Goal: Transaction & Acquisition: Obtain resource

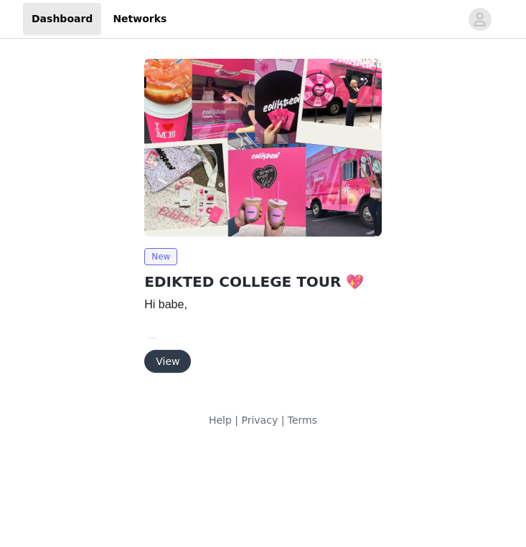
click at [171, 362] on button "View" at bounding box center [167, 361] width 47 height 23
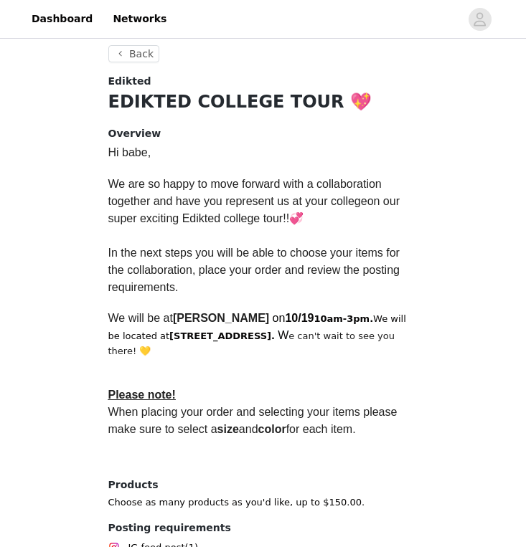
scroll to position [391, 0]
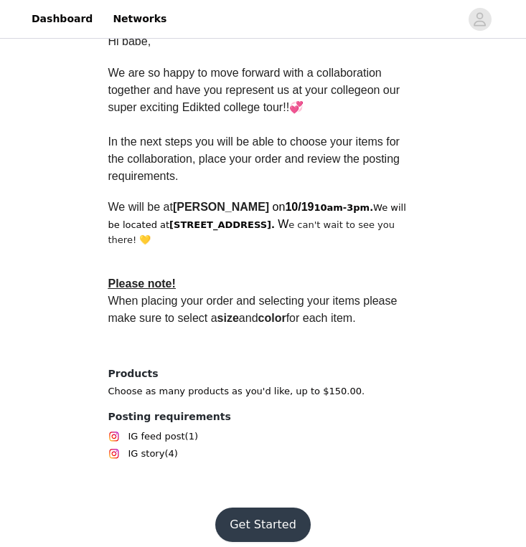
click at [253, 509] on button "Get Started" at bounding box center [262, 525] width 95 height 34
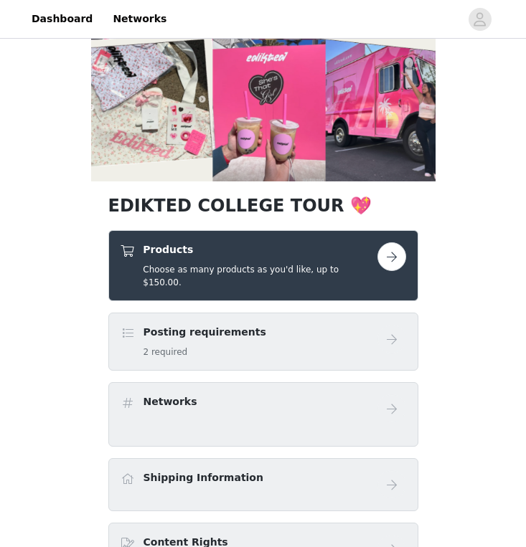
scroll to position [138, 0]
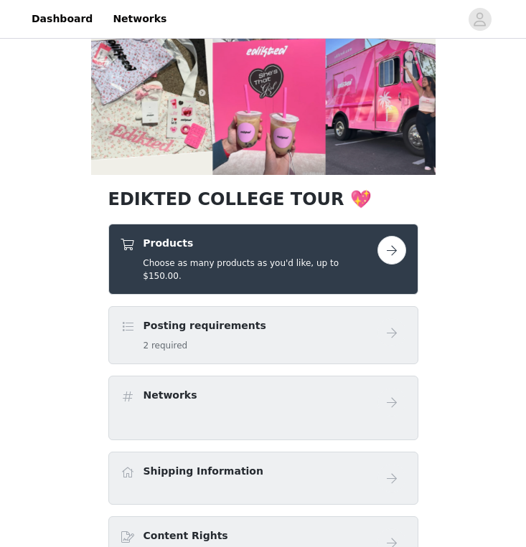
click at [282, 325] on div "Posting requirements 2 required" at bounding box center [248, 335] width 257 height 34
click at [126, 318] on span at bounding box center [127, 326] width 14 height 17
click at [135, 318] on div "Posting requirements 2 required" at bounding box center [248, 335] width 257 height 34
click at [198, 272] on div "Products Choose as many products as you'd like, up to $150.00." at bounding box center [263, 259] width 310 height 71
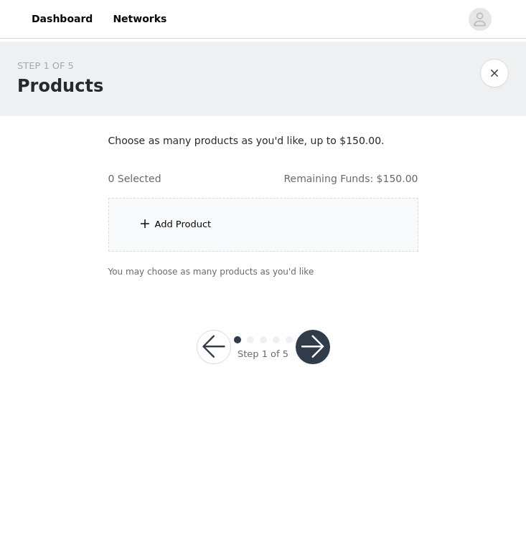
click at [328, 222] on div "Add Product" at bounding box center [263, 225] width 310 height 54
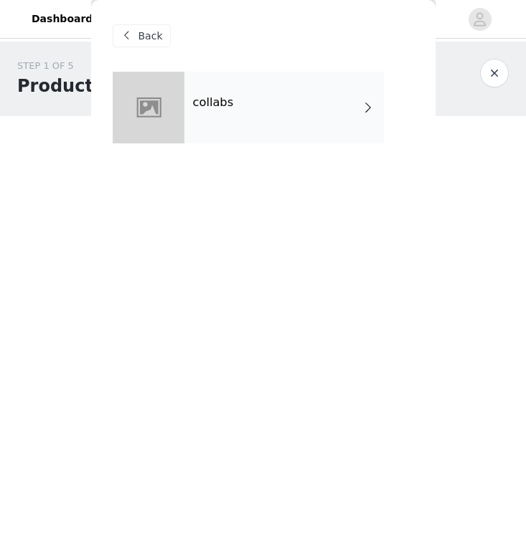
click at [308, 111] on div "collabs" at bounding box center [283, 108] width 199 height 72
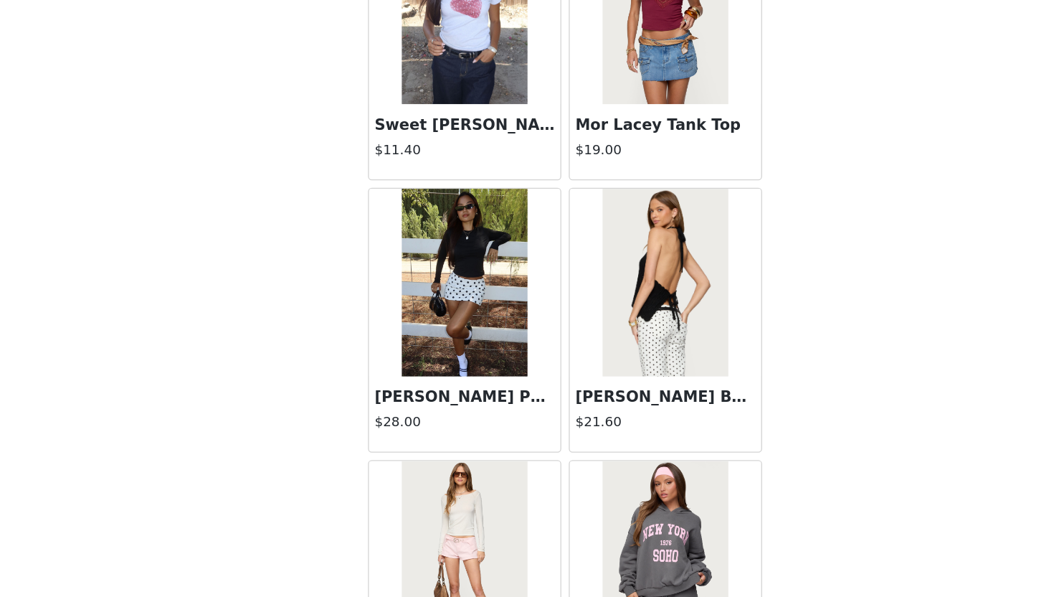
scroll to position [1597, 0]
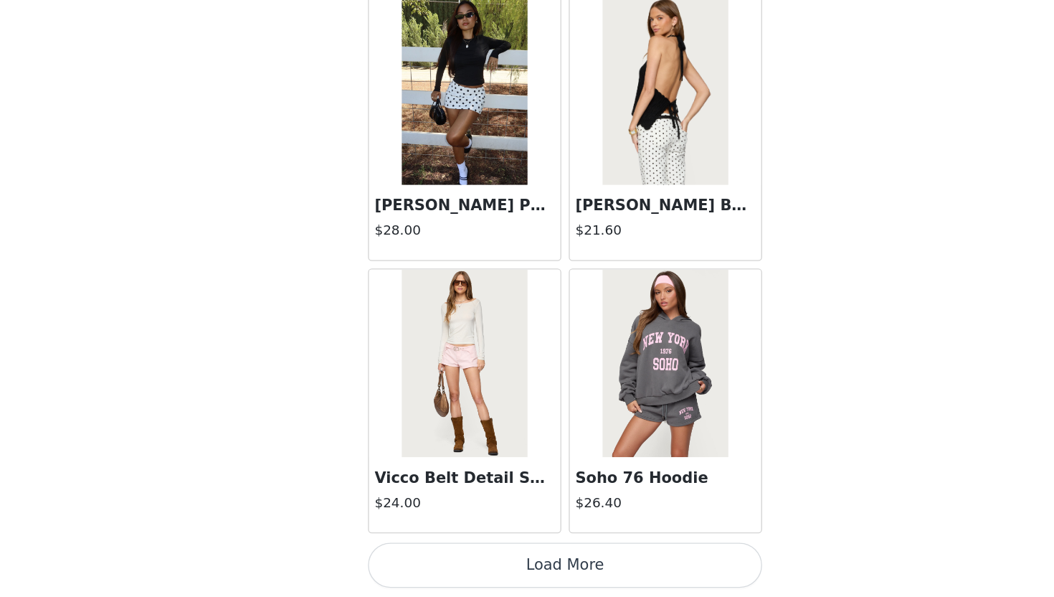
click at [491, 546] on button "Load More" at bounding box center [526, 572] width 301 height 34
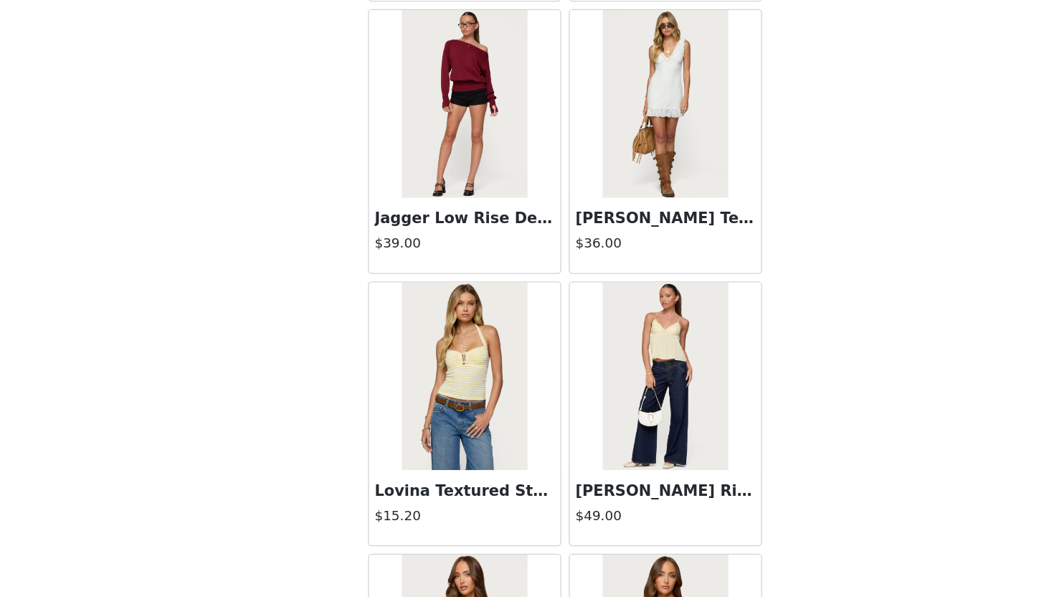
scroll to position [2543, 0]
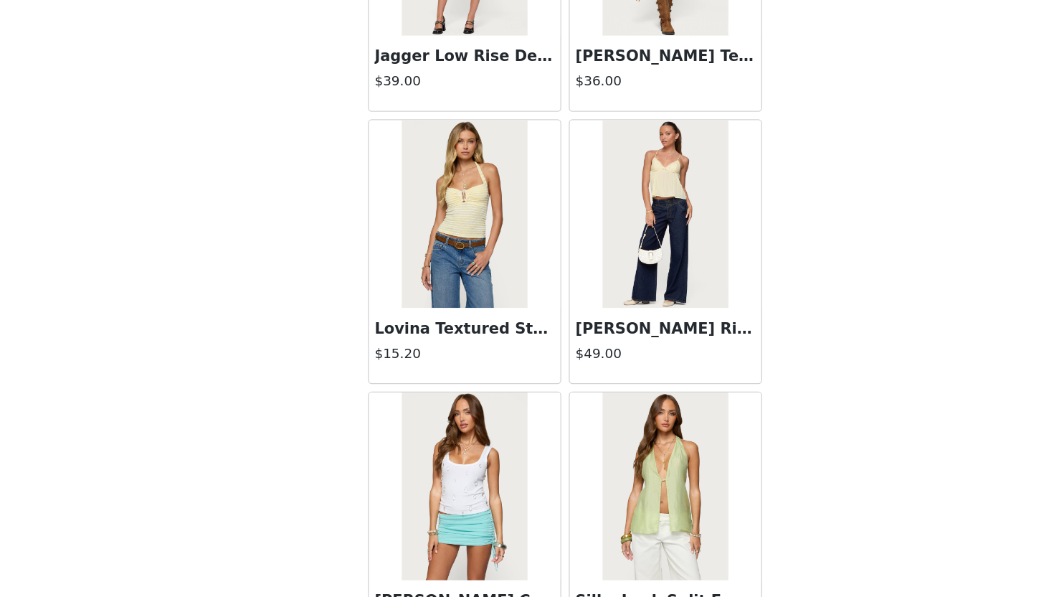
click at [492, 346] on img at bounding box center [449, 303] width 95 height 143
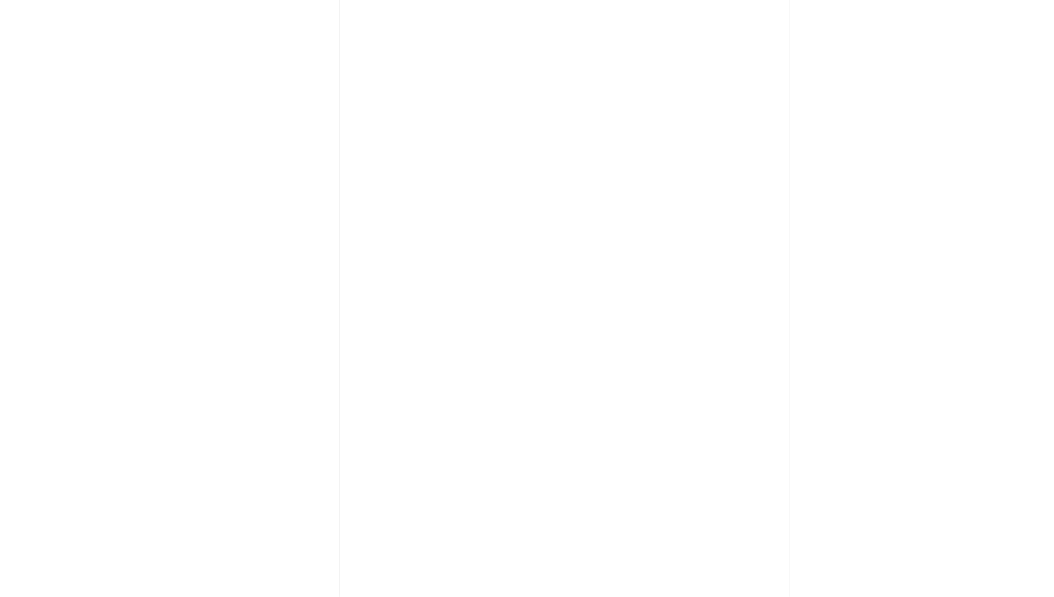
scroll to position [0, 0]
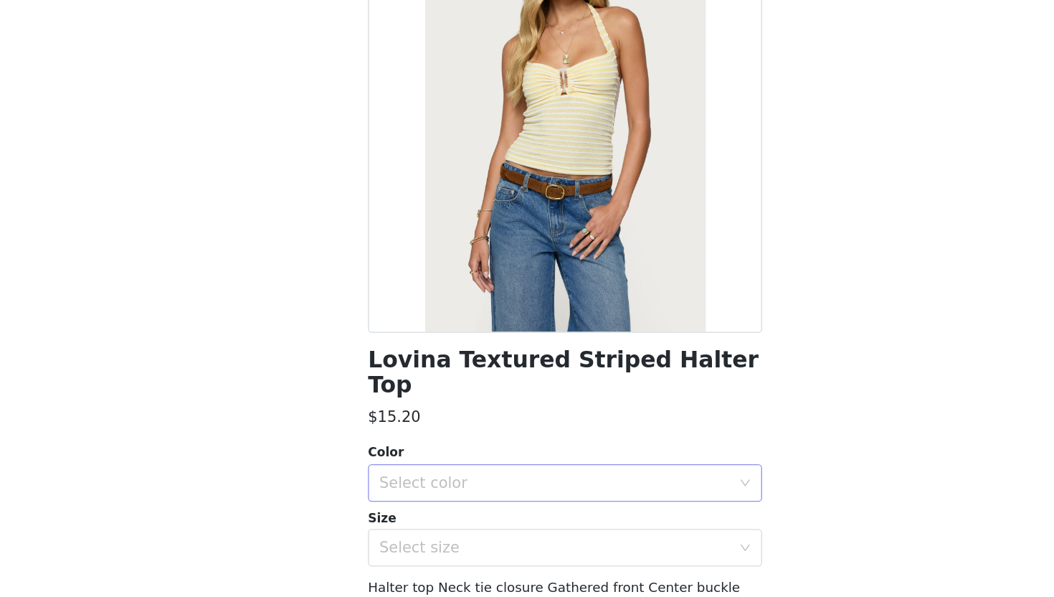
click at [460, 502] on div "Select color" at bounding box center [519, 509] width 268 height 14
click at [449, 516] on li "YELLOW" at bounding box center [526, 521] width 301 height 23
click at [443, 546] on div "Select size" at bounding box center [519, 558] width 268 height 14
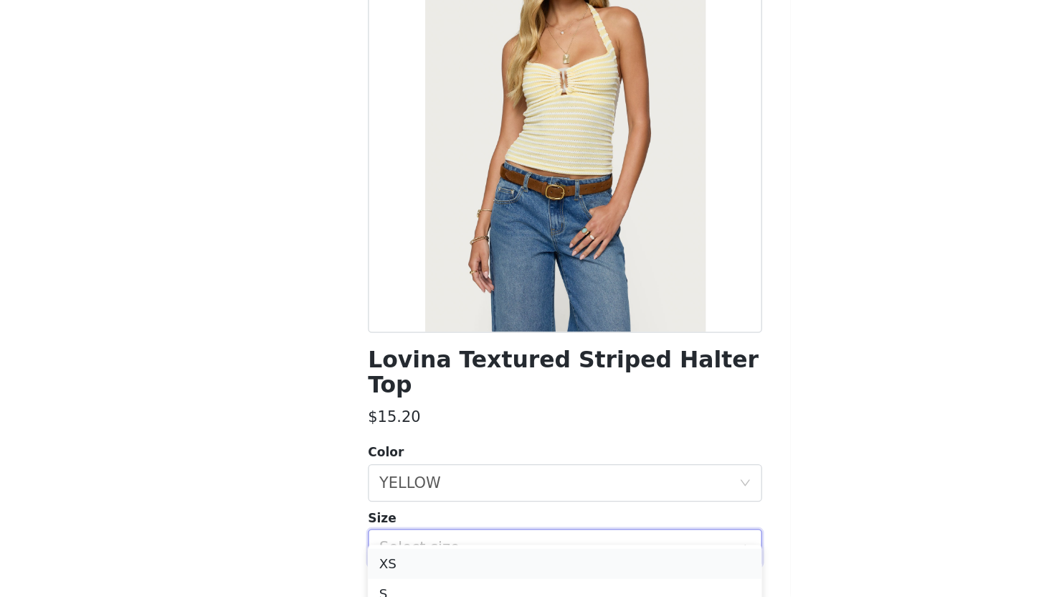
click at [427, 546] on li "XS" at bounding box center [526, 570] width 301 height 23
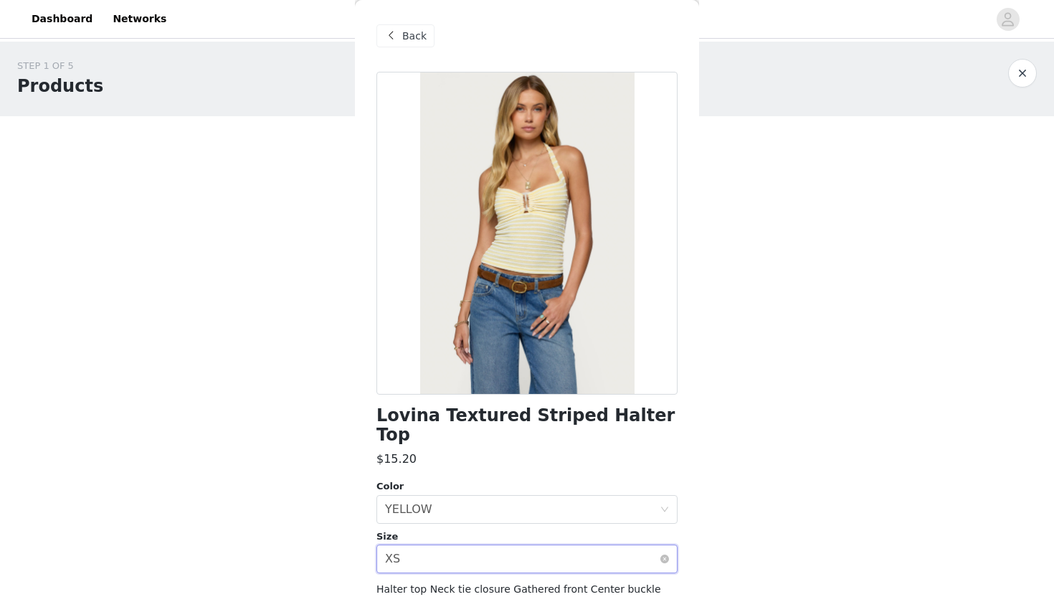
scroll to position [101, 0]
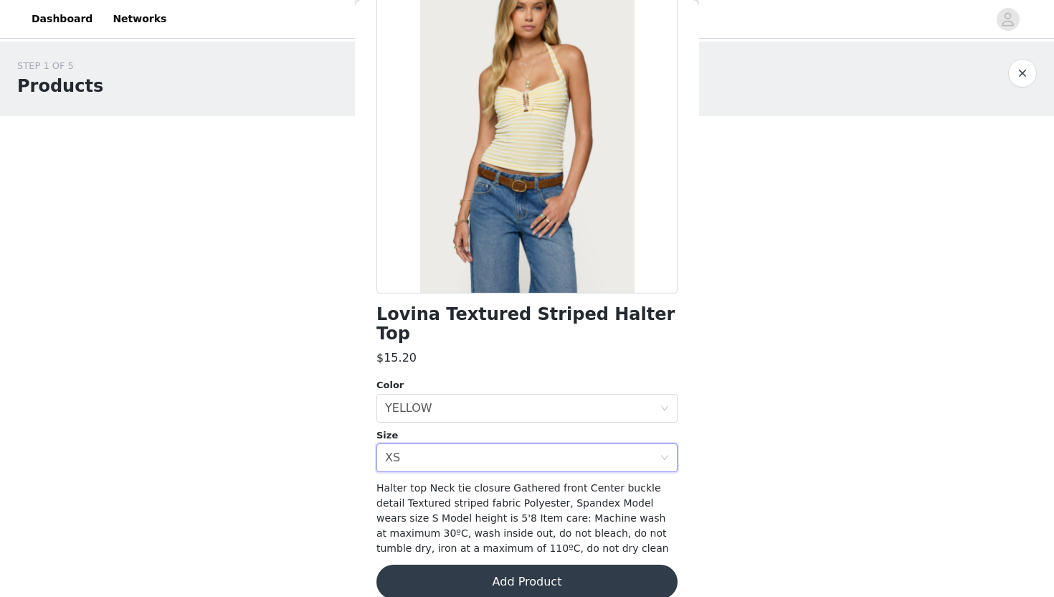
click at [477, 546] on button "Add Product" at bounding box center [526, 581] width 301 height 34
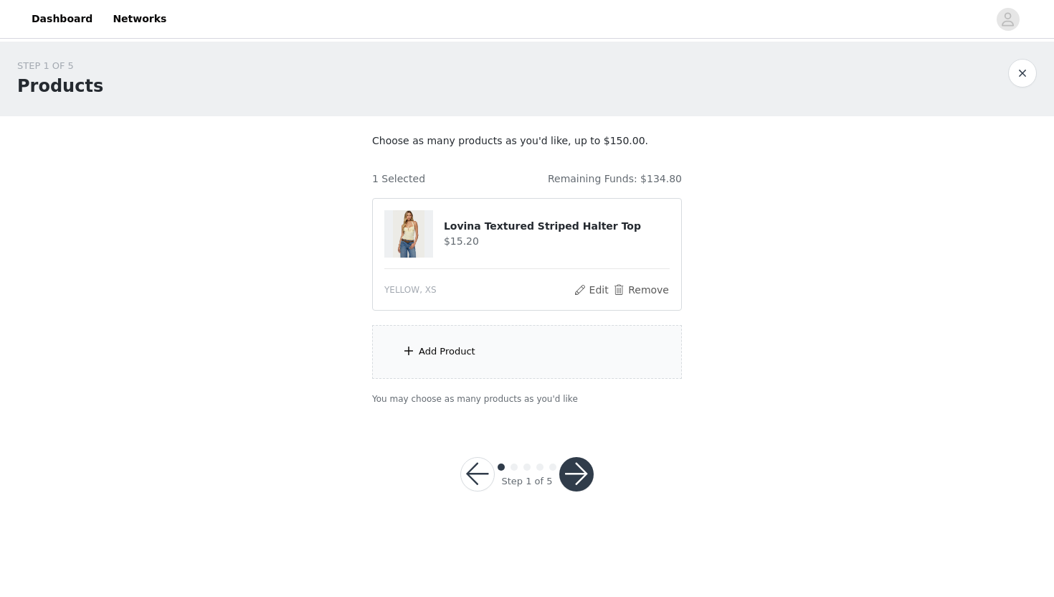
click at [525, 479] on button "button" at bounding box center [576, 474] width 34 height 34
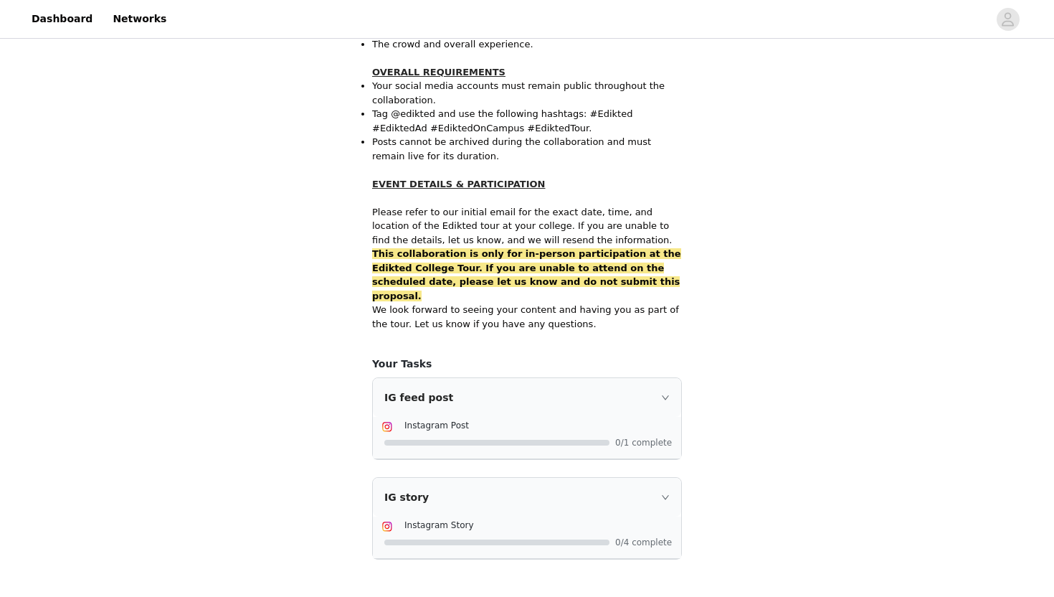
scroll to position [885, 0]
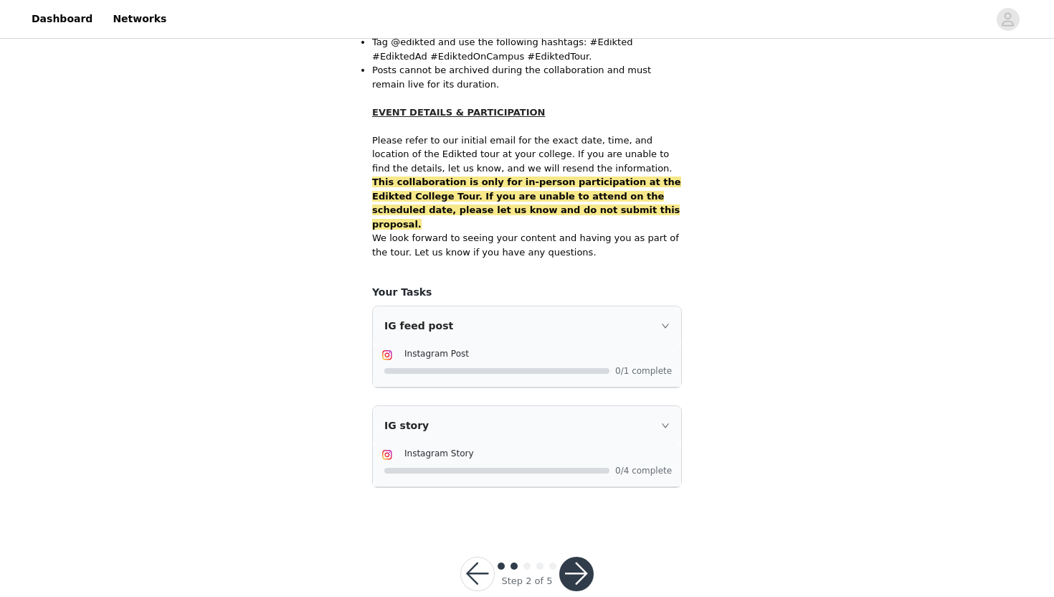
click at [471, 546] on button "button" at bounding box center [477, 573] width 34 height 34
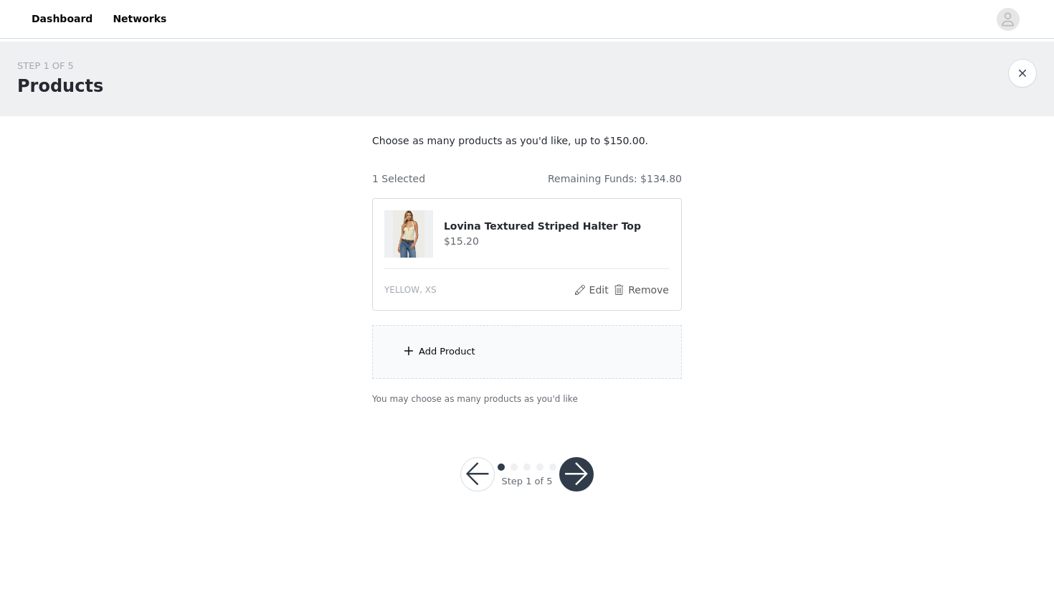
click at [430, 364] on div "Add Product" at bounding box center [527, 352] width 310 height 54
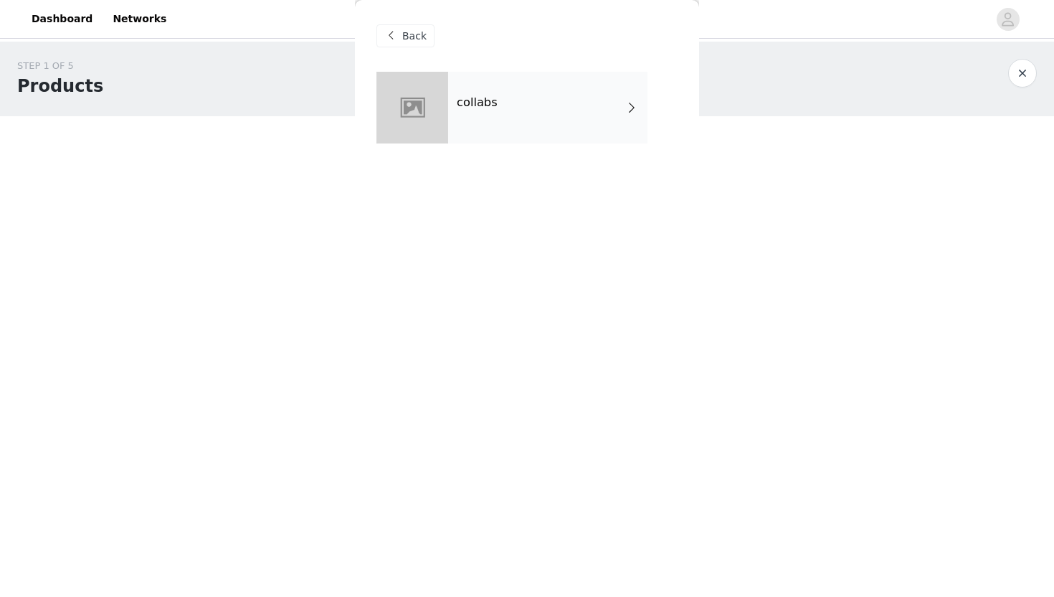
click at [512, 82] on div "collabs" at bounding box center [547, 108] width 199 height 72
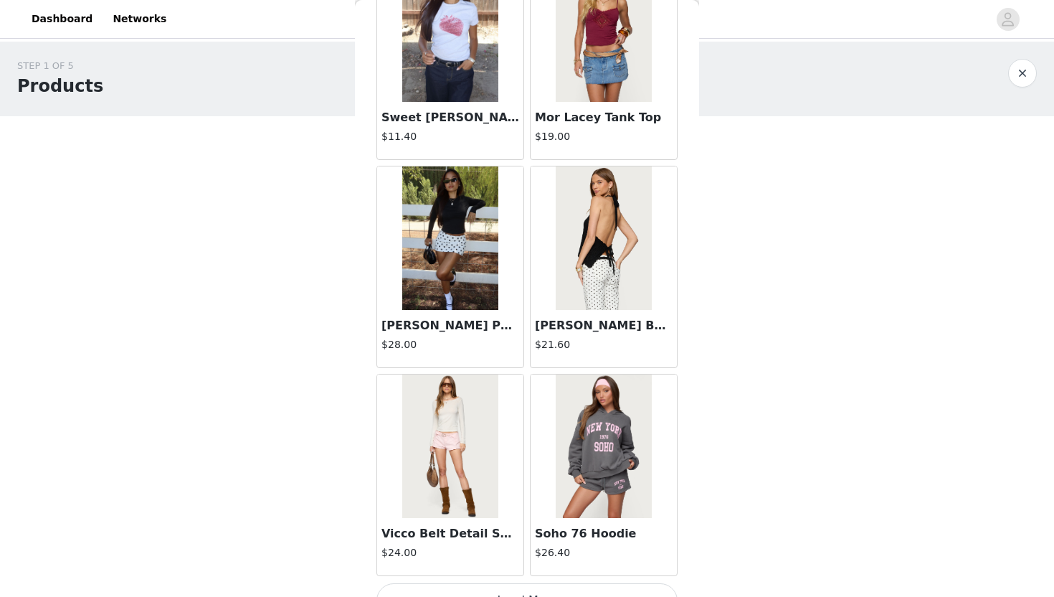
scroll to position [1597, 0]
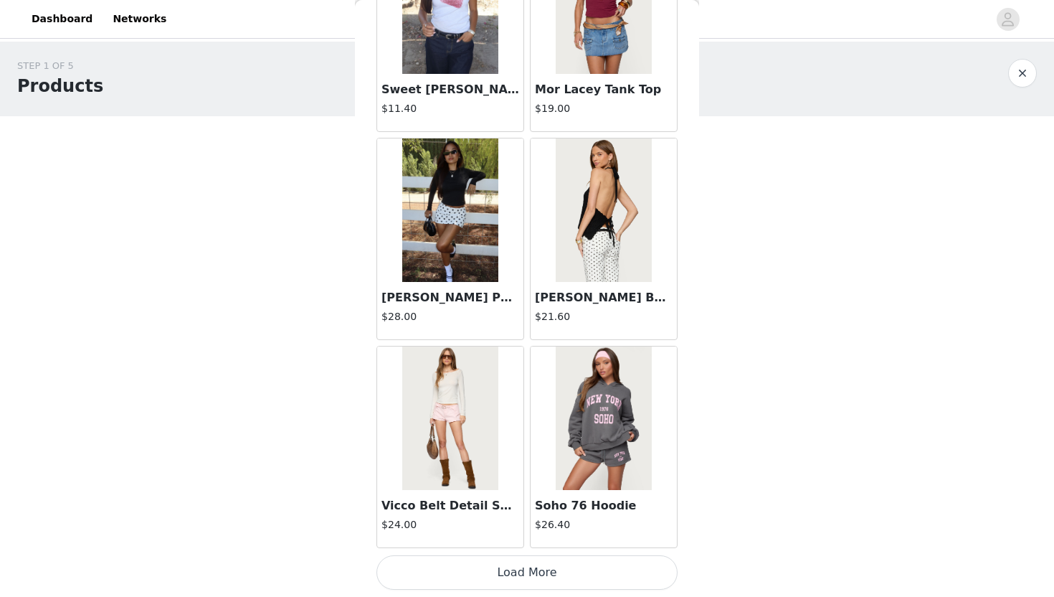
click at [506, 546] on button "Load More" at bounding box center [526, 572] width 301 height 34
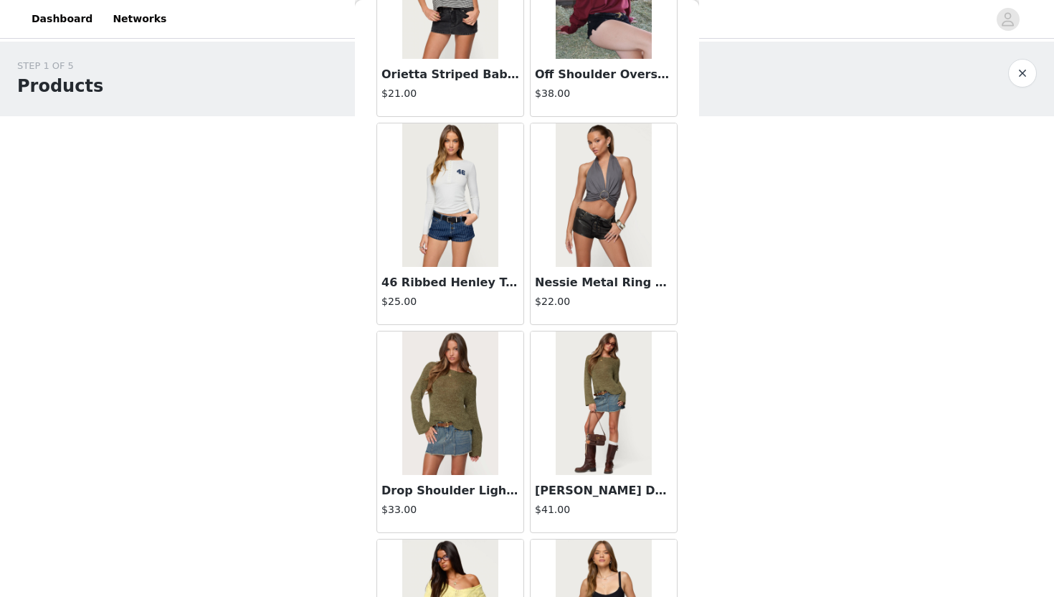
scroll to position [3354, 0]
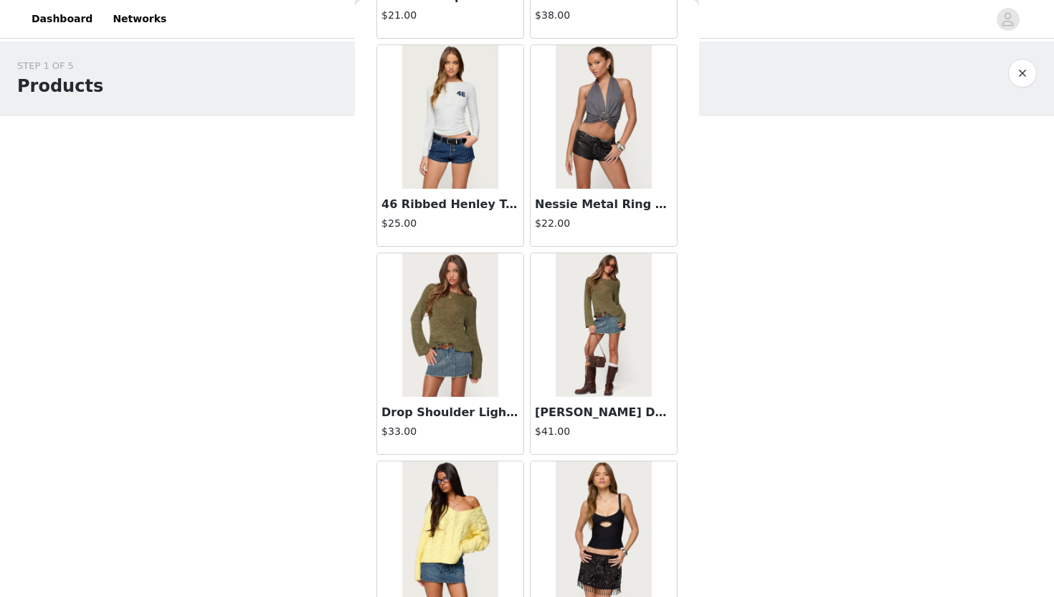
click at [465, 331] on img at bounding box center [449, 324] width 95 height 143
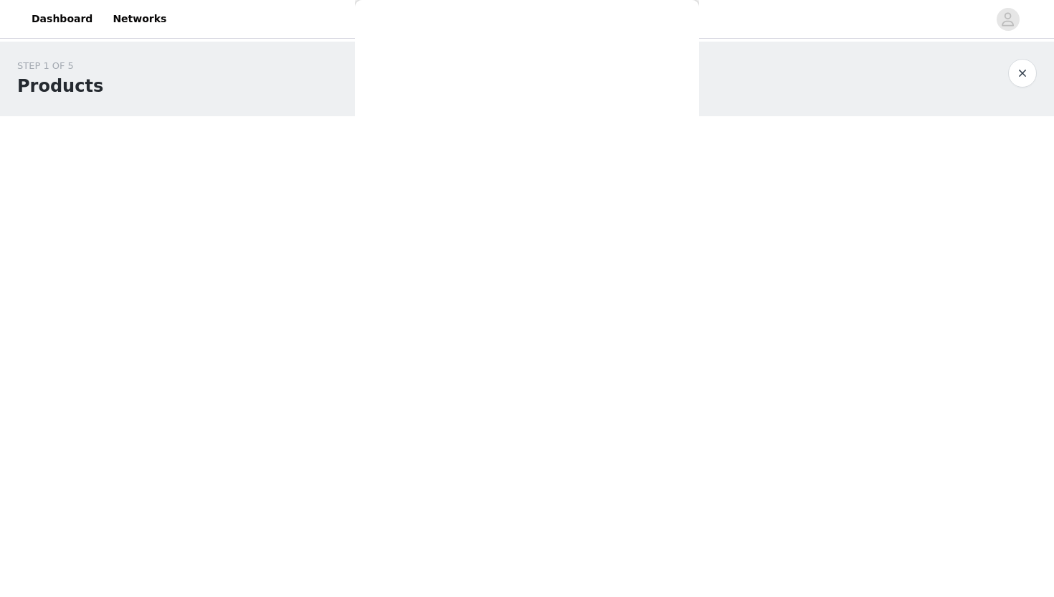
scroll to position [0, 0]
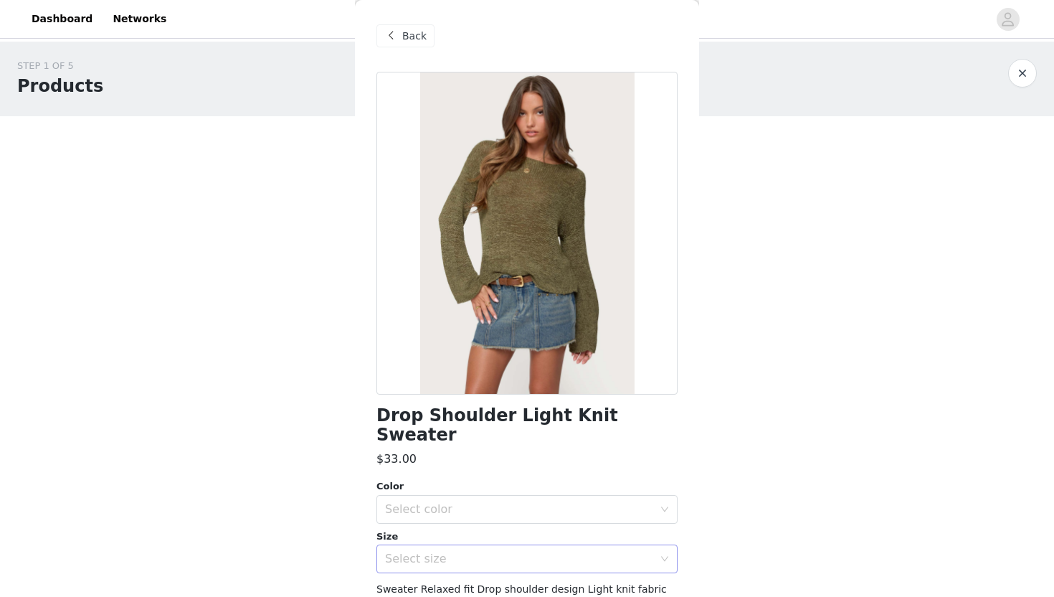
click at [421, 546] on div "Select size" at bounding box center [519, 558] width 268 height 14
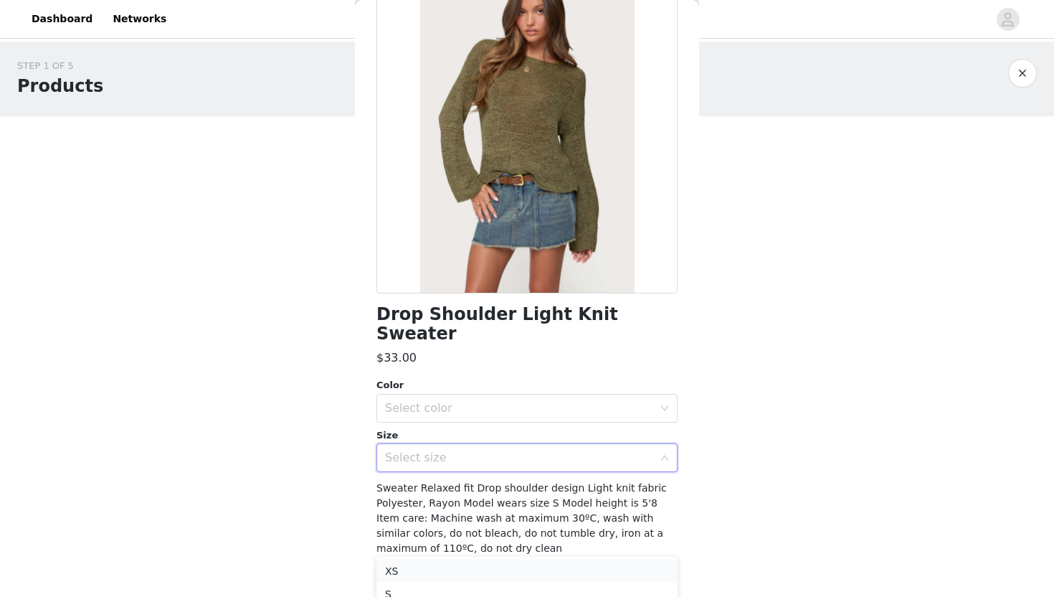
scroll to position [60, 0]
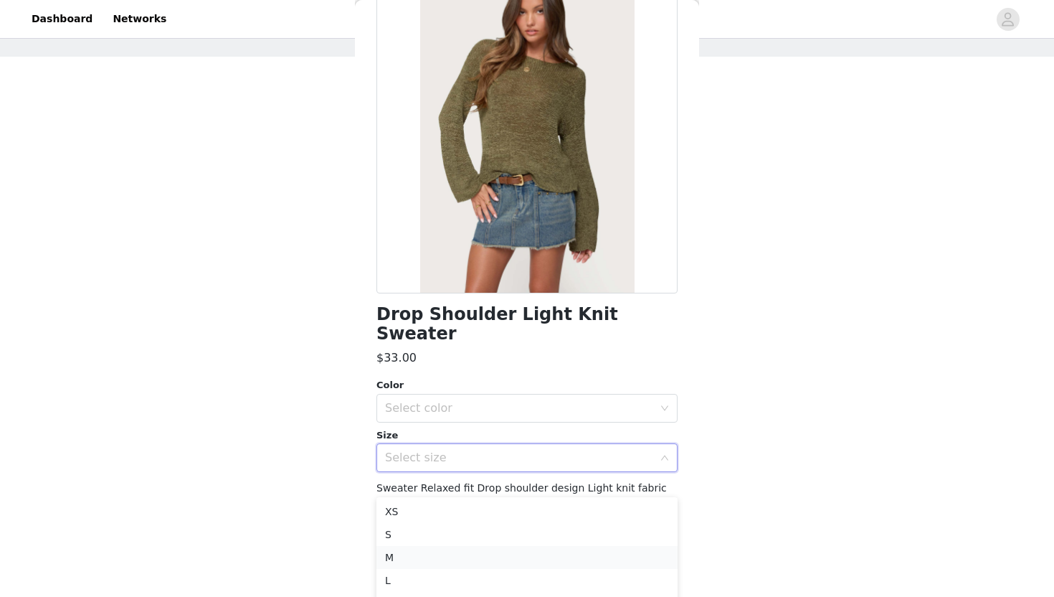
click at [415, 546] on li "M" at bounding box center [526, 557] width 301 height 23
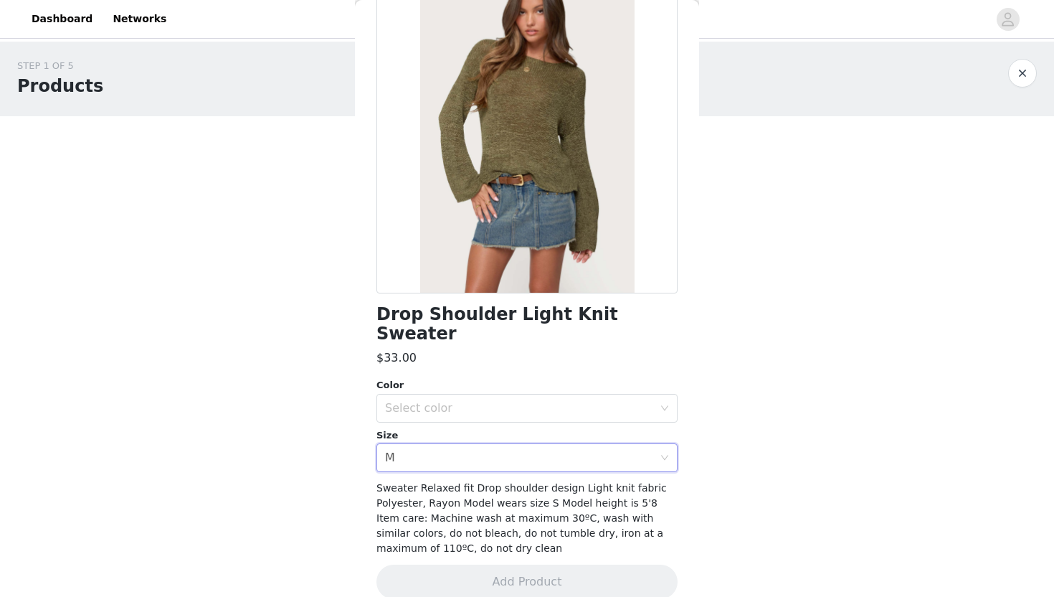
scroll to position [0, 0]
click at [444, 401] on div "Select color" at bounding box center [519, 408] width 268 height 14
click at [433, 412] on li "OLIVE" at bounding box center [526, 420] width 301 height 23
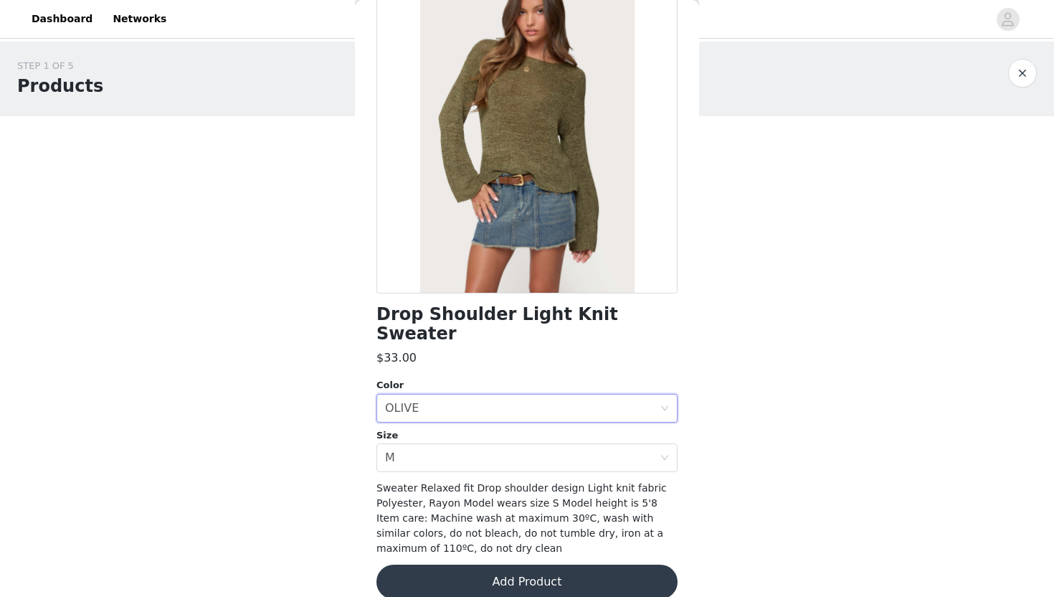
click at [441, 546] on button "Add Product" at bounding box center [526, 581] width 301 height 34
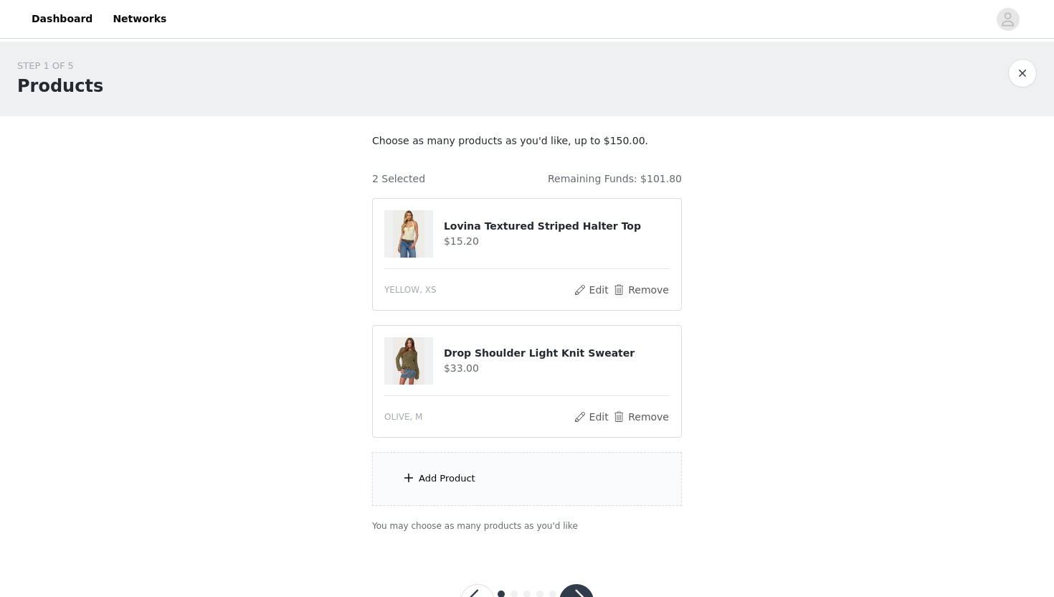
click at [433, 475] on div "Add Product" at bounding box center [447, 478] width 57 height 14
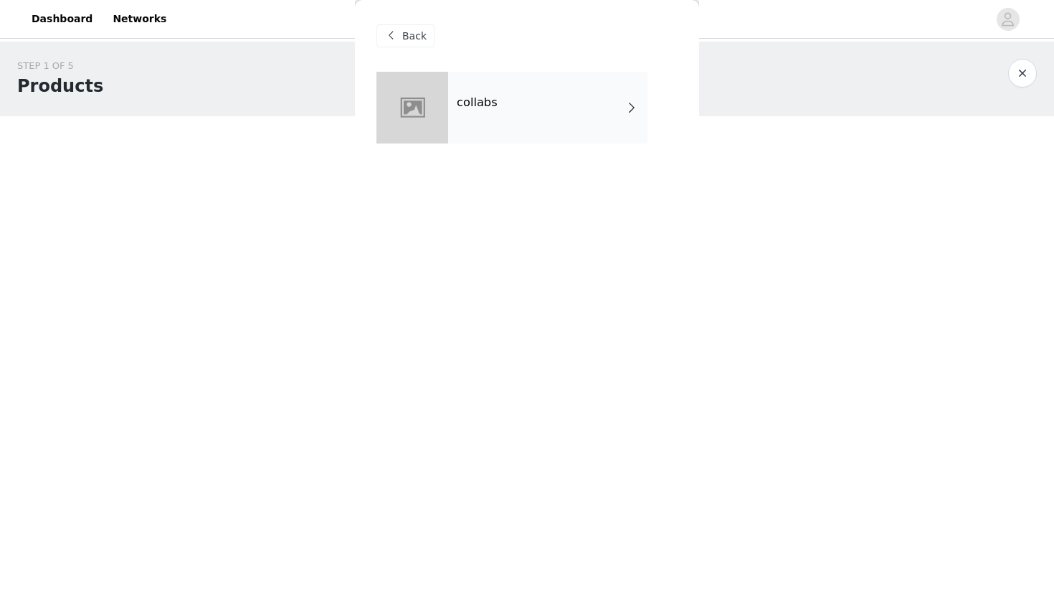
click at [520, 133] on div "collabs" at bounding box center [547, 108] width 199 height 72
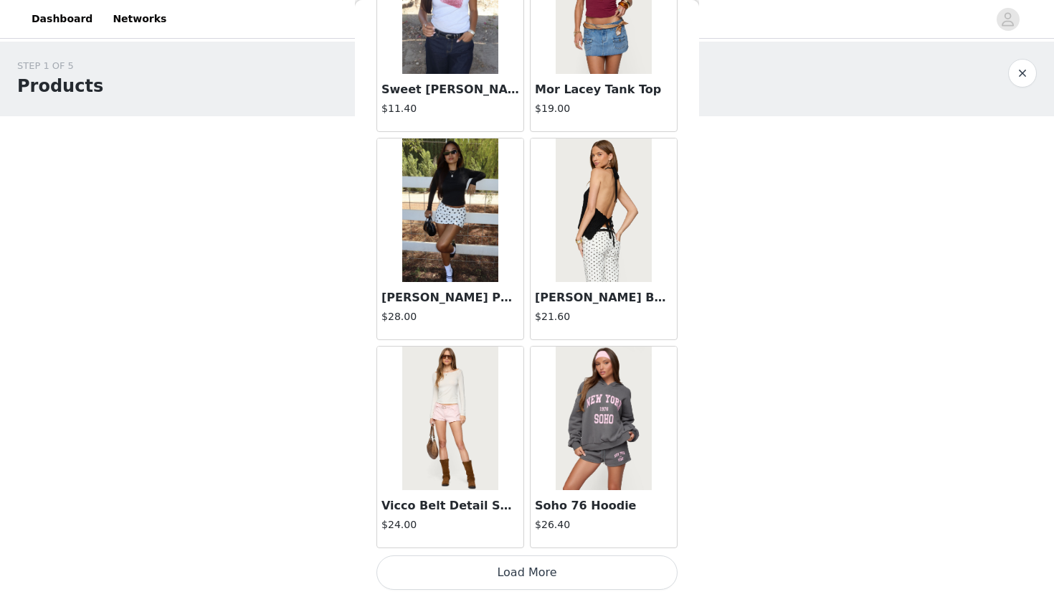
scroll to position [56, 0]
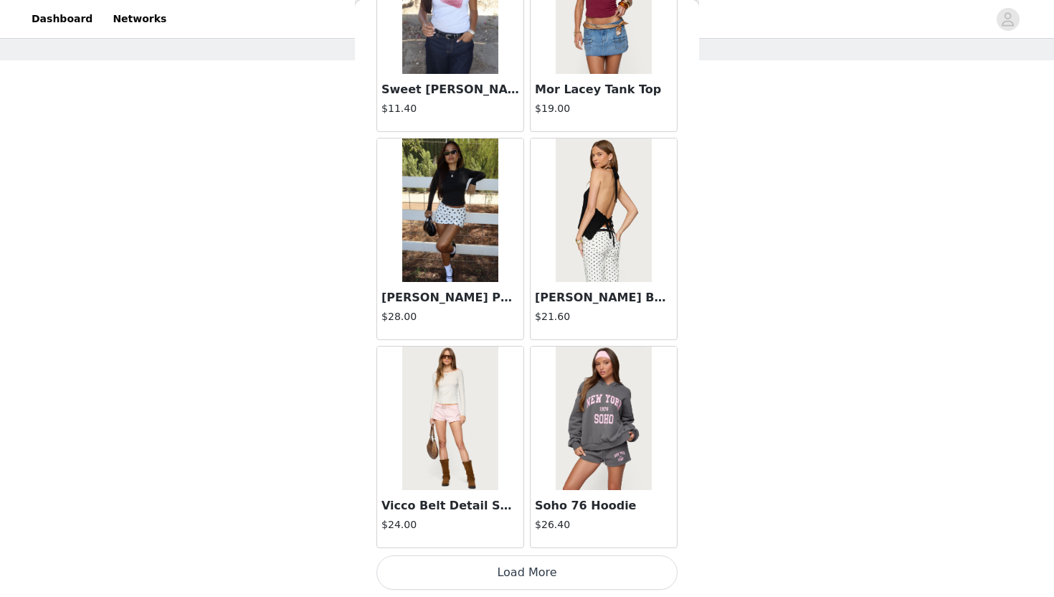
click at [505, 541] on html "Dashboard Networks STEP 1 OF 5 Products Choose as many products as you'd like, …" at bounding box center [527, 242] width 1054 height 597
click at [508, 546] on button "Load More" at bounding box center [526, 572] width 301 height 34
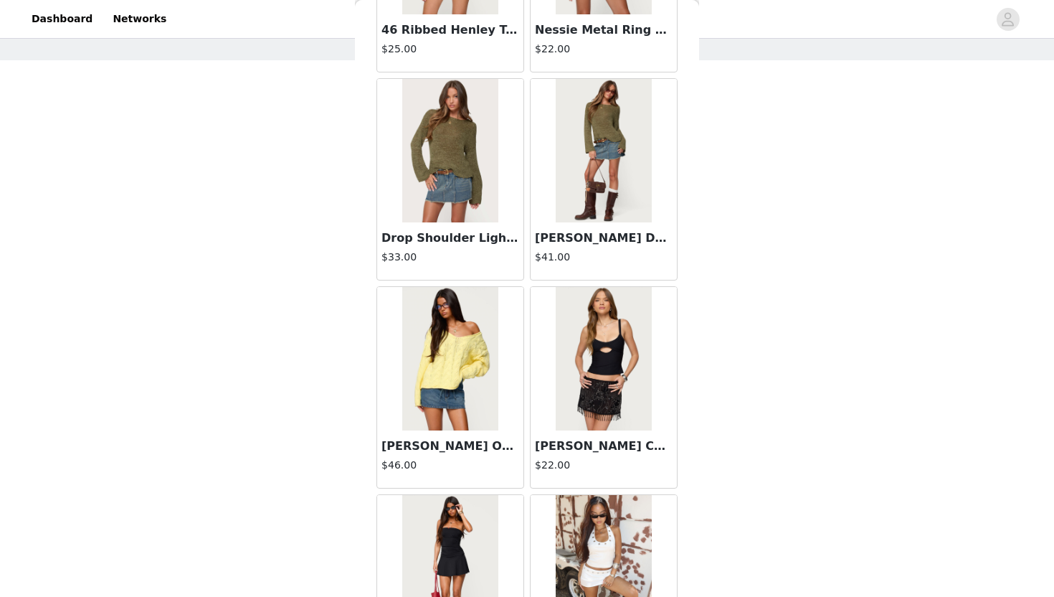
scroll to position [3677, 0]
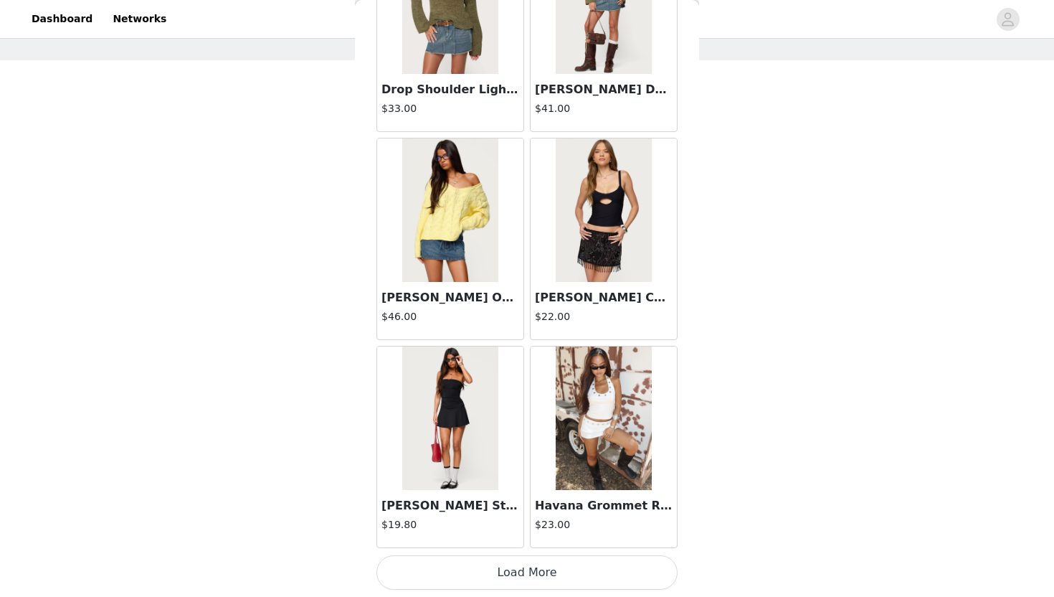
click at [512, 546] on button "Load More" at bounding box center [526, 572] width 301 height 34
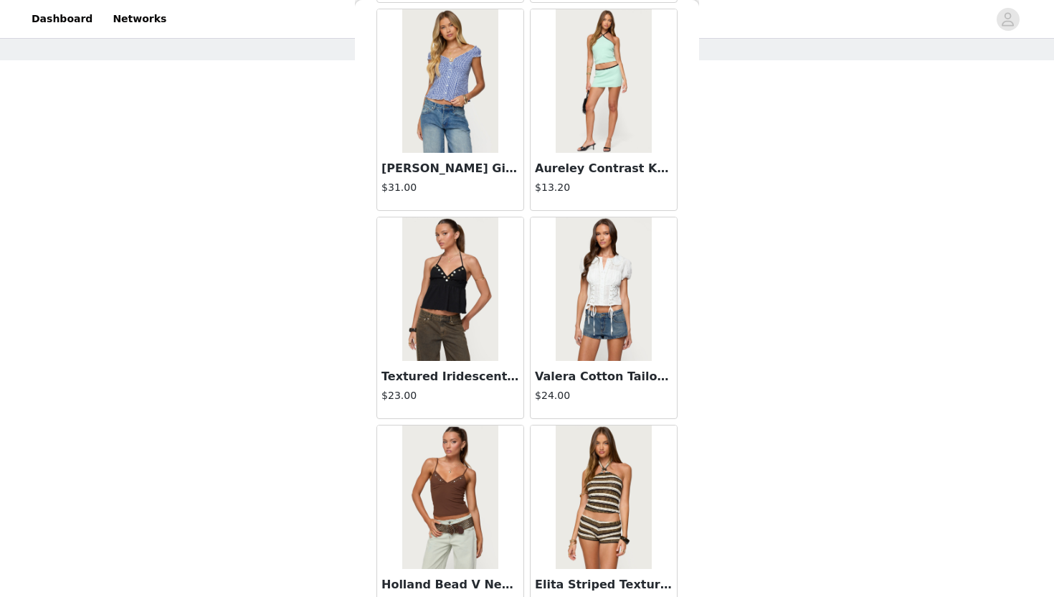
scroll to position [5756, 0]
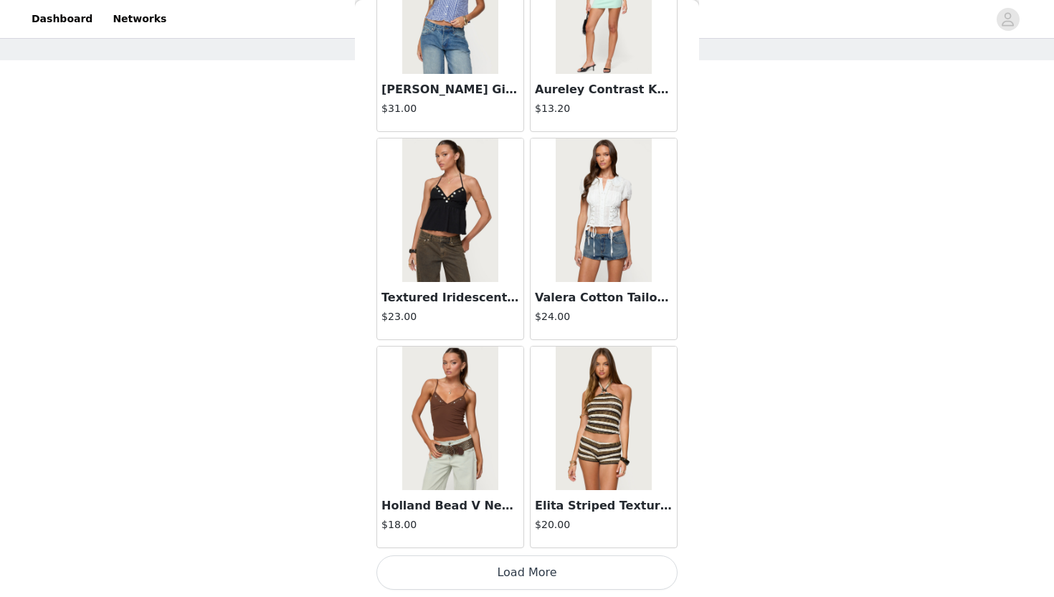
click at [520, 546] on button "Load More" at bounding box center [526, 572] width 301 height 34
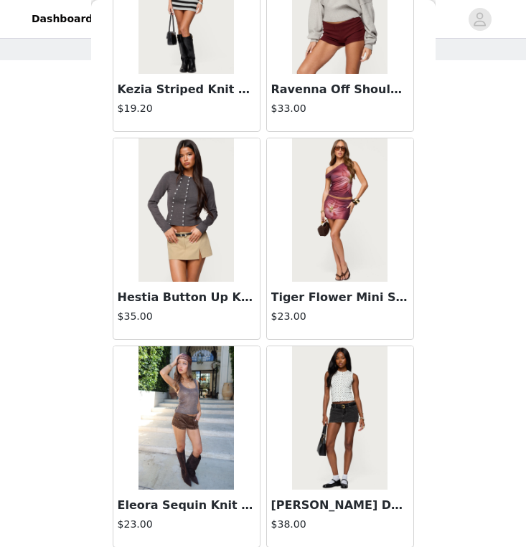
scroll to position [7884, 0]
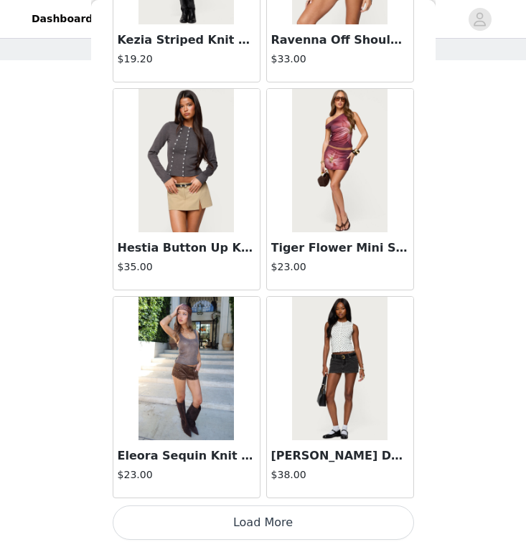
click at [262, 528] on button "Load More" at bounding box center [263, 522] width 301 height 34
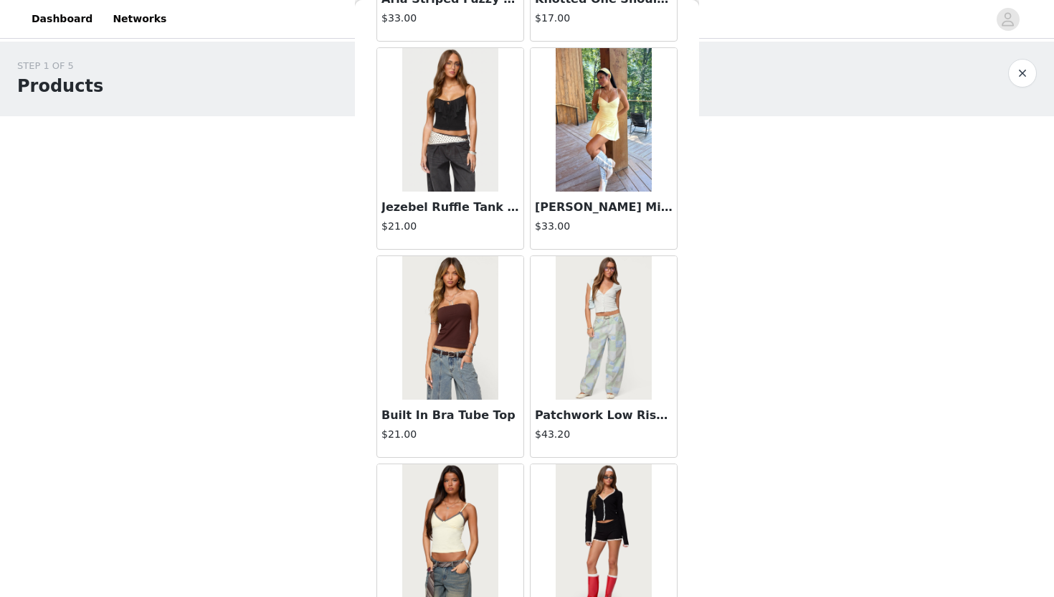
scroll to position [9914, 0]
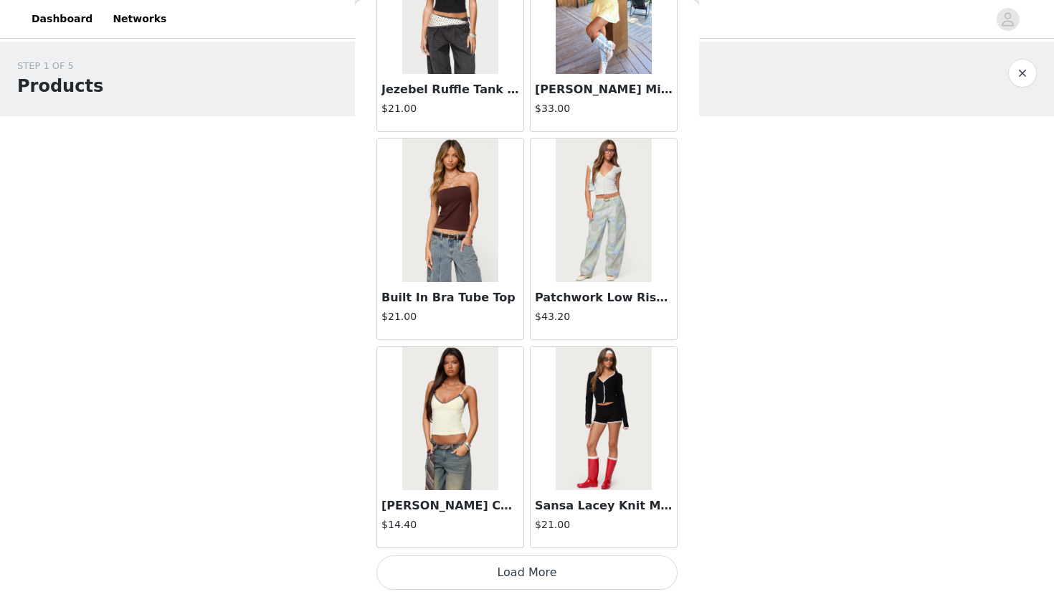
click at [456, 546] on button "Load More" at bounding box center [526, 572] width 301 height 34
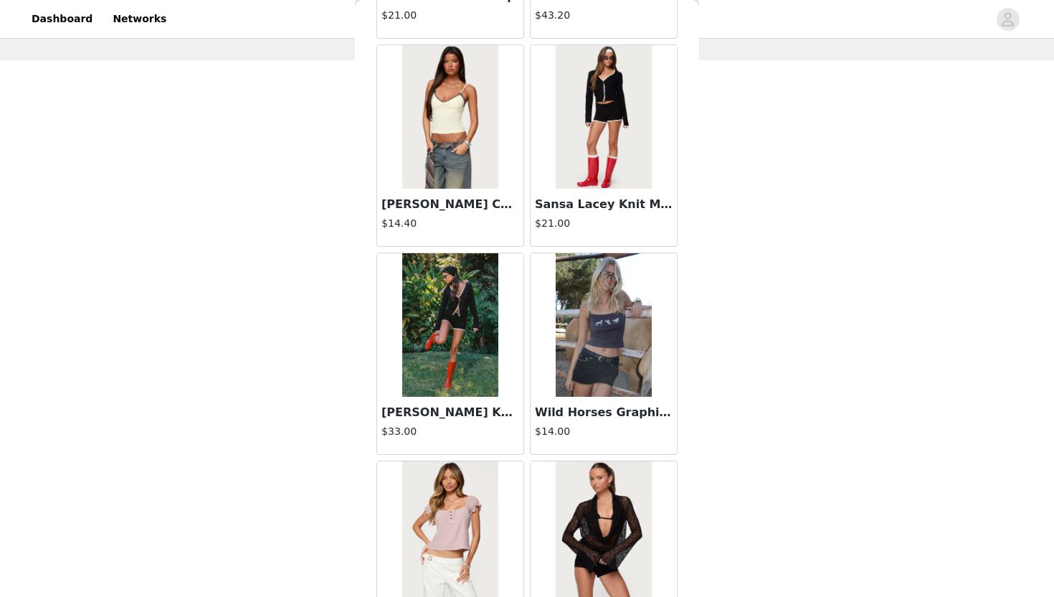
scroll to position [10407, 0]
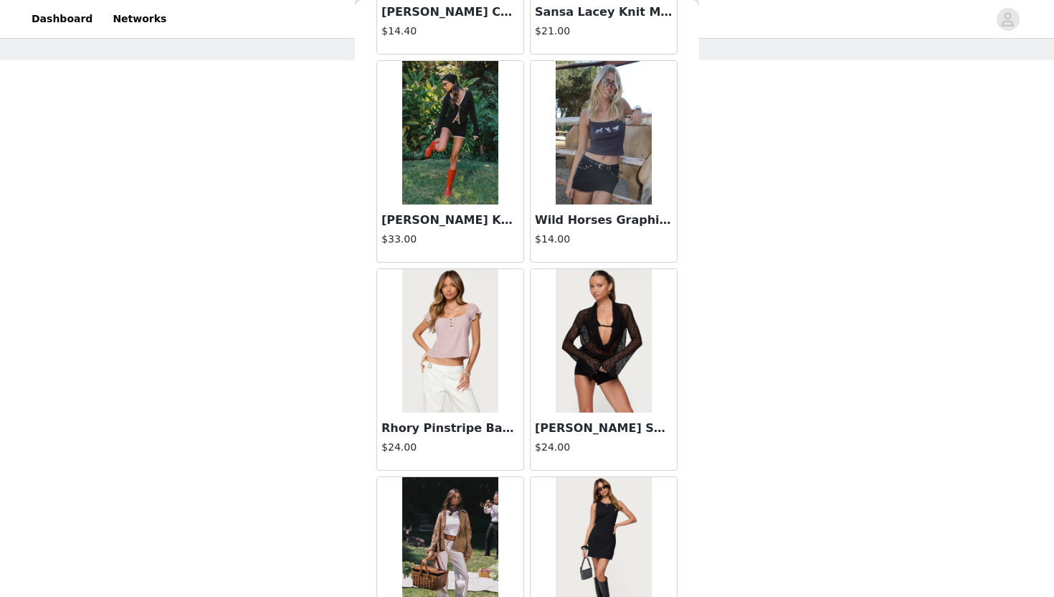
click at [525, 440] on h4 "$24.00" at bounding box center [604, 446] width 138 height 15
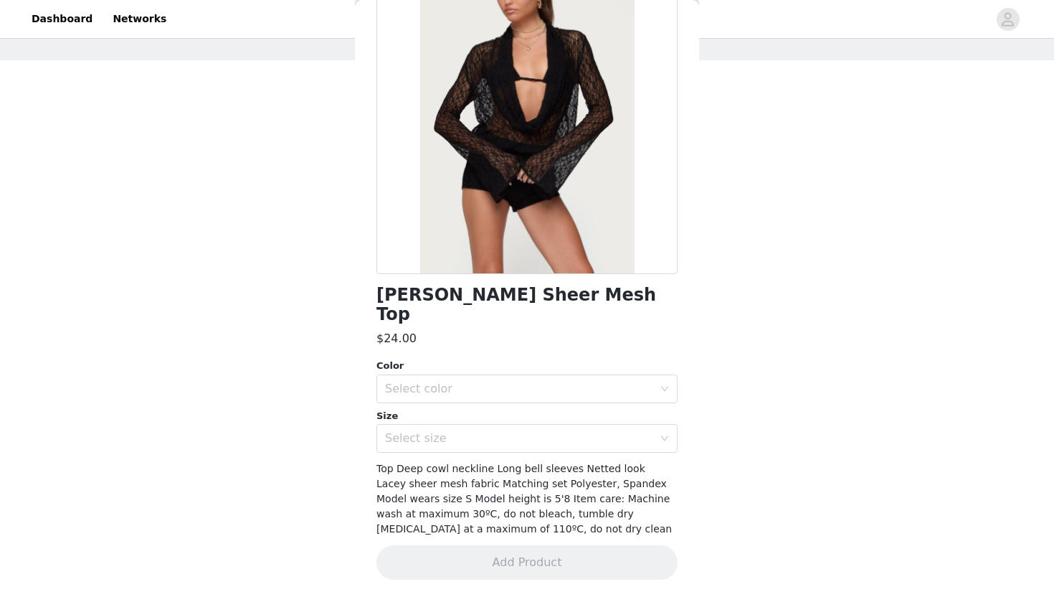
scroll to position [101, 0]
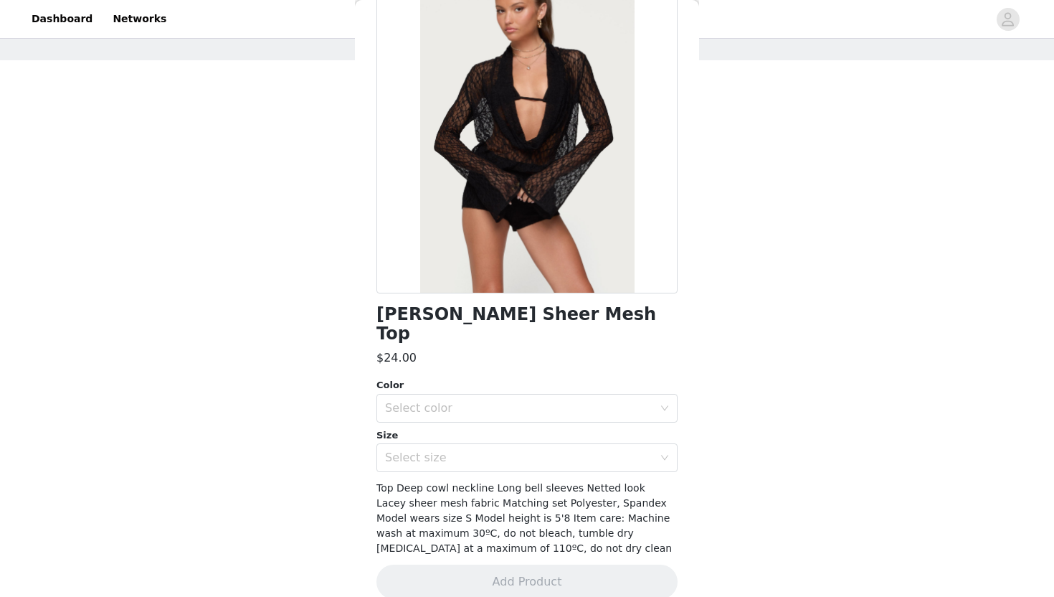
click at [525, 396] on div "Back Lera Lacey Sheer Mesh Top $24.00 Color Select color Size Select size Top D…" at bounding box center [527, 298] width 344 height 597
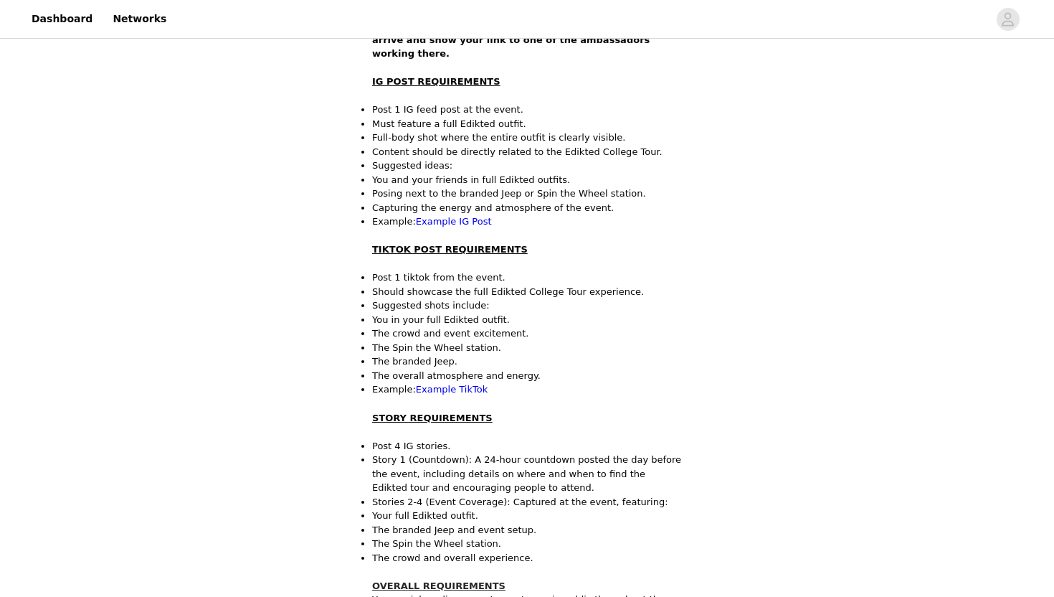
scroll to position [248, 0]
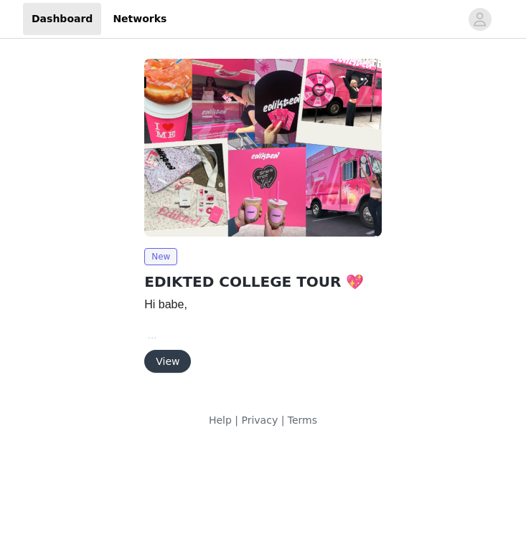
click at [176, 361] on button "View" at bounding box center [167, 361] width 47 height 23
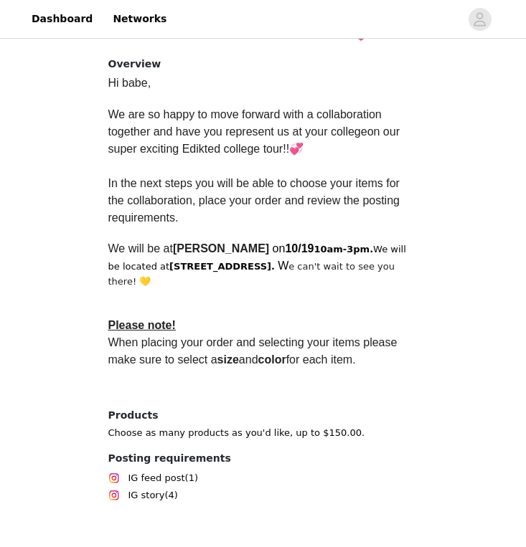
scroll to position [391, 0]
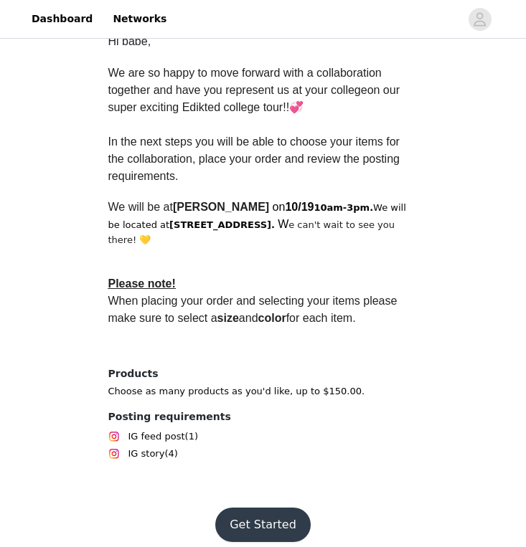
click at [257, 523] on button "Get Started" at bounding box center [262, 525] width 95 height 34
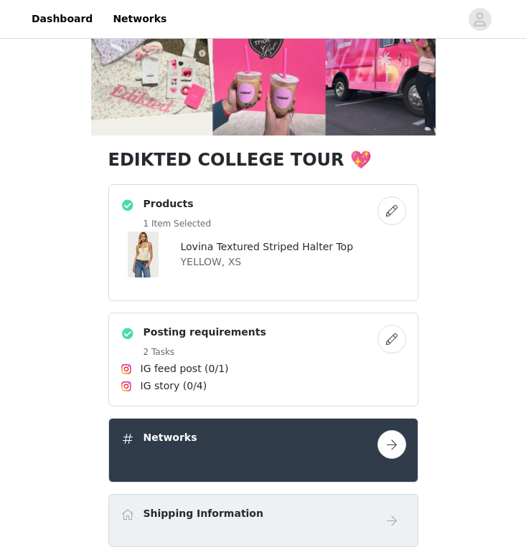
scroll to position [190, 0]
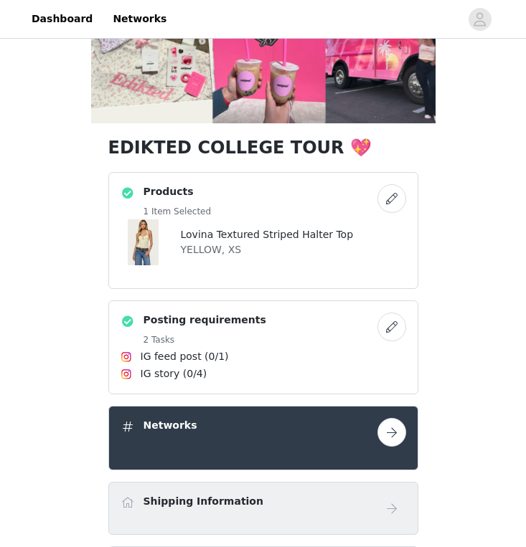
click at [394, 189] on button "button" at bounding box center [391, 198] width 29 height 29
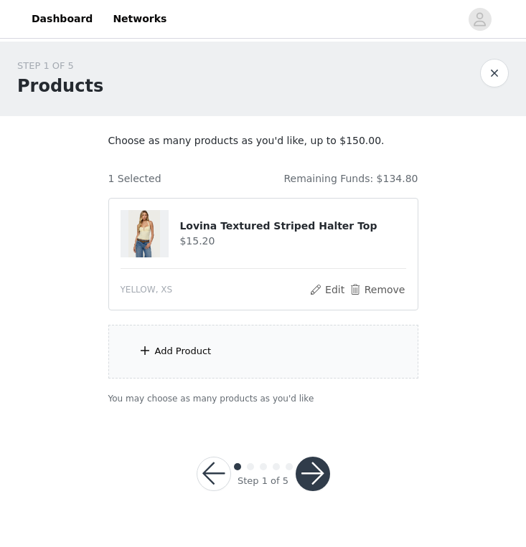
click at [234, 356] on div "Add Product" at bounding box center [263, 352] width 310 height 54
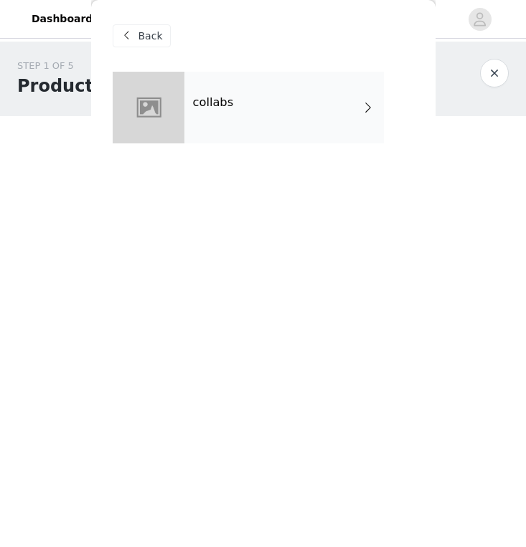
click at [235, 98] on div "collabs" at bounding box center [283, 108] width 199 height 72
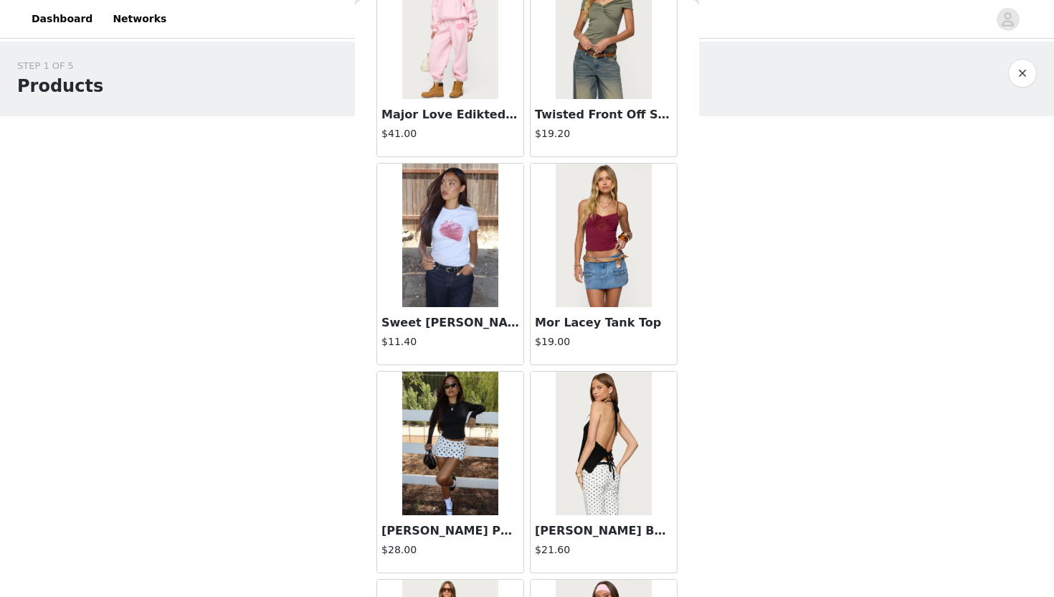
scroll to position [1597, 0]
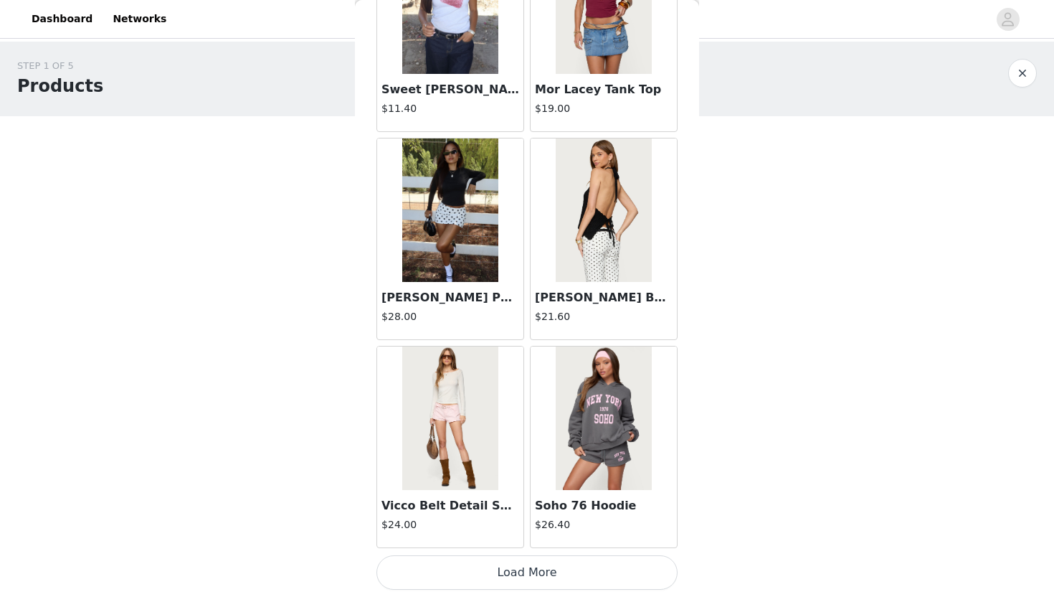
click at [472, 546] on button "Load More" at bounding box center [526, 572] width 301 height 34
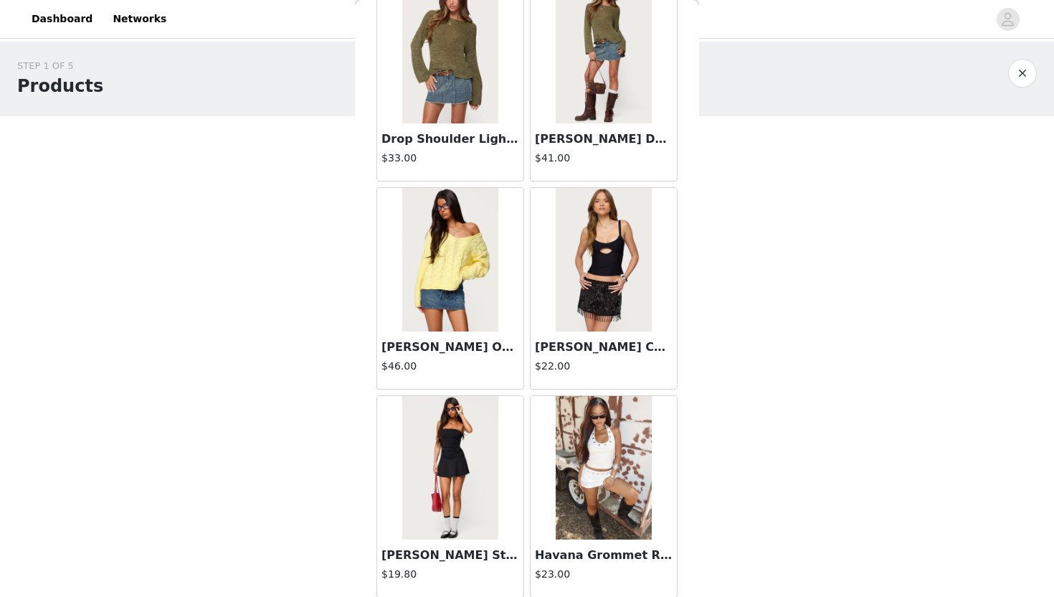
scroll to position [3677, 0]
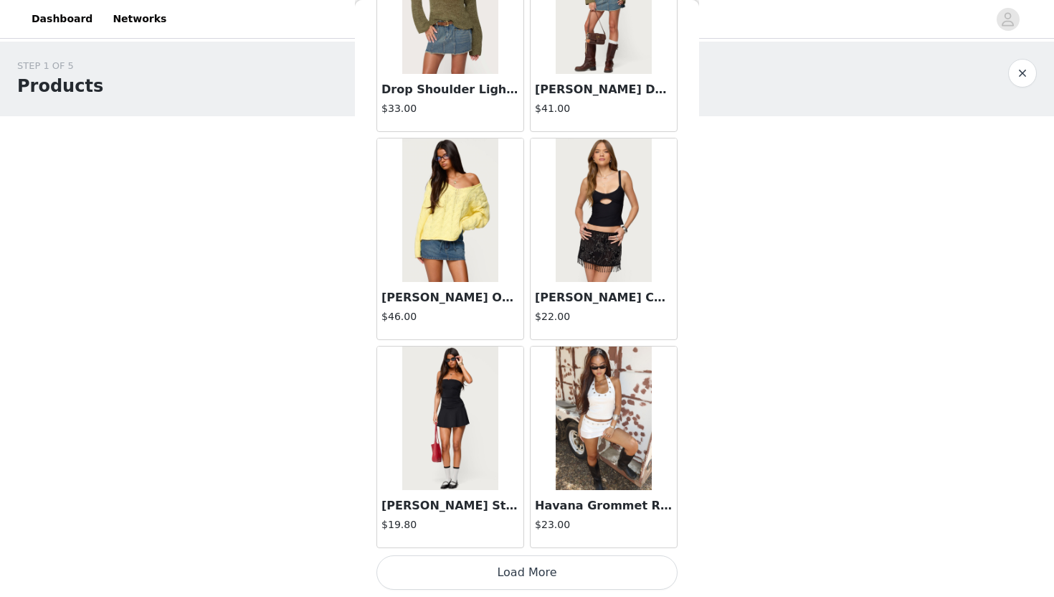
click at [525, 546] on button "Load More" at bounding box center [526, 572] width 301 height 34
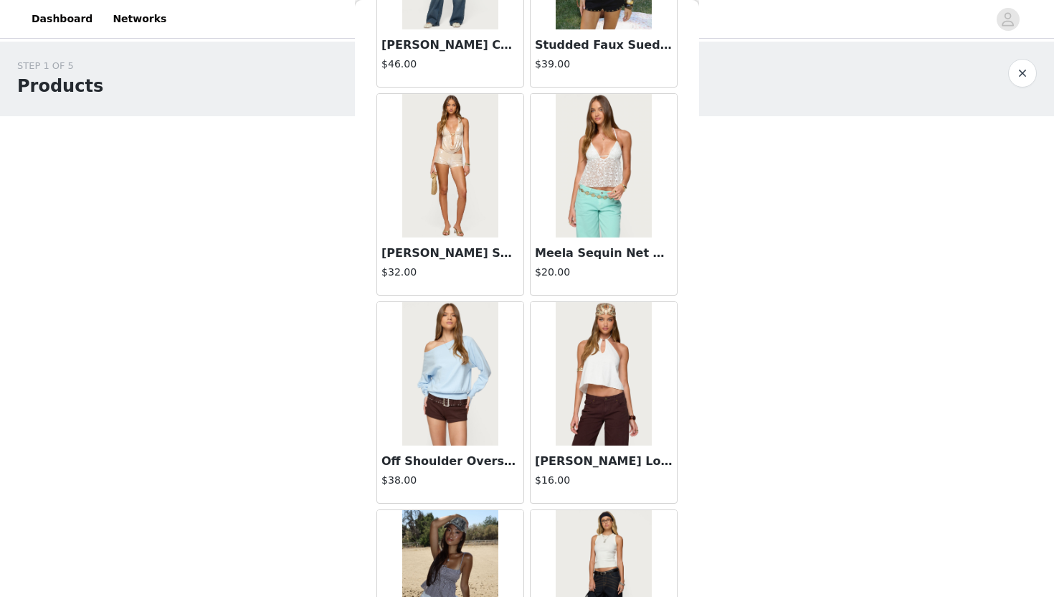
scroll to position [5013, 0]
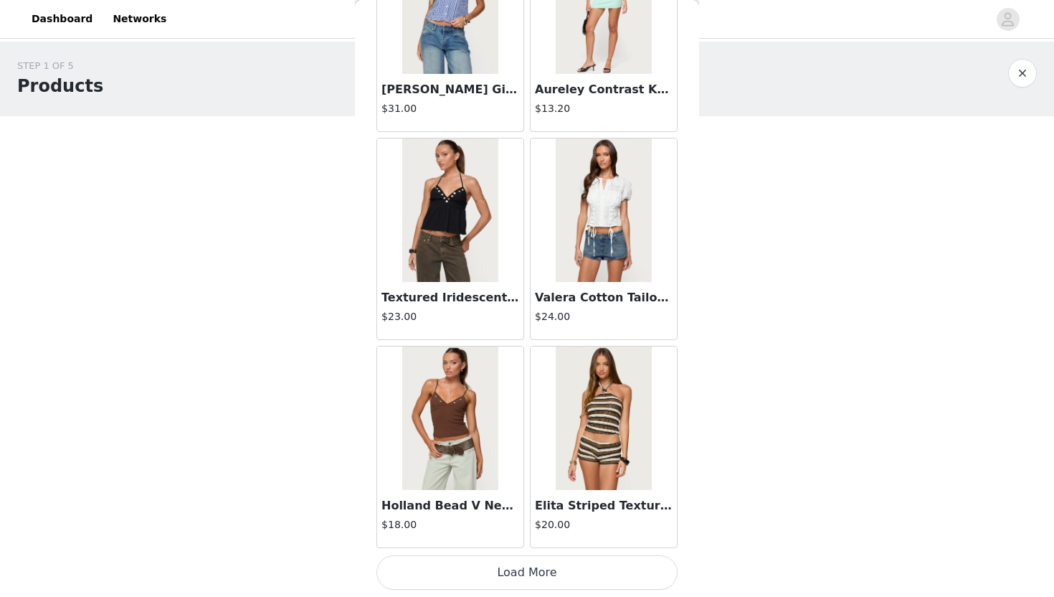
click at [525, 546] on button "Load More" at bounding box center [526, 572] width 301 height 34
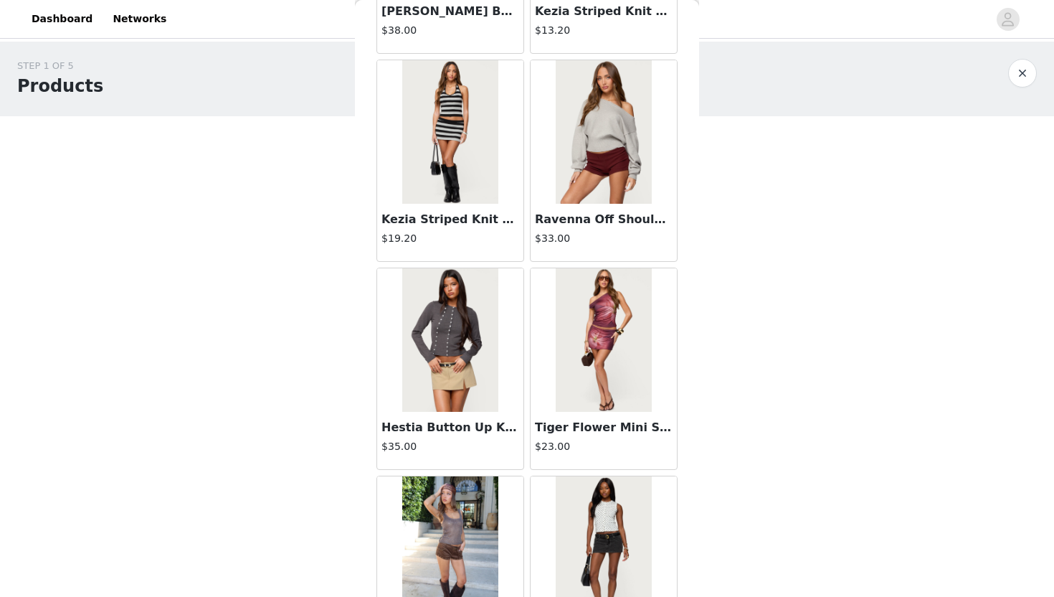
scroll to position [7835, 0]
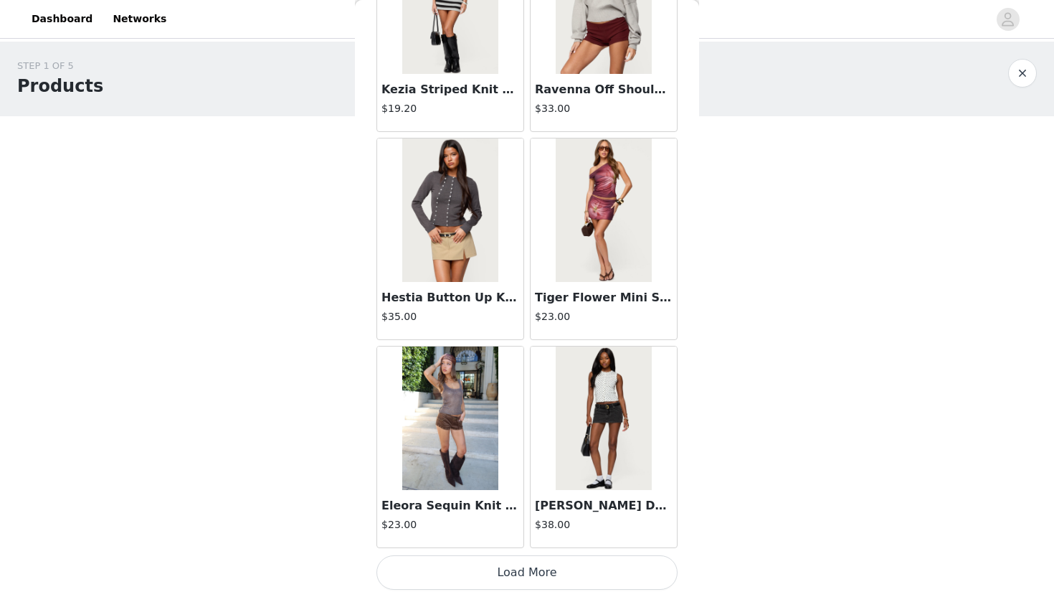
click at [457, 546] on button "Load More" at bounding box center [526, 572] width 301 height 34
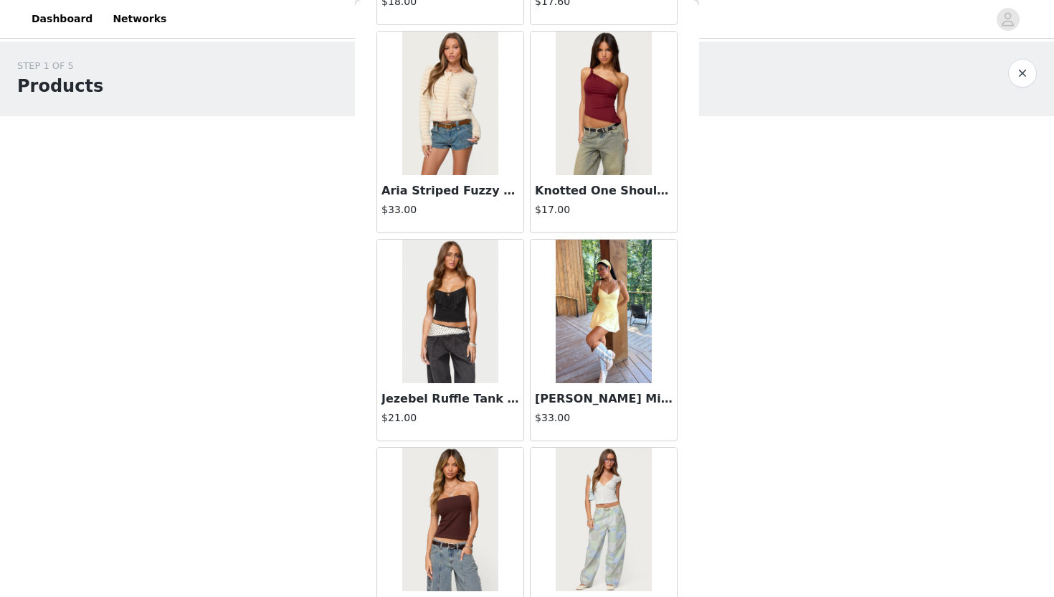
scroll to position [9914, 0]
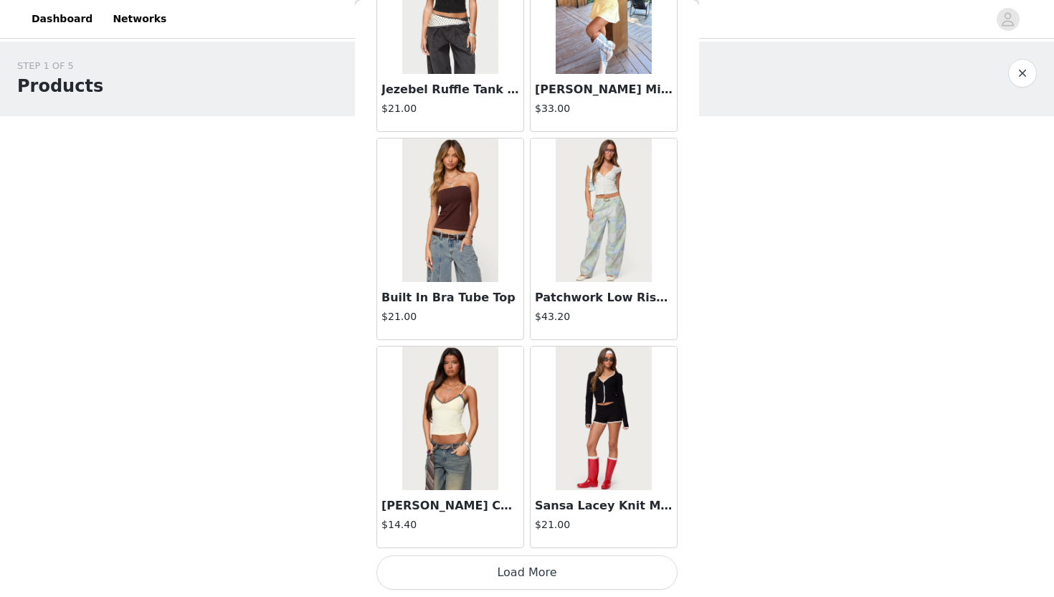
click at [514, 546] on button "Load More" at bounding box center [526, 572] width 301 height 34
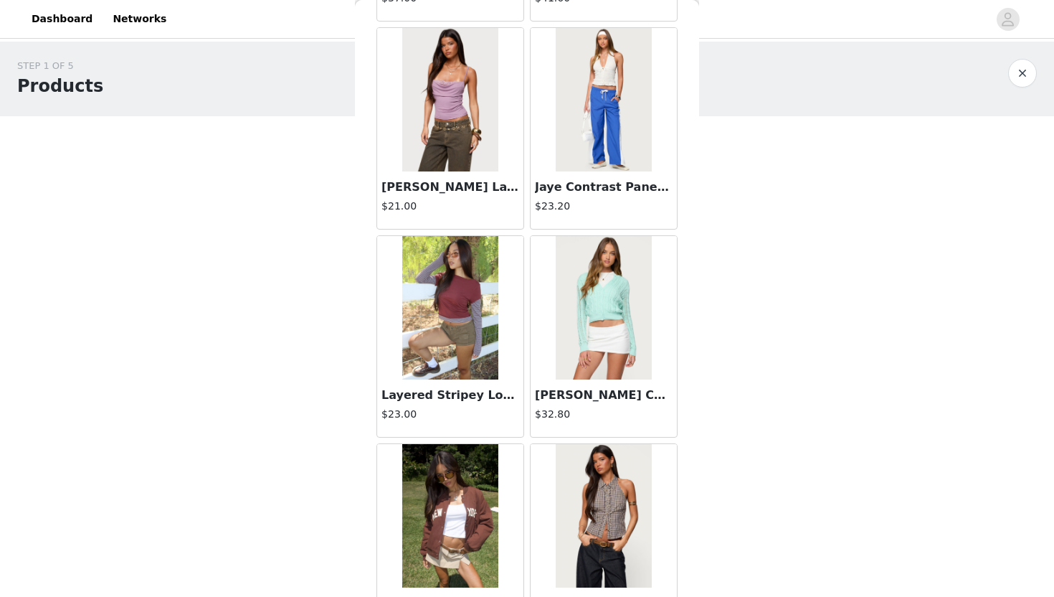
scroll to position [11985, 0]
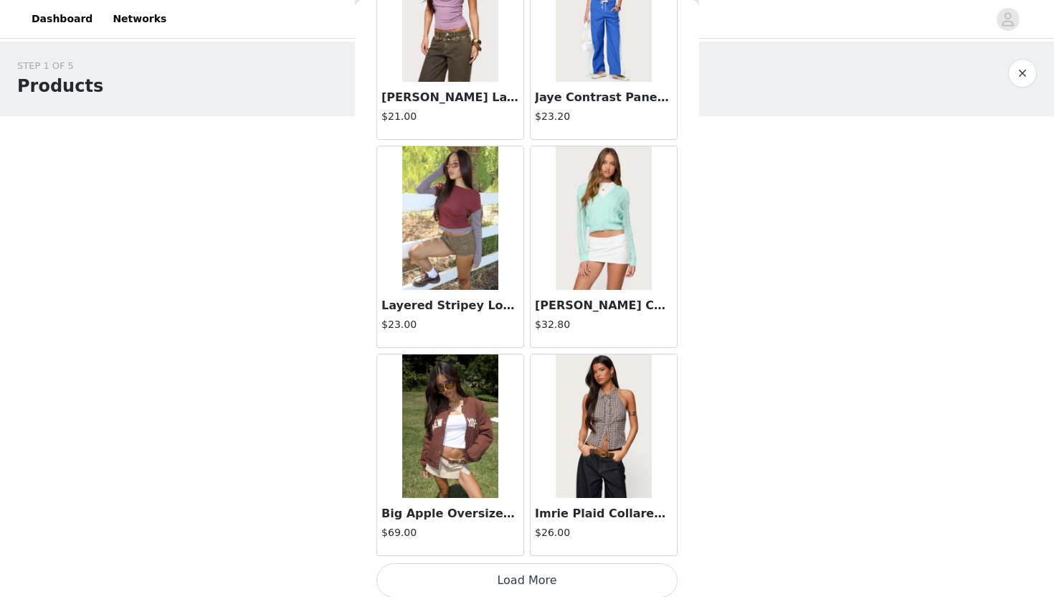
click at [505, 546] on button "Load More" at bounding box center [526, 580] width 301 height 34
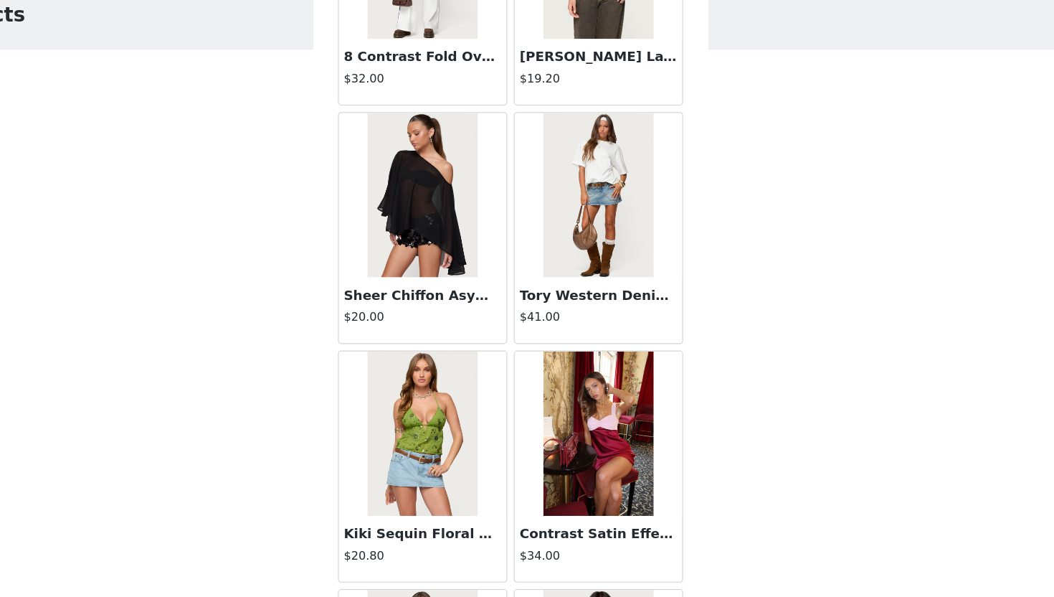
scroll to position [14072, 0]
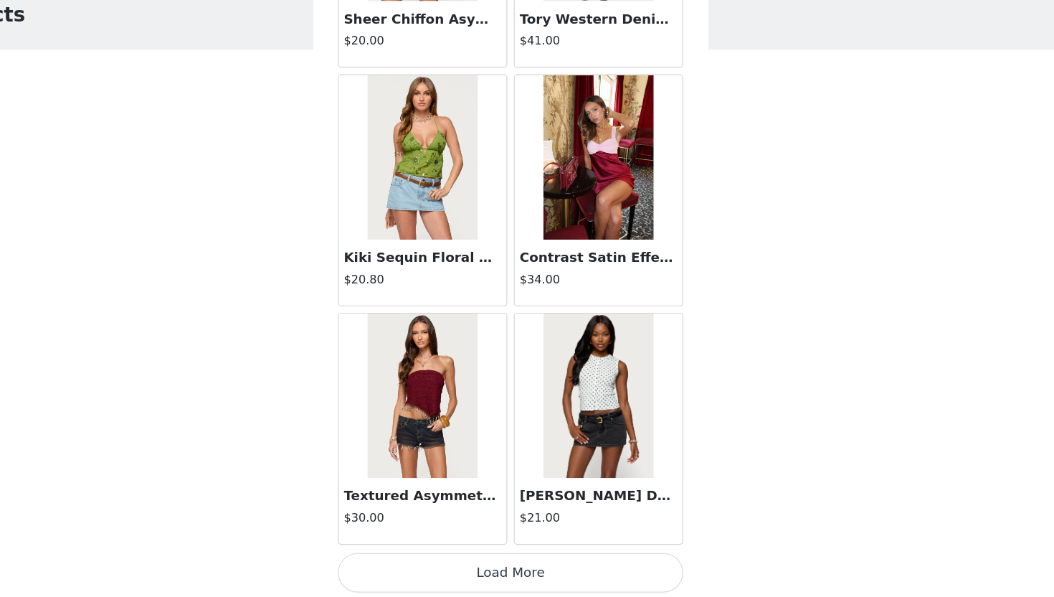
click at [500, 546] on button "Load More" at bounding box center [526, 572] width 301 height 34
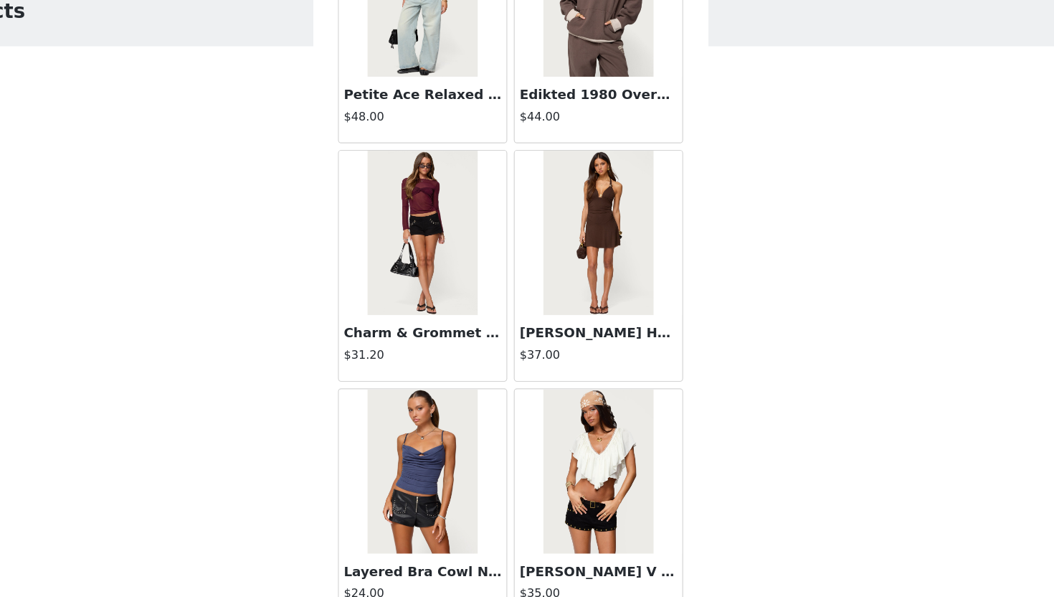
scroll to position [16152, 0]
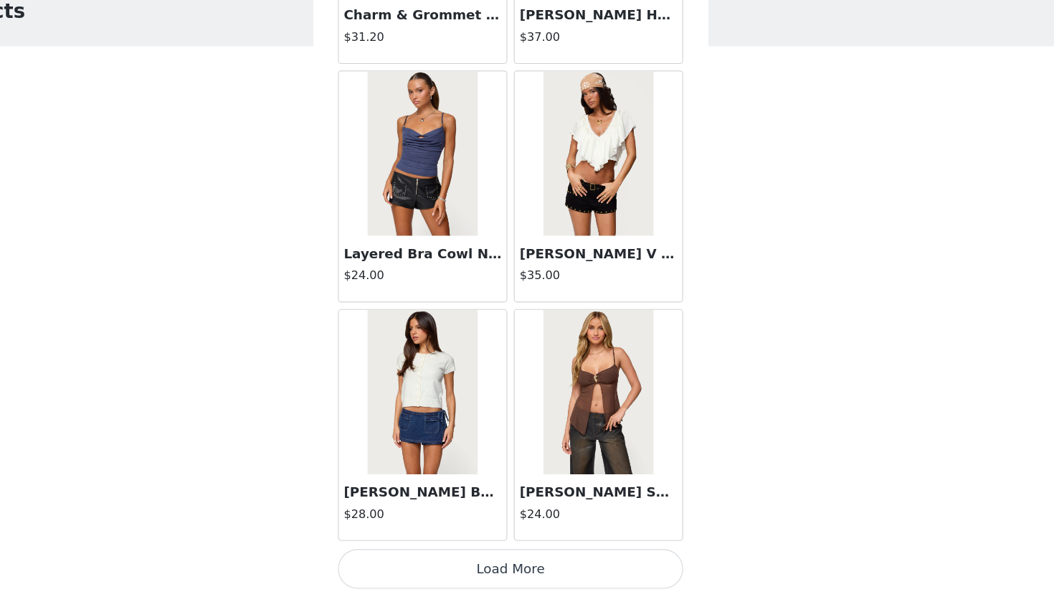
click at [498, 546] on button "Load More" at bounding box center [526, 572] width 301 height 34
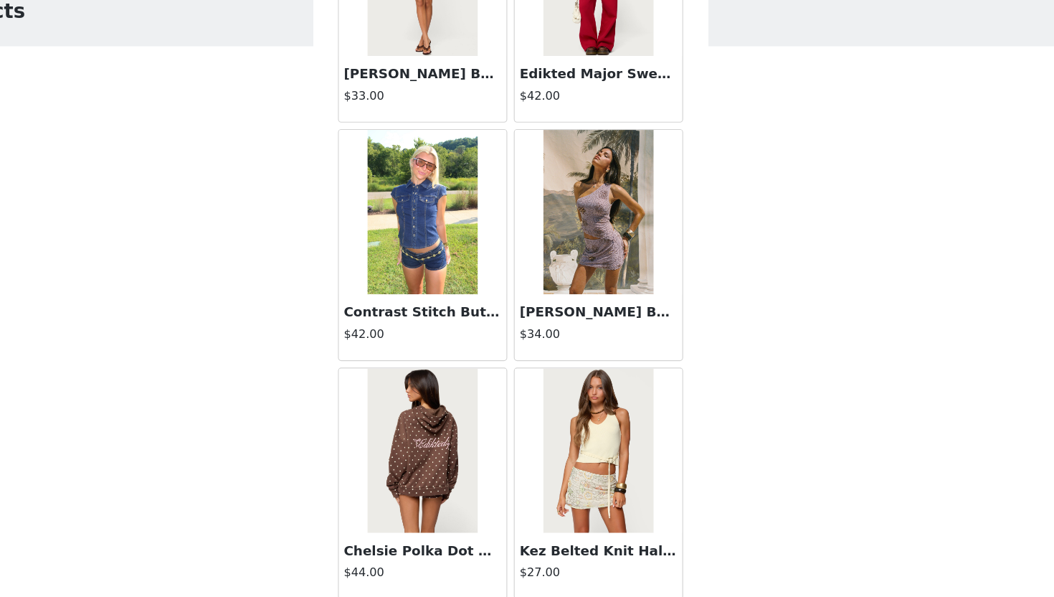
scroll to position [18231, 0]
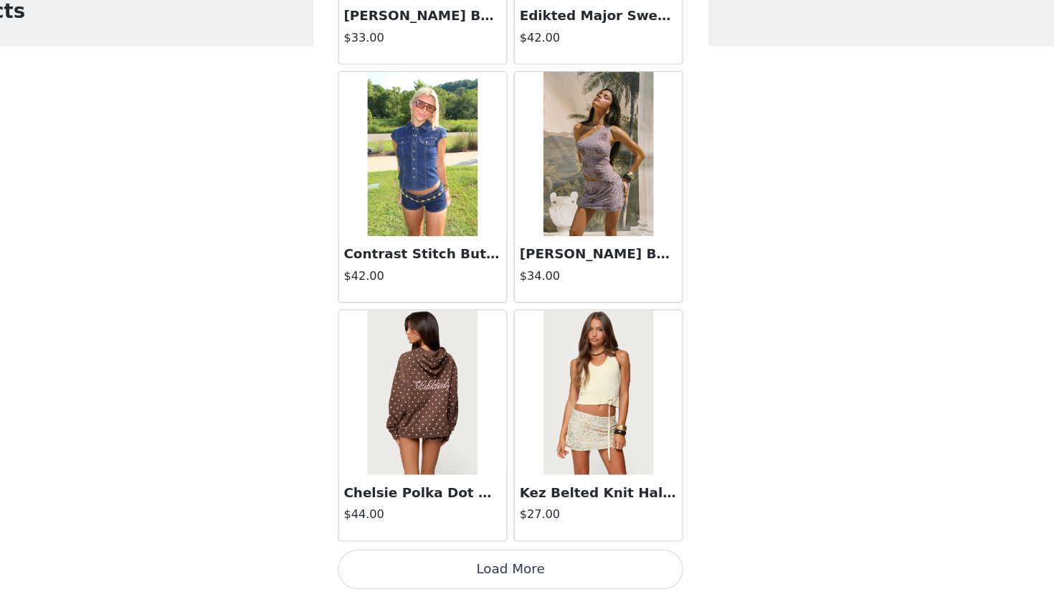
click at [519, 546] on button "Load More" at bounding box center [526, 572] width 301 height 34
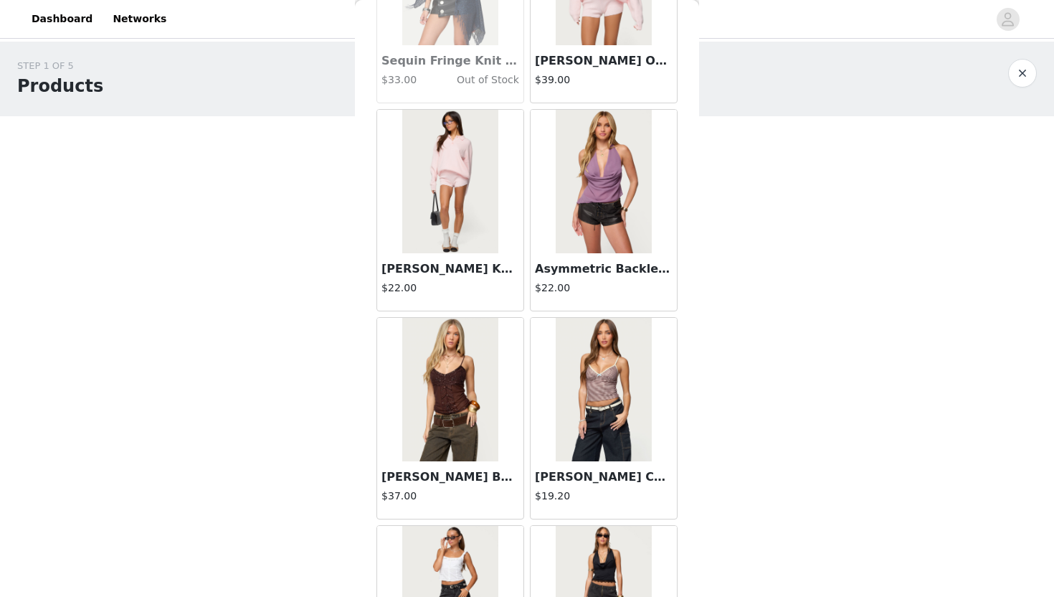
scroll to position [20310, 0]
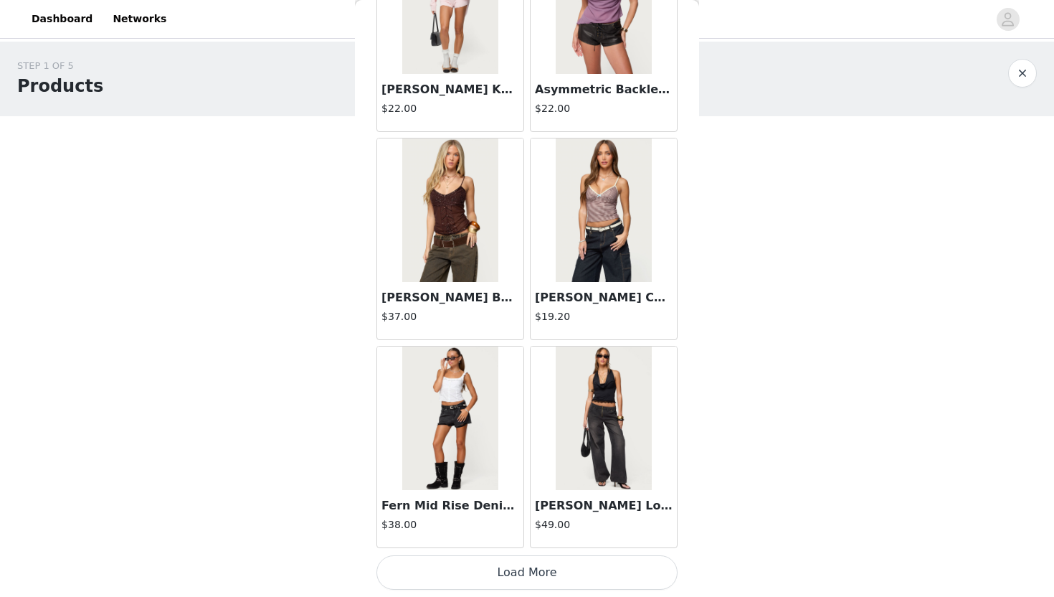
click at [482, 546] on button "Load More" at bounding box center [526, 572] width 301 height 34
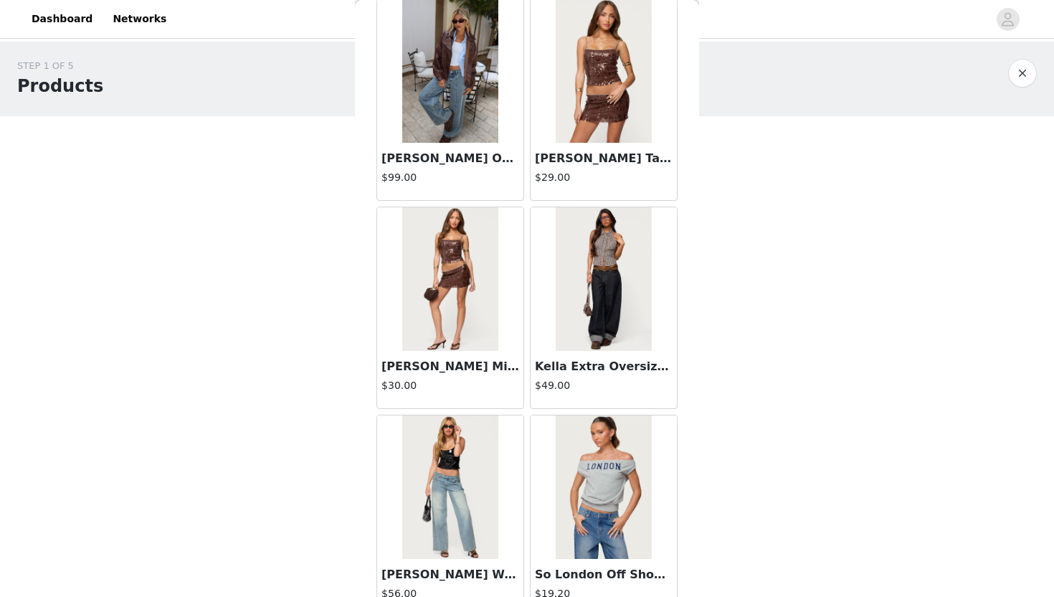
scroll to position [22389, 0]
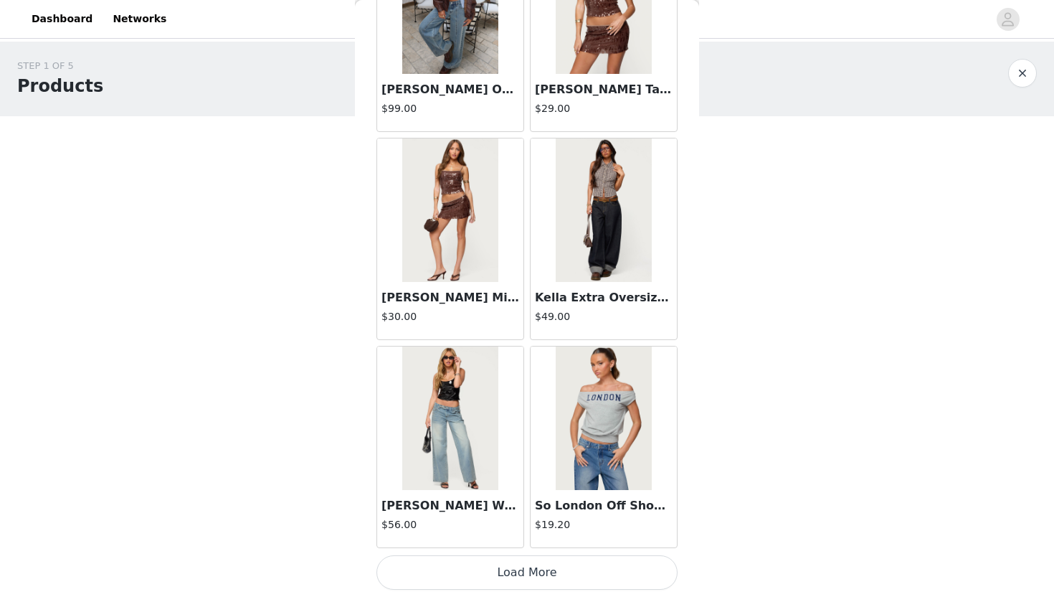
click at [525, 546] on button "Load More" at bounding box center [526, 572] width 301 height 34
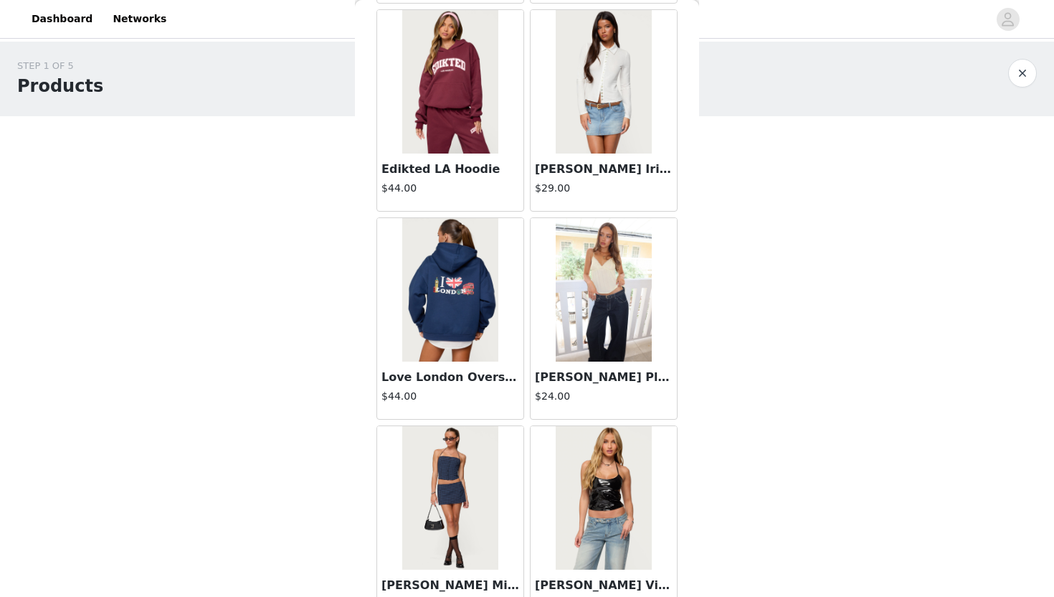
scroll to position [24468, 0]
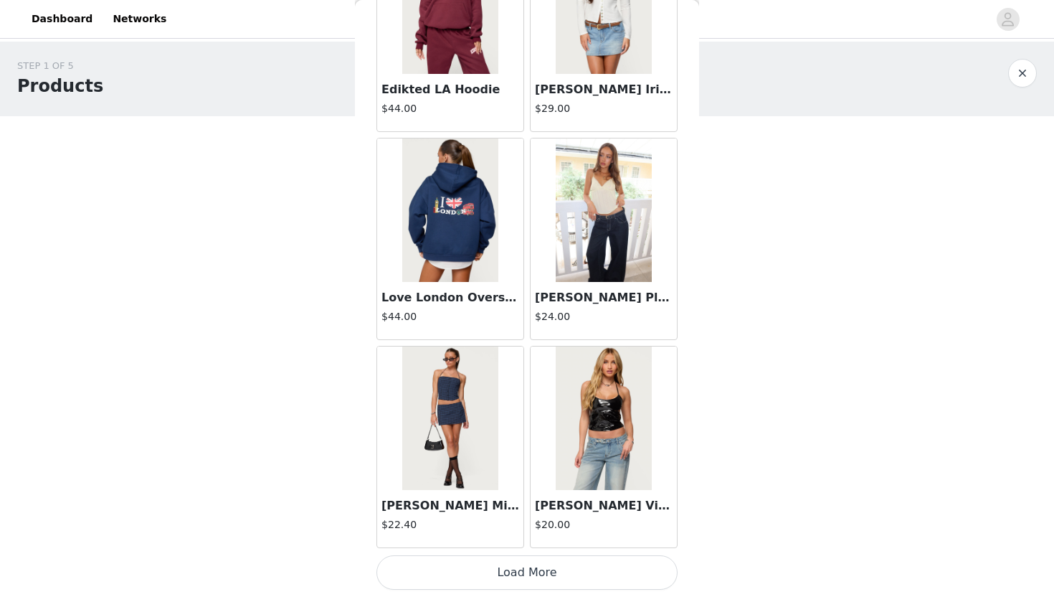
click at [511, 546] on button "Load More" at bounding box center [526, 572] width 301 height 34
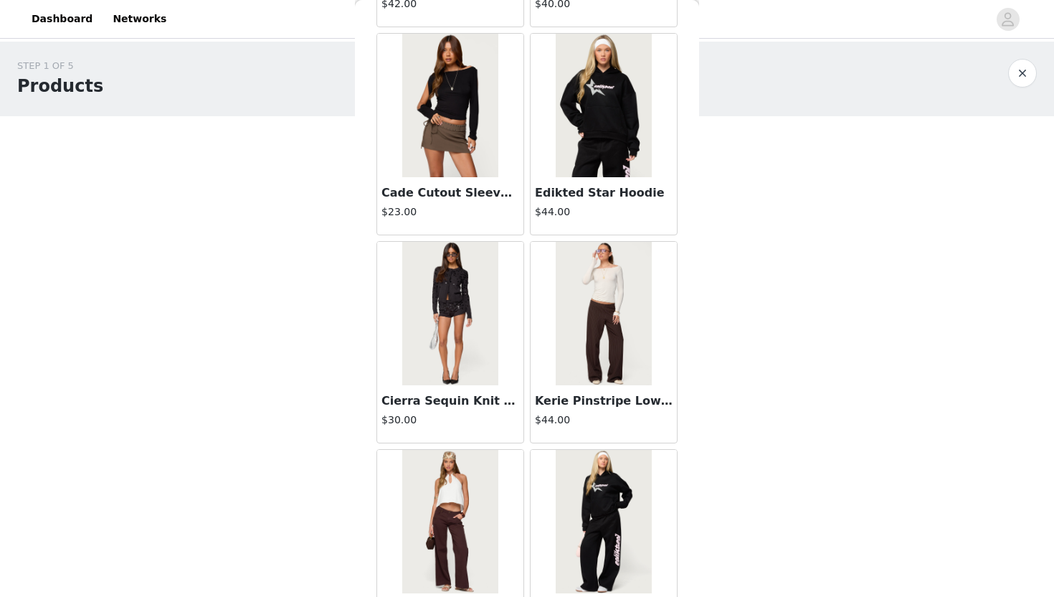
scroll to position [26547, 0]
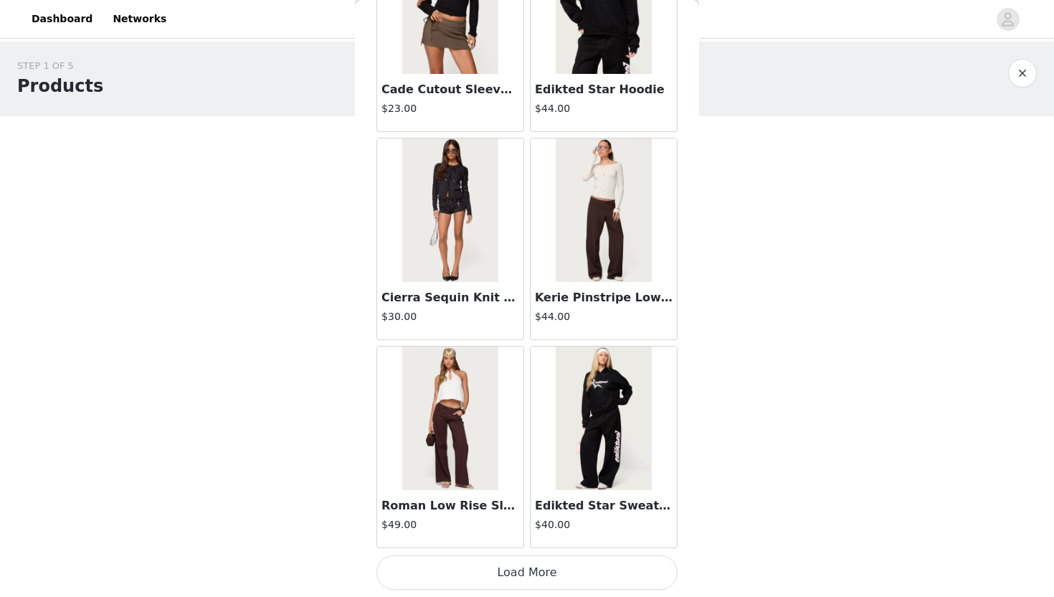
click at [493, 546] on button "Load More" at bounding box center [526, 572] width 301 height 34
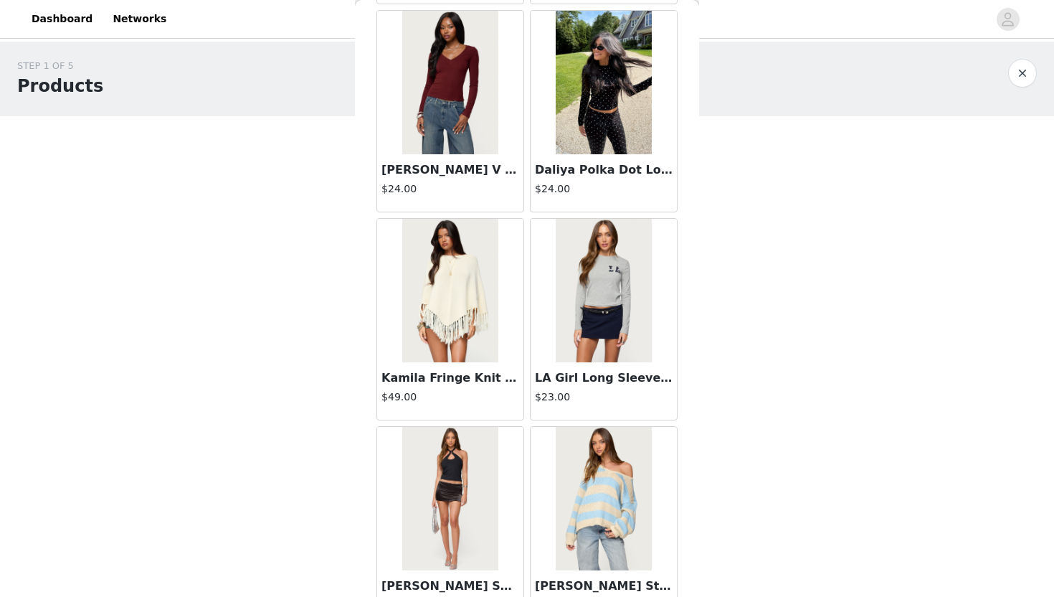
scroll to position [28627, 0]
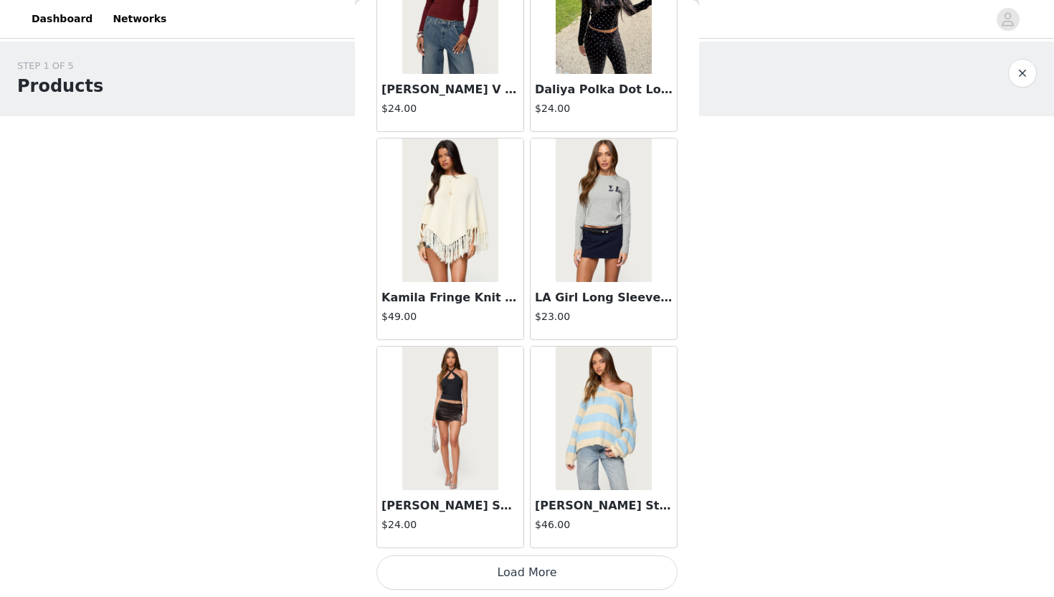
click at [525, 546] on button "Load More" at bounding box center [526, 572] width 301 height 34
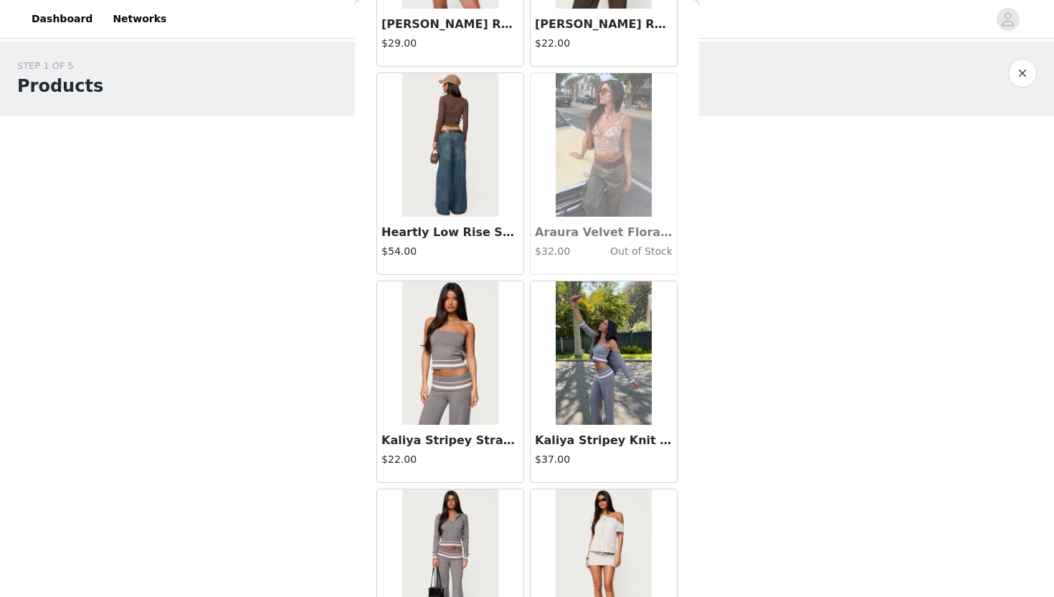
scroll to position [30706, 0]
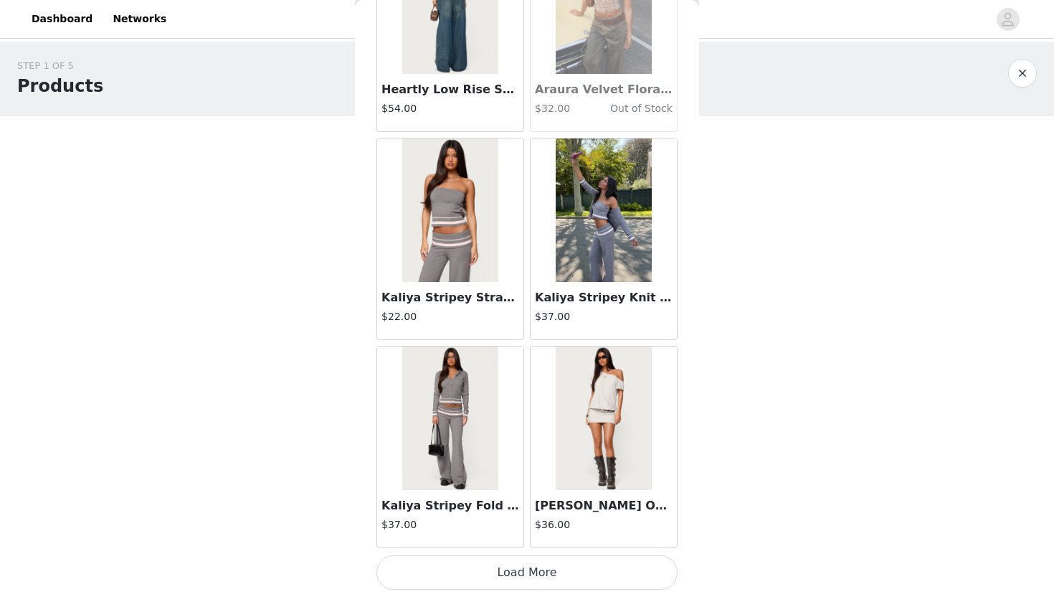
click at [498, 546] on button "Load More" at bounding box center [526, 572] width 301 height 34
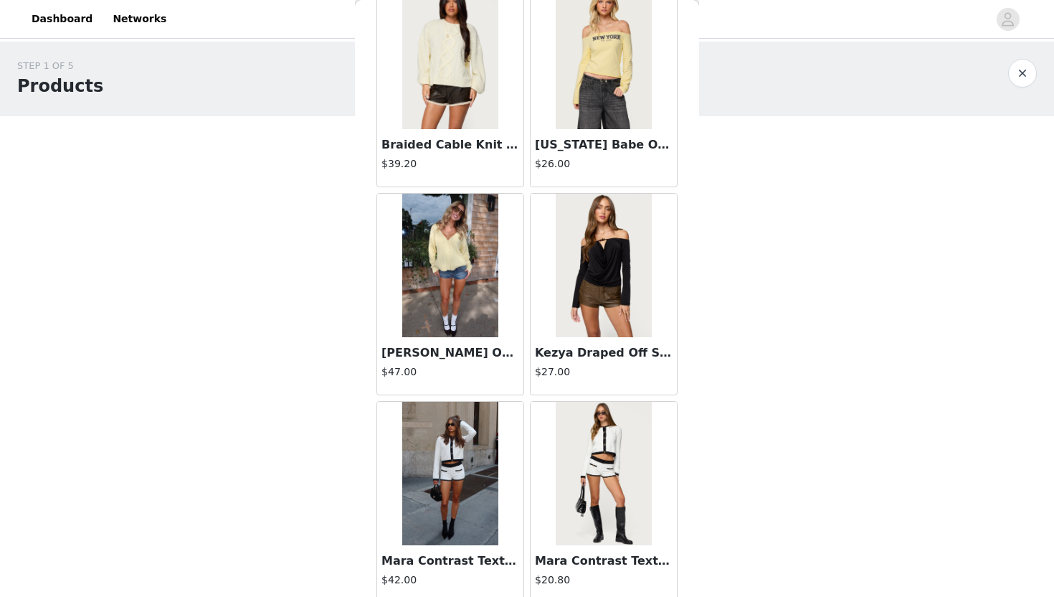
scroll to position [32785, 0]
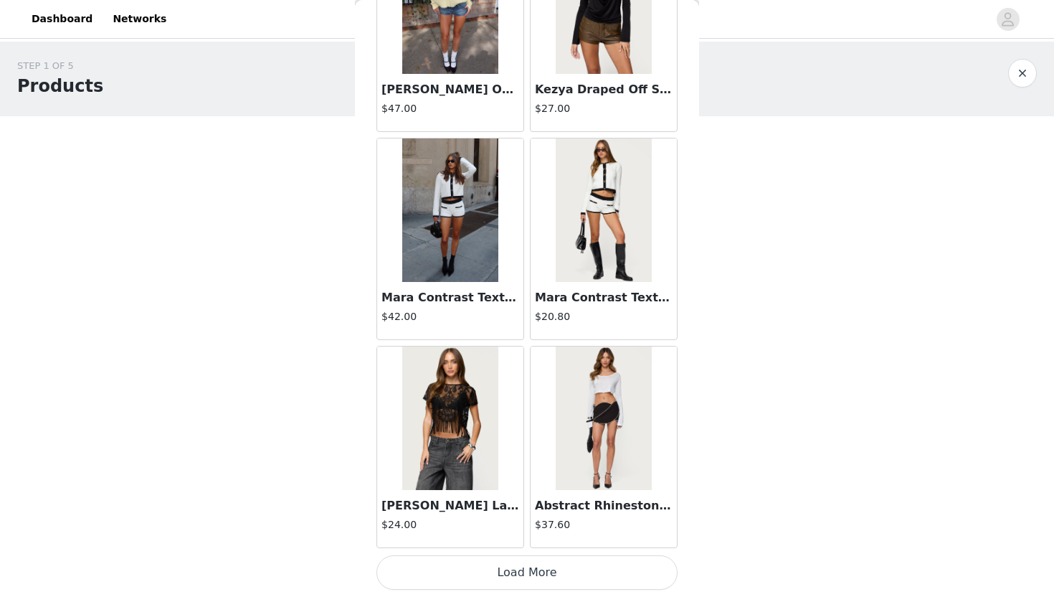
click at [506, 546] on button "Load More" at bounding box center [526, 572] width 301 height 34
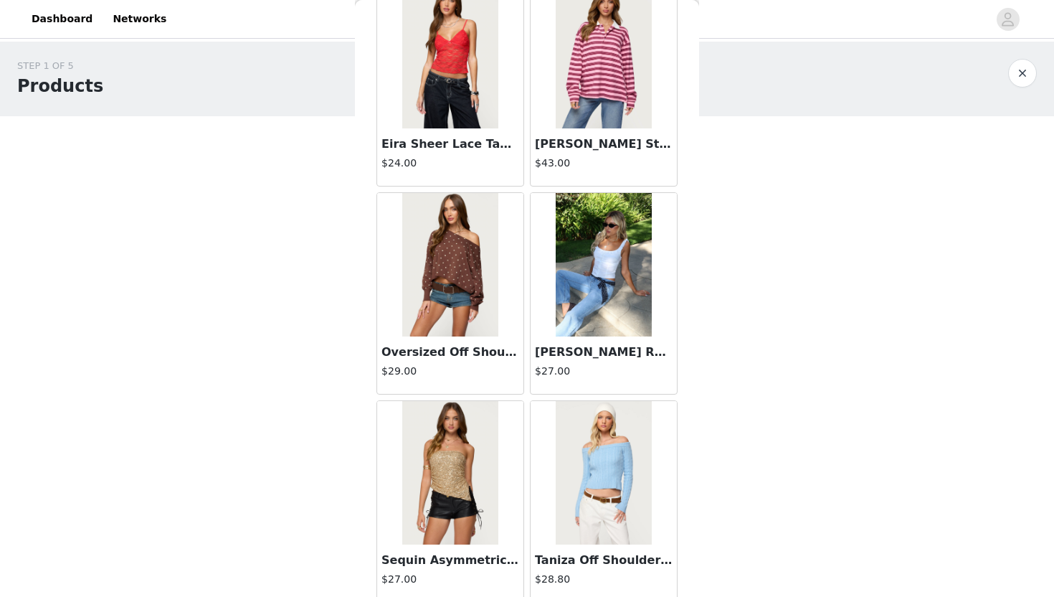
scroll to position [34864, 0]
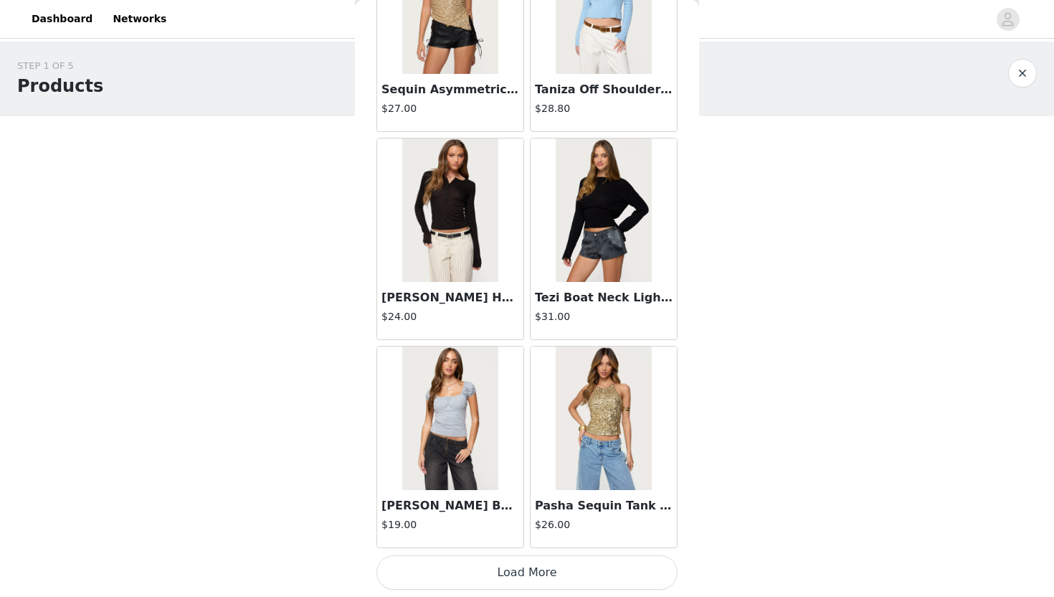
click at [501, 546] on button "Load More" at bounding box center [526, 572] width 301 height 34
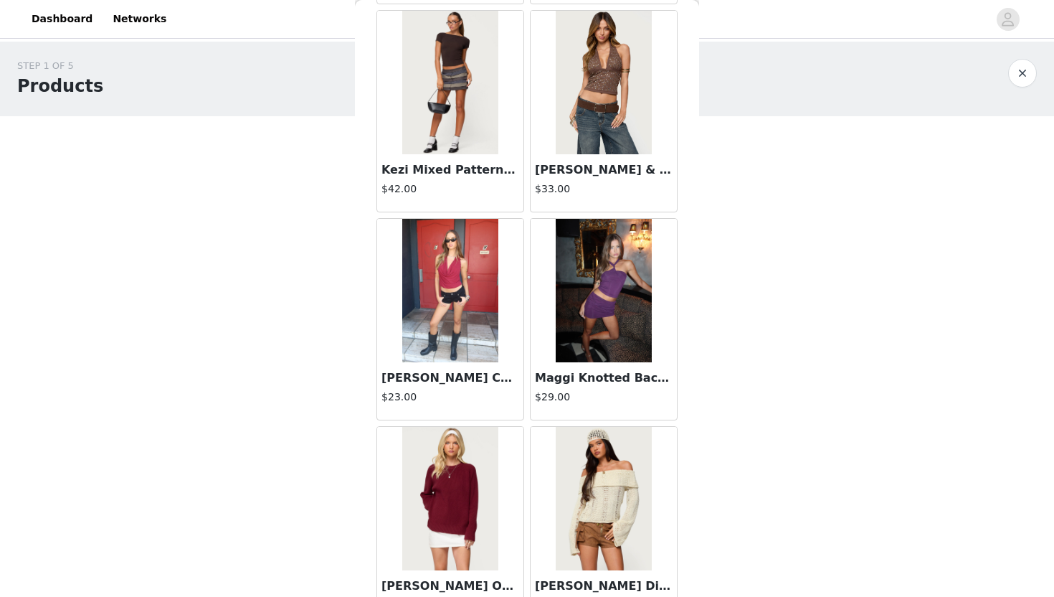
scroll to position [36943, 0]
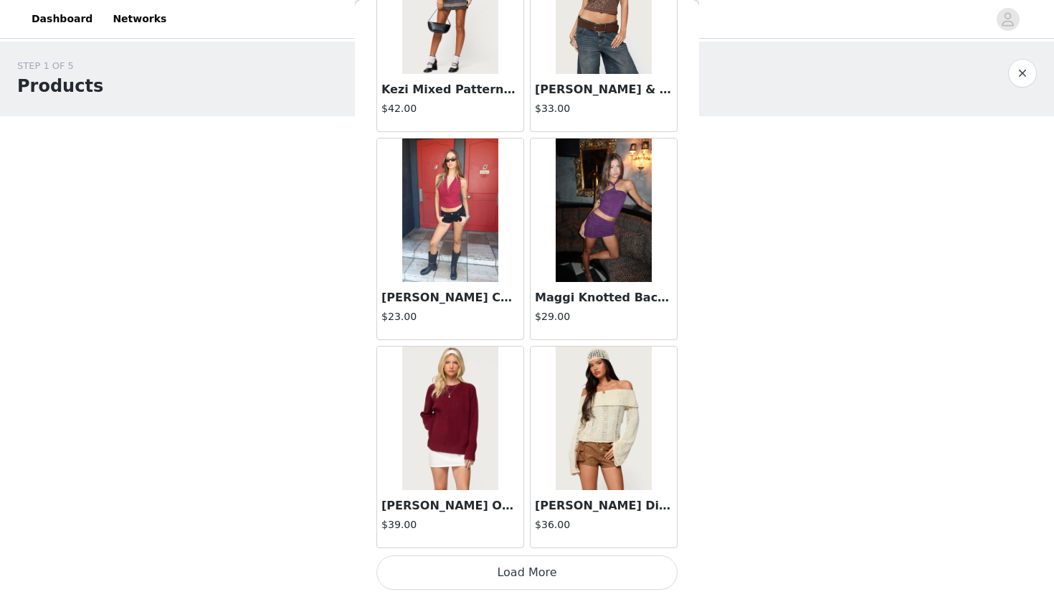
click at [512, 546] on button "Load More" at bounding box center [526, 572] width 301 height 34
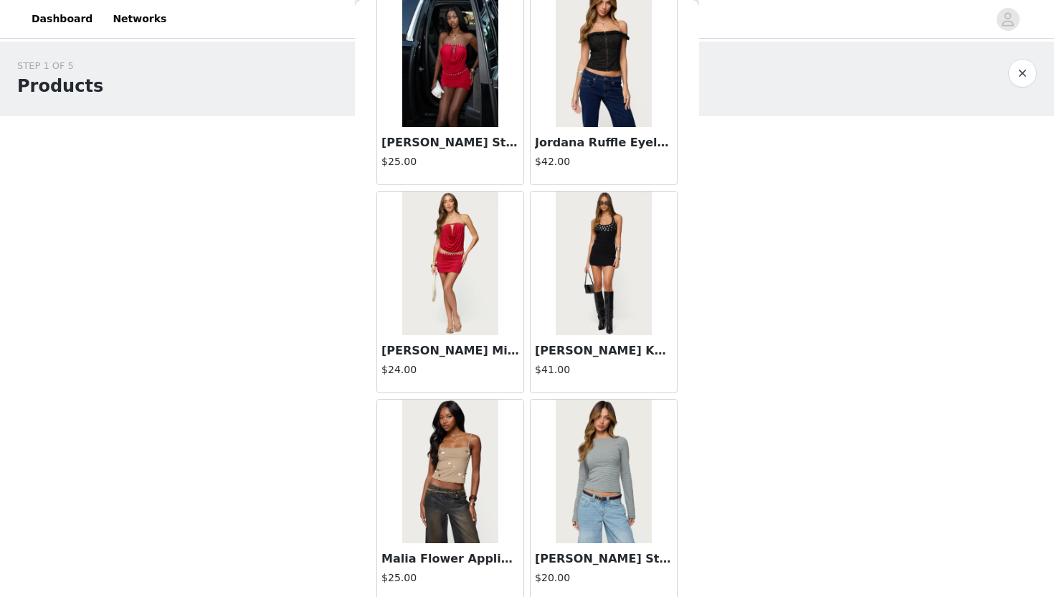
scroll to position [39022, 0]
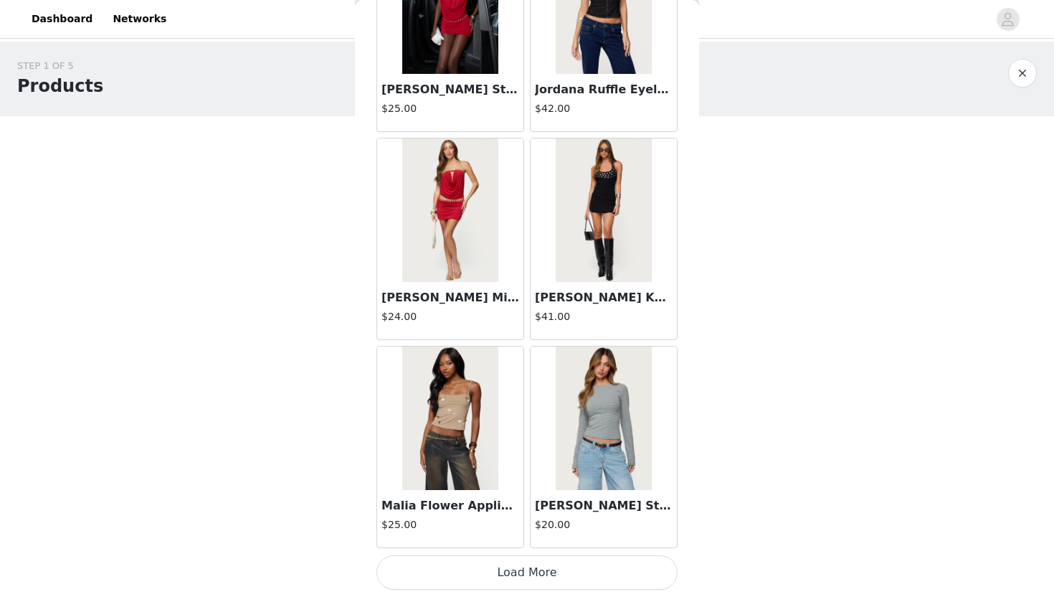
click at [508, 546] on button "Load More" at bounding box center [526, 572] width 301 height 34
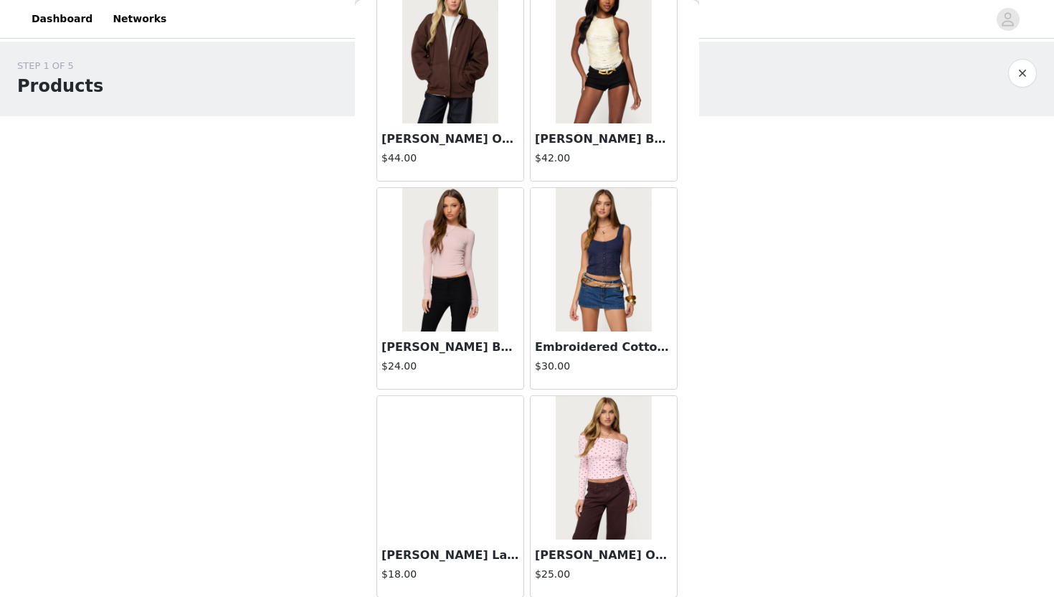
scroll to position [41102, 0]
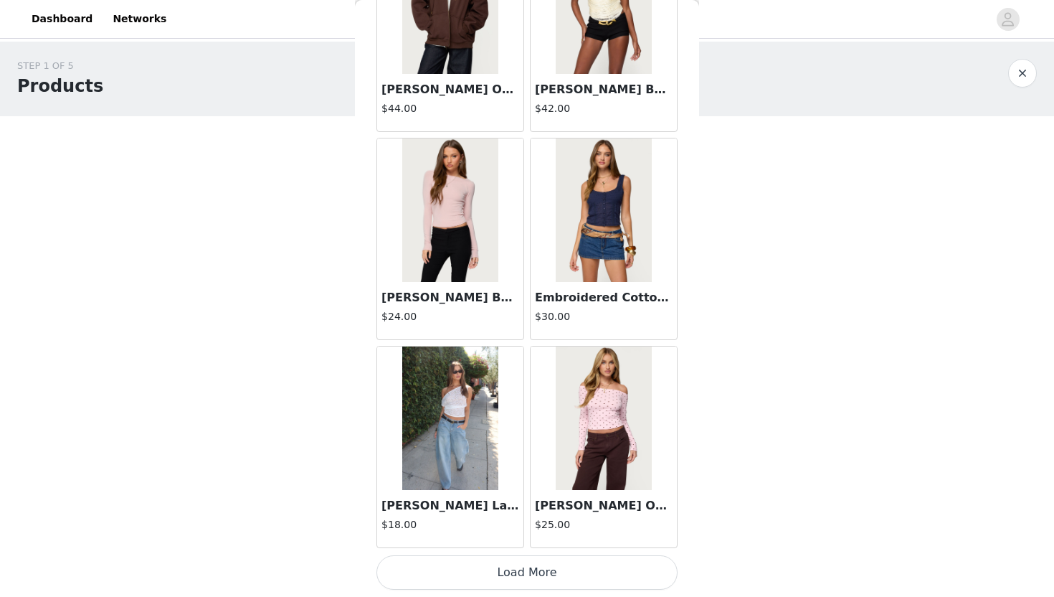
click at [518, 546] on button "Load More" at bounding box center [526, 572] width 301 height 34
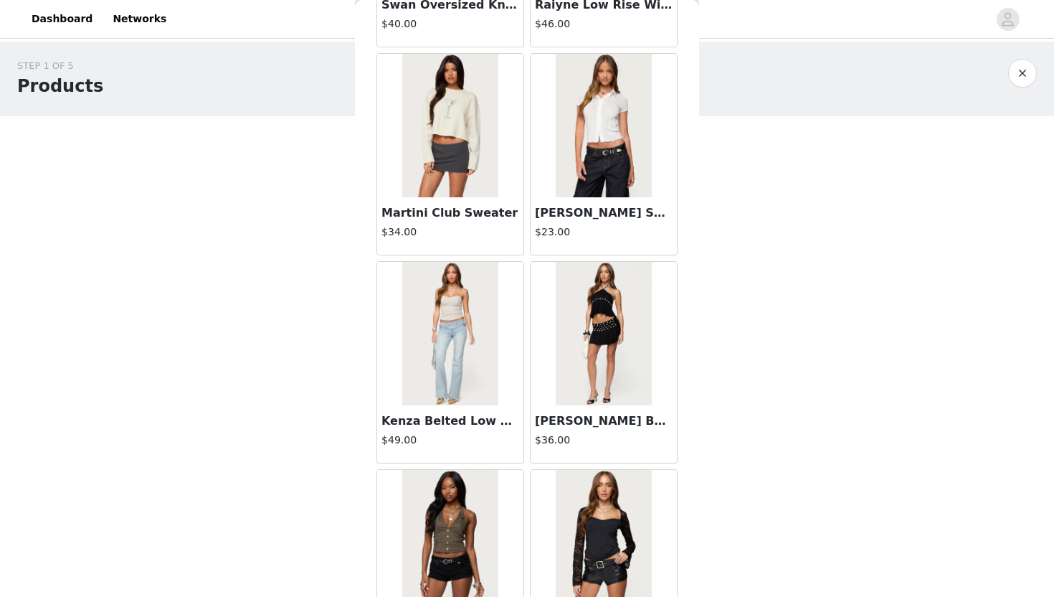
scroll to position [43181, 0]
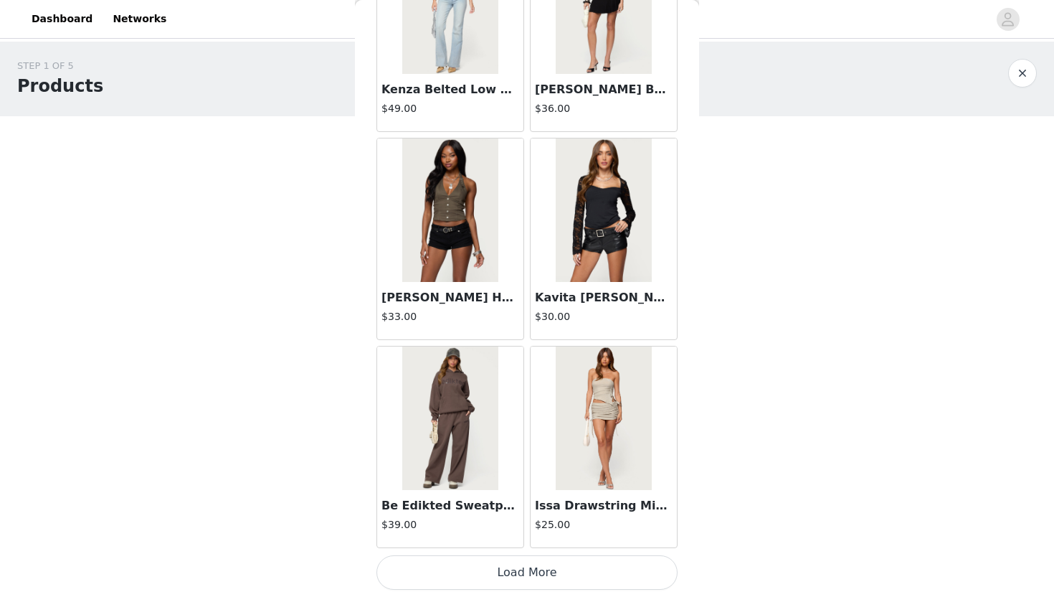
click at [518, 546] on button "Load More" at bounding box center [526, 572] width 301 height 34
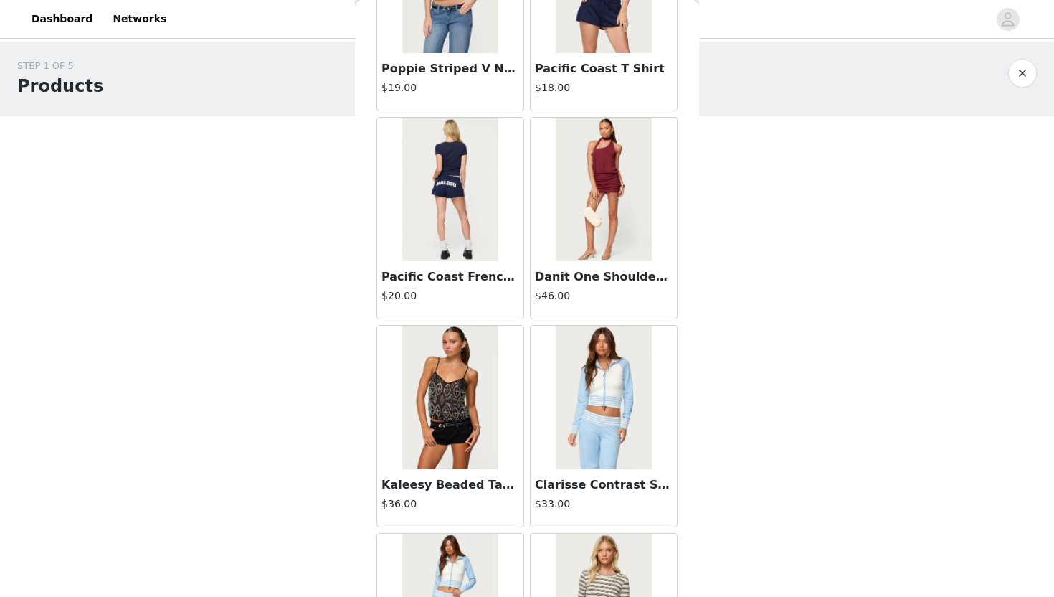
scroll to position [45260, 0]
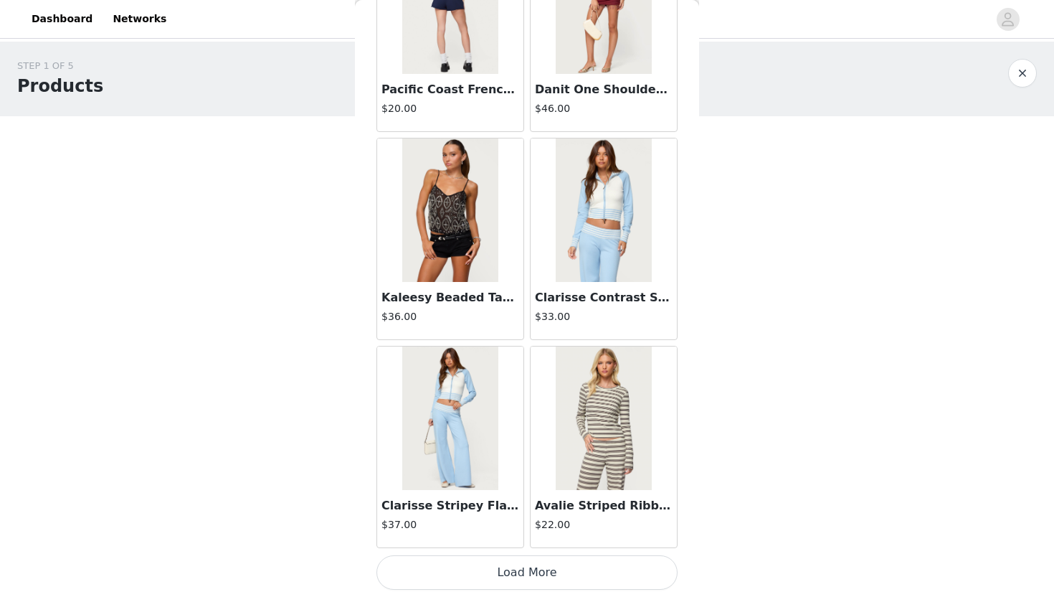
click at [522, 546] on button "Load More" at bounding box center [526, 572] width 301 height 34
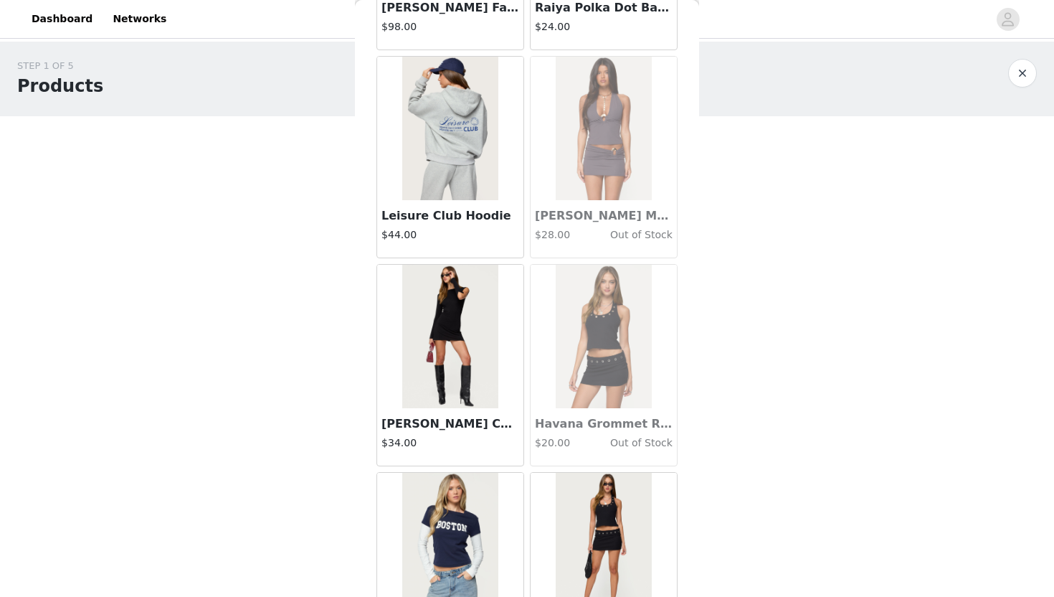
scroll to position [47339, 0]
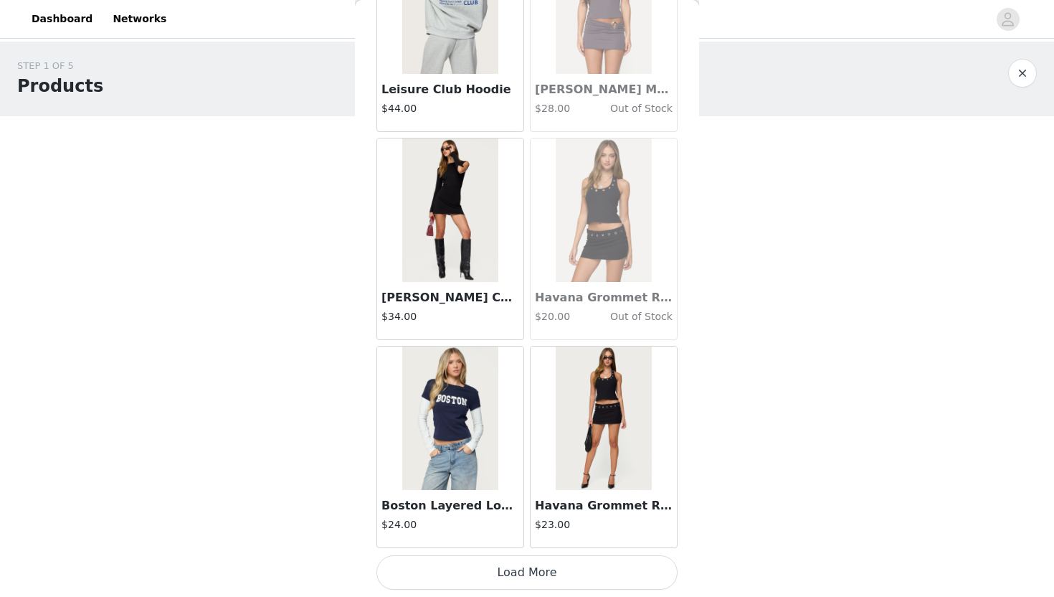
click at [498, 546] on button "Load More" at bounding box center [526, 572] width 301 height 34
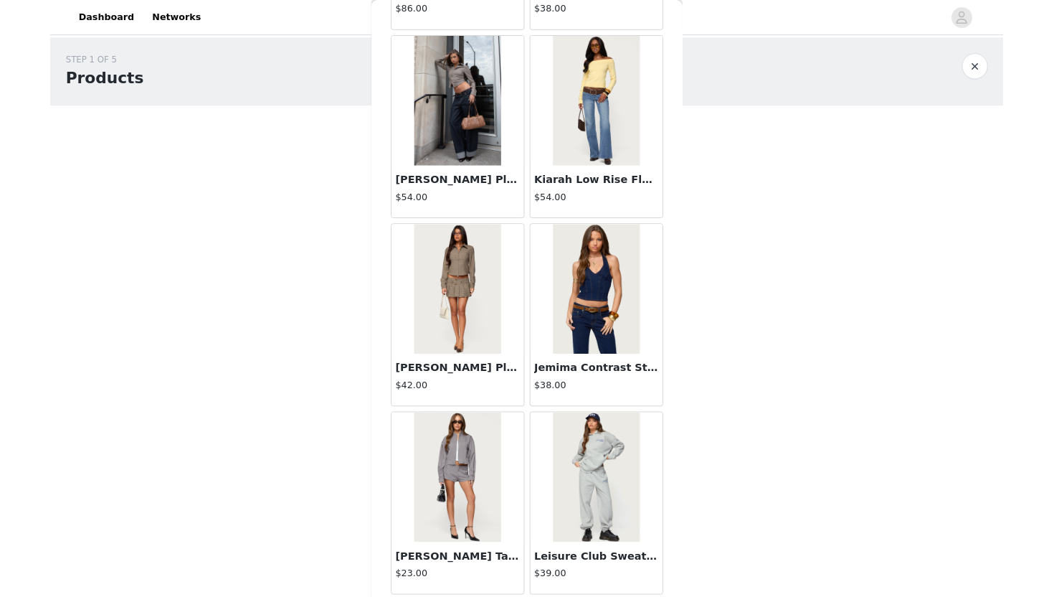
scroll to position [49164, 0]
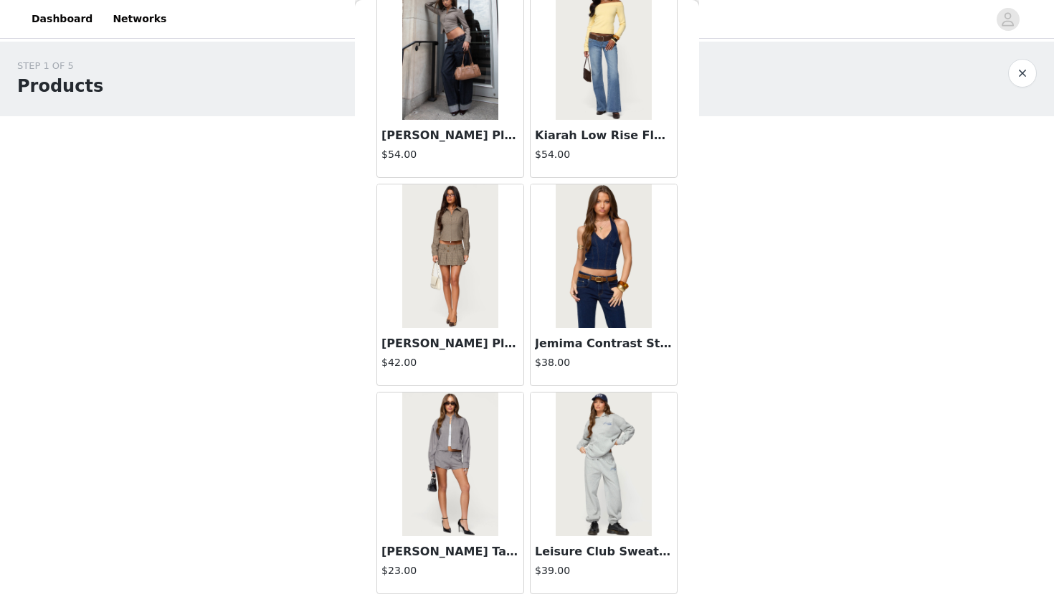
click at [525, 422] on img at bounding box center [603, 463] width 95 height 143
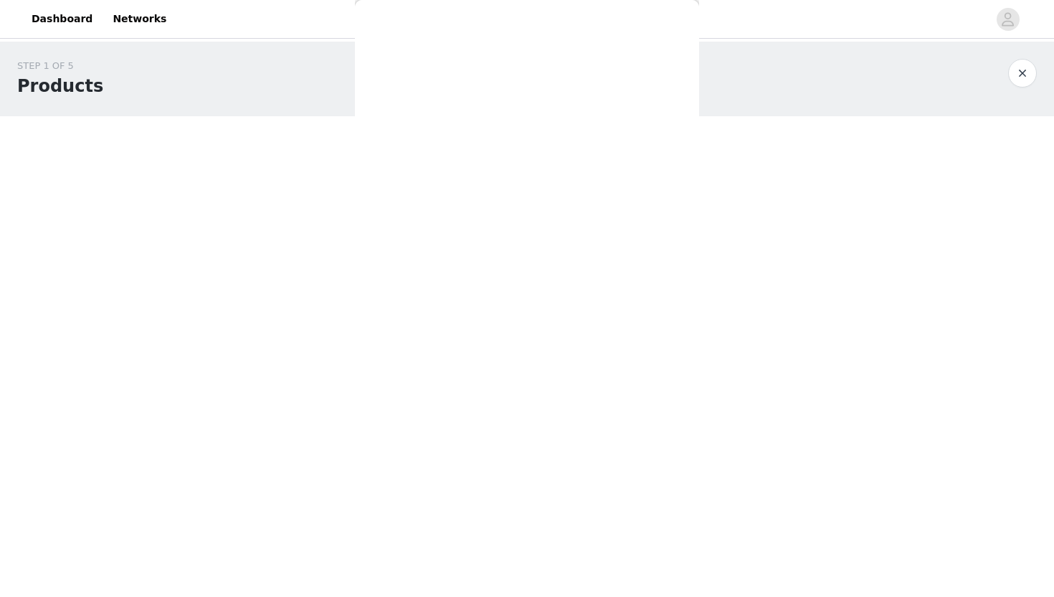
scroll to position [86, 0]
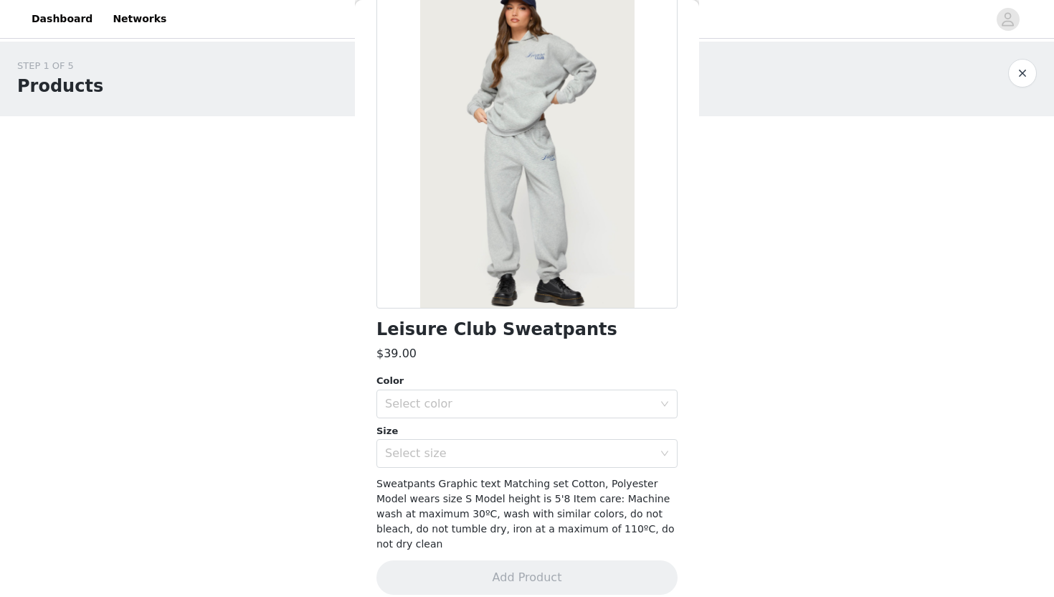
click at [525, 77] on button "button" at bounding box center [1022, 73] width 29 height 29
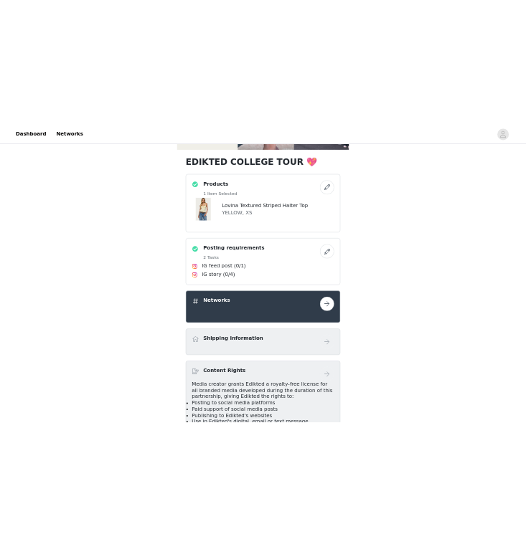
scroll to position [248, 0]
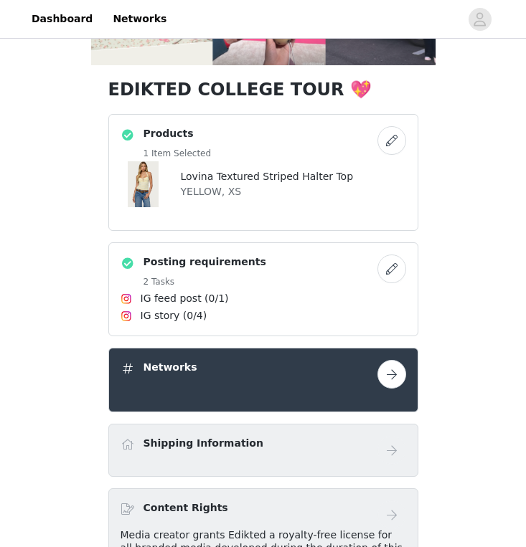
click at [390, 147] on button "button" at bounding box center [391, 140] width 29 height 29
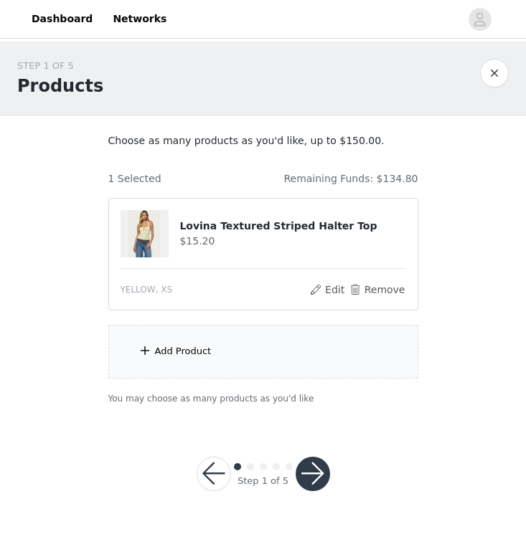
click at [151, 224] on img at bounding box center [144, 233] width 32 height 47
click at [213, 224] on h4 "Lovina Textured Striped Halter Top" at bounding box center [292, 226] width 226 height 15
click at [179, 356] on div "Add Product" at bounding box center [183, 351] width 57 height 14
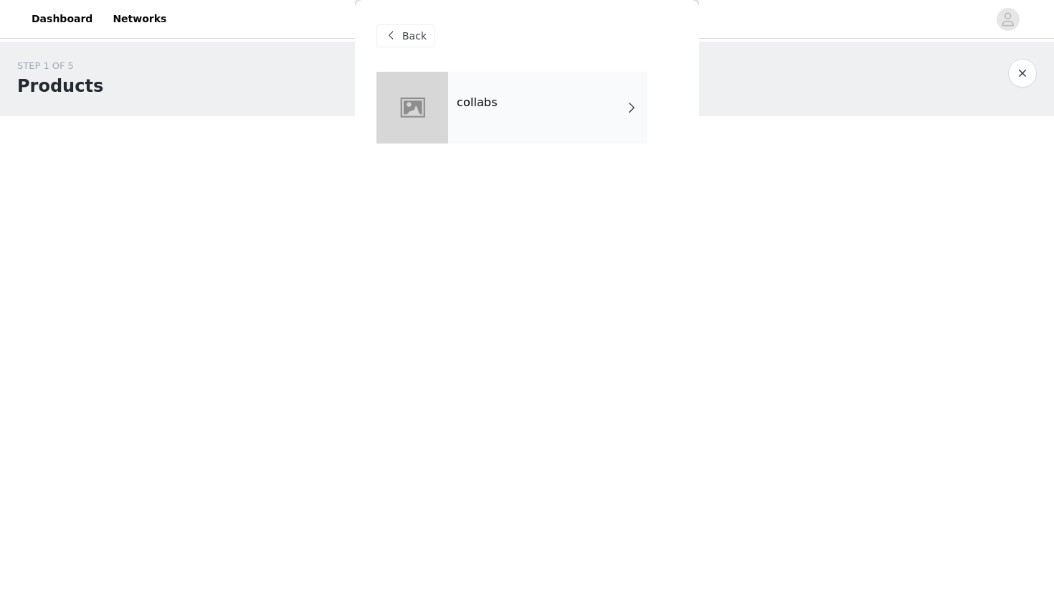
click at [525, 97] on div "STEP 1 OF 5 Products" at bounding box center [512, 79] width 991 height 40
click at [411, 32] on span "Back" at bounding box center [414, 36] width 24 height 15
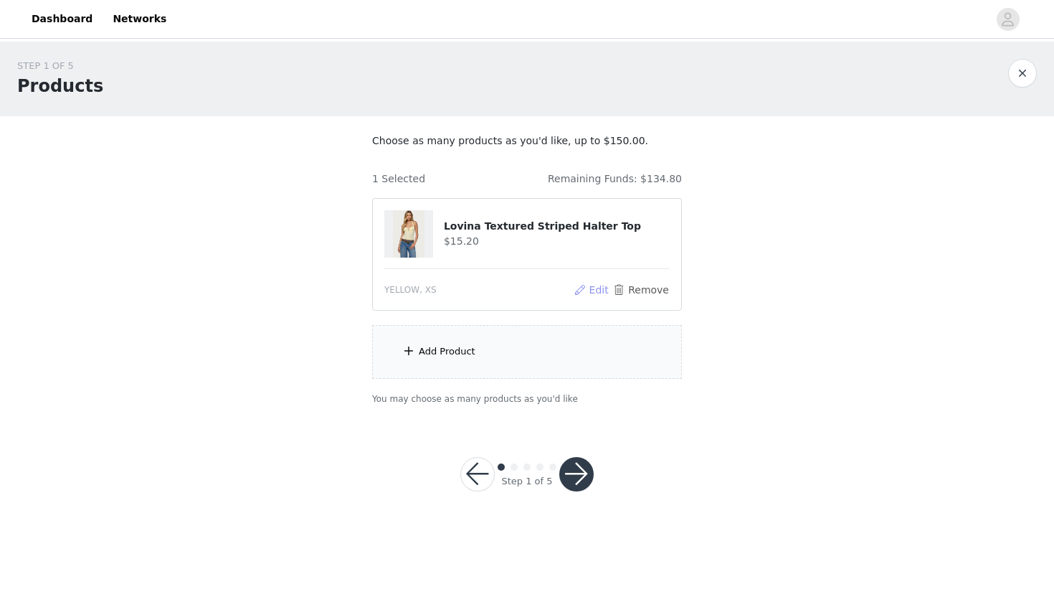
click at [525, 297] on button "Edit" at bounding box center [591, 289] width 37 height 17
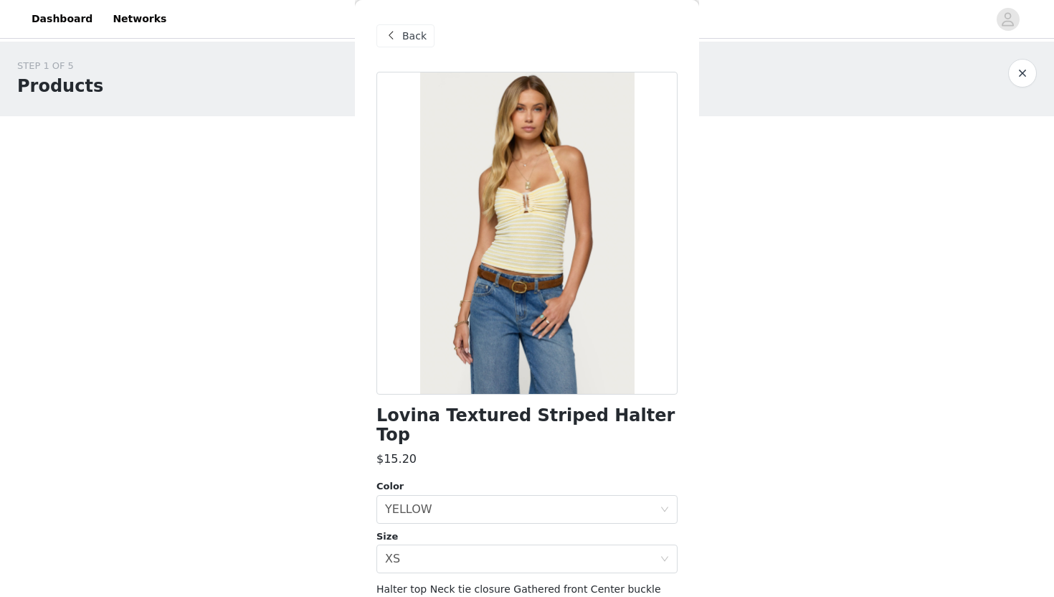
click at [396, 35] on span at bounding box center [390, 35] width 17 height 17
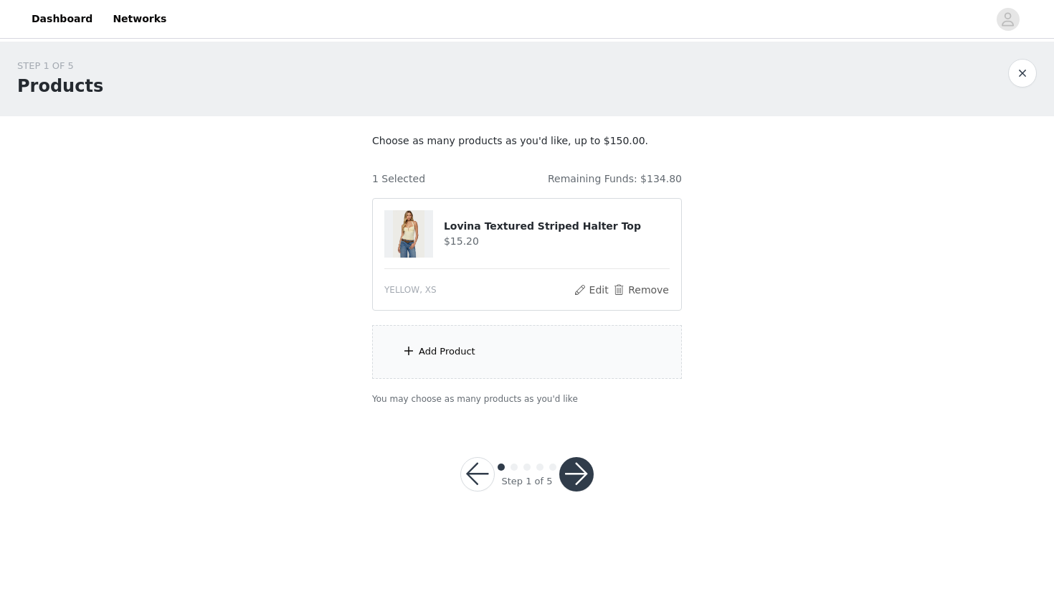
click at [475, 368] on div "Add Product" at bounding box center [527, 352] width 310 height 54
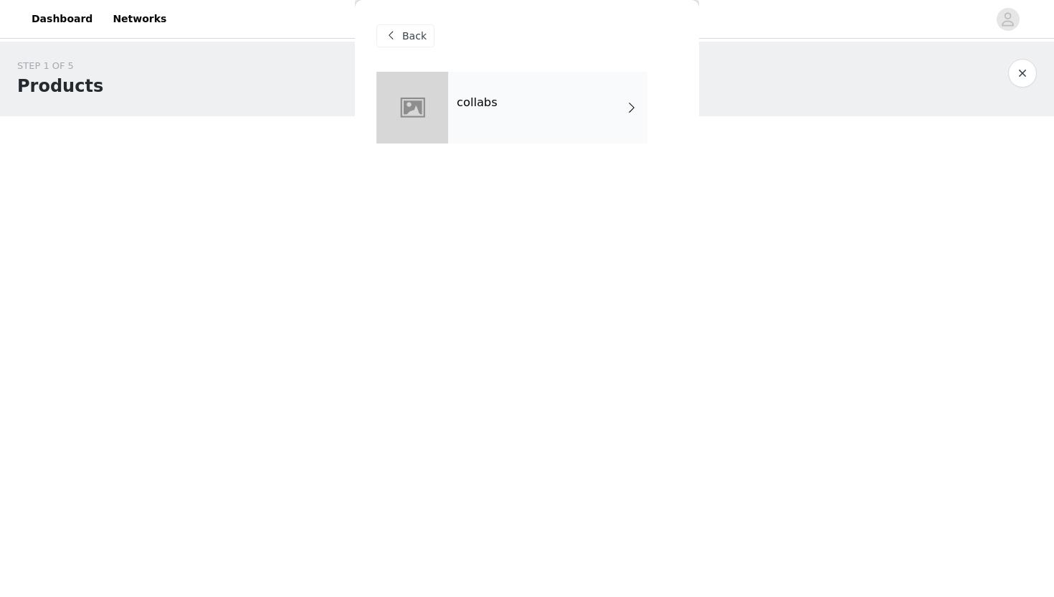
click at [483, 118] on div "collabs" at bounding box center [547, 108] width 199 height 72
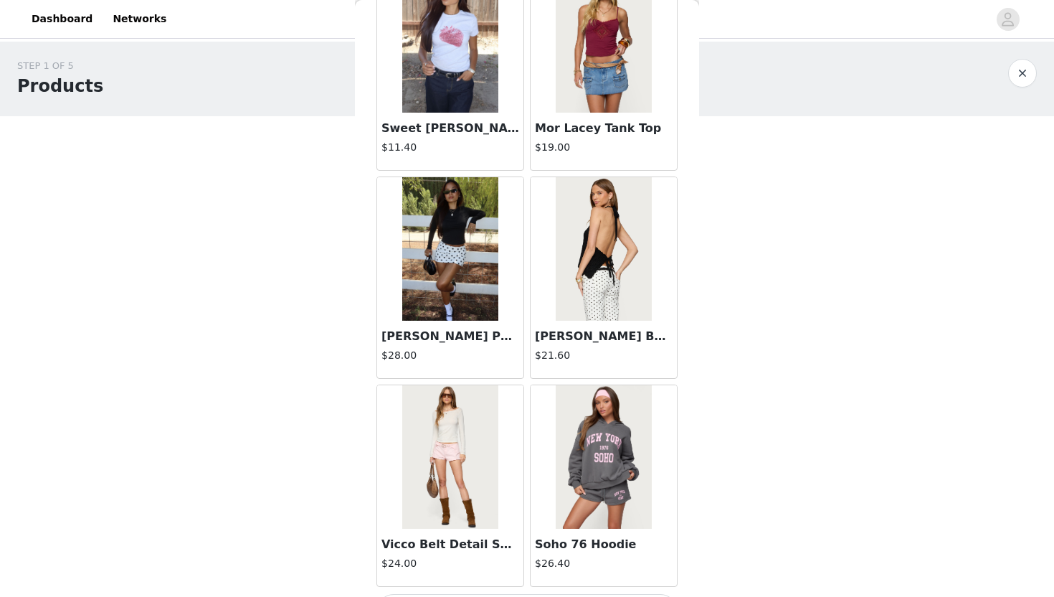
scroll to position [1597, 0]
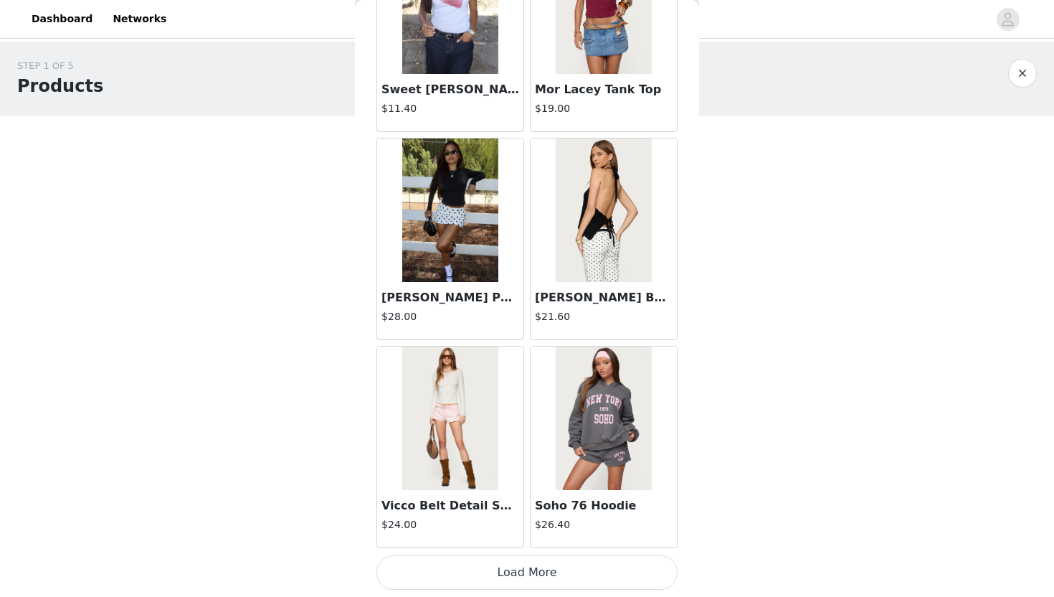
click at [491, 546] on button "Load More" at bounding box center [526, 572] width 301 height 34
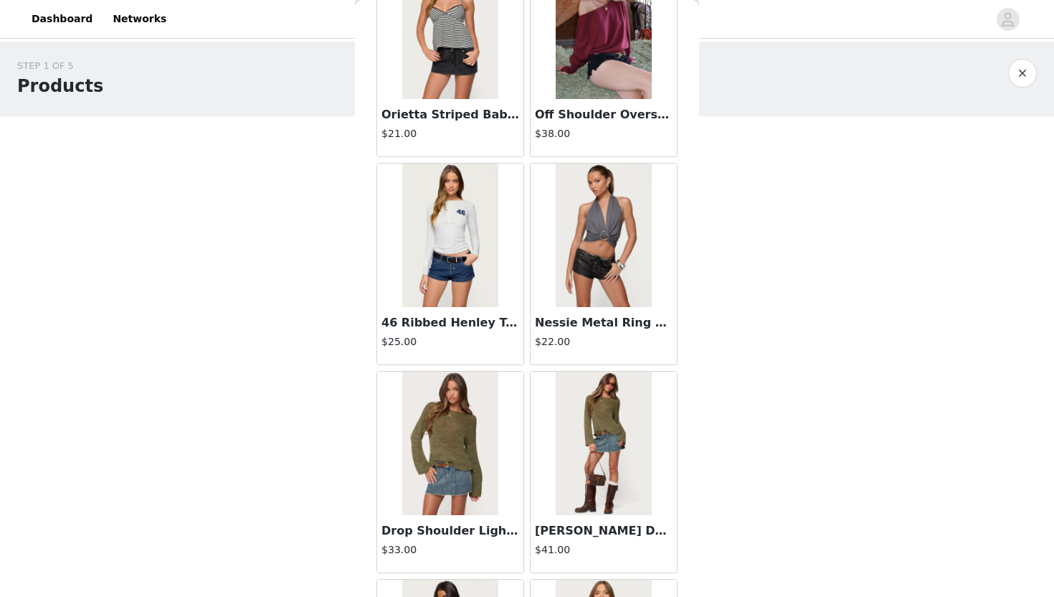
scroll to position [3677, 0]
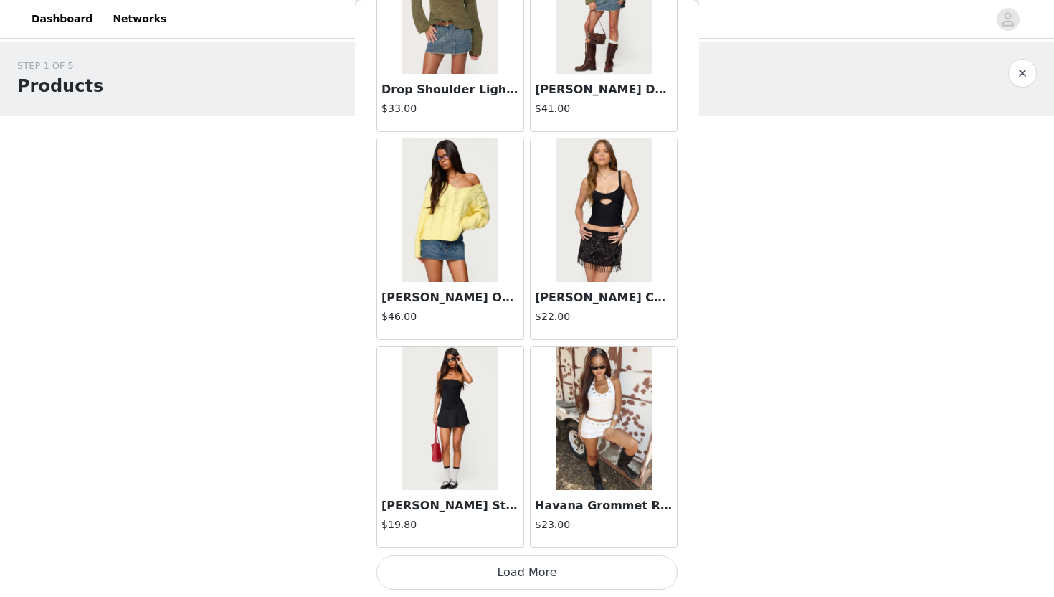
click at [525, 479] on img at bounding box center [603, 417] width 95 height 143
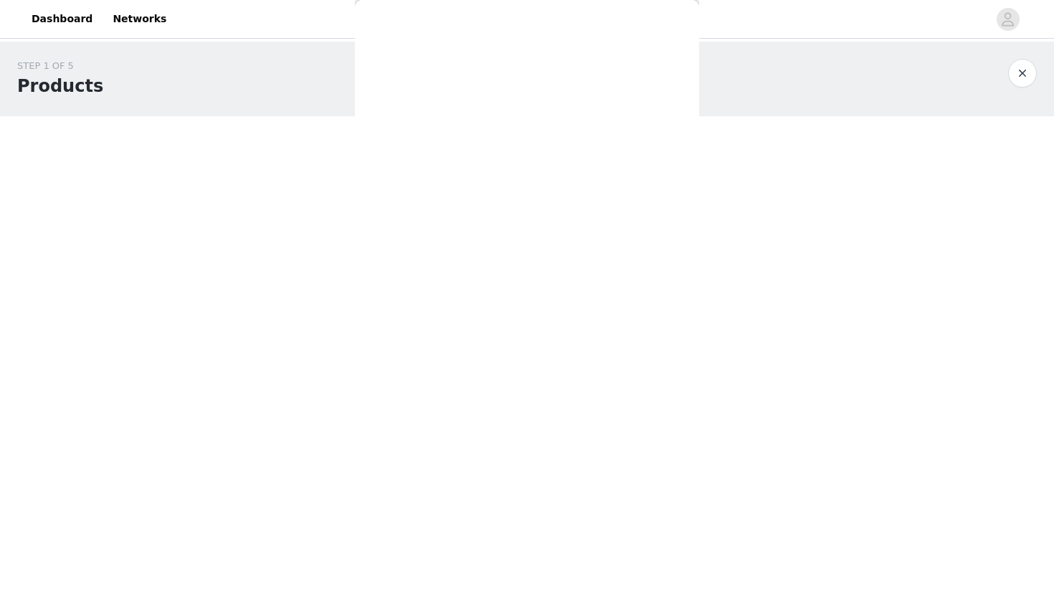
scroll to position [0, 0]
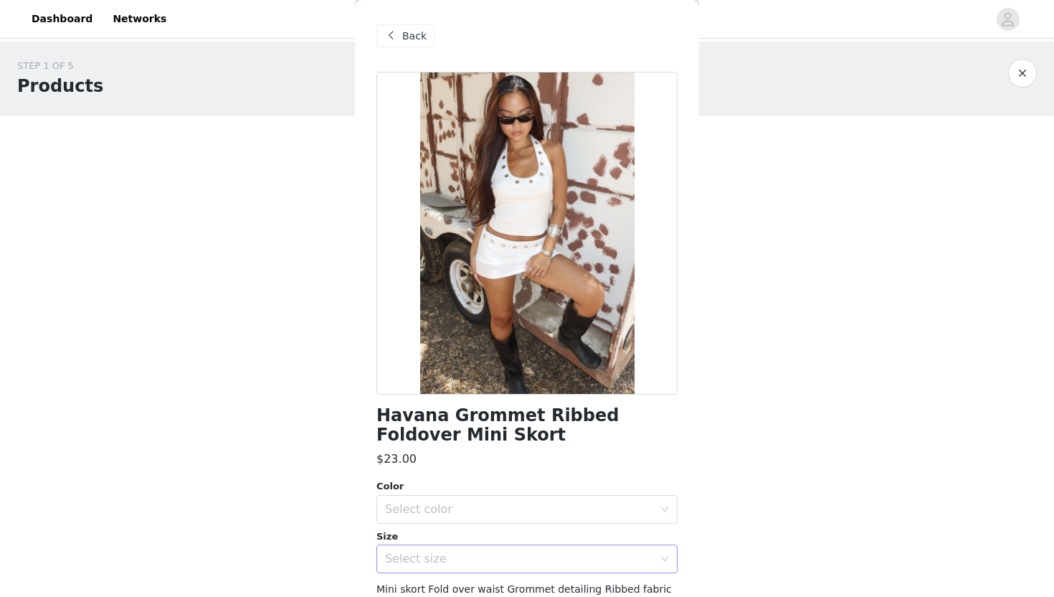
click at [472, 546] on div "Select size" at bounding box center [519, 558] width 268 height 14
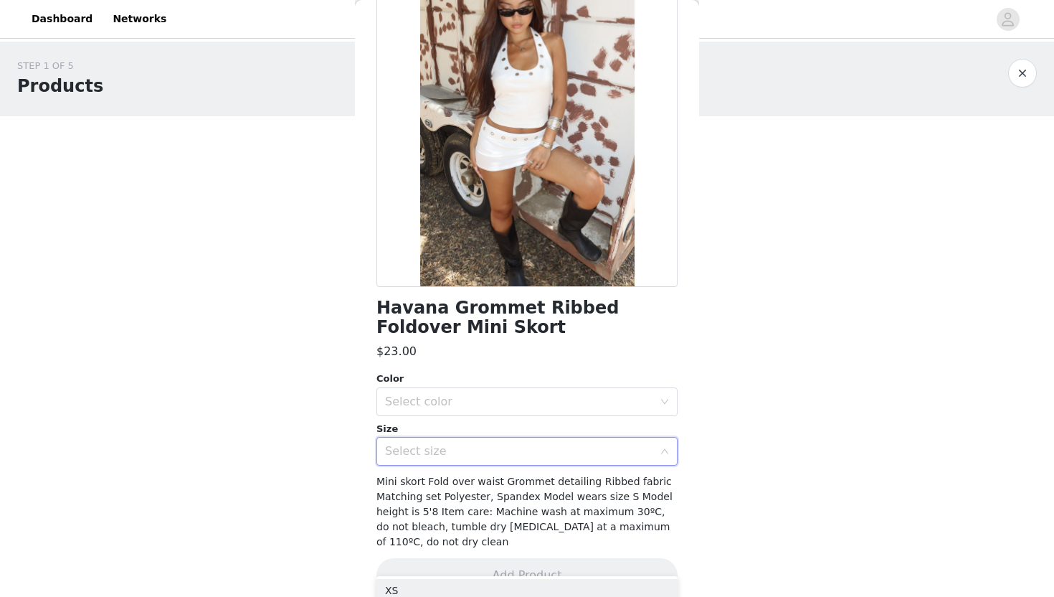
click at [472, 447] on div "Select size" at bounding box center [519, 451] width 268 height 14
click at [469, 457] on div "Select size" at bounding box center [519, 451] width 268 height 14
click at [469, 392] on div "Select color" at bounding box center [522, 401] width 275 height 27
click at [446, 432] on li "WHITE" at bounding box center [526, 433] width 301 height 23
click at [437, 435] on div "Size Select size" at bounding box center [526, 444] width 301 height 44
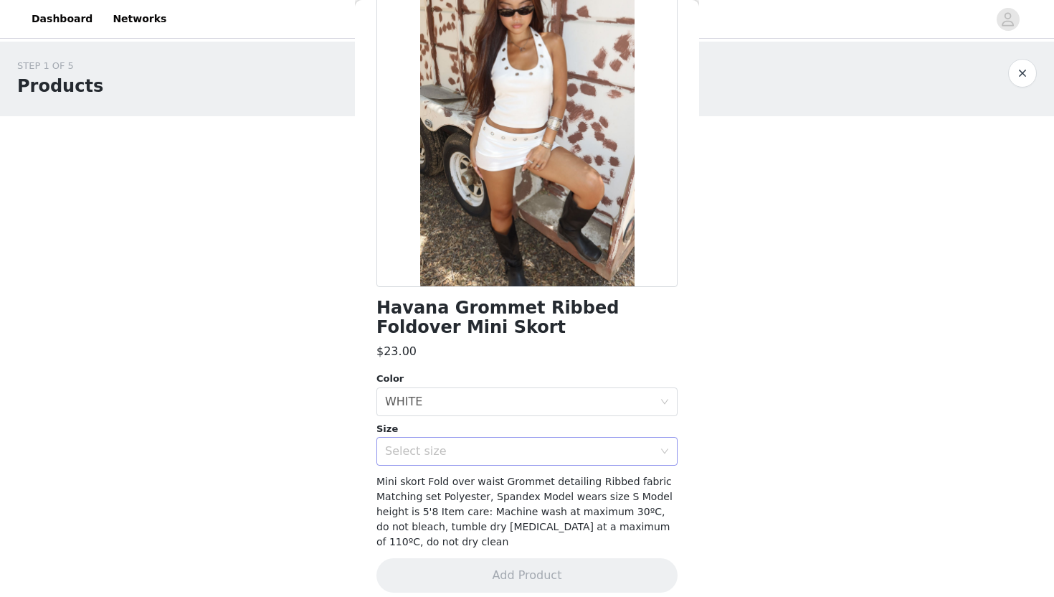
click at [432, 447] on div "Select size" at bounding box center [519, 451] width 268 height 14
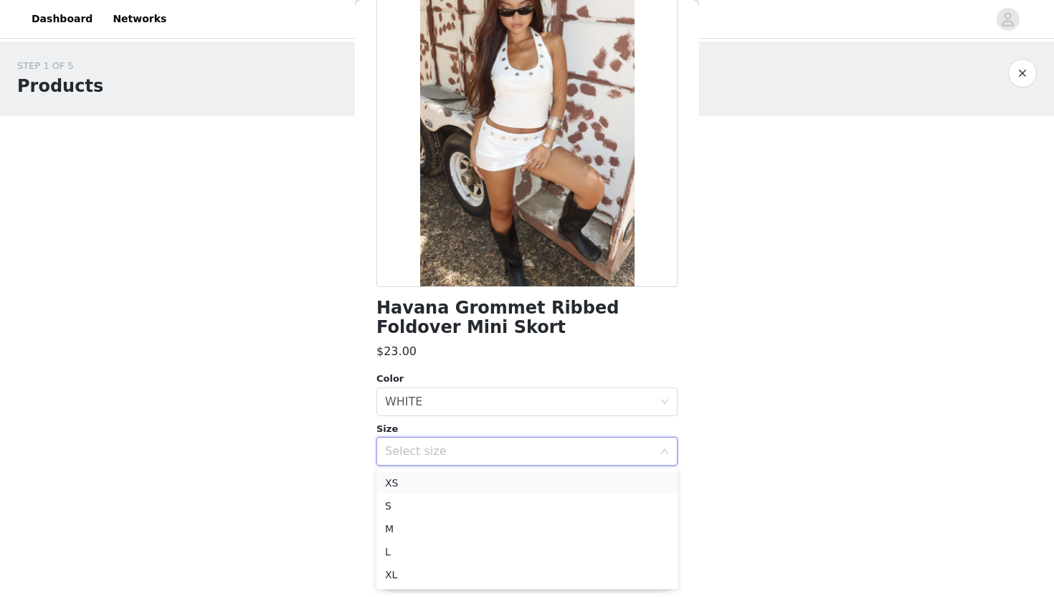
click at [417, 484] on li "XS" at bounding box center [526, 482] width 301 height 23
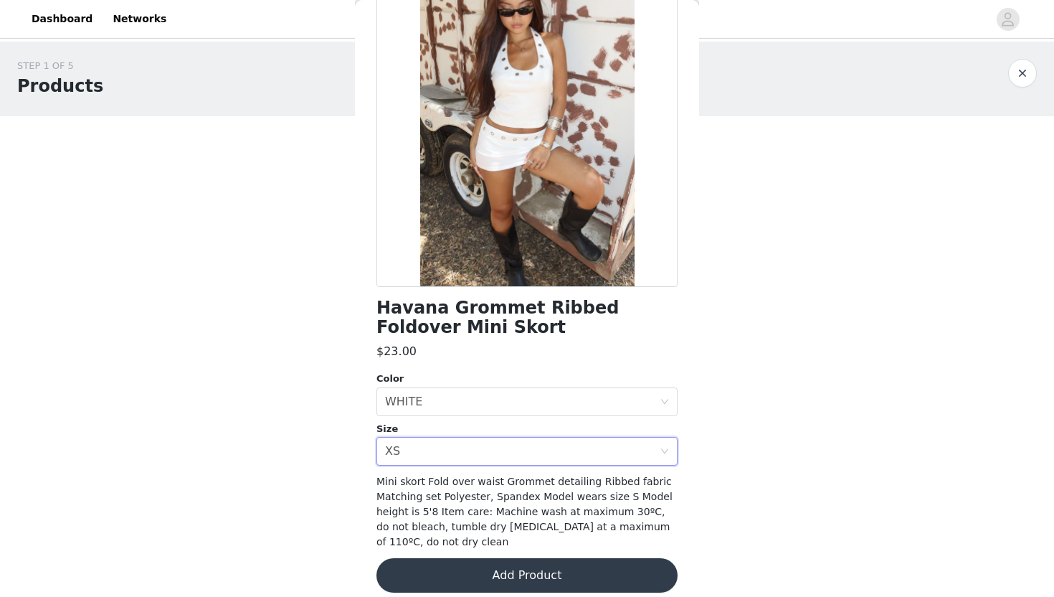
click at [431, 546] on button "Add Product" at bounding box center [526, 575] width 301 height 34
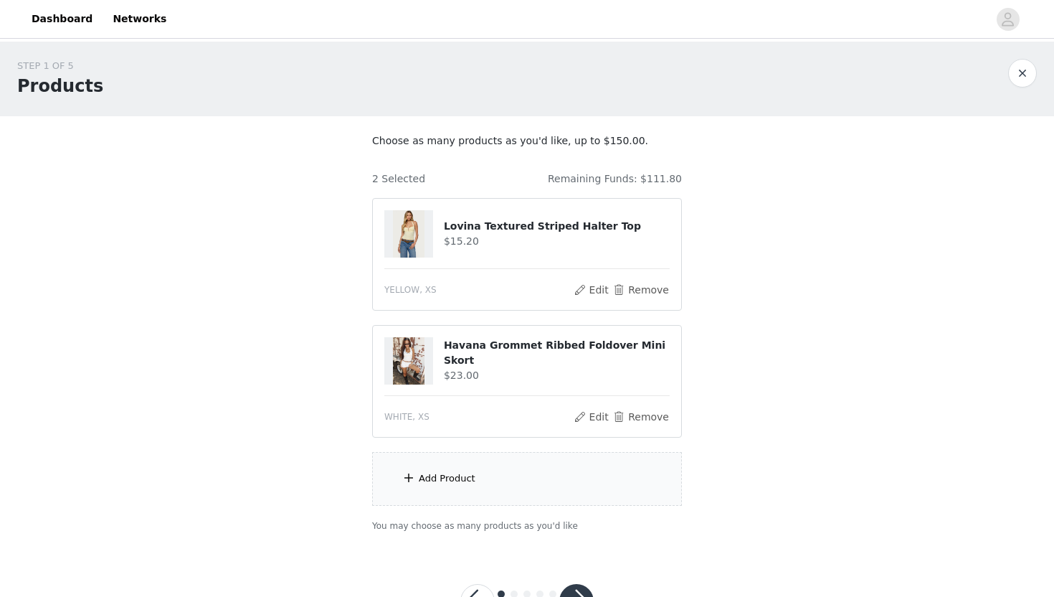
click at [404, 464] on div "Add Product" at bounding box center [527, 479] width 310 height 54
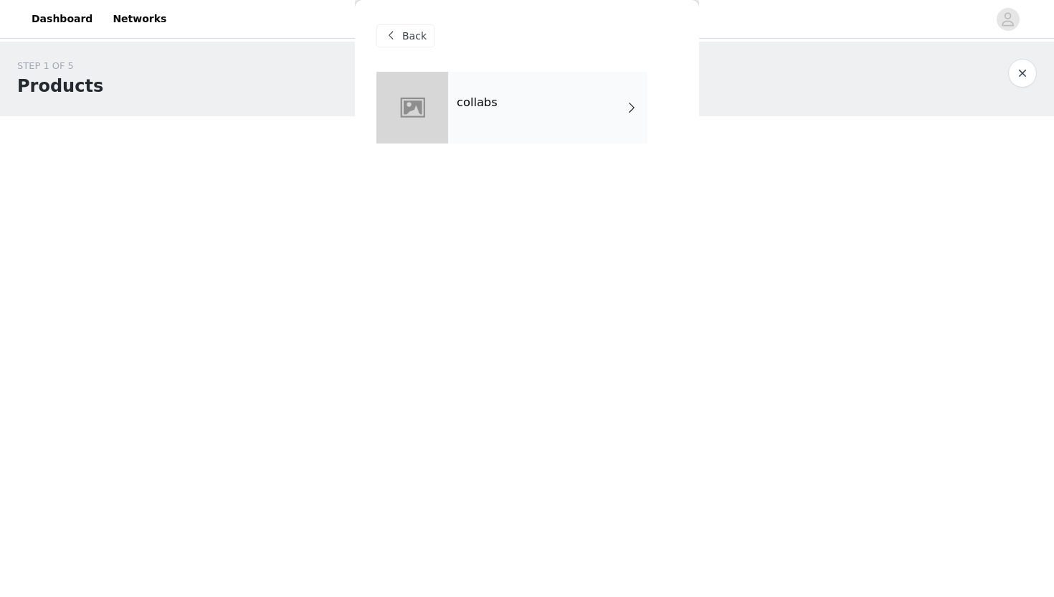
click at [516, 75] on div "collabs" at bounding box center [547, 108] width 199 height 72
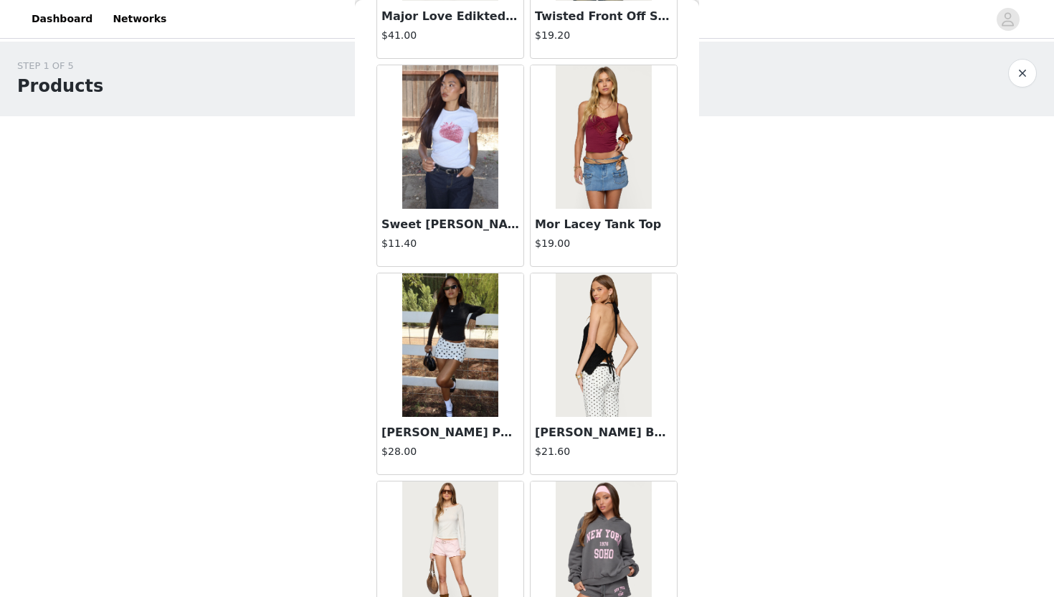
scroll to position [1597, 0]
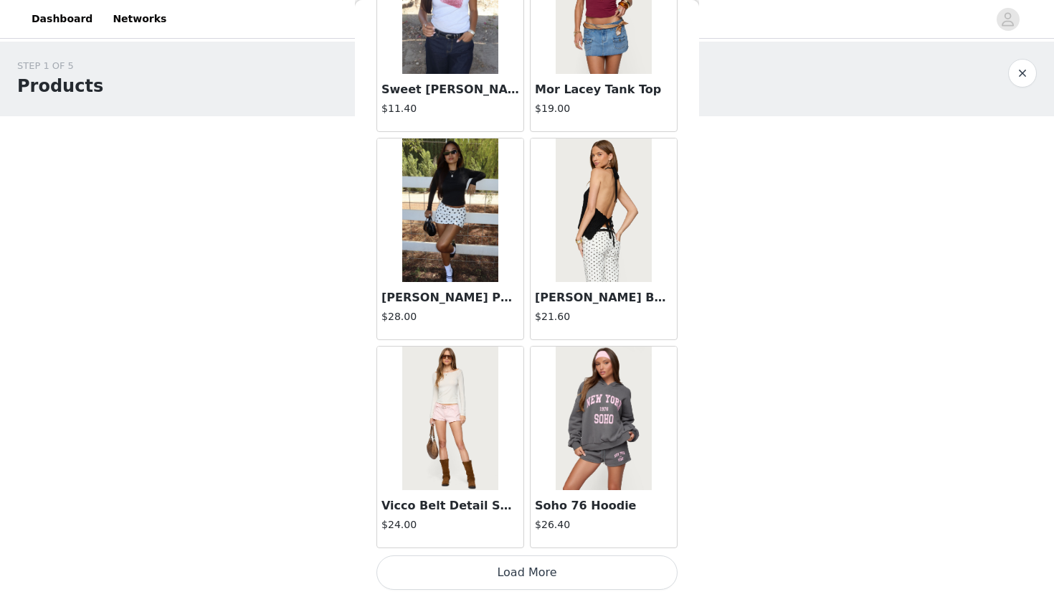
click at [479, 546] on button "Load More" at bounding box center [526, 572] width 301 height 34
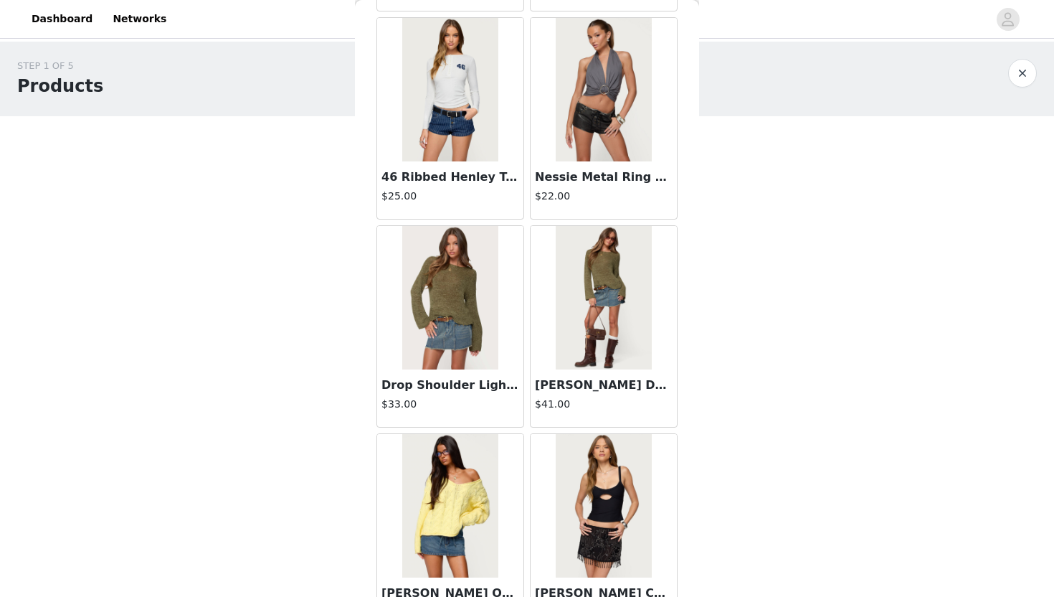
scroll to position [3677, 0]
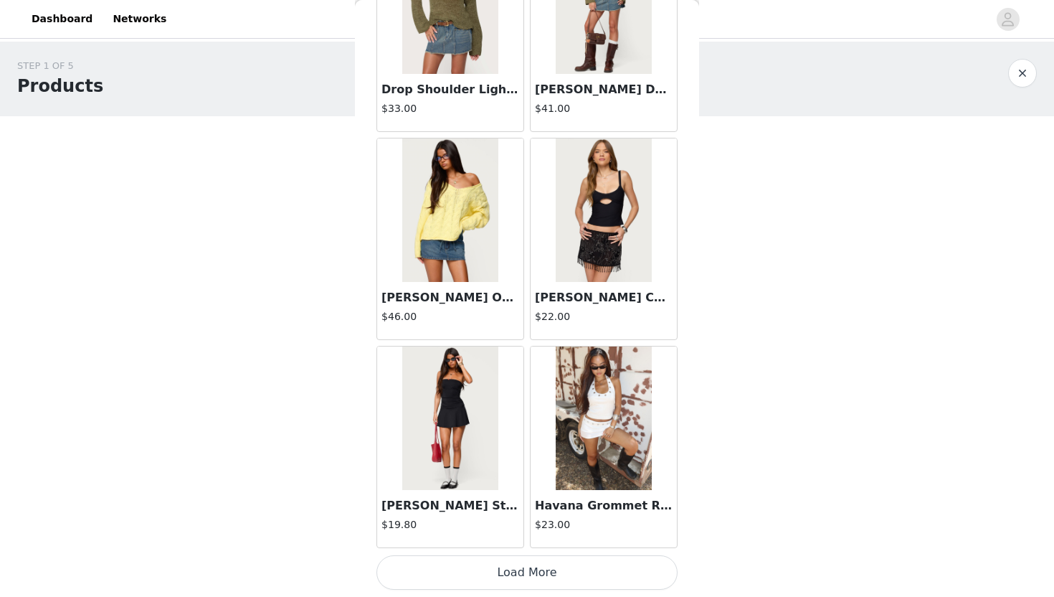
click at [484, 546] on button "Load More" at bounding box center [526, 572] width 301 height 34
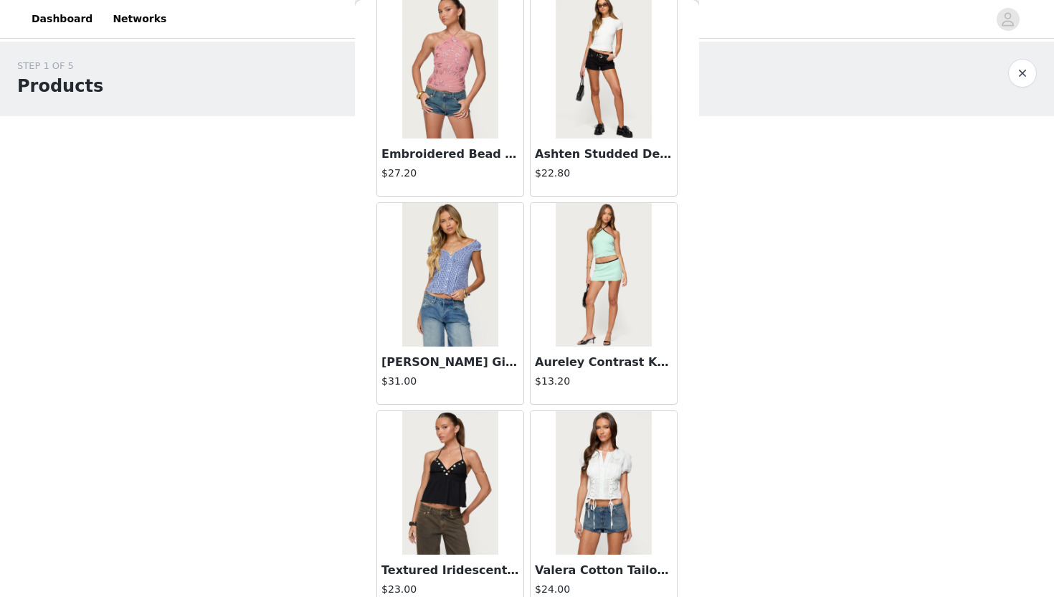
scroll to position [5756, 0]
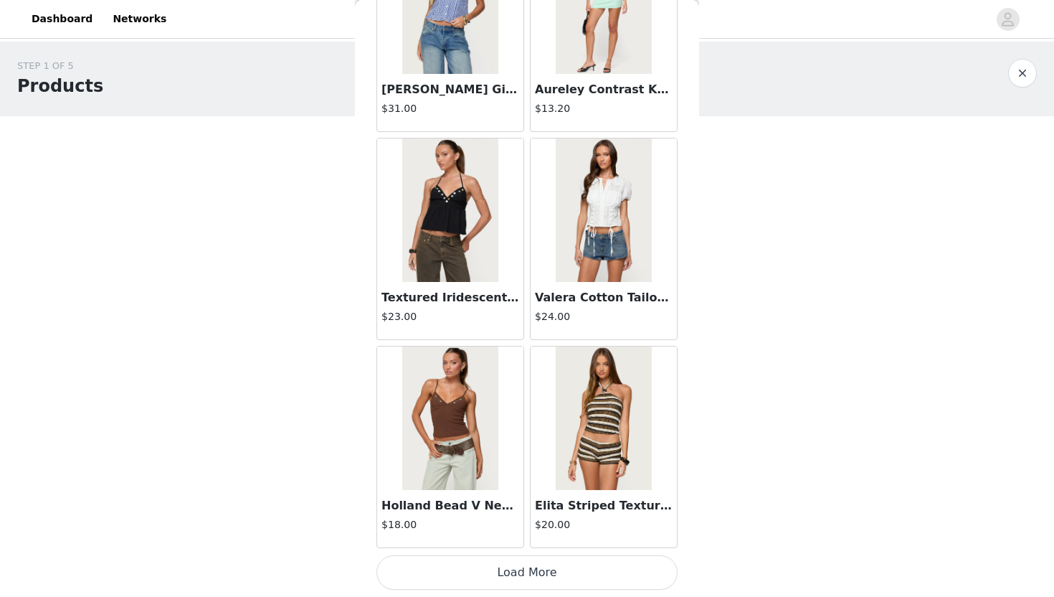
click at [490, 546] on button "Load More" at bounding box center [526, 572] width 301 height 34
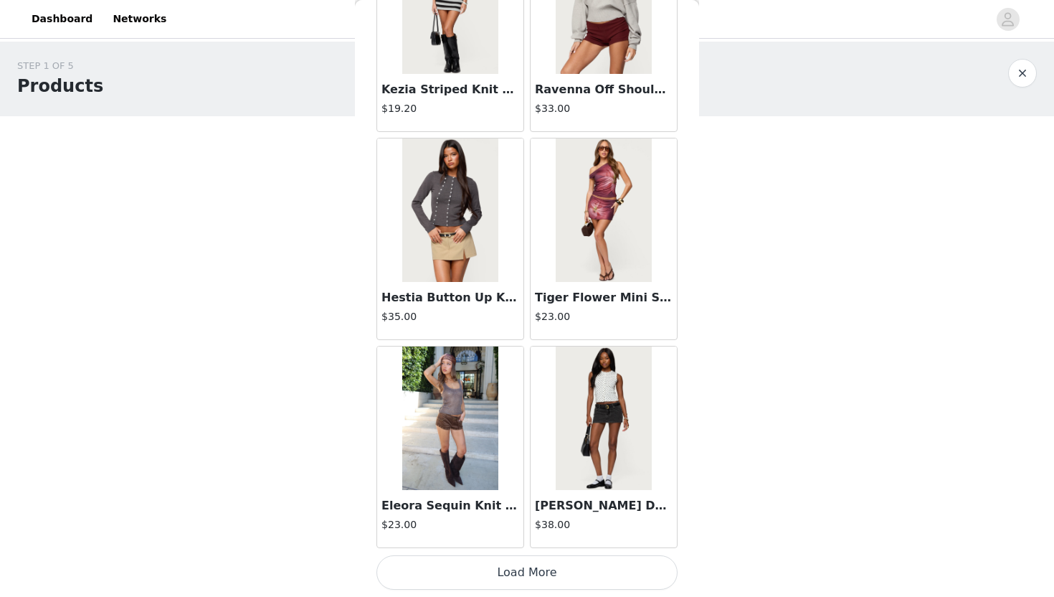
scroll to position [7834, 0]
click at [515, 546] on button "Load More" at bounding box center [526, 573] width 301 height 34
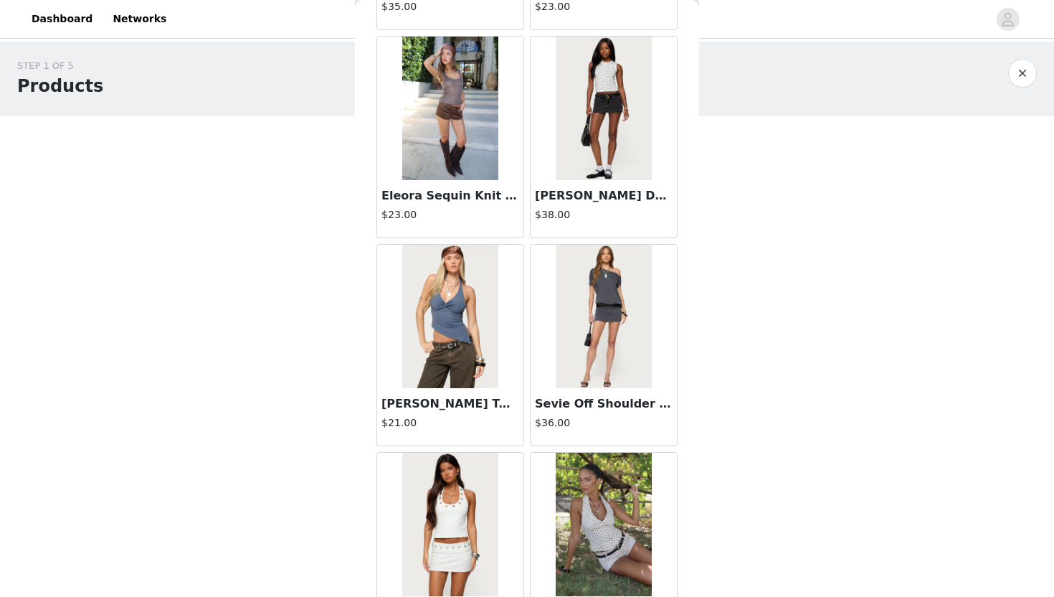
scroll to position [8330, 0]
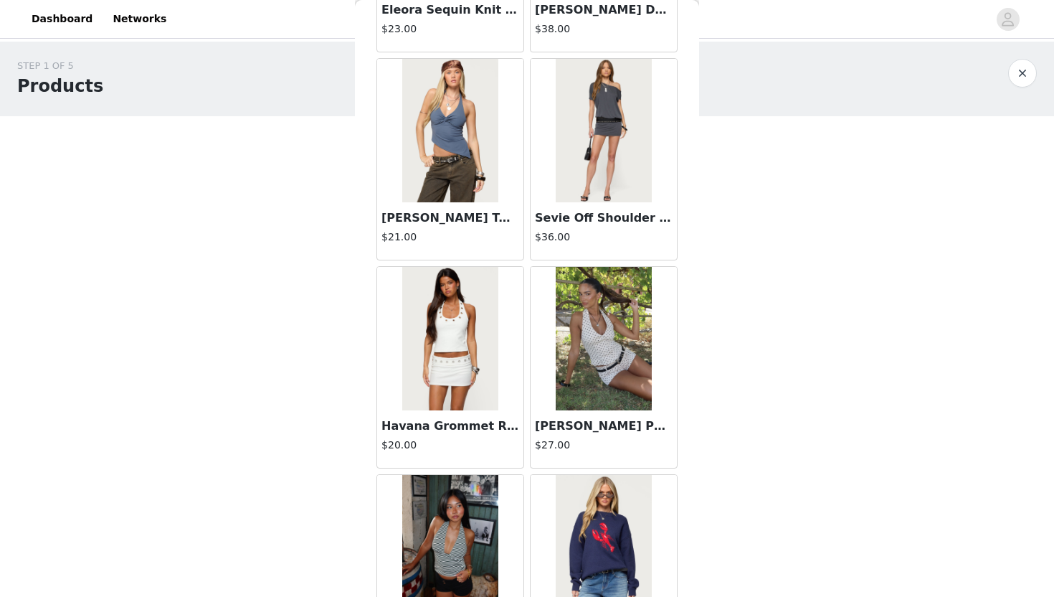
click at [476, 355] on img at bounding box center [449, 338] width 95 height 143
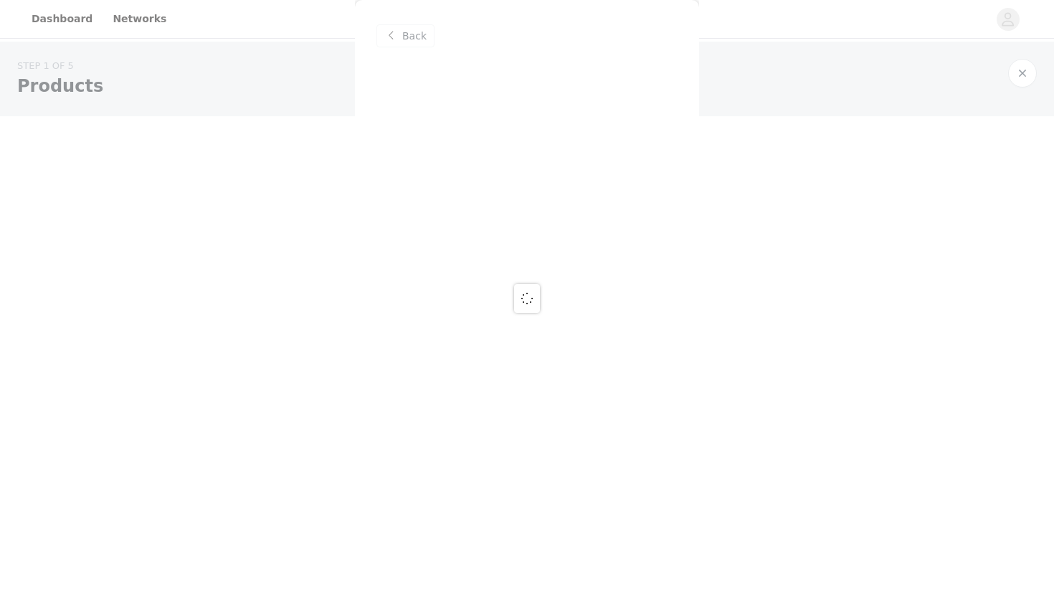
scroll to position [0, 0]
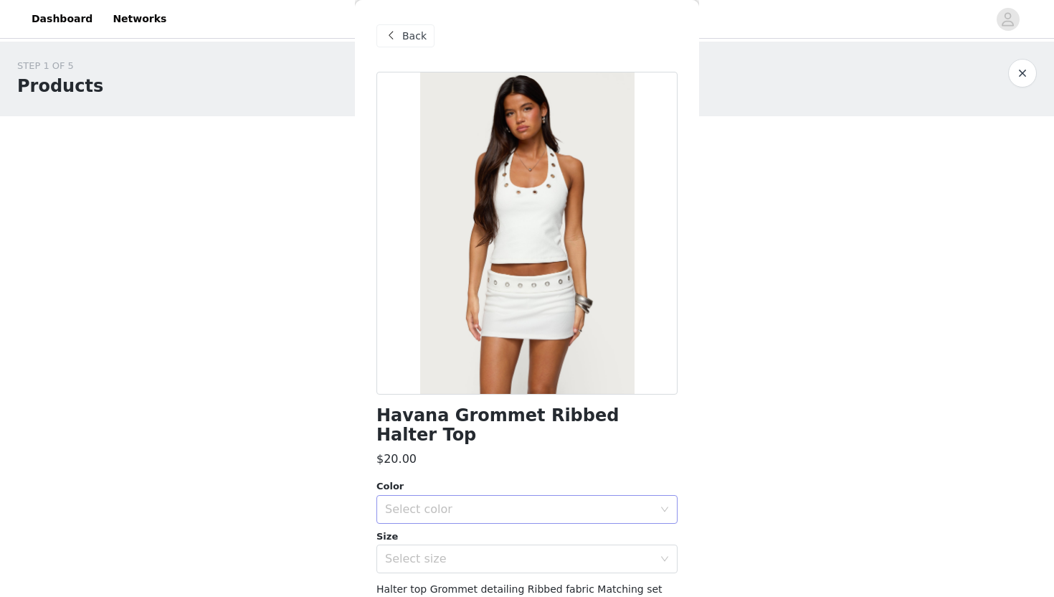
click at [455, 502] on div "Select color" at bounding box center [519, 509] width 268 height 14
click at [447, 518] on li "WHITE" at bounding box center [526, 521] width 301 height 23
click at [447, 546] on div "Select size" at bounding box center [519, 558] width 268 height 14
click at [438, 408] on li "XS" at bounding box center [526, 415] width 301 height 23
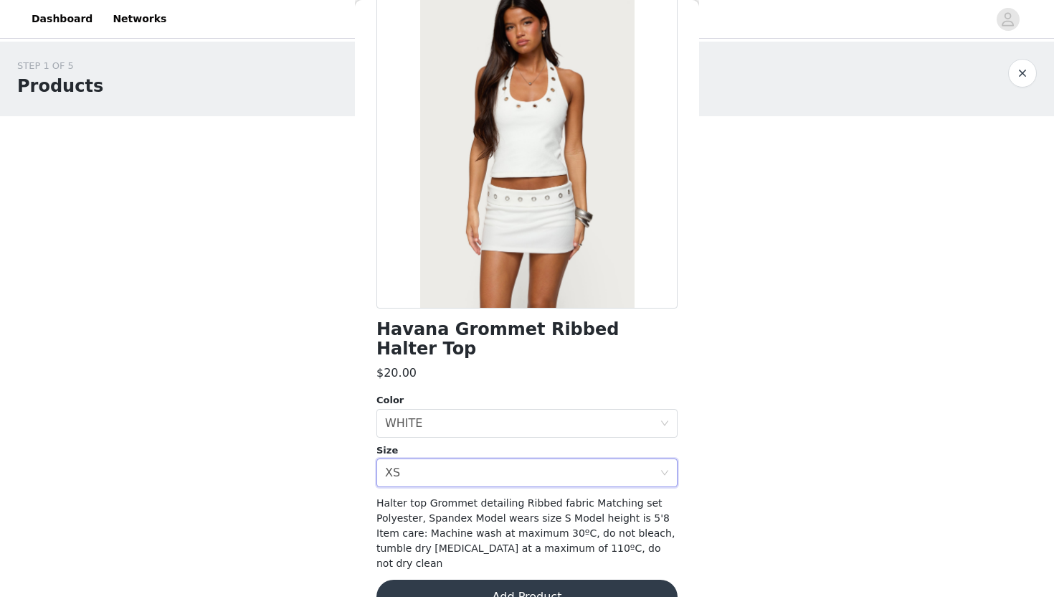
click at [414, 546] on button "Add Product" at bounding box center [526, 596] width 301 height 34
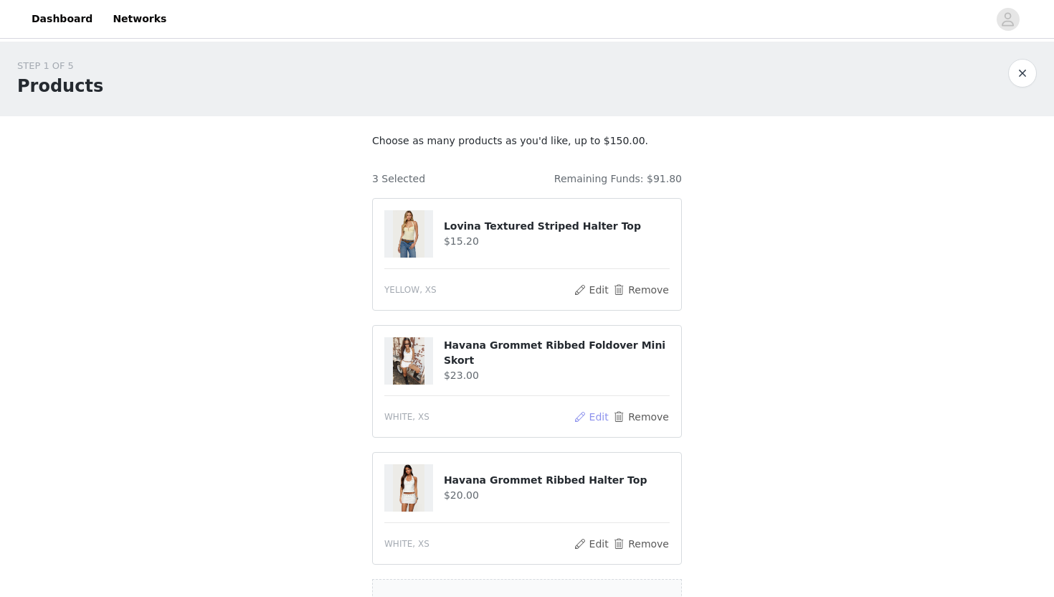
click at [525, 414] on button "Edit" at bounding box center [591, 416] width 37 height 17
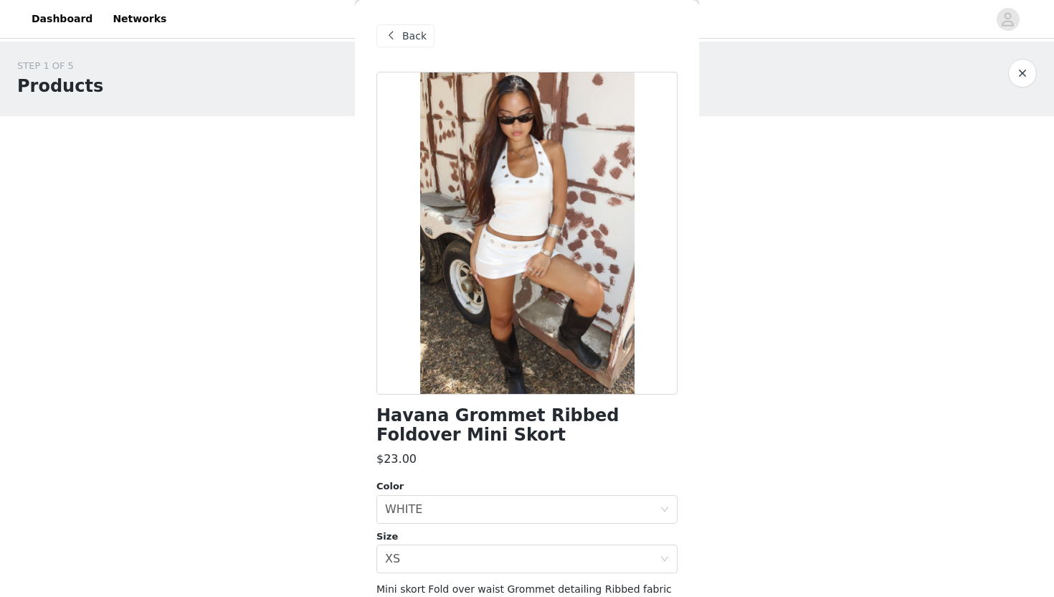
click at [389, 36] on span at bounding box center [390, 35] width 17 height 17
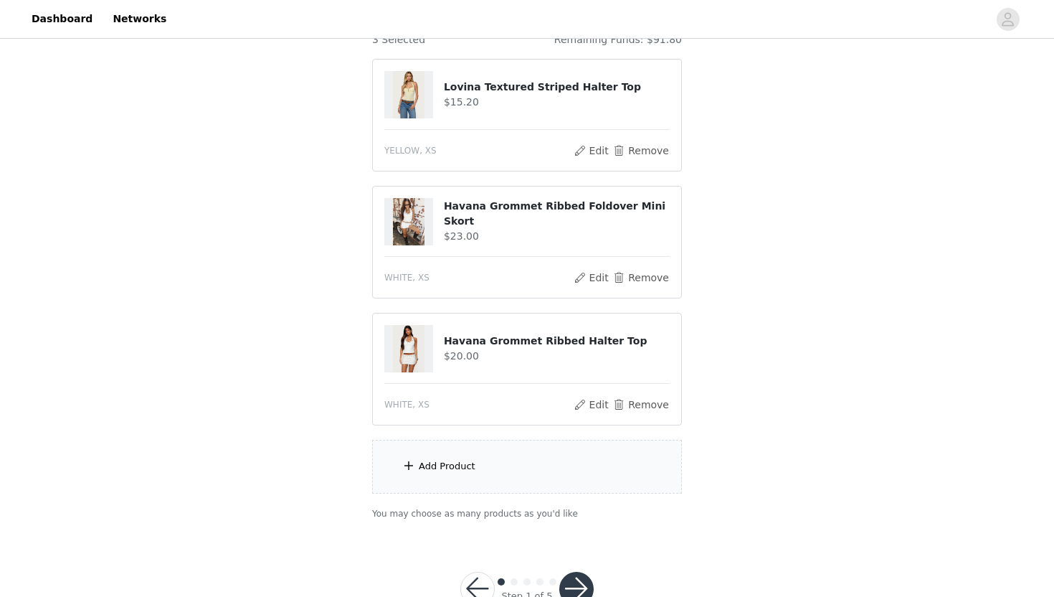
scroll to position [183, 0]
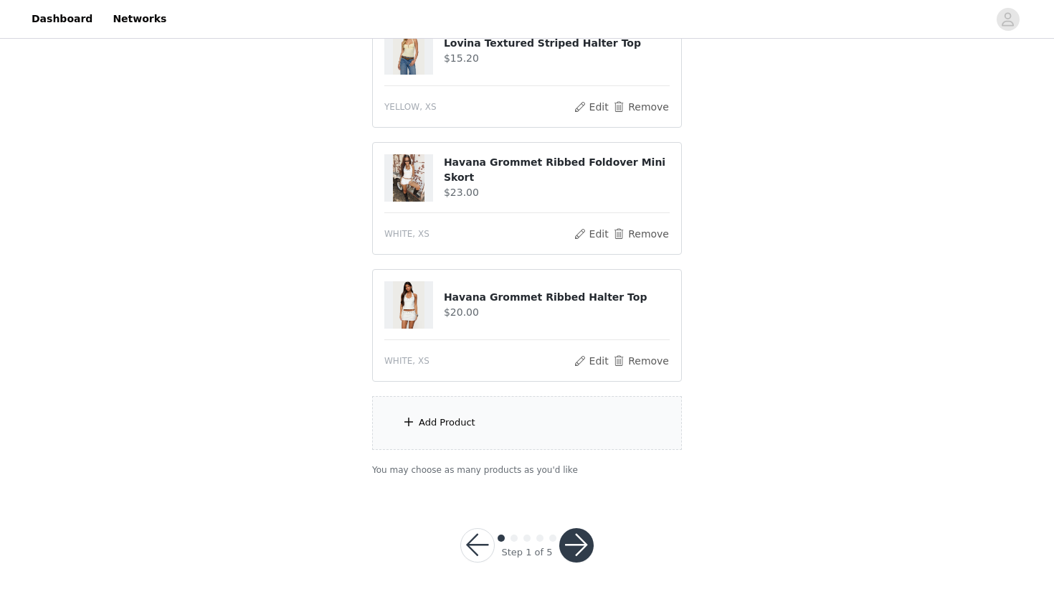
click at [482, 424] on div "Add Product" at bounding box center [527, 423] width 310 height 54
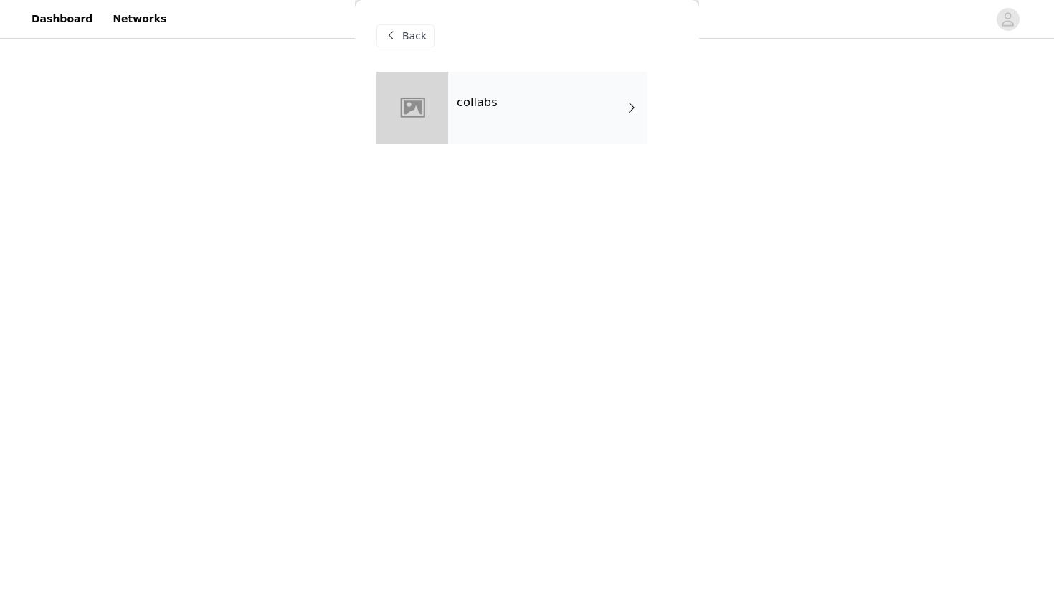
click at [521, 115] on div "collabs" at bounding box center [547, 108] width 199 height 72
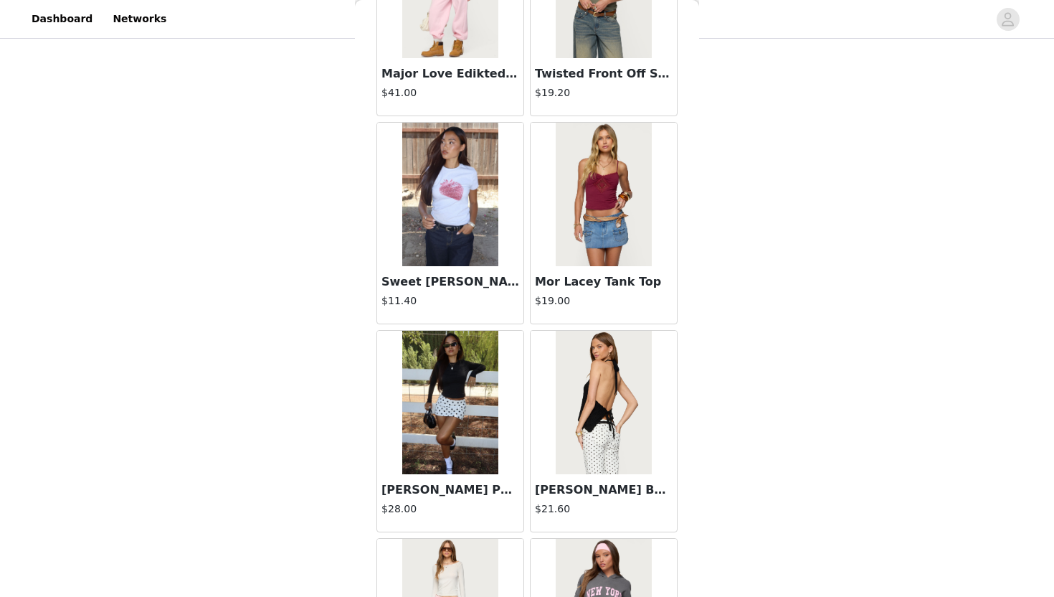
scroll to position [1597, 0]
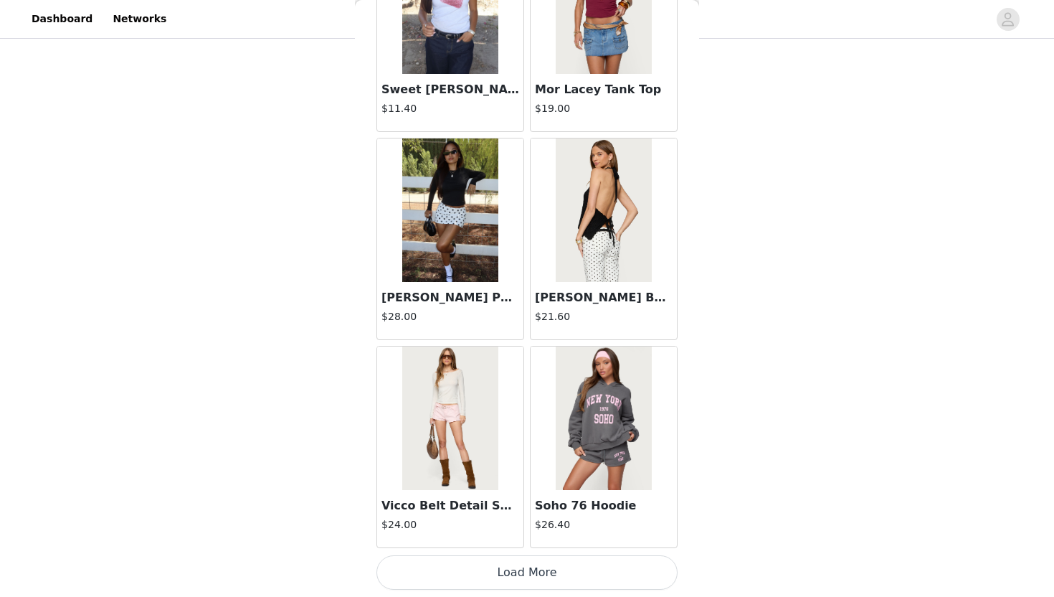
click at [514, 546] on button "Load More" at bounding box center [526, 572] width 301 height 34
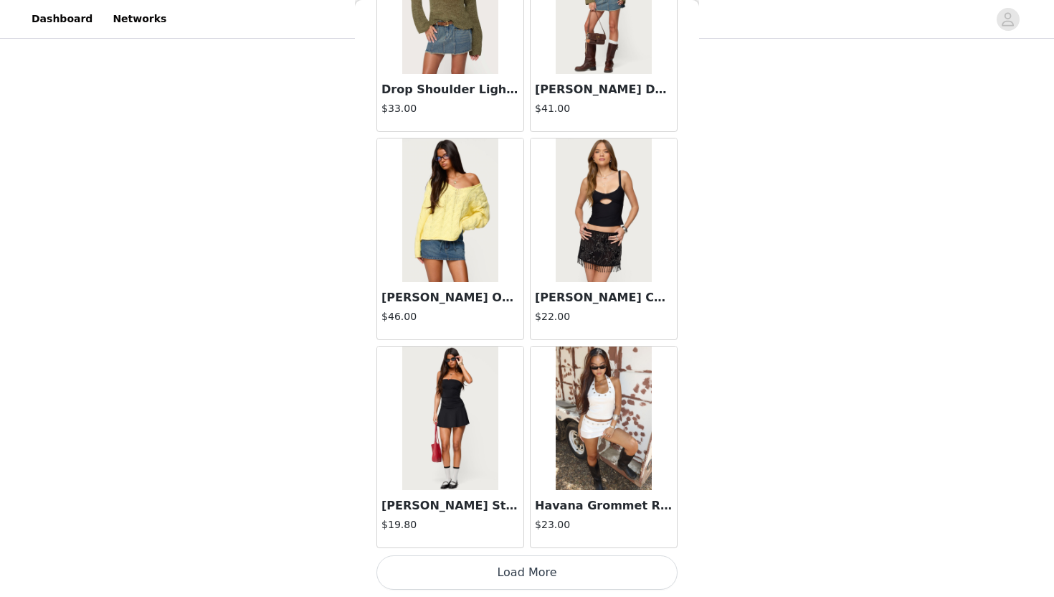
click at [510, 546] on button "Load More" at bounding box center [526, 572] width 301 height 34
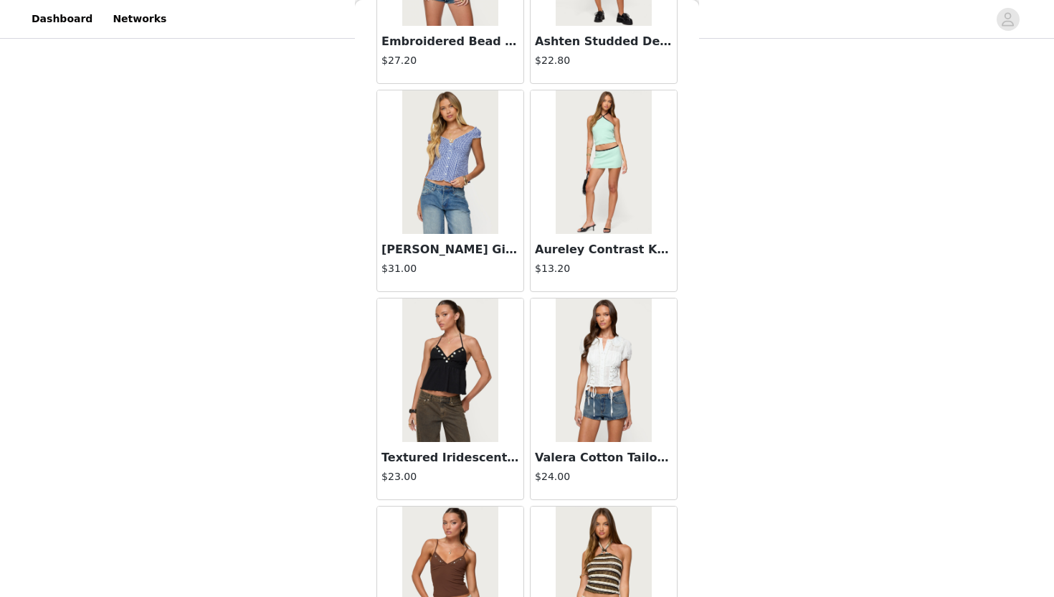
scroll to position [5756, 0]
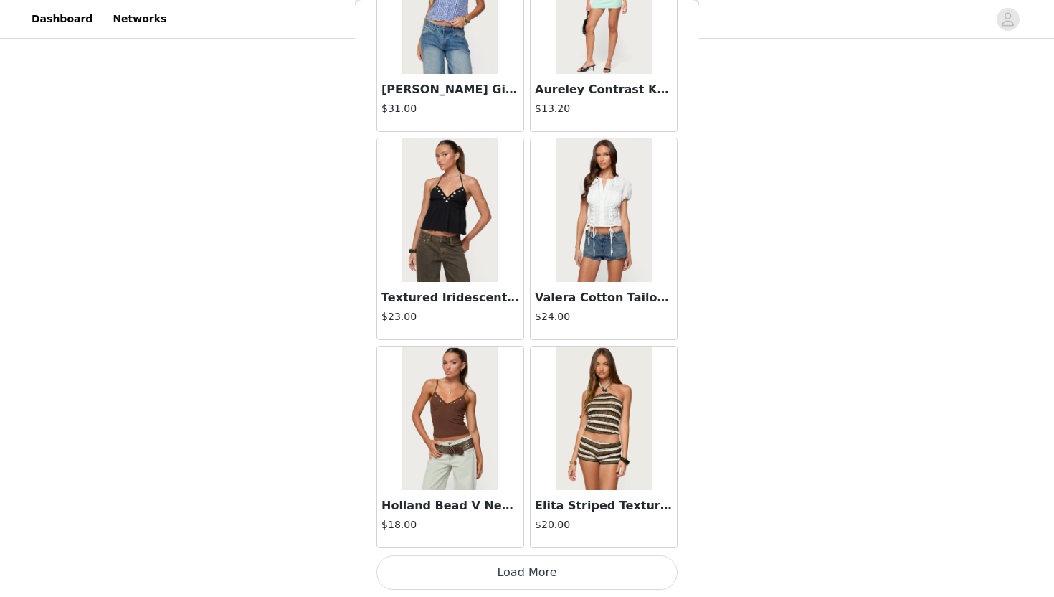
click at [508, 546] on button "Load More" at bounding box center [526, 572] width 301 height 34
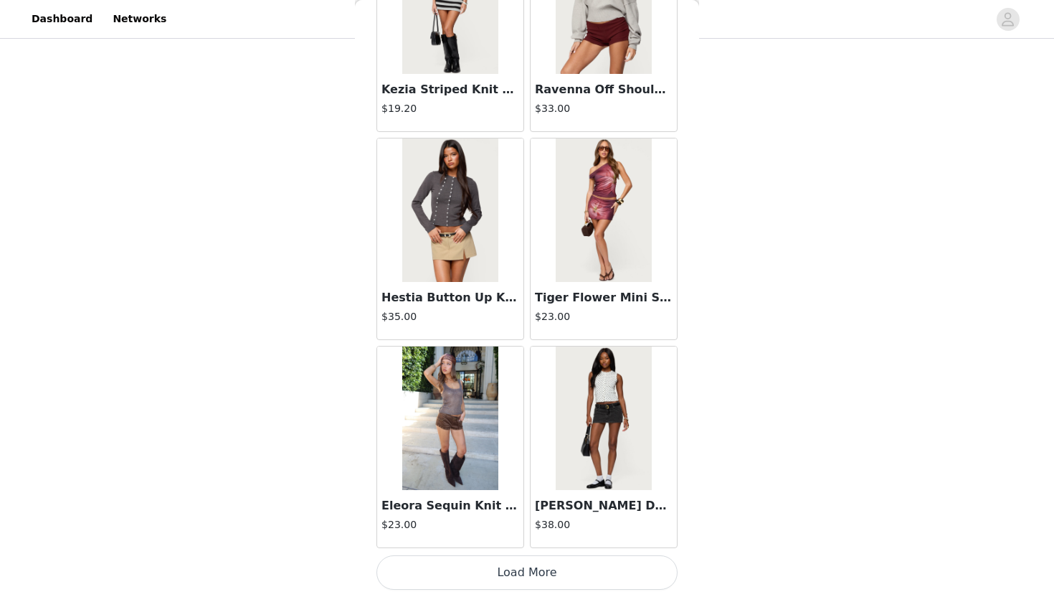
click at [509, 546] on button "Load More" at bounding box center [526, 572] width 301 height 34
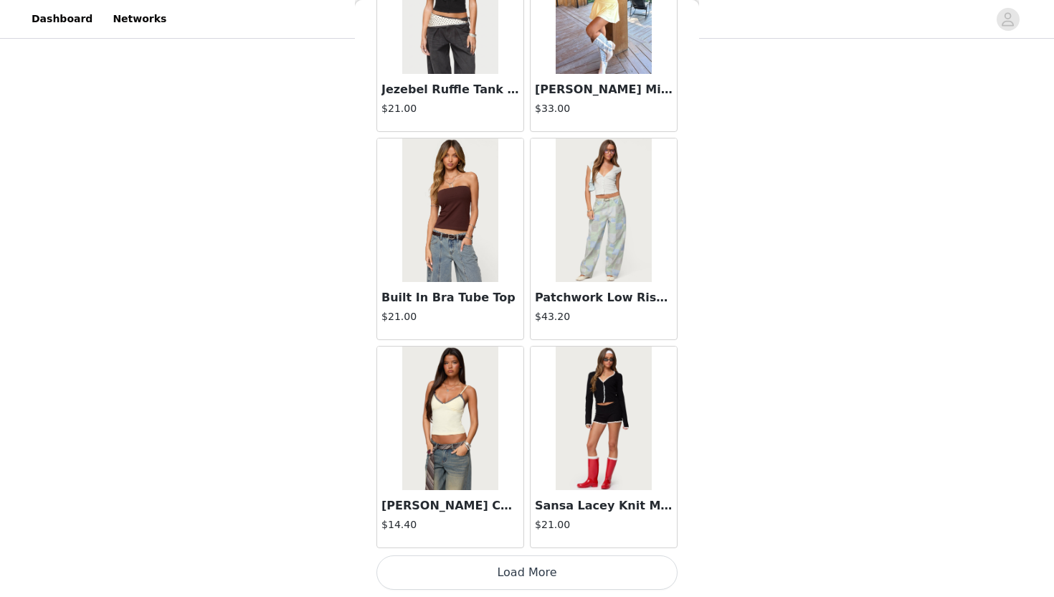
click at [509, 546] on button "Load More" at bounding box center [526, 572] width 301 height 34
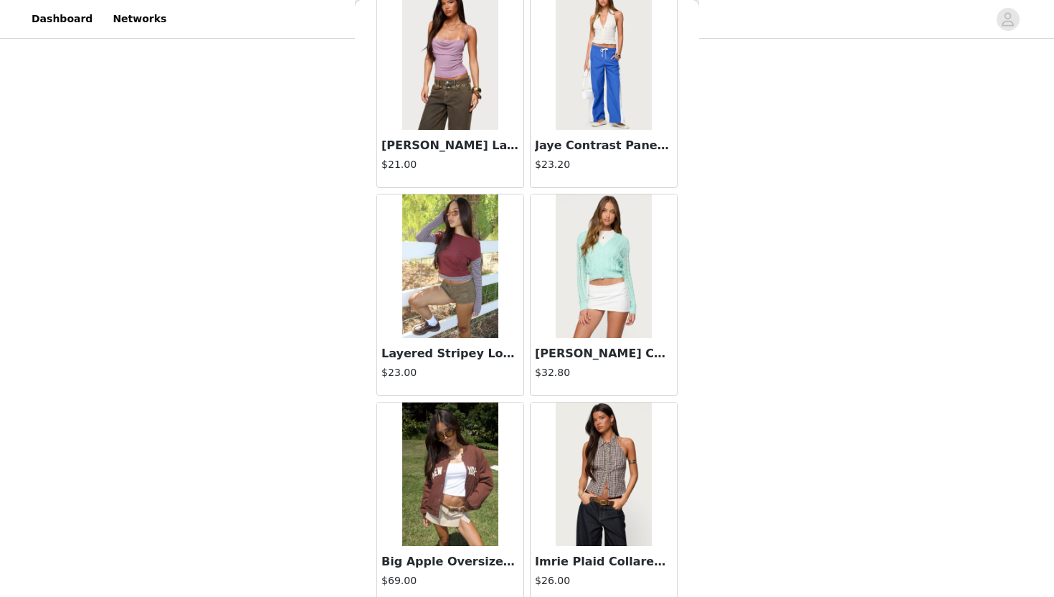
scroll to position [11993, 0]
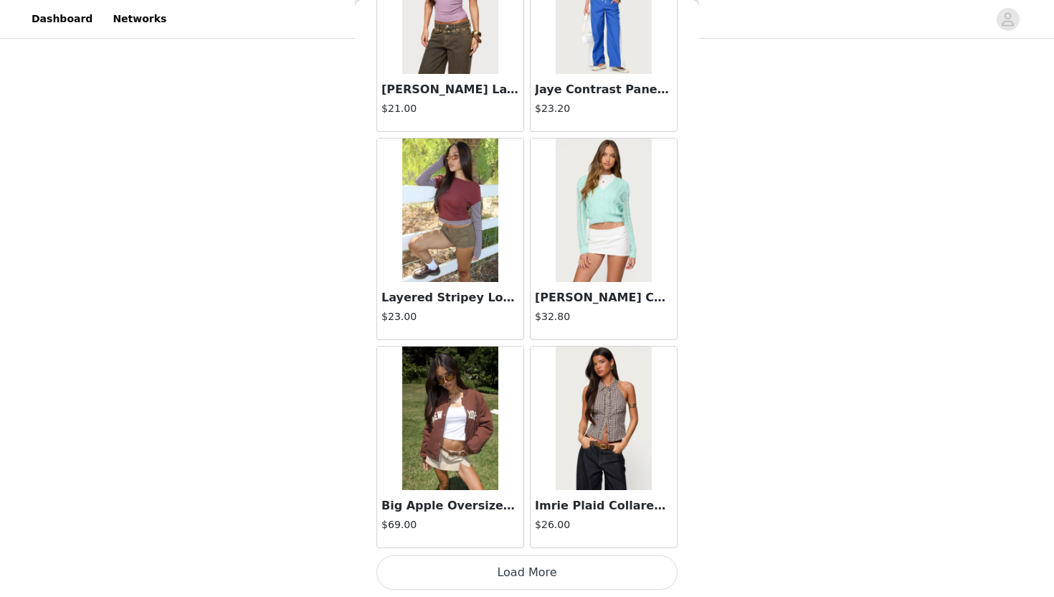
click at [509, 546] on button "Load More" at bounding box center [526, 572] width 301 height 34
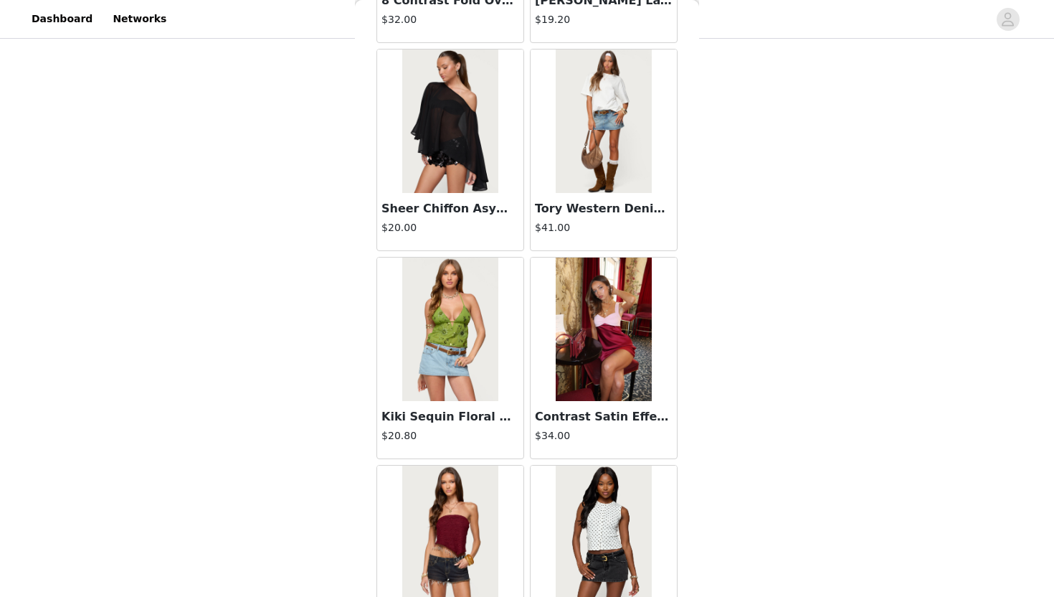
scroll to position [14072, 0]
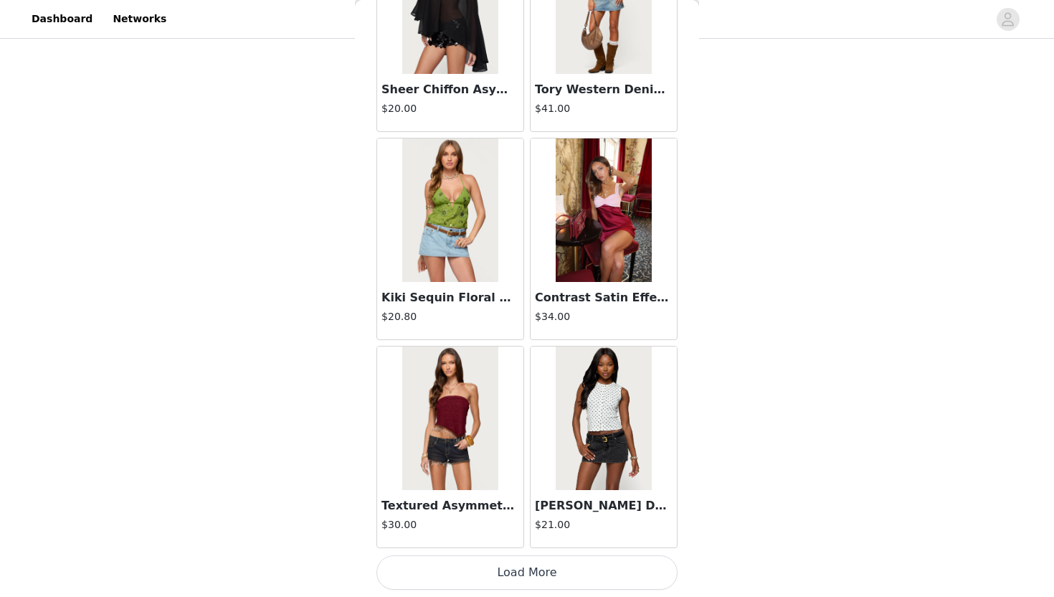
click at [504, 546] on button "Load More" at bounding box center [526, 572] width 301 height 34
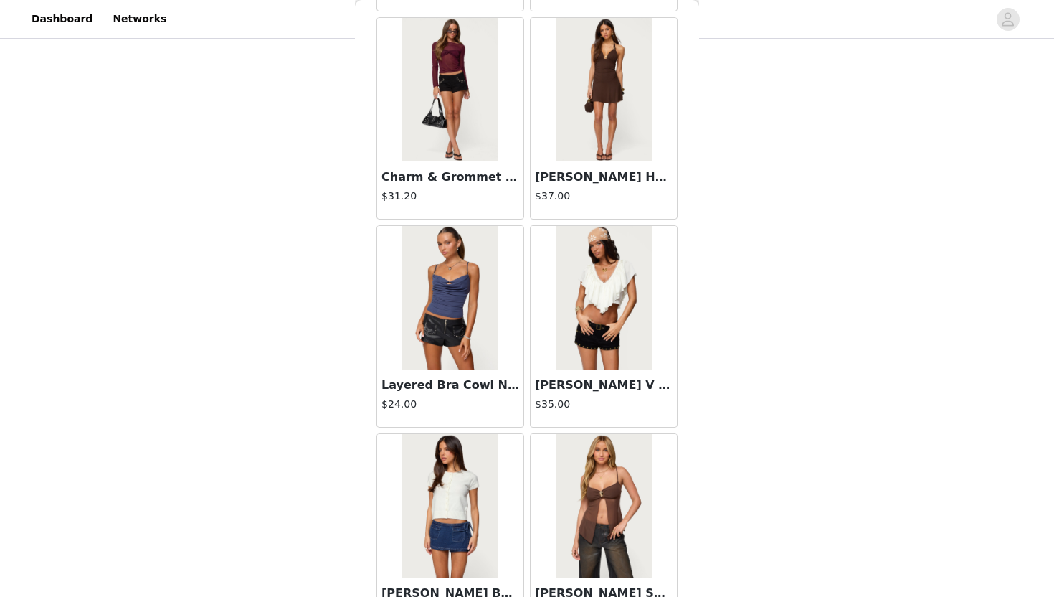
scroll to position [16113, 0]
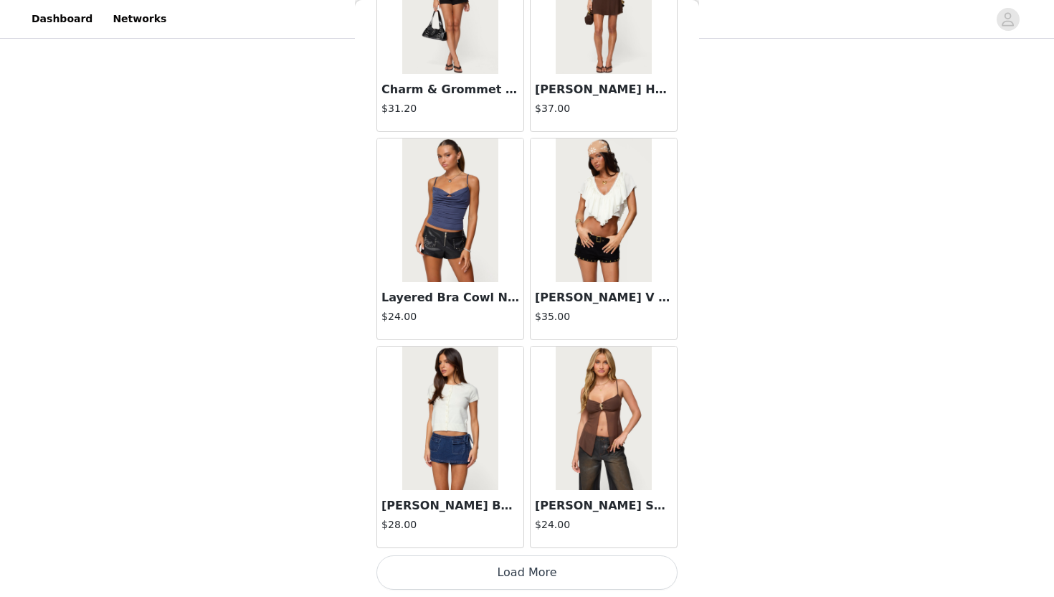
click at [518, 546] on button "Load More" at bounding box center [526, 572] width 301 height 34
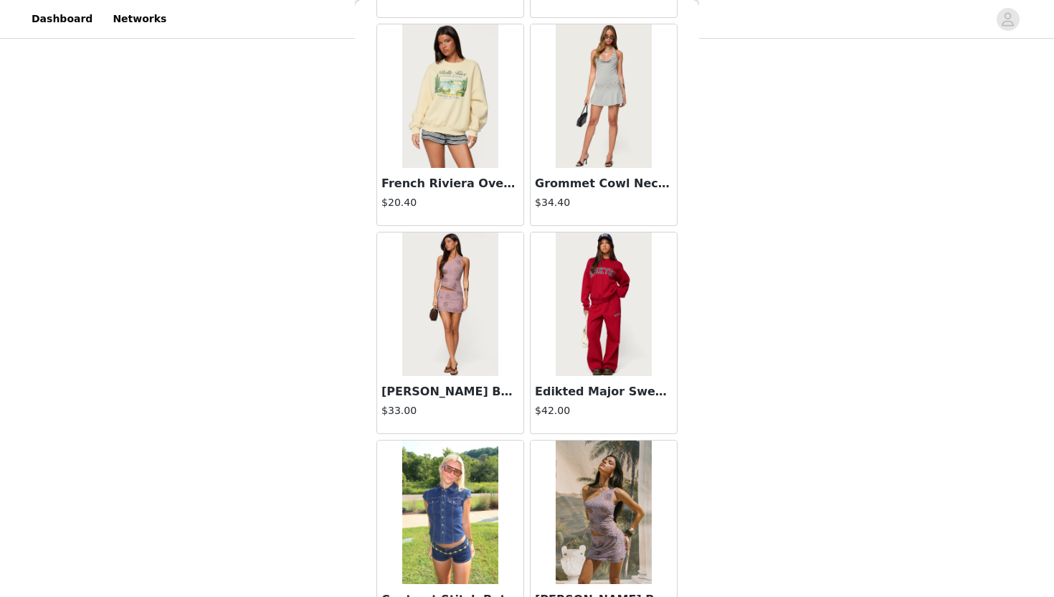
scroll to position [18130, 0]
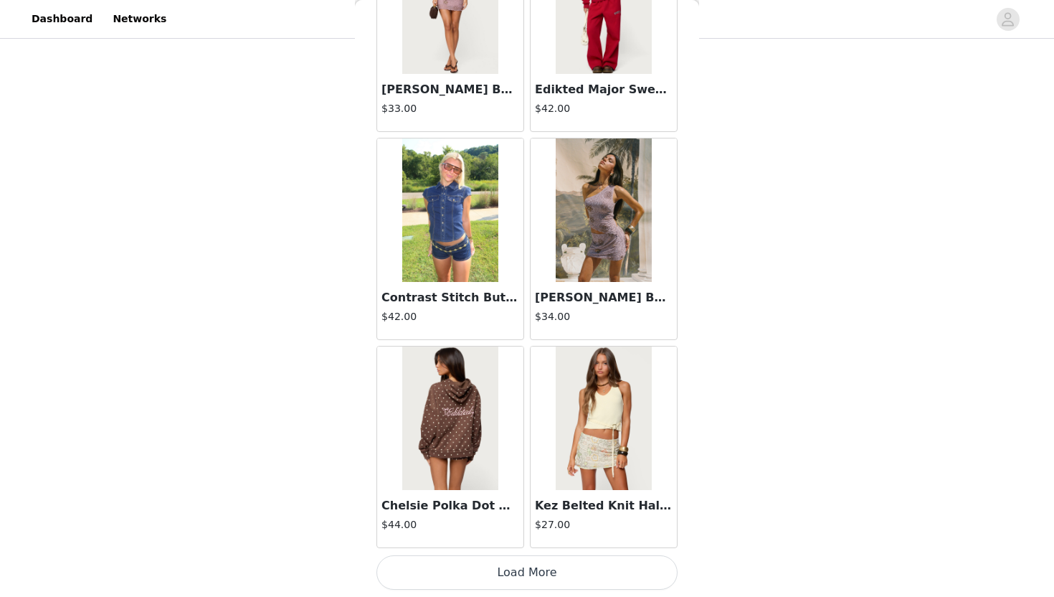
click at [510, 546] on button "Load More" at bounding box center [526, 572] width 301 height 34
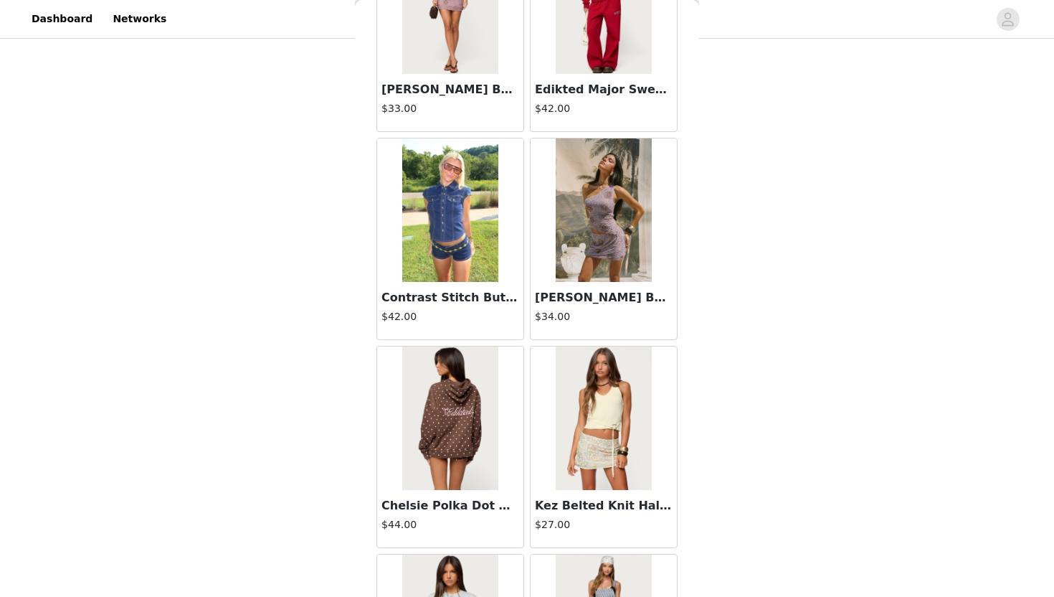
scroll to position [18642, 0]
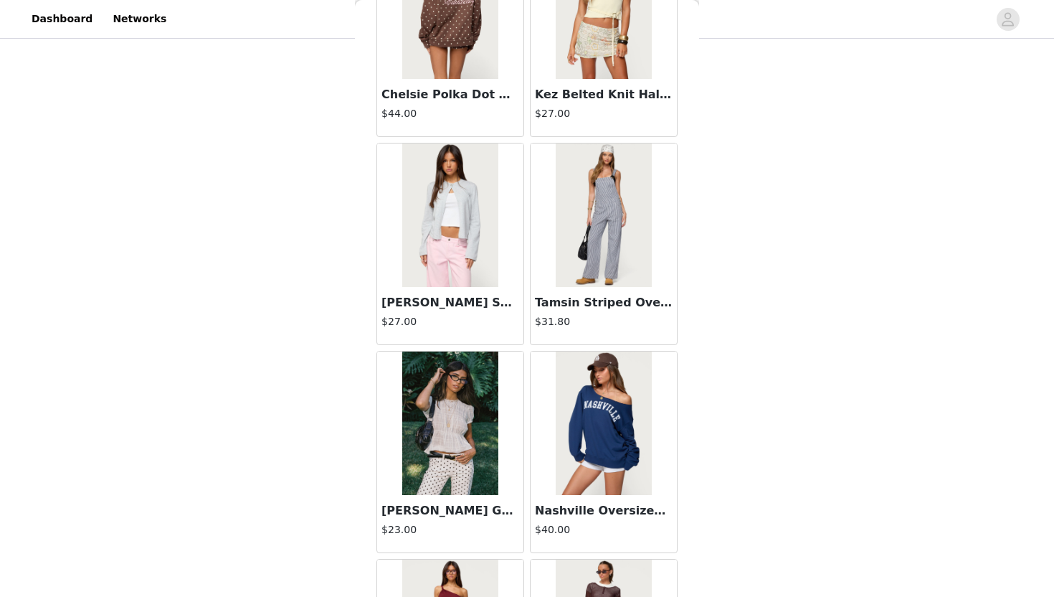
click at [470, 219] on img at bounding box center [449, 214] width 95 height 143
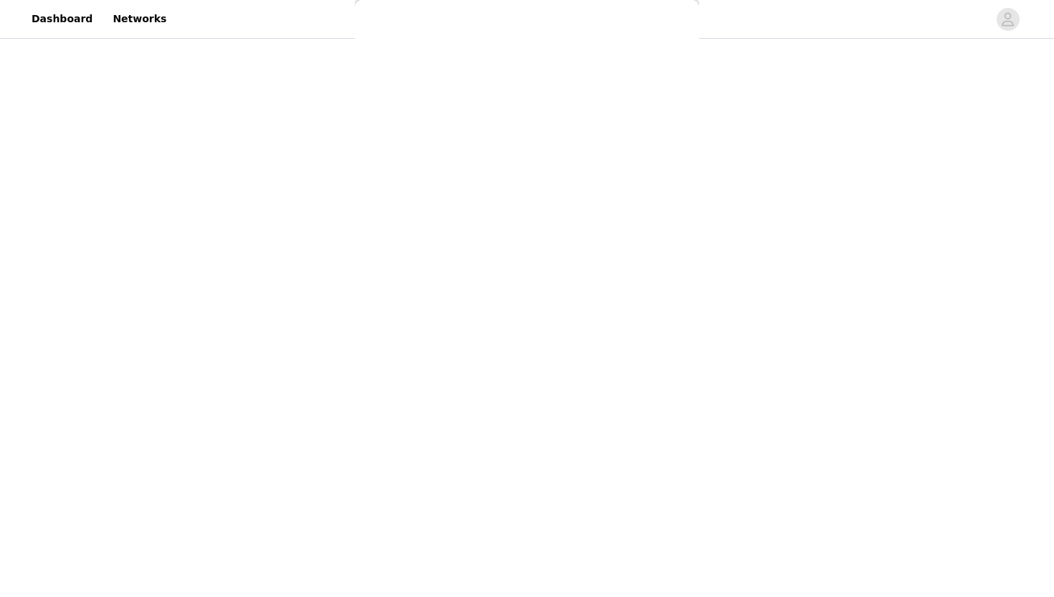
scroll to position [0, 0]
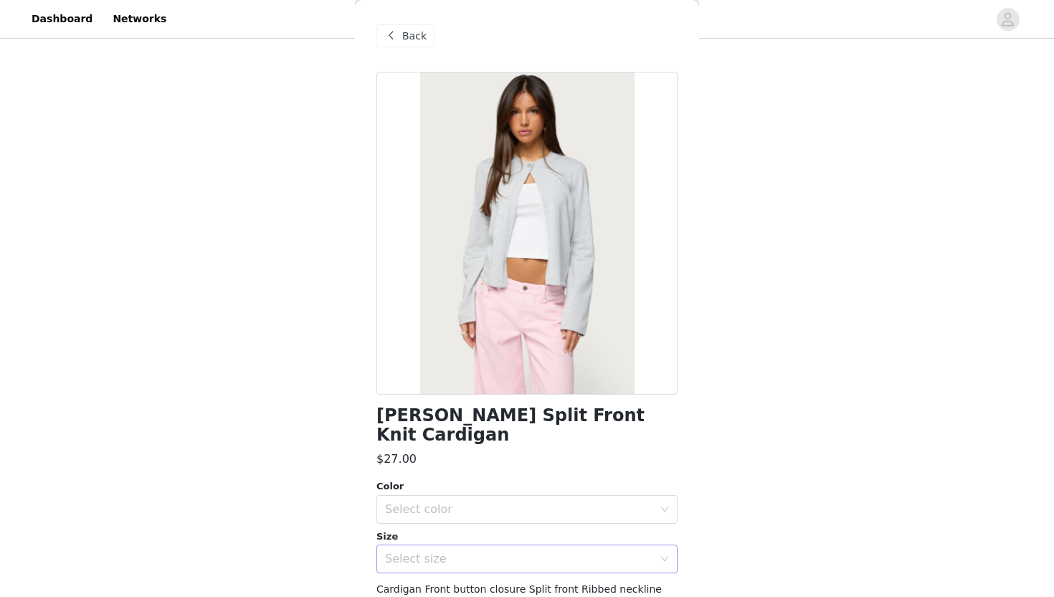
click at [476, 546] on div "Select size" at bounding box center [519, 558] width 268 height 14
click at [450, 533] on li "M" at bounding box center [526, 536] width 301 height 23
click at [450, 545] on div "Select size M" at bounding box center [522, 558] width 275 height 27
click at [417, 546] on li "S" at bounding box center [526, 593] width 301 height 23
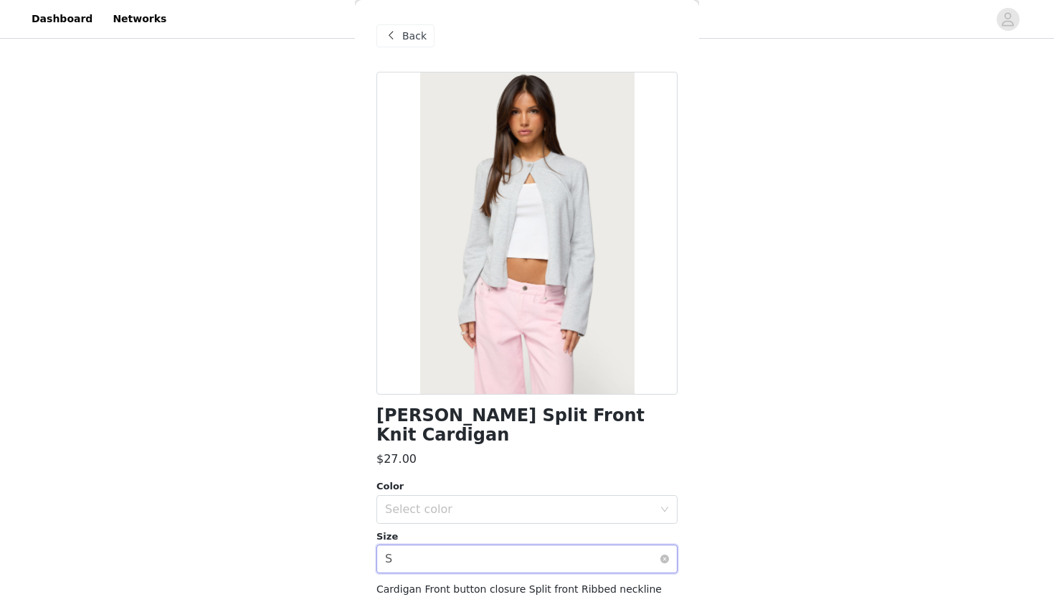
scroll to position [183, 0]
click at [437, 502] on div "Select color" at bounding box center [519, 509] width 268 height 14
click at [427, 525] on li "GRAY MELANGE" at bounding box center [526, 521] width 301 height 23
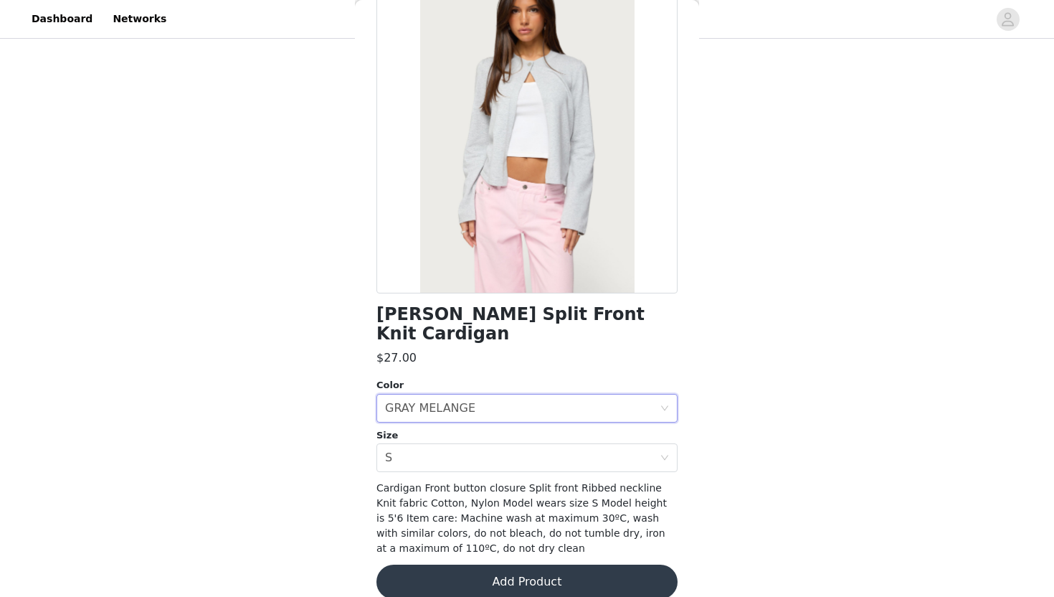
click at [432, 546] on button "Add Product" at bounding box center [526, 581] width 301 height 34
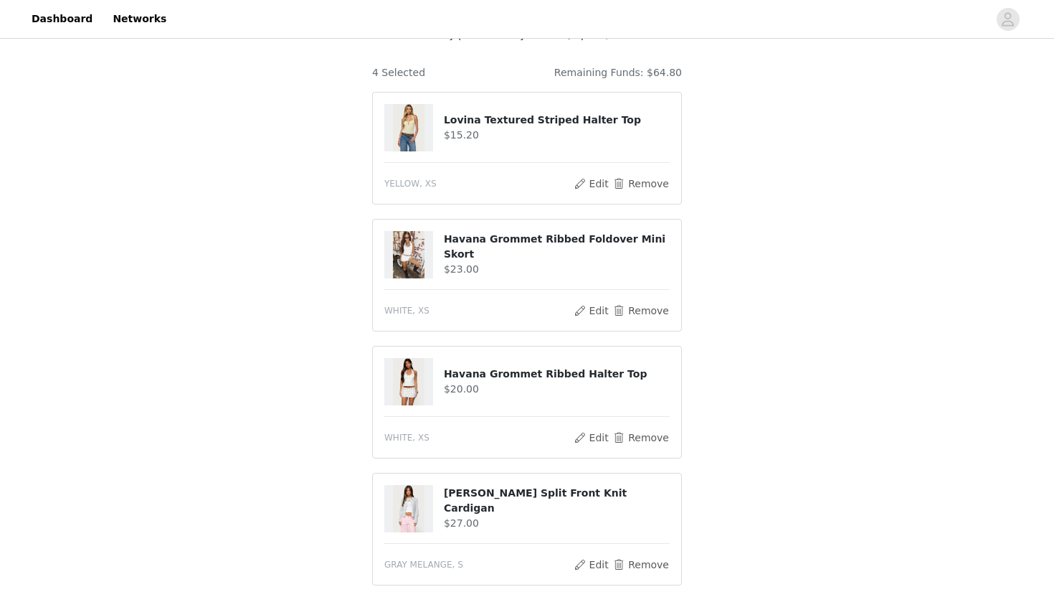
scroll to position [310, 0]
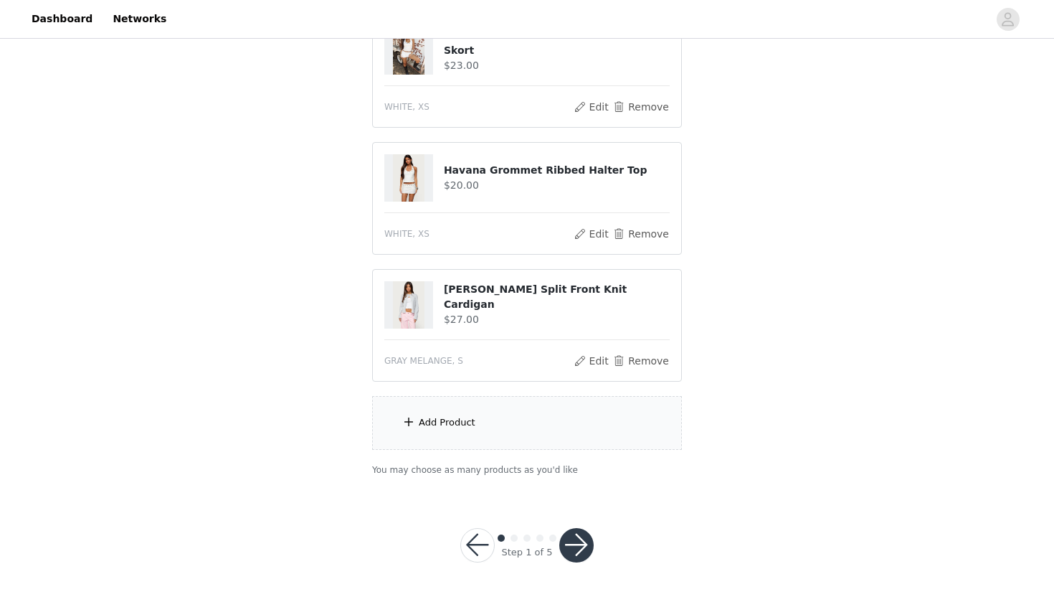
click at [464, 425] on div "Add Product" at bounding box center [447, 422] width 57 height 14
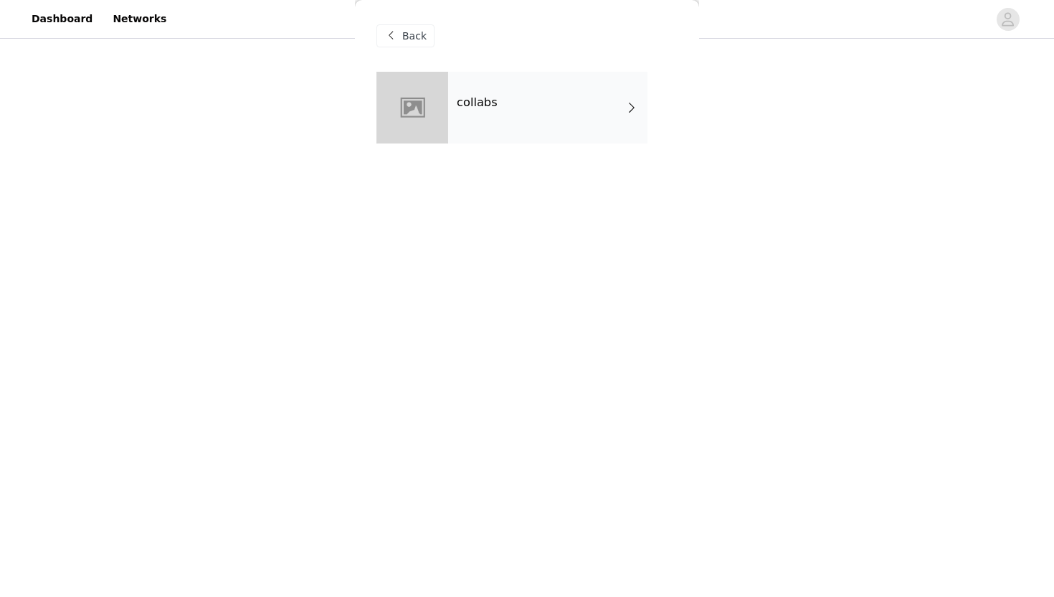
click at [525, 95] on div "collabs" at bounding box center [547, 108] width 199 height 72
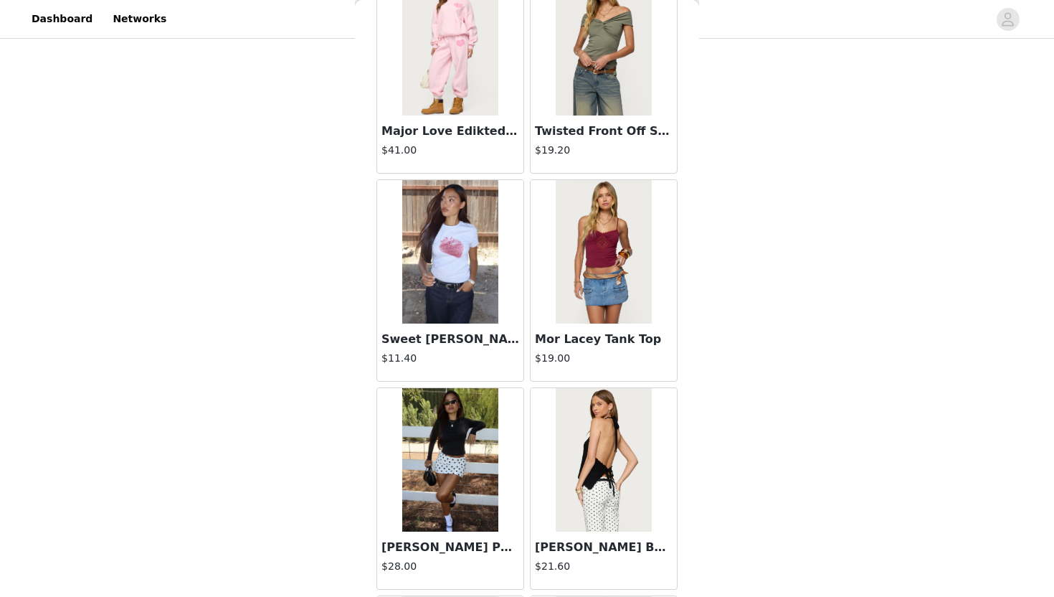
scroll to position [1597, 0]
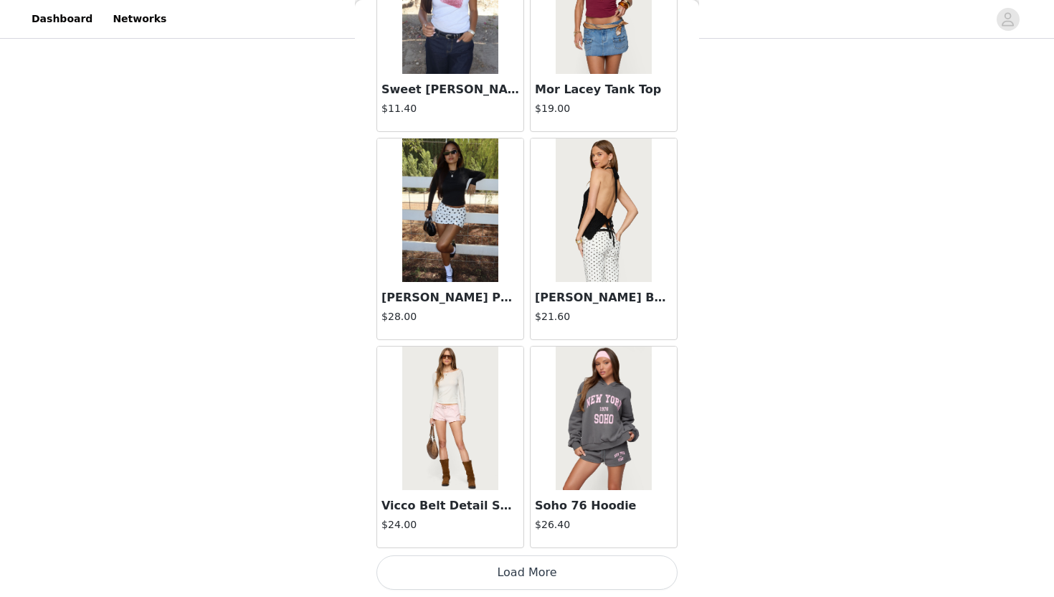
click at [500, 546] on button "Load More" at bounding box center [526, 572] width 301 height 34
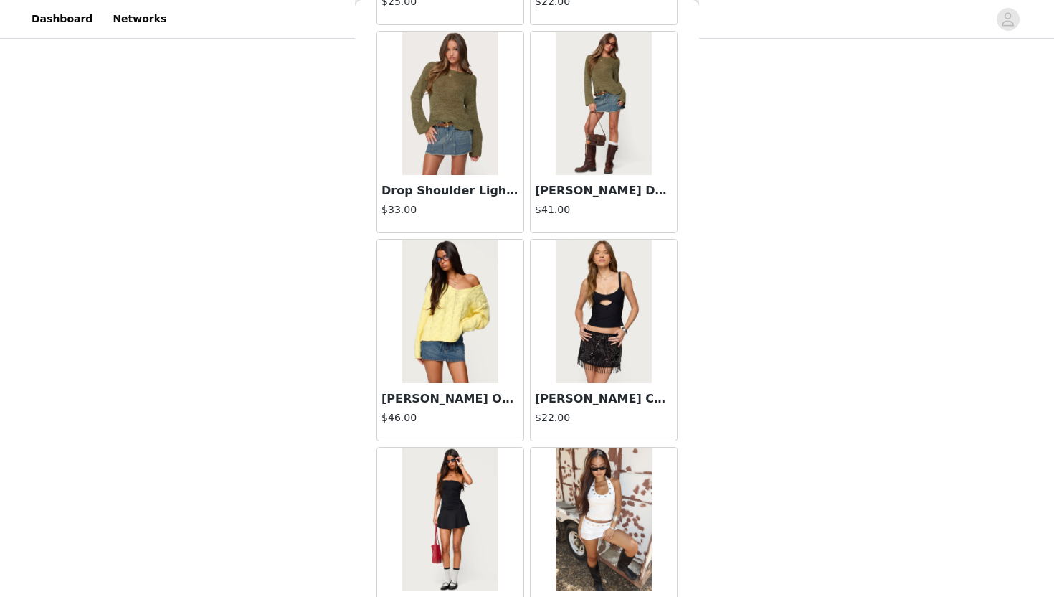
scroll to position [3677, 0]
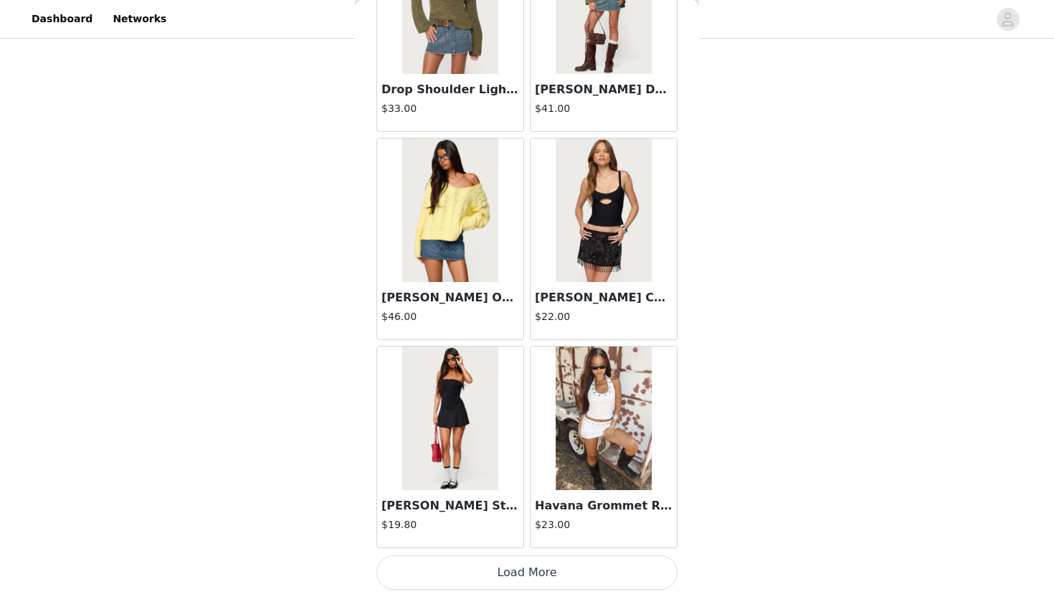
click at [500, 546] on button "Load More" at bounding box center [526, 572] width 301 height 34
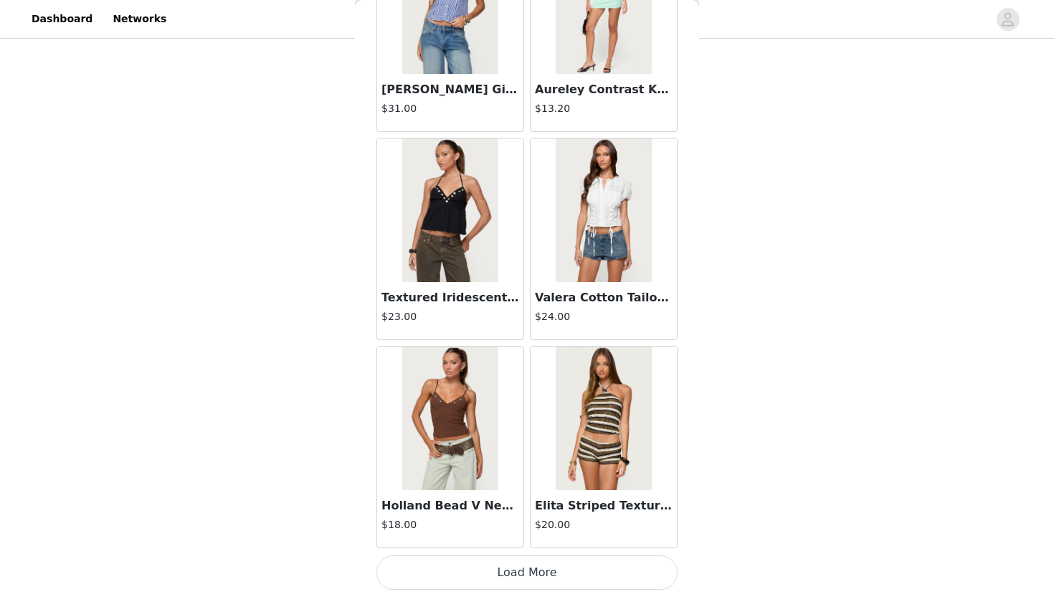
click at [519, 546] on button "Load More" at bounding box center [526, 572] width 301 height 34
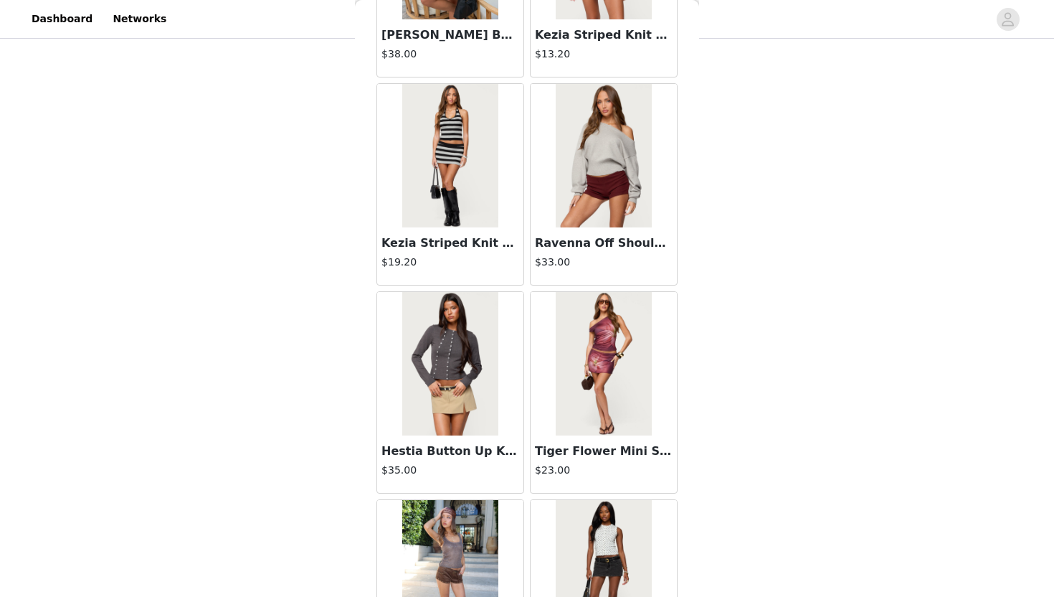
scroll to position [7835, 0]
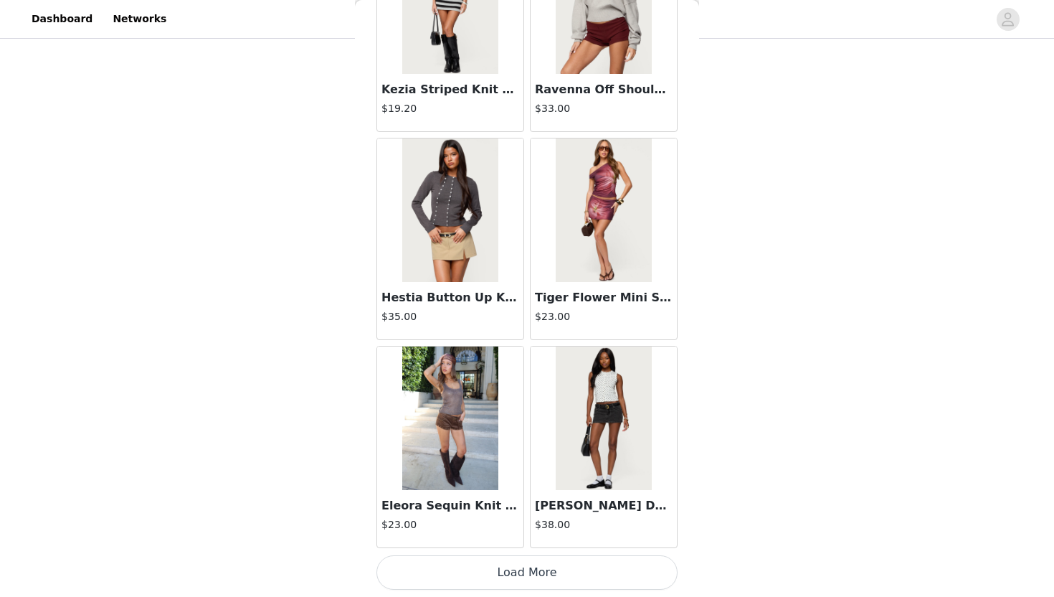
click at [514, 546] on button "Load More" at bounding box center [526, 572] width 301 height 34
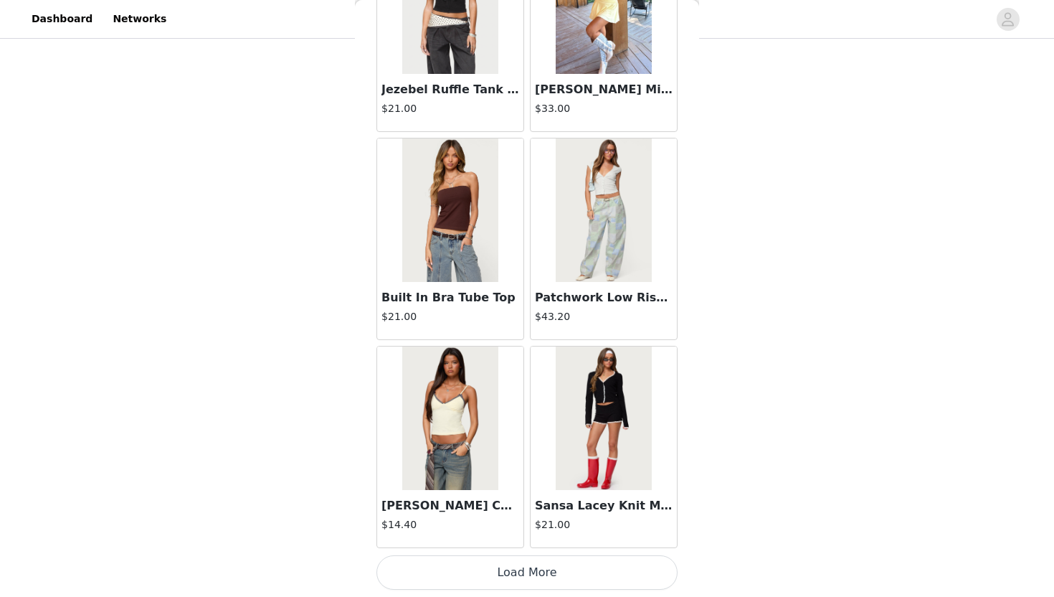
click at [513, 546] on button "Load More" at bounding box center [526, 572] width 301 height 34
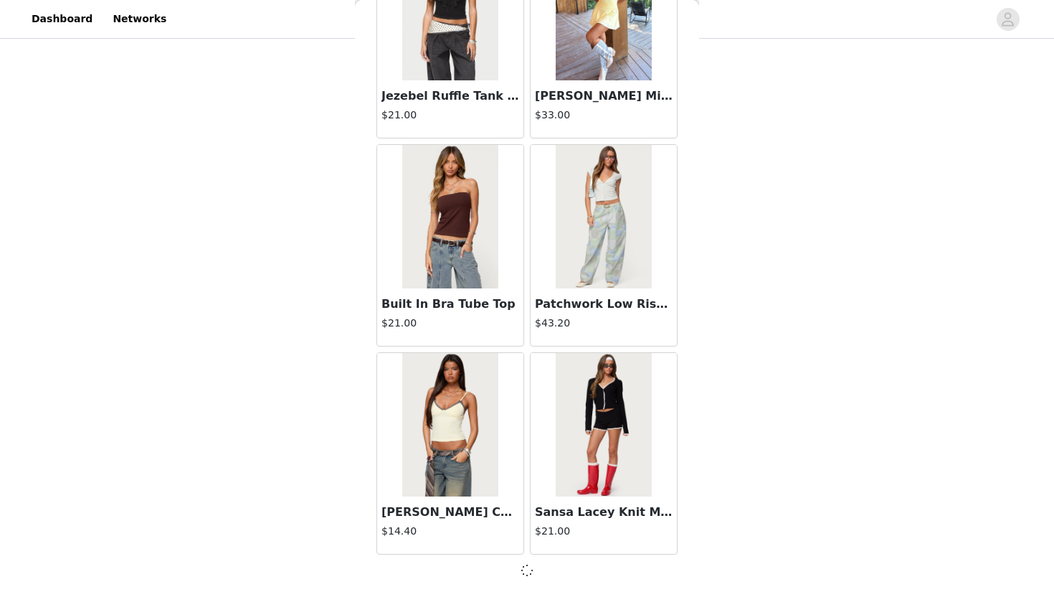
scroll to position [9908, 0]
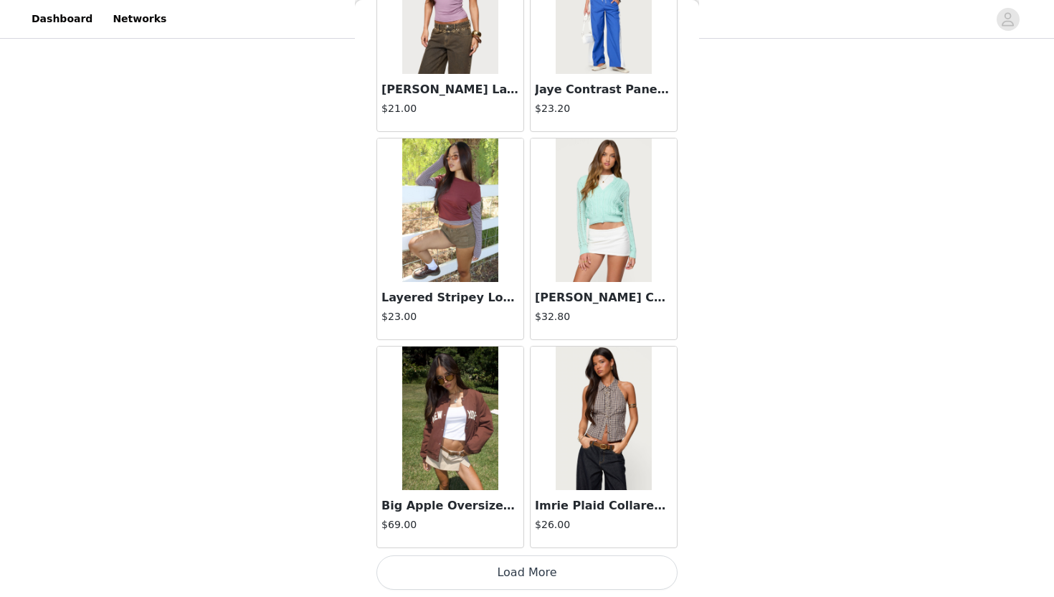
click at [513, 546] on button "Load More" at bounding box center [526, 572] width 301 height 34
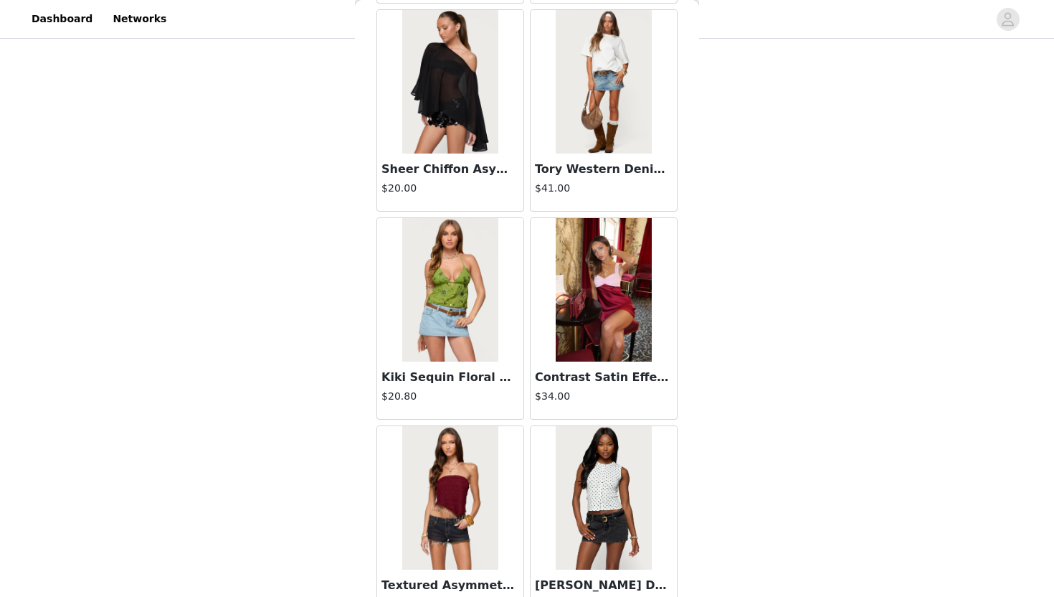
scroll to position [14072, 0]
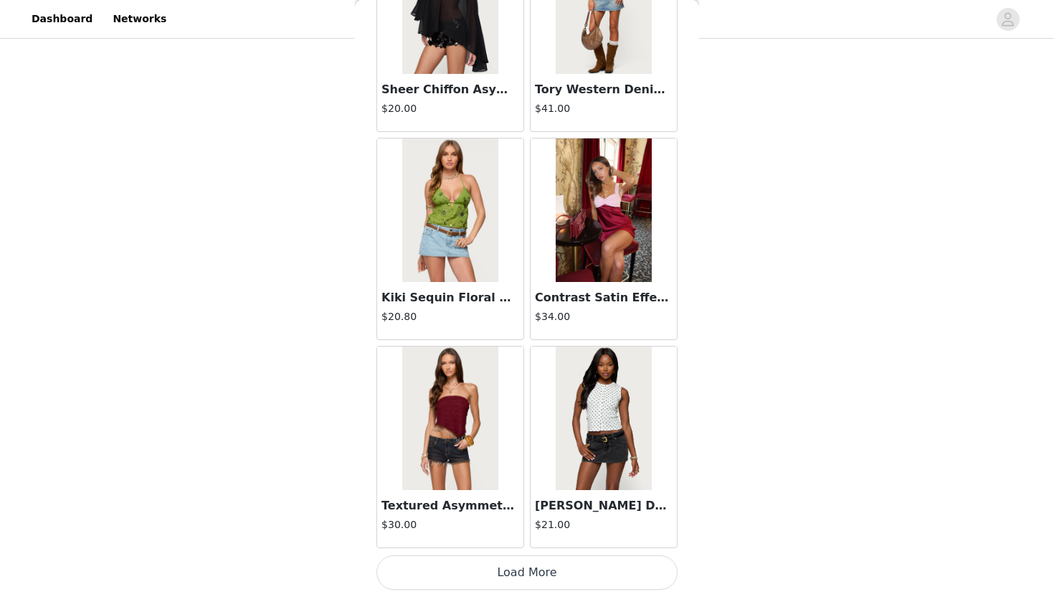
click at [508, 546] on button "Load More" at bounding box center [526, 572] width 301 height 34
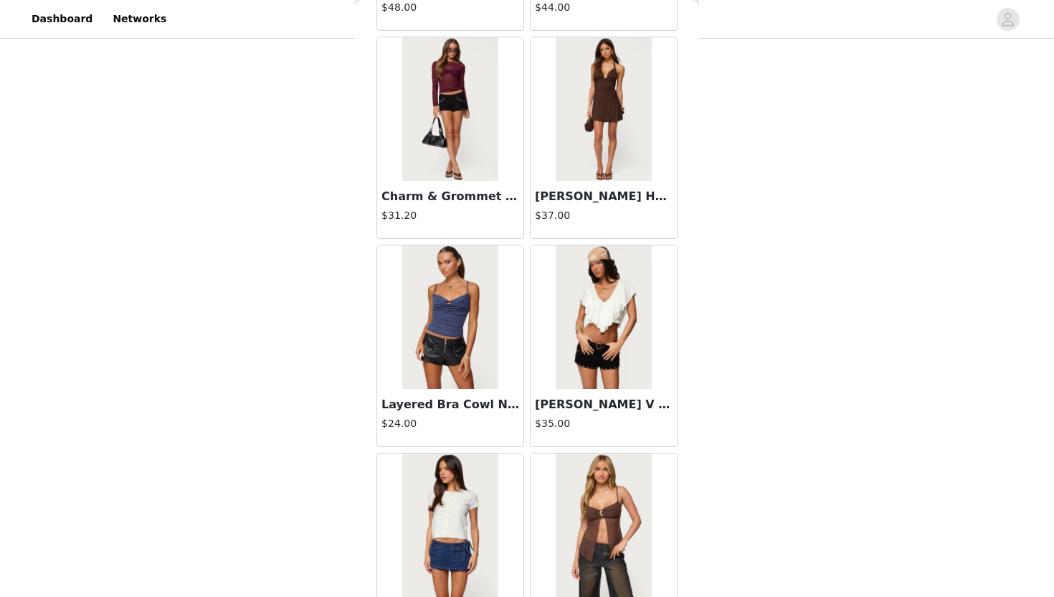
scroll to position [16152, 0]
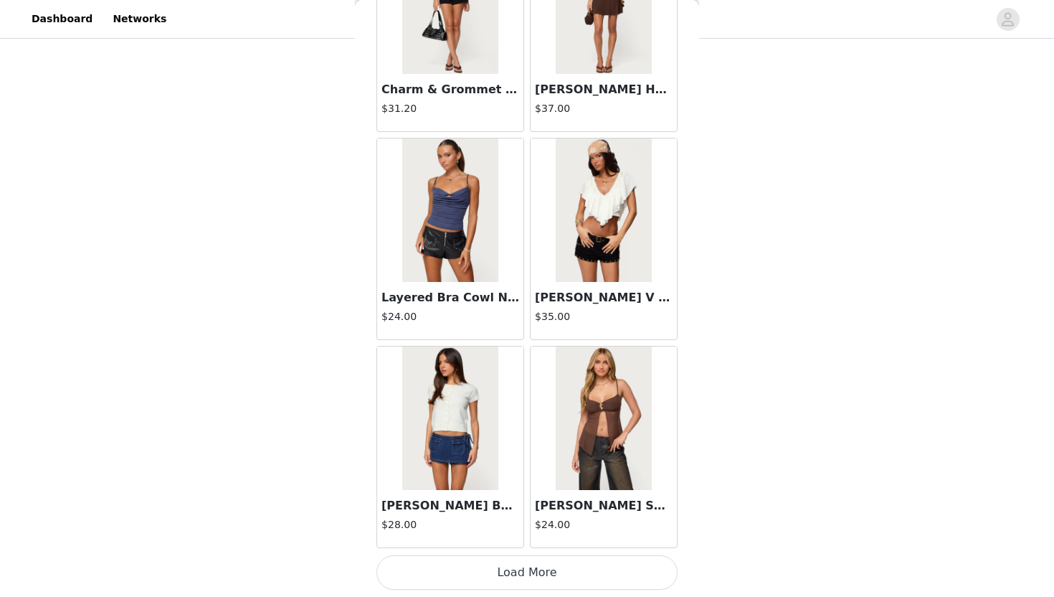
click at [509, 546] on button "Load More" at bounding box center [526, 572] width 301 height 34
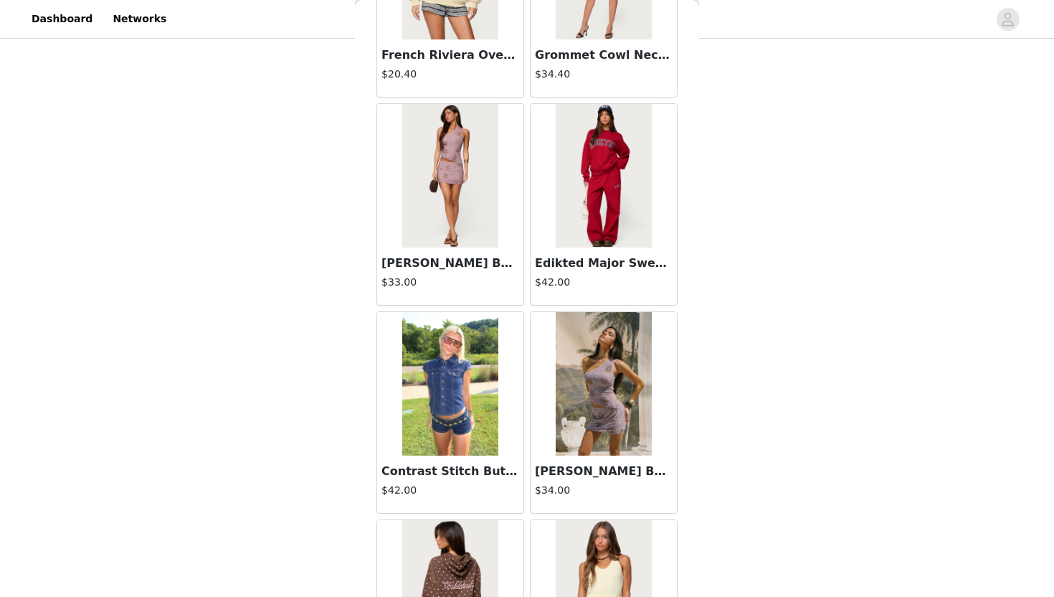
scroll to position [18231, 0]
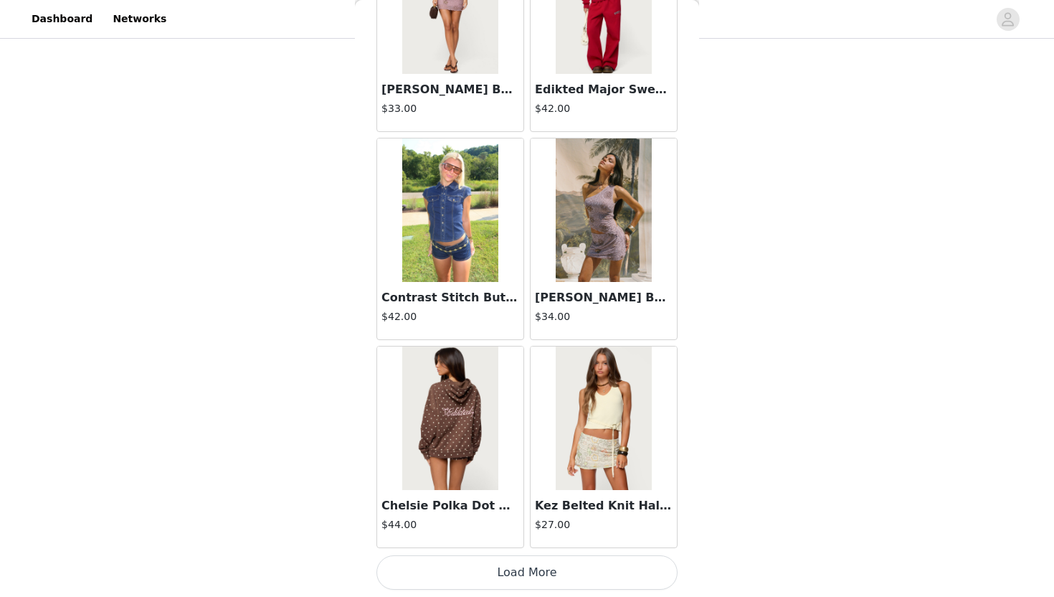
click at [515, 546] on button "Load More" at bounding box center [526, 572] width 301 height 34
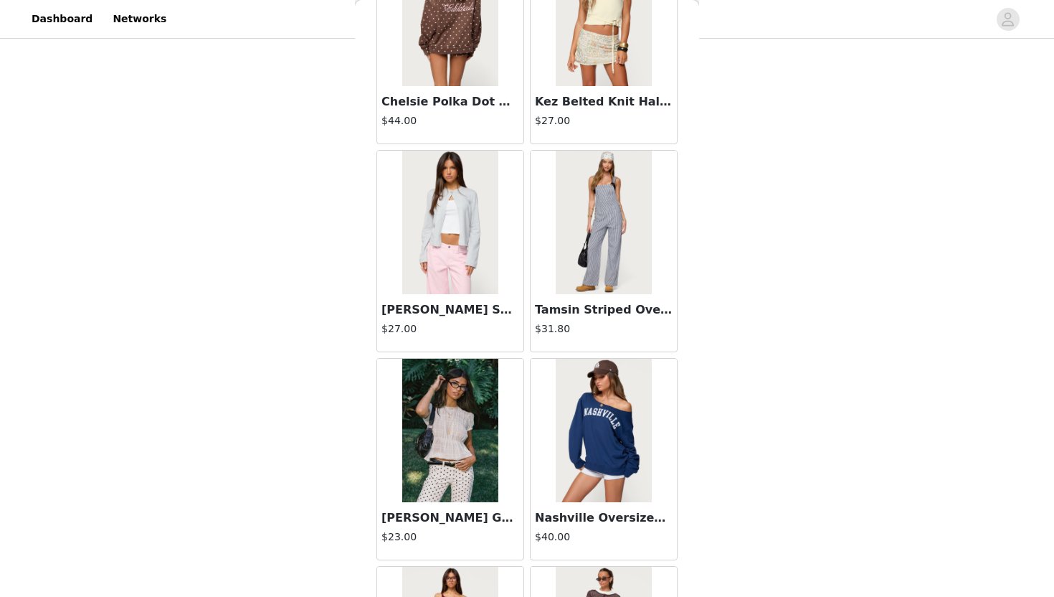
scroll to position [18973, 0]
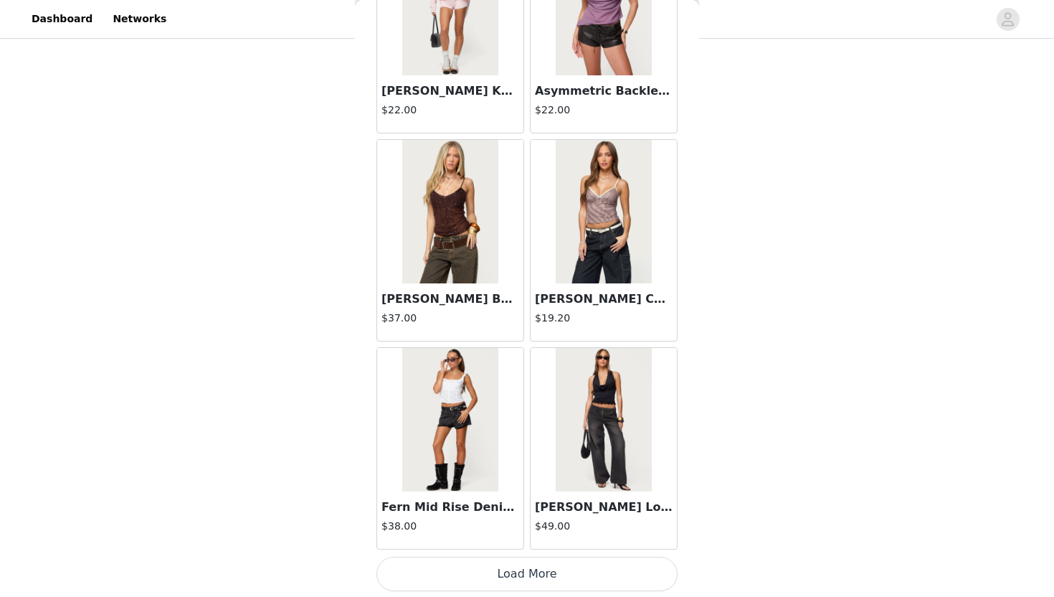
click at [509, 546] on button "Load More" at bounding box center [526, 573] width 301 height 34
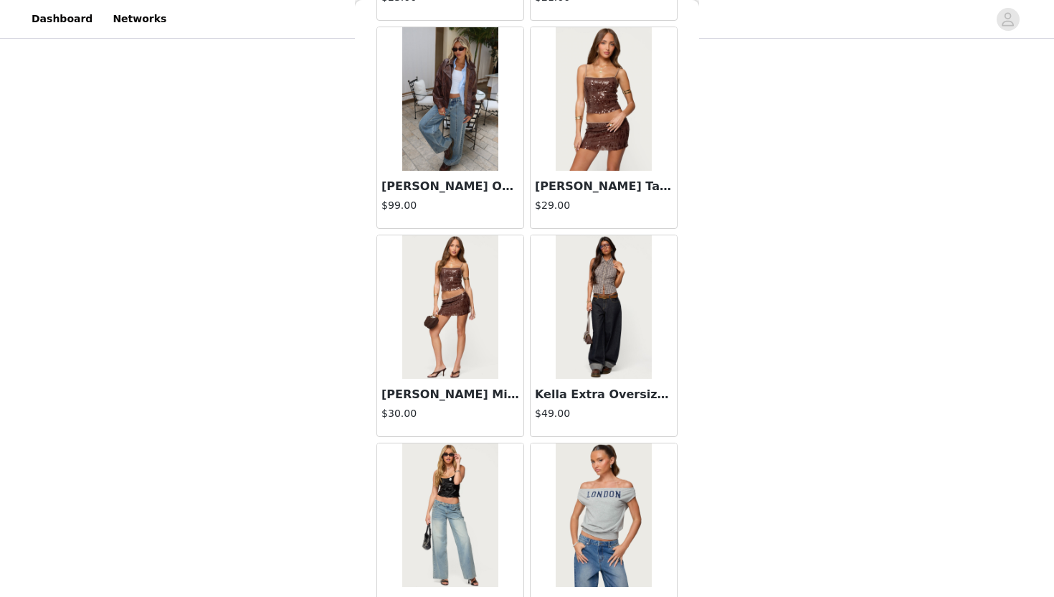
scroll to position [22389, 0]
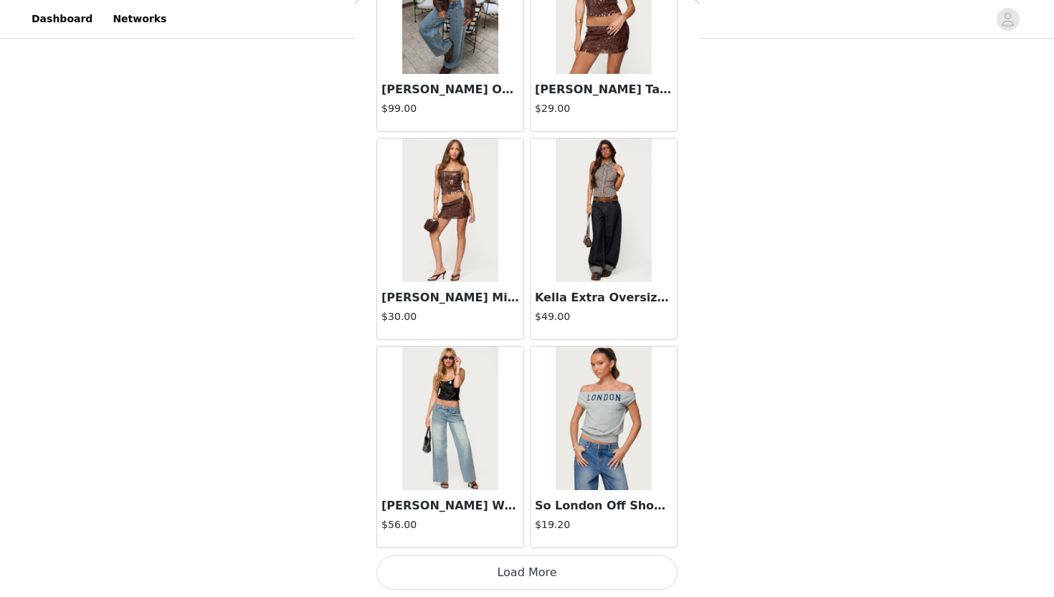
click at [515, 546] on button "Load More" at bounding box center [526, 572] width 301 height 34
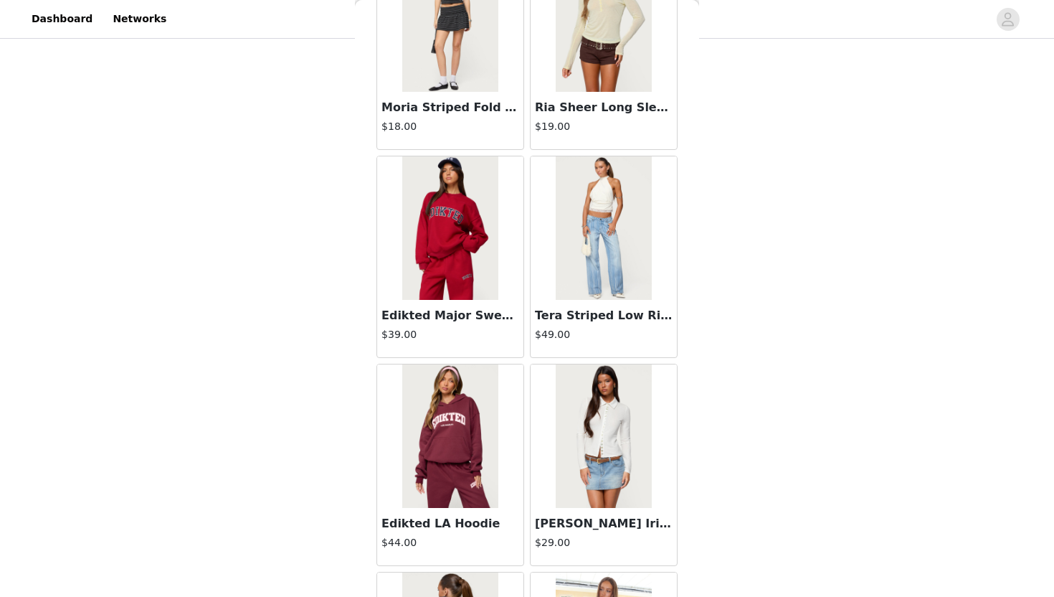
scroll to position [24468, 0]
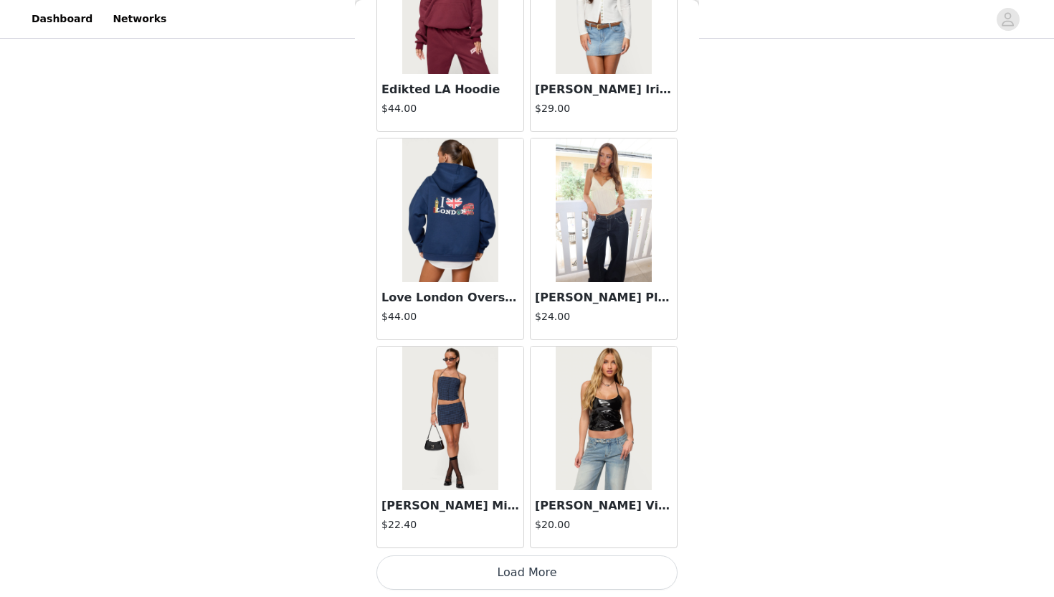
click at [498, 546] on button "Load More" at bounding box center [526, 572] width 301 height 34
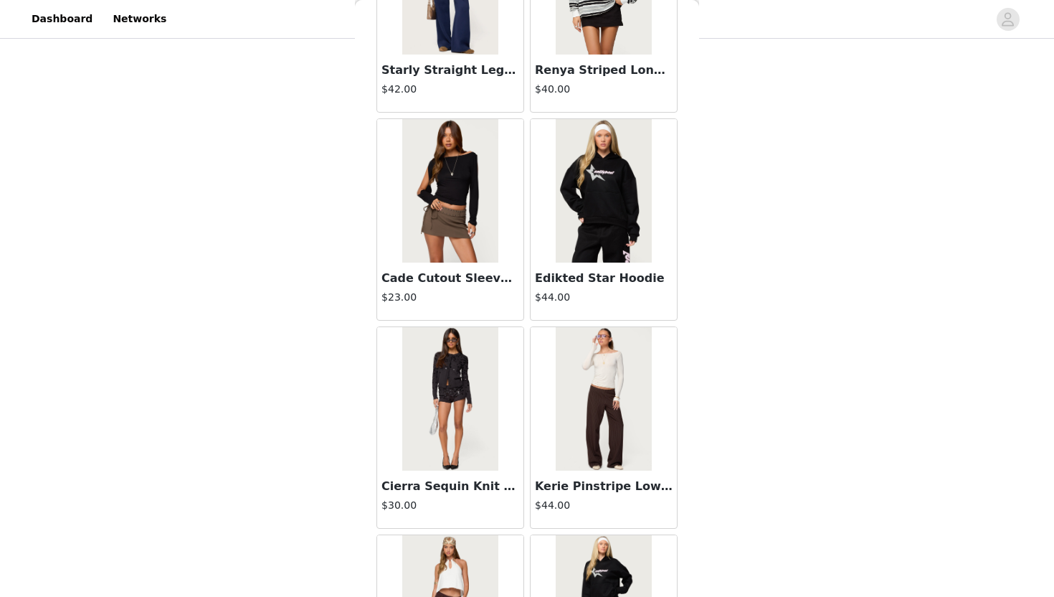
scroll to position [26547, 0]
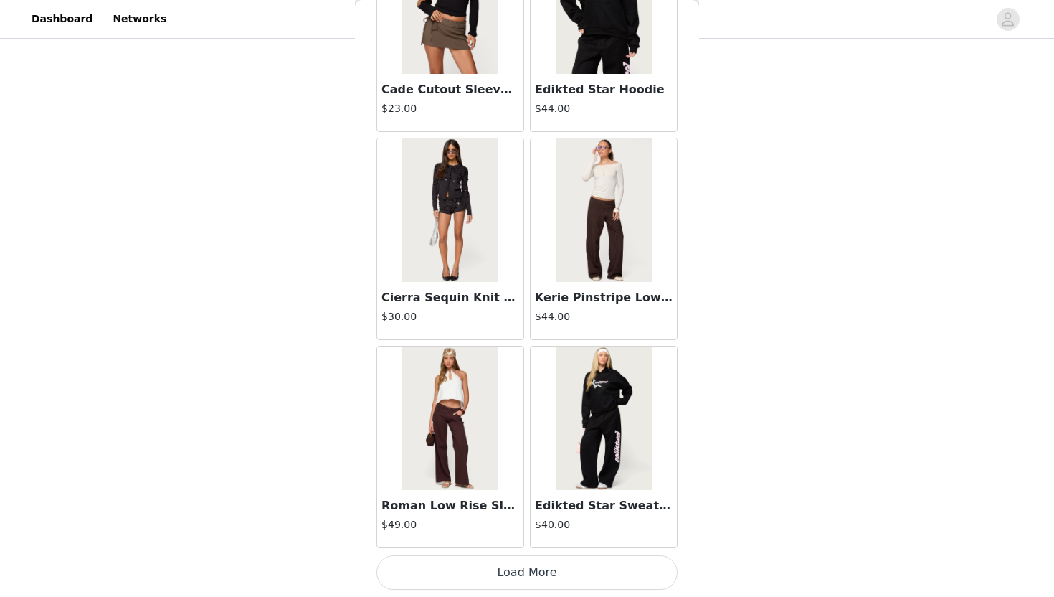
click at [523, 546] on button "Load More" at bounding box center [526, 572] width 301 height 34
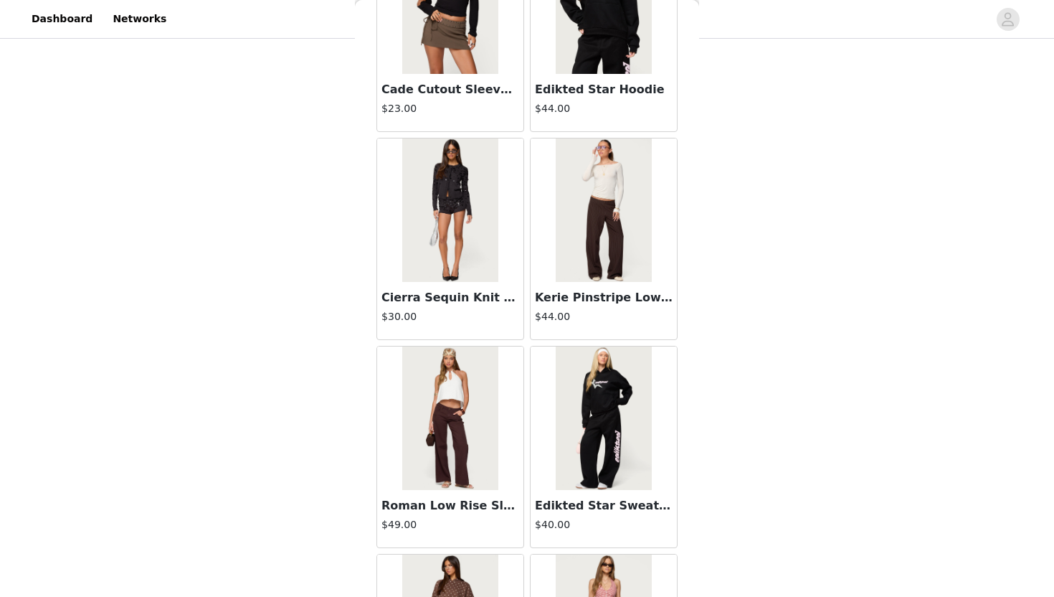
scroll to position [26944, 0]
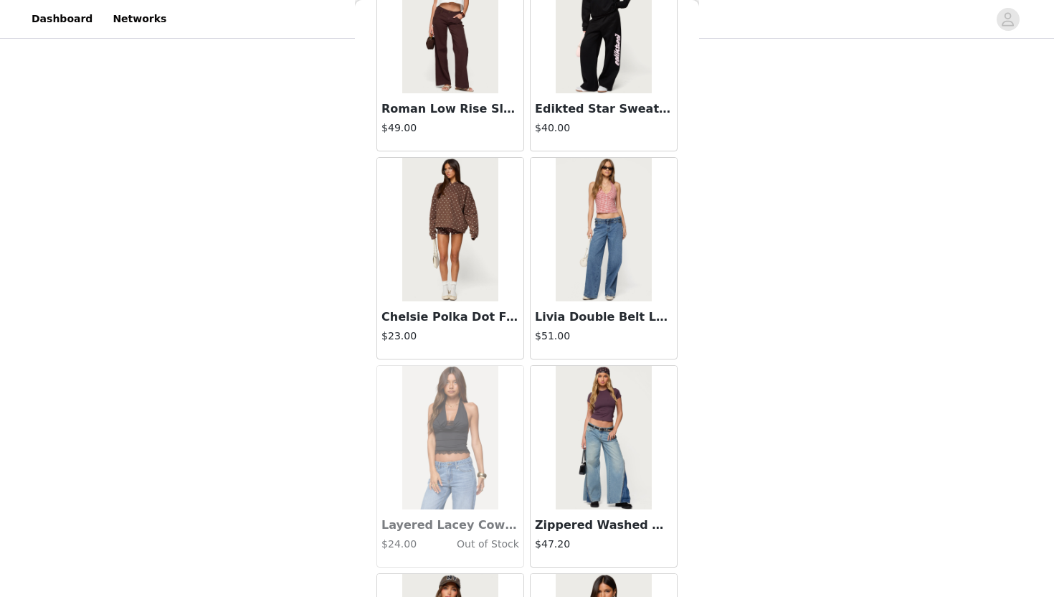
click at [525, 362] on div "Zippered Washed Wide Leg Jeans $47.20" at bounding box center [603, 466] width 153 height 208
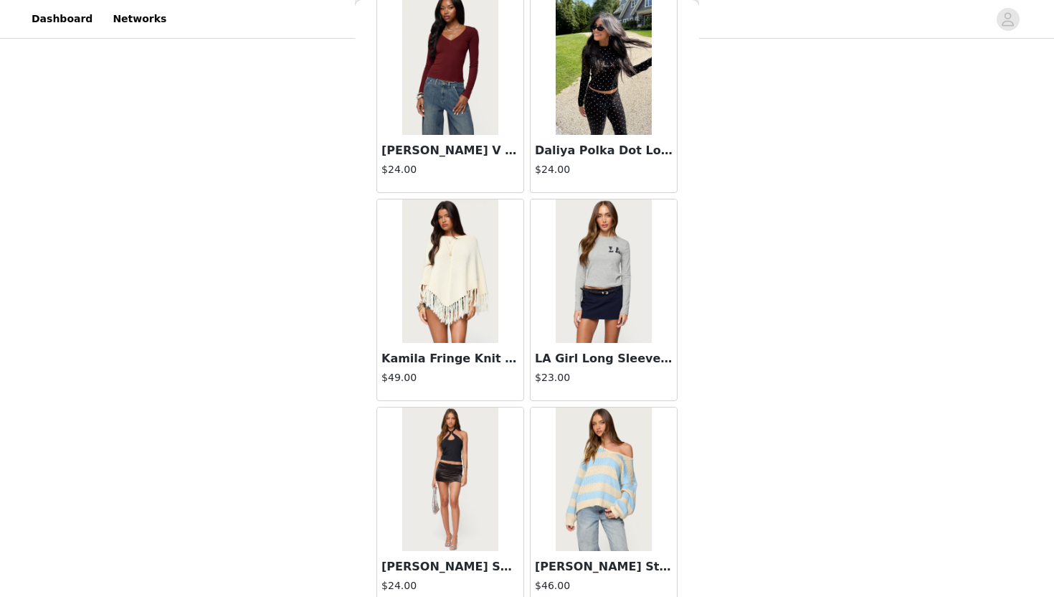
scroll to position [28627, 0]
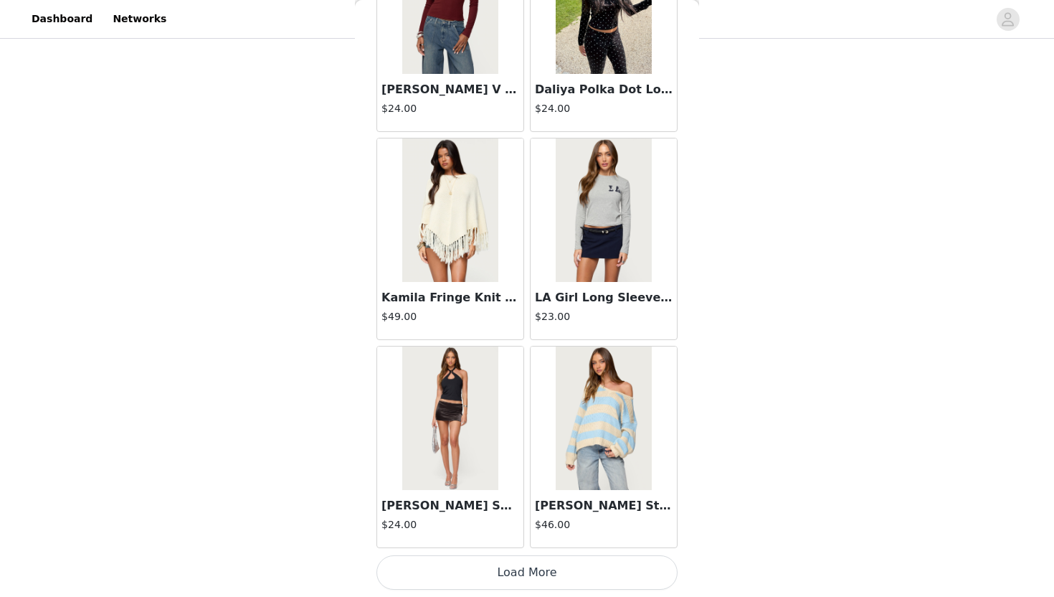
click at [515, 546] on button "Load More" at bounding box center [526, 572] width 301 height 34
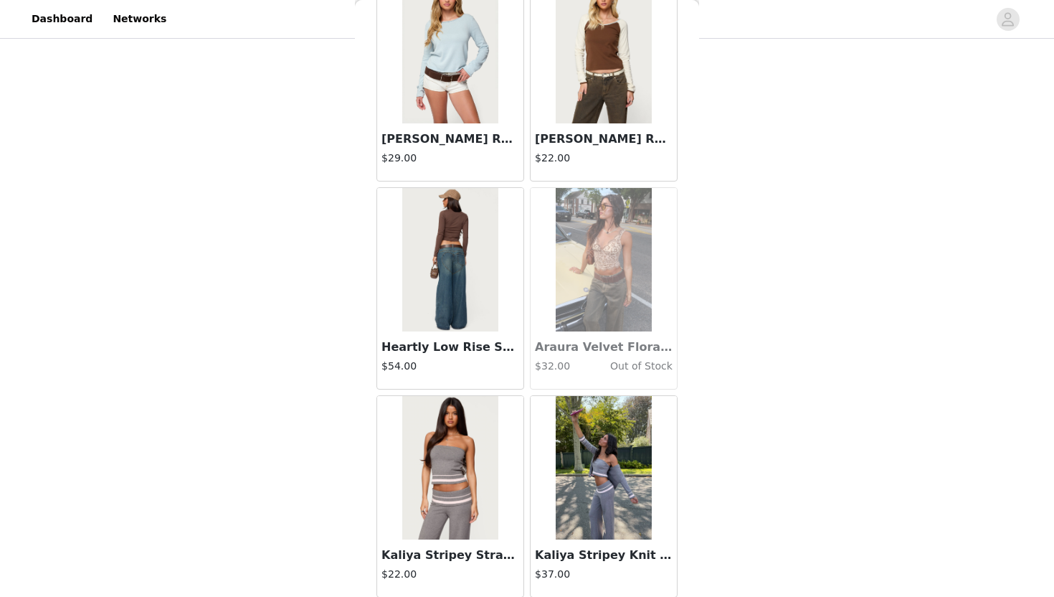
scroll to position [30706, 0]
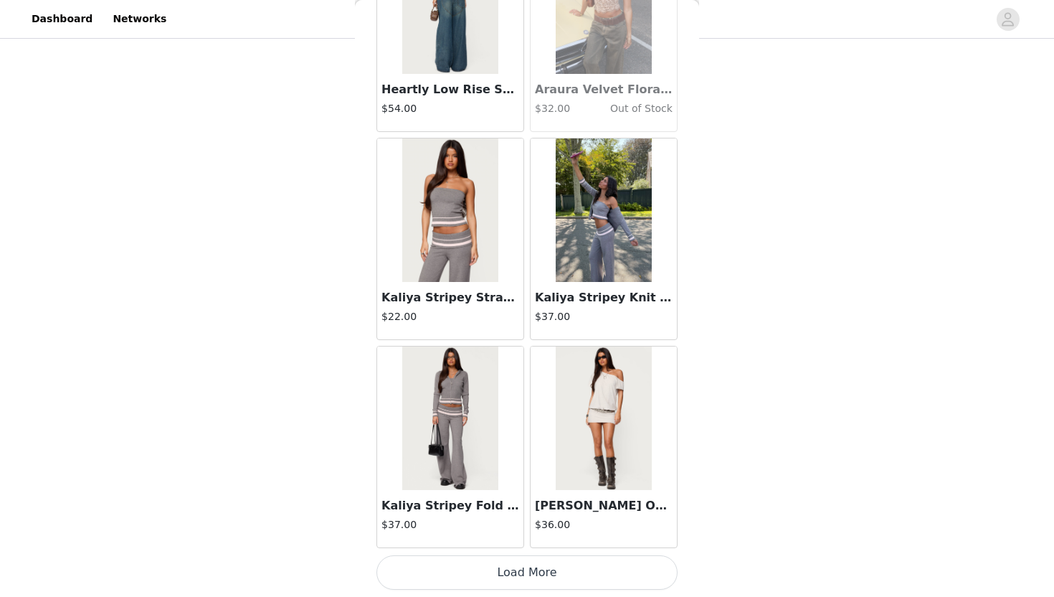
click at [512, 546] on button "Load More" at bounding box center [526, 572] width 301 height 34
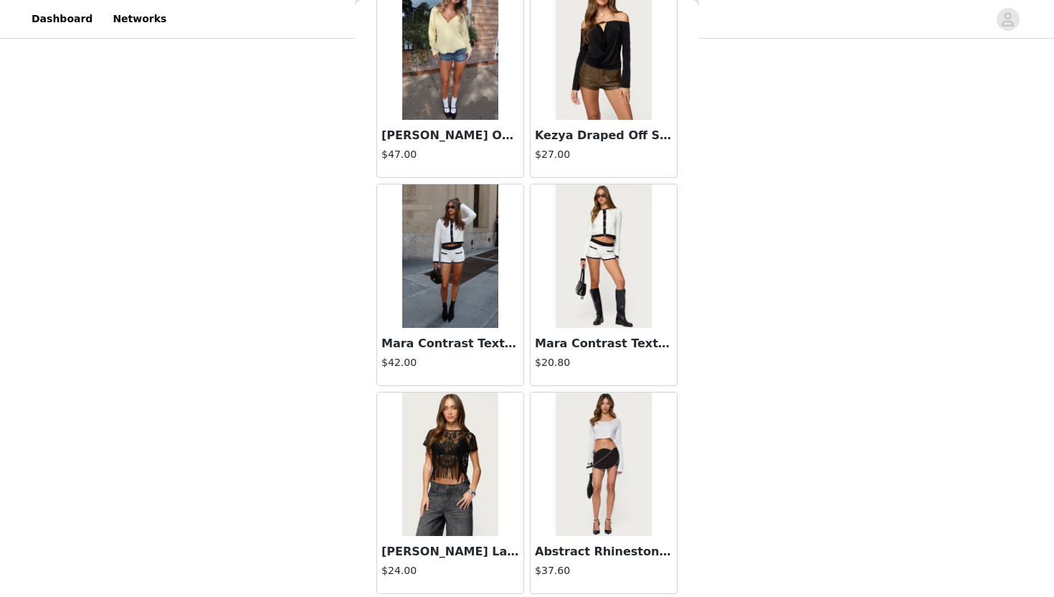
scroll to position [32785, 0]
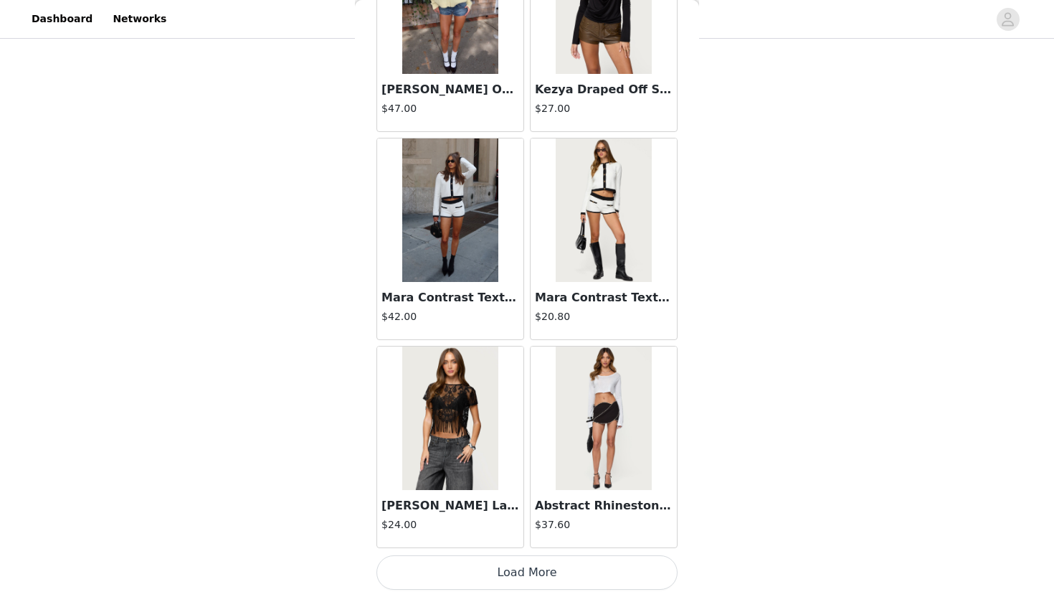
click at [499, 546] on button "Load More" at bounding box center [526, 572] width 301 height 34
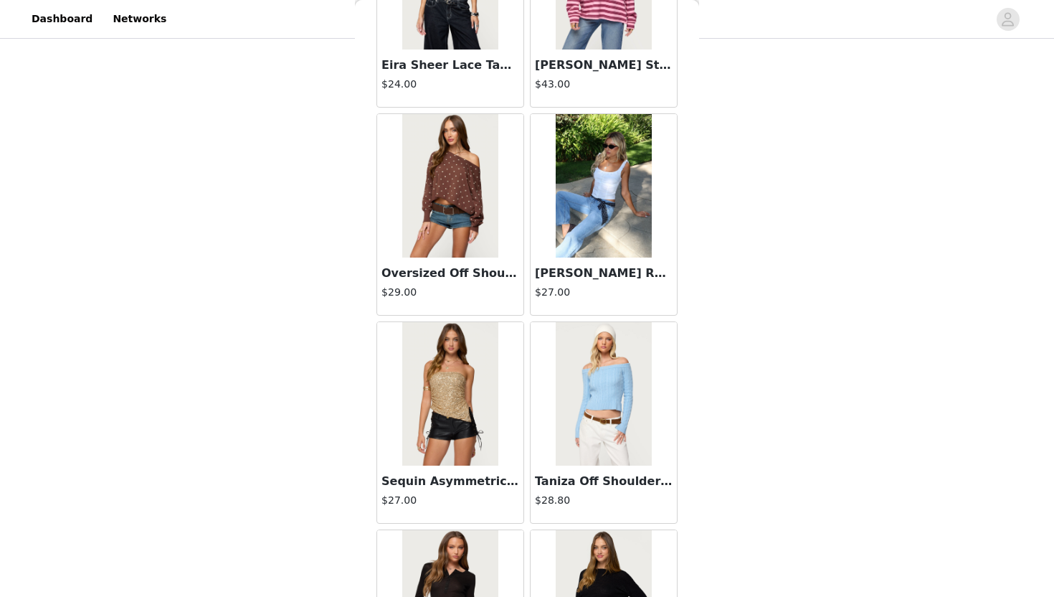
scroll to position [34864, 0]
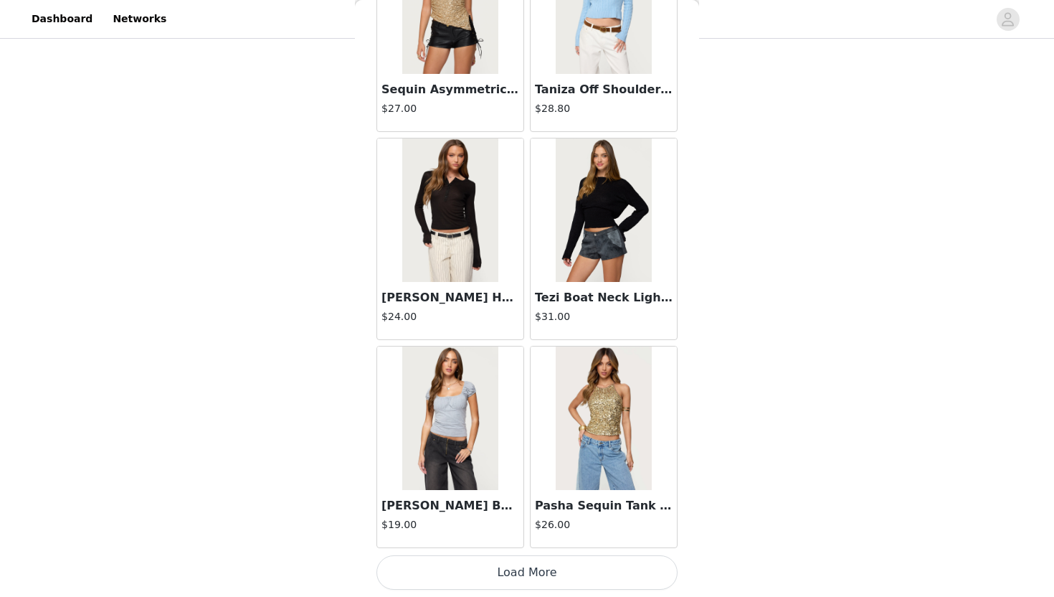
click at [524, 546] on button "Load More" at bounding box center [526, 572] width 301 height 34
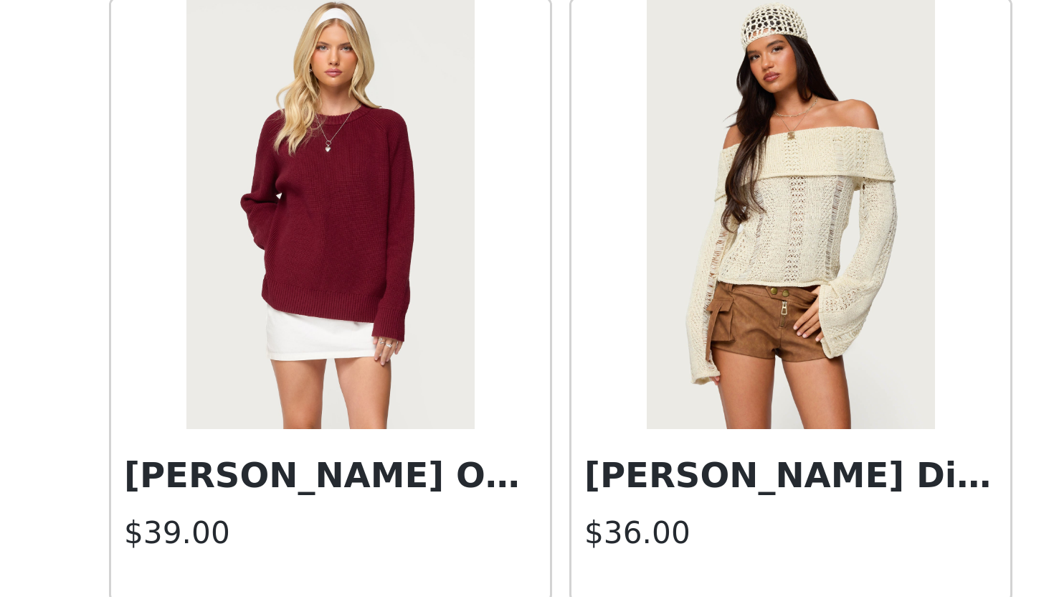
scroll to position [310, 0]
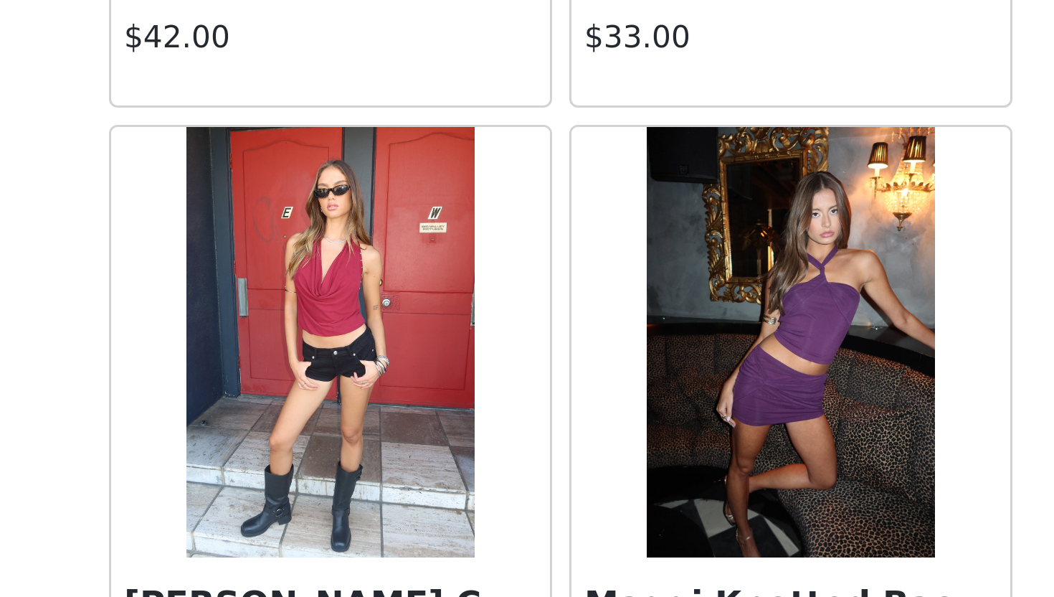
click at [476, 183] on img at bounding box center [449, 209] width 95 height 143
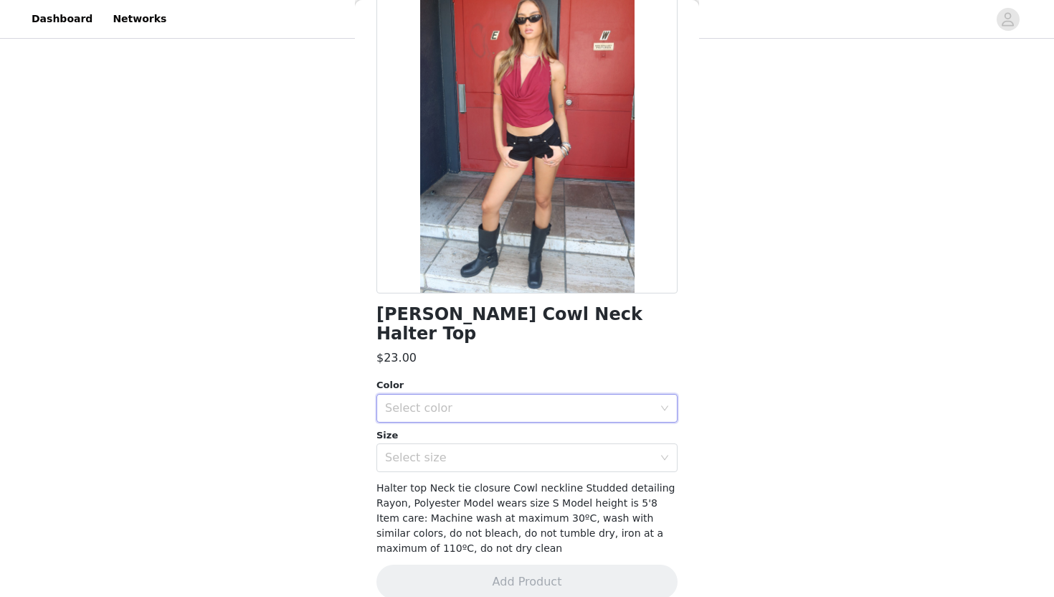
click at [397, 396] on div "Select color" at bounding box center [522, 407] width 275 height 27
click at [408, 414] on li "BURGUNDY" at bounding box center [526, 420] width 301 height 23
click at [408, 444] on div "Select size" at bounding box center [522, 457] width 275 height 27
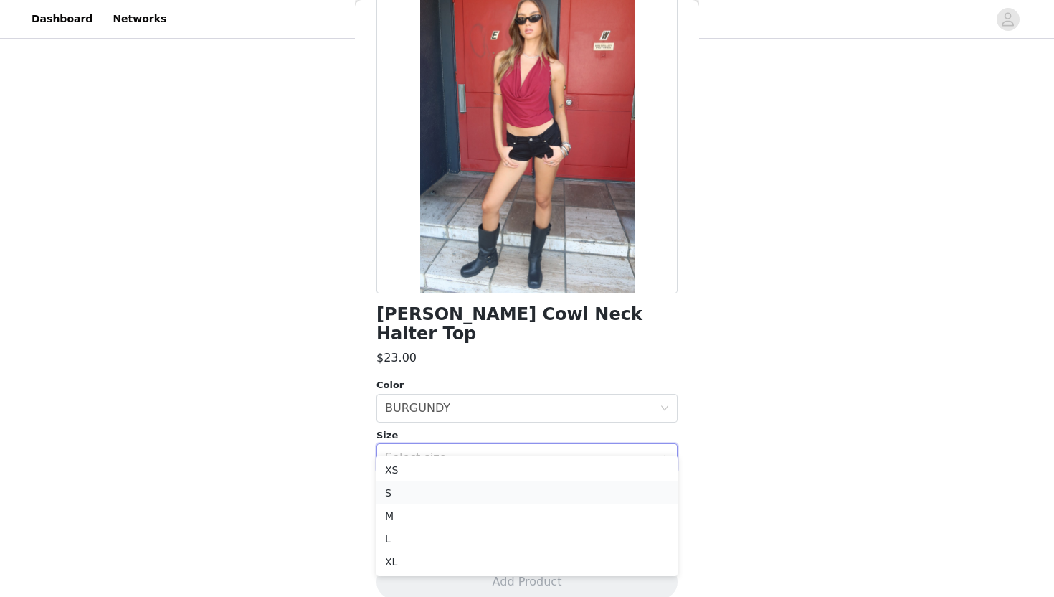
click at [405, 481] on li "S" at bounding box center [526, 492] width 301 height 23
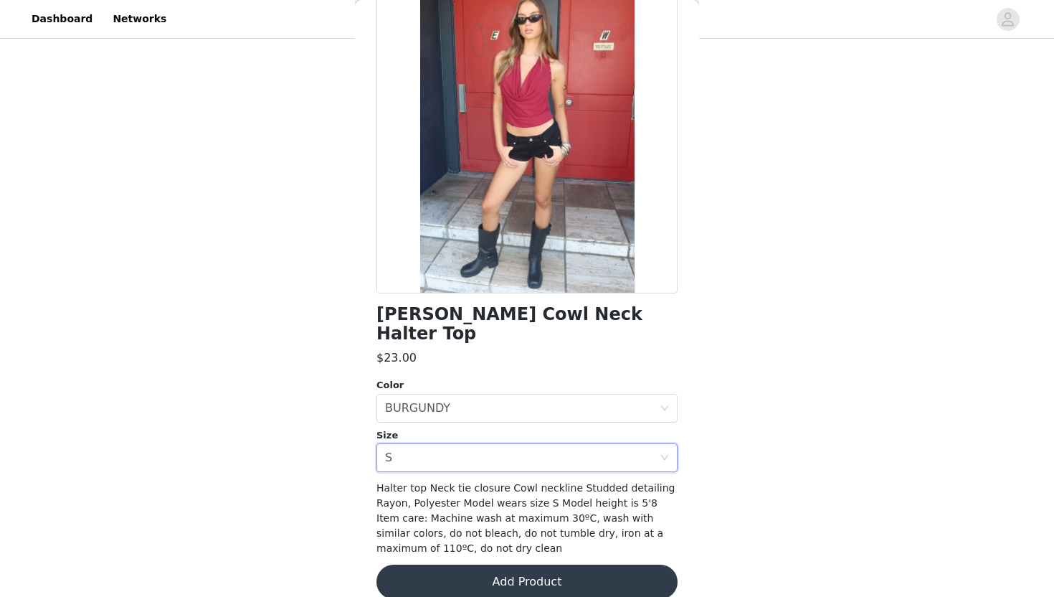
click at [428, 546] on button "Add Product" at bounding box center [526, 581] width 301 height 34
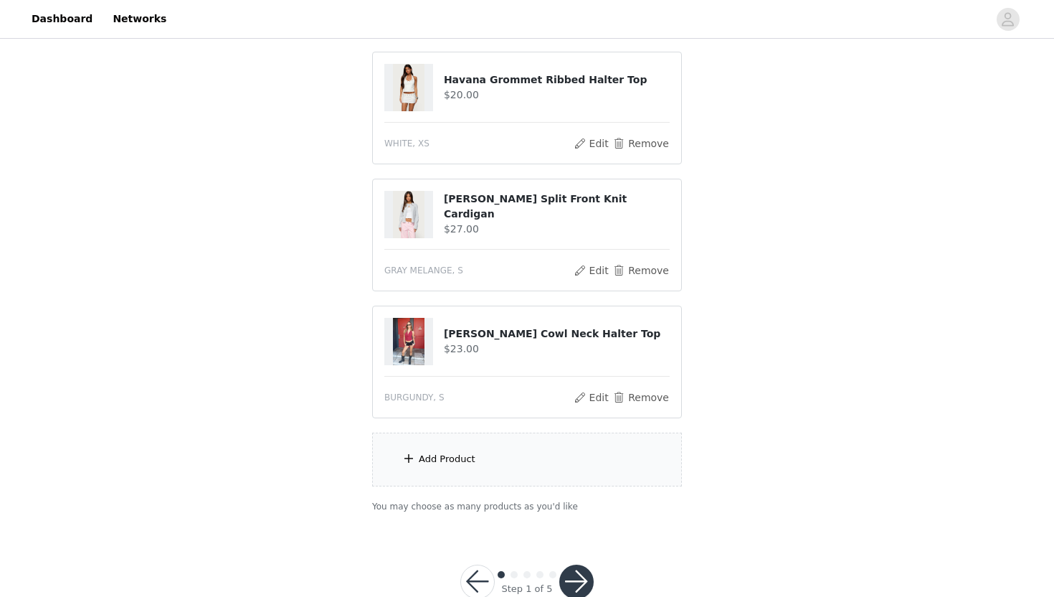
scroll to position [420, 0]
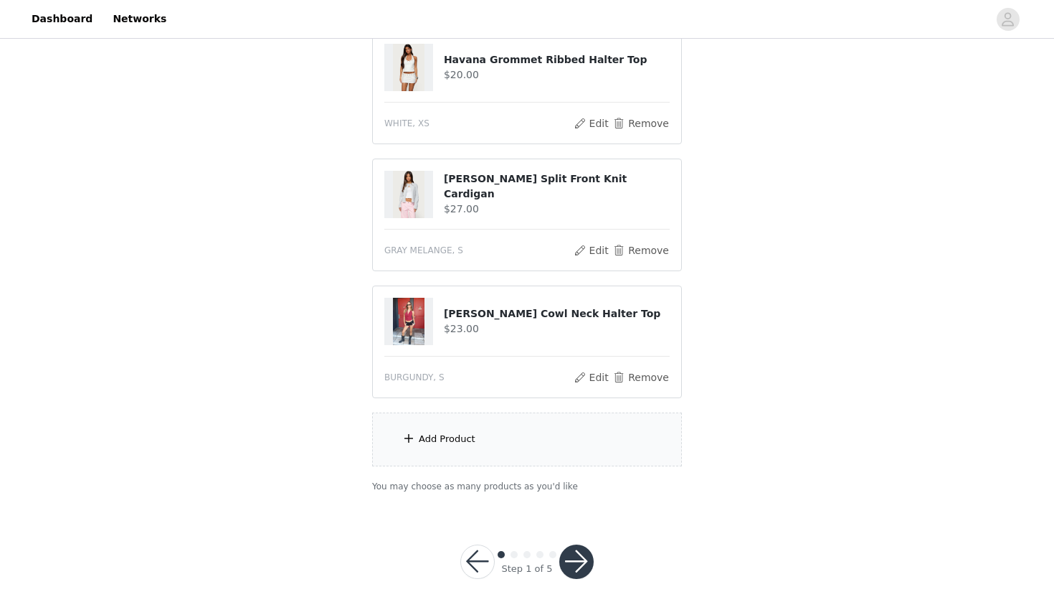
click at [475, 455] on div "Add Product" at bounding box center [527, 439] width 310 height 54
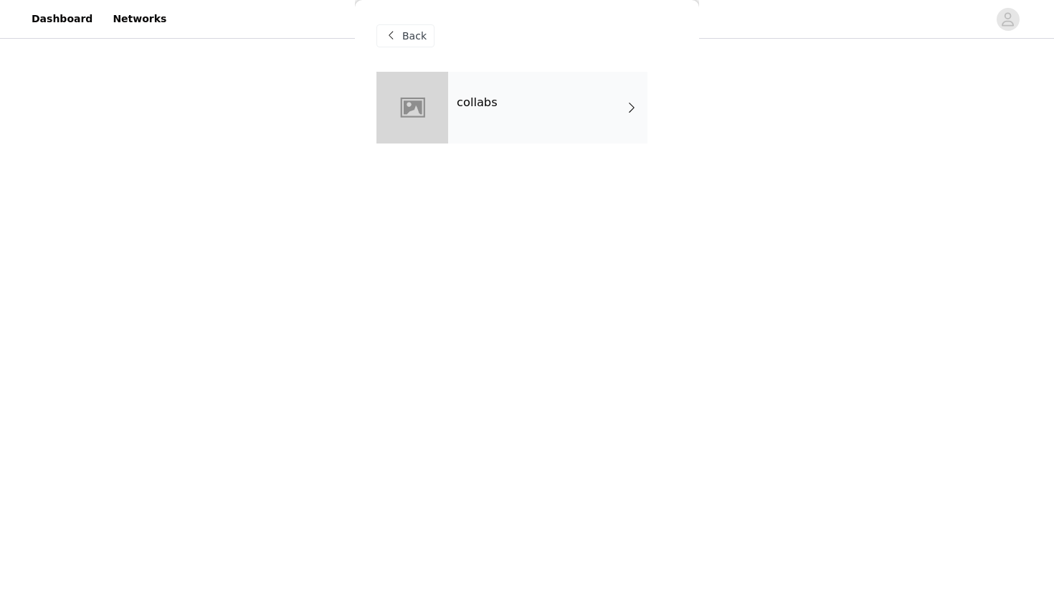
click at [525, 92] on div "collabs" at bounding box center [547, 108] width 199 height 72
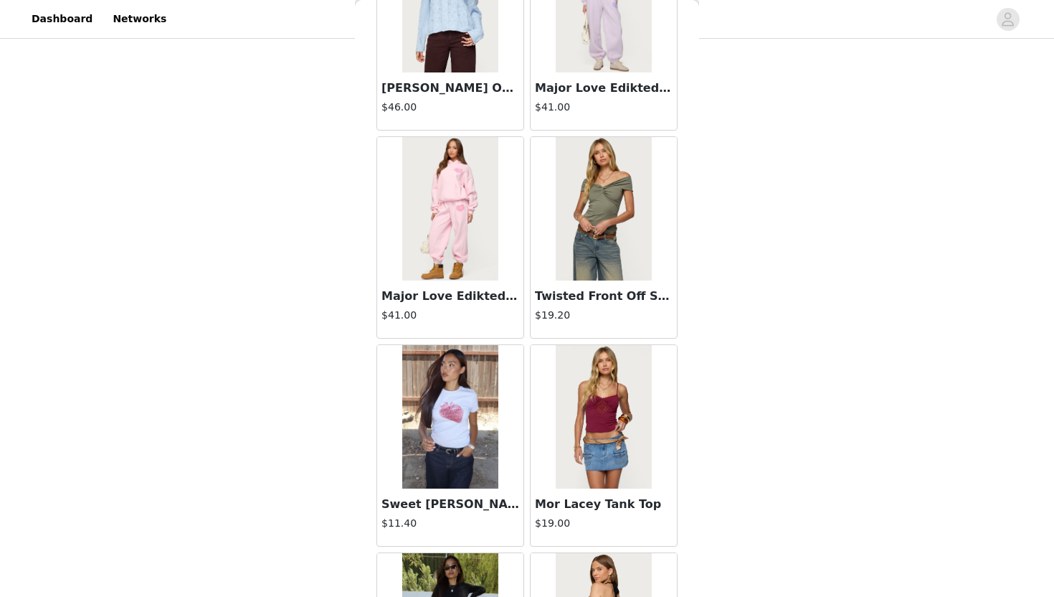
scroll to position [1597, 0]
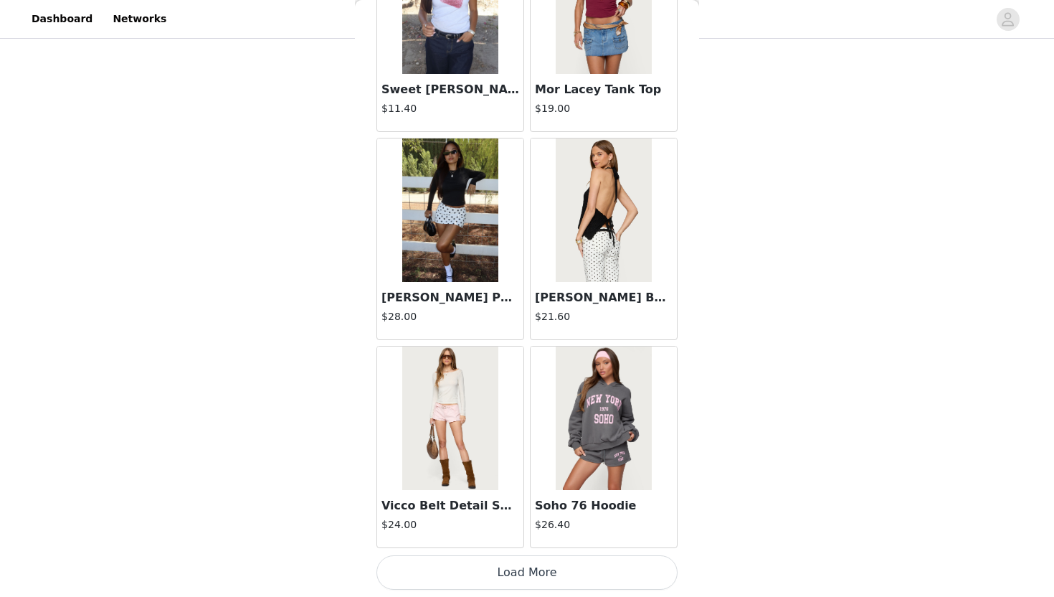
click at [495, 546] on button "Load More" at bounding box center [526, 572] width 301 height 34
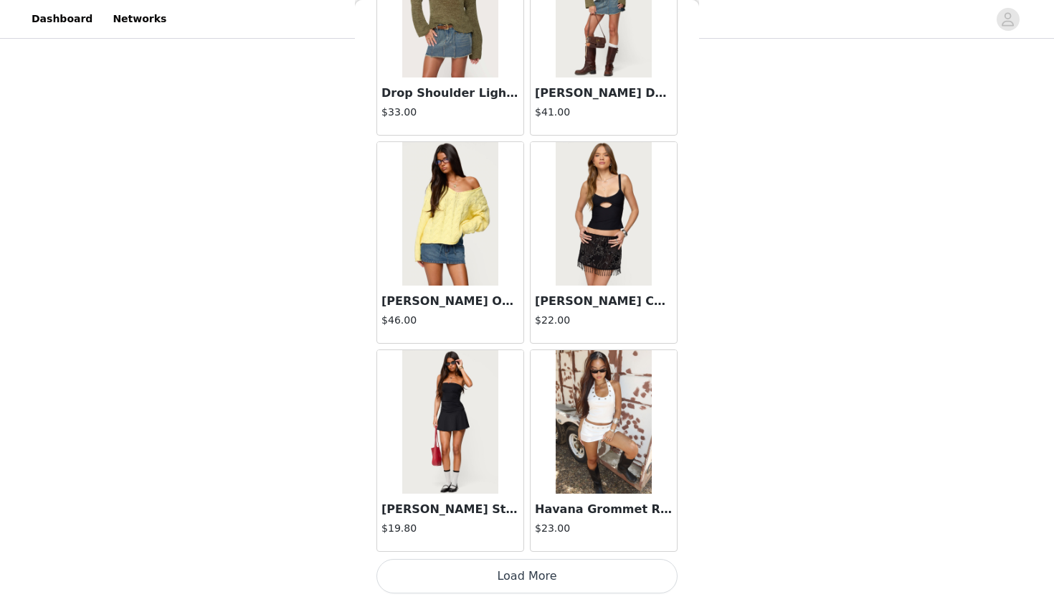
scroll to position [3672, 0]
click at [508, 546] on button "Load More" at bounding box center [526, 576] width 301 height 34
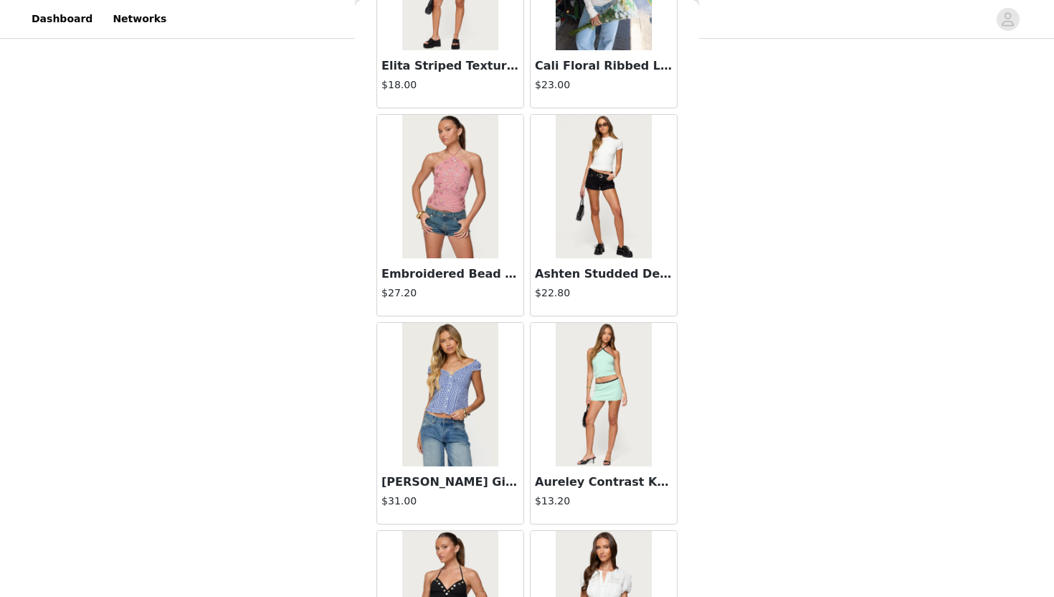
scroll to position [5756, 0]
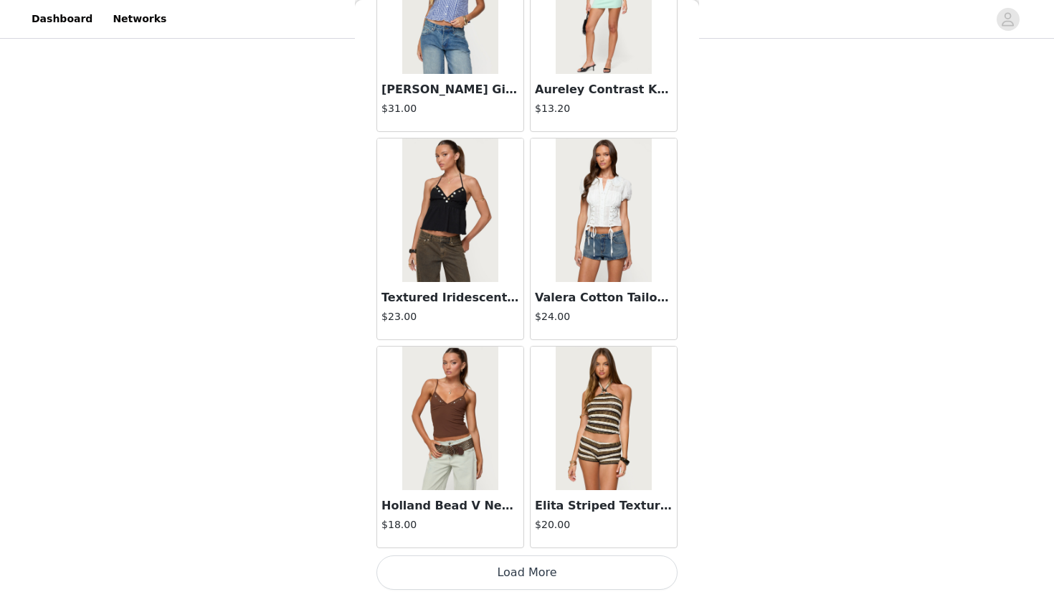
click at [513, 546] on button "Load More" at bounding box center [526, 572] width 301 height 34
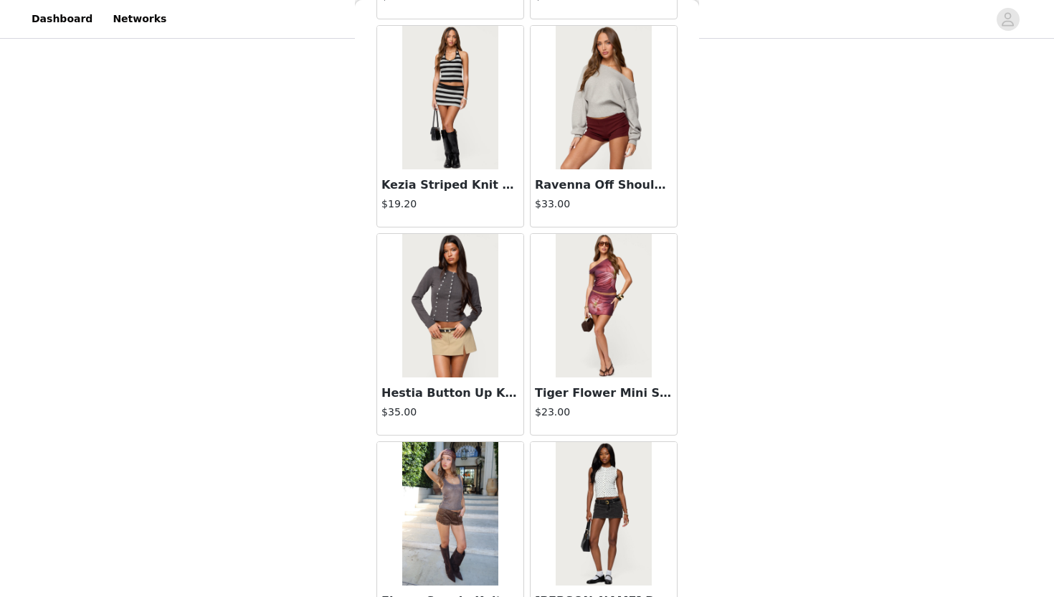
scroll to position [7835, 0]
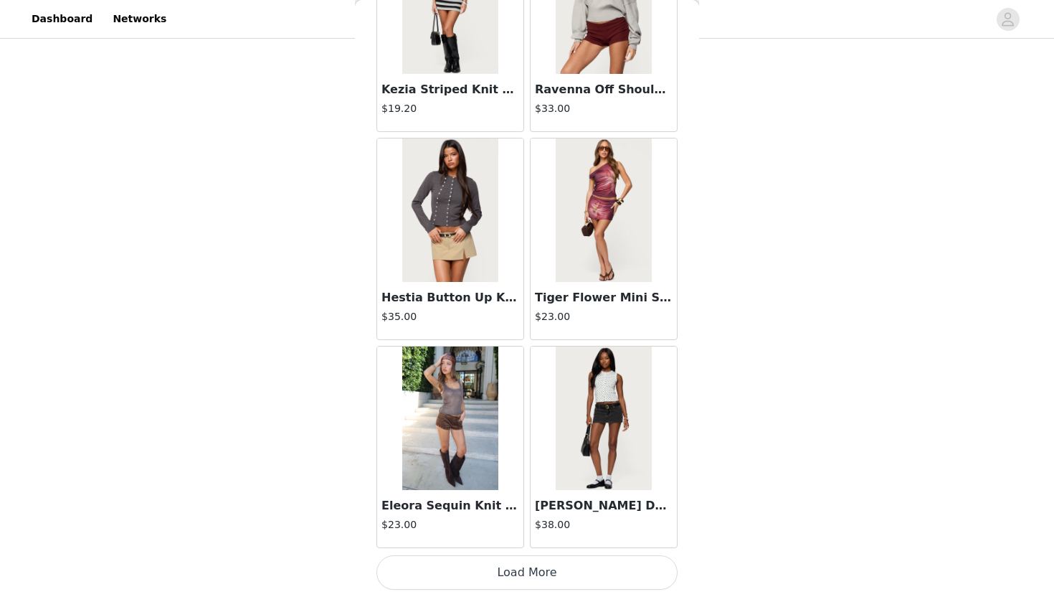
click at [513, 546] on button "Load More" at bounding box center [526, 572] width 301 height 34
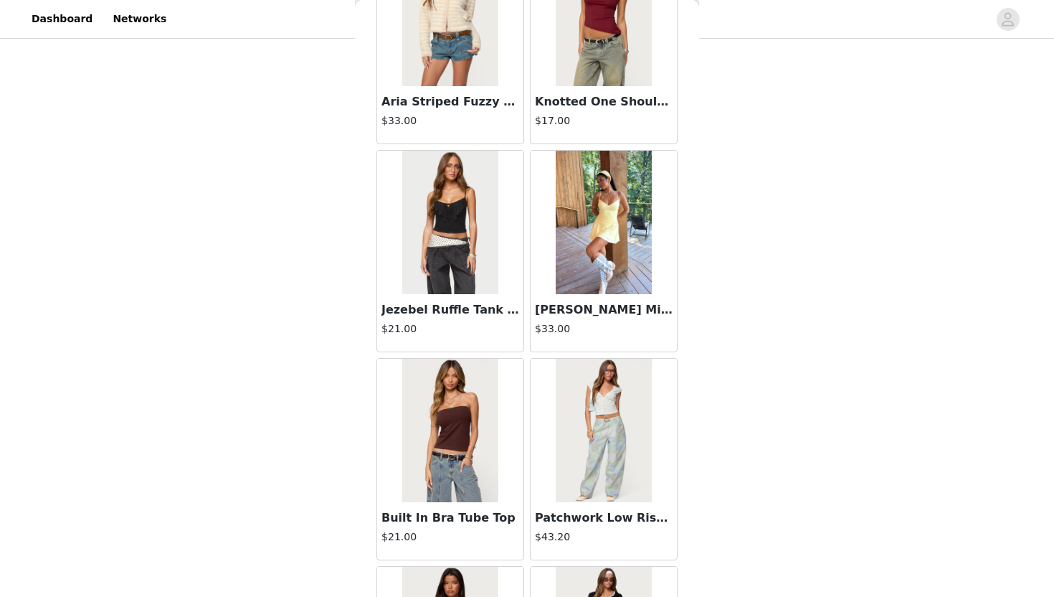
scroll to position [9914, 0]
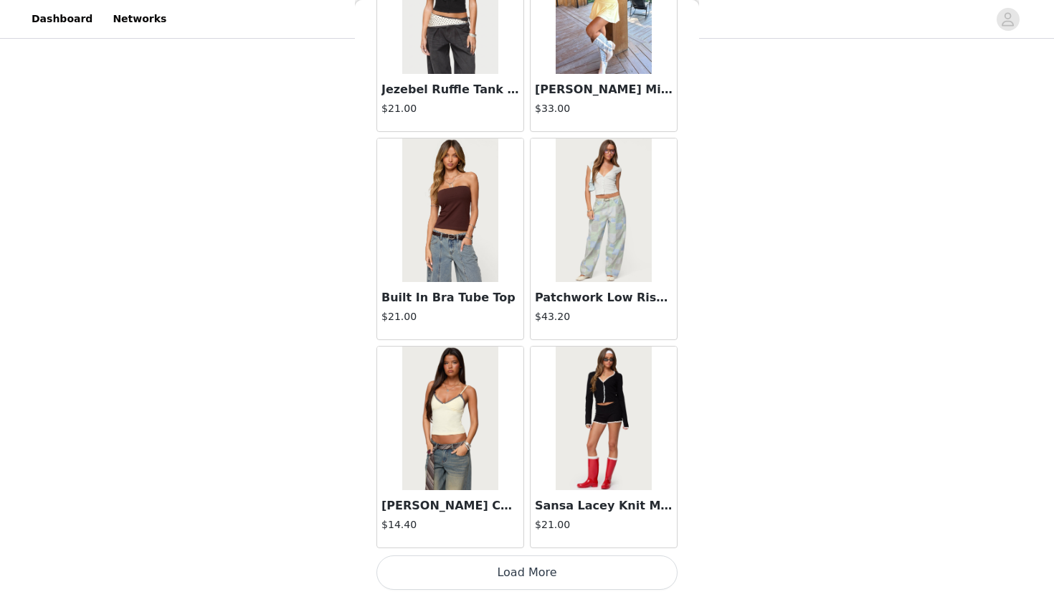
click at [506, 546] on button "Load More" at bounding box center [526, 572] width 301 height 34
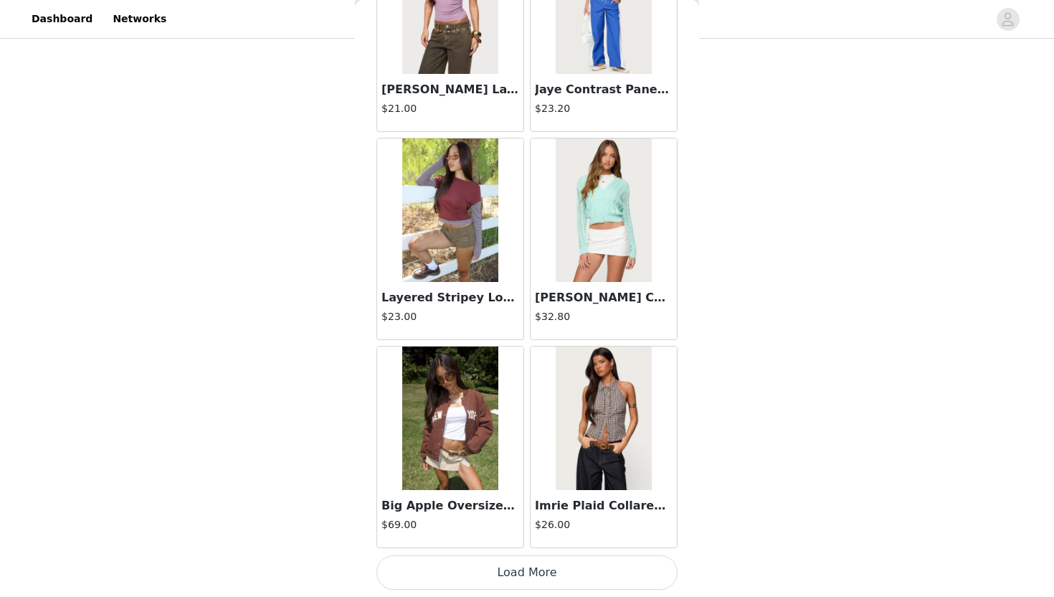
scroll to position [437, 0]
click at [493, 546] on button "Load More" at bounding box center [526, 572] width 301 height 34
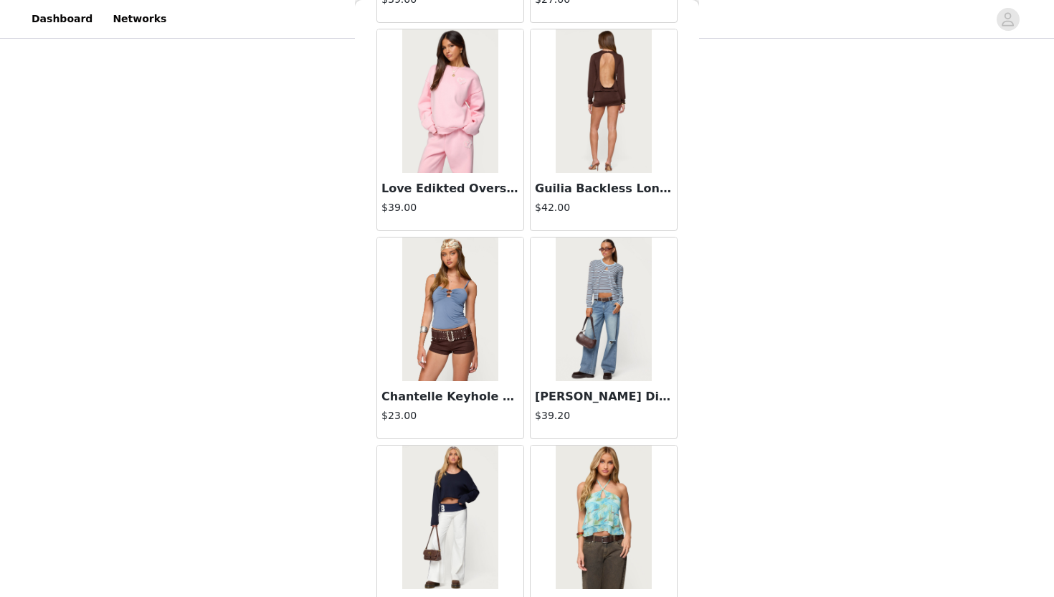
scroll to position [14072, 0]
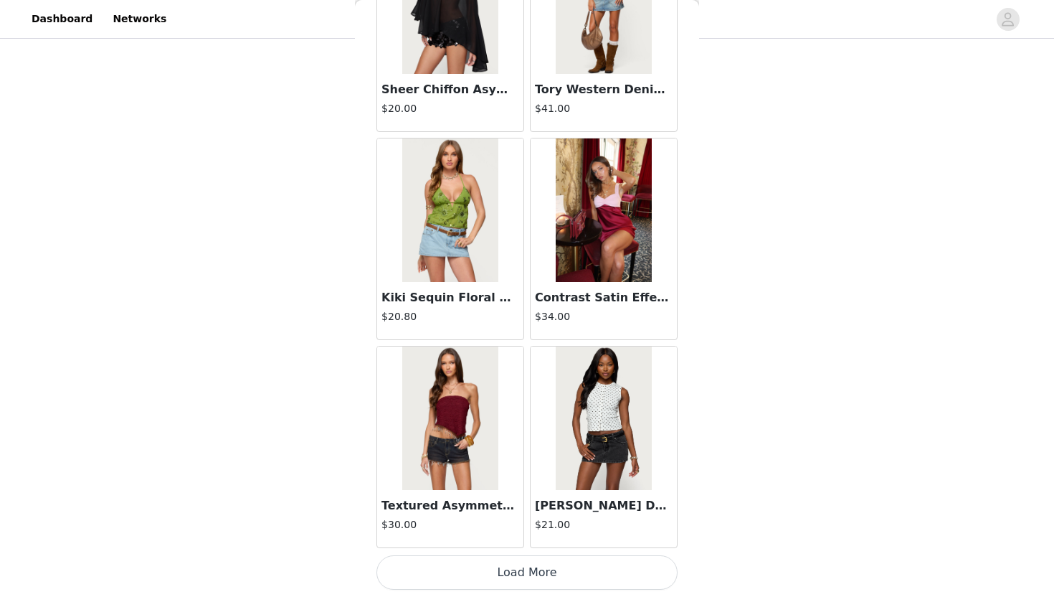
click at [518, 546] on button "Load More" at bounding box center [526, 572] width 301 height 34
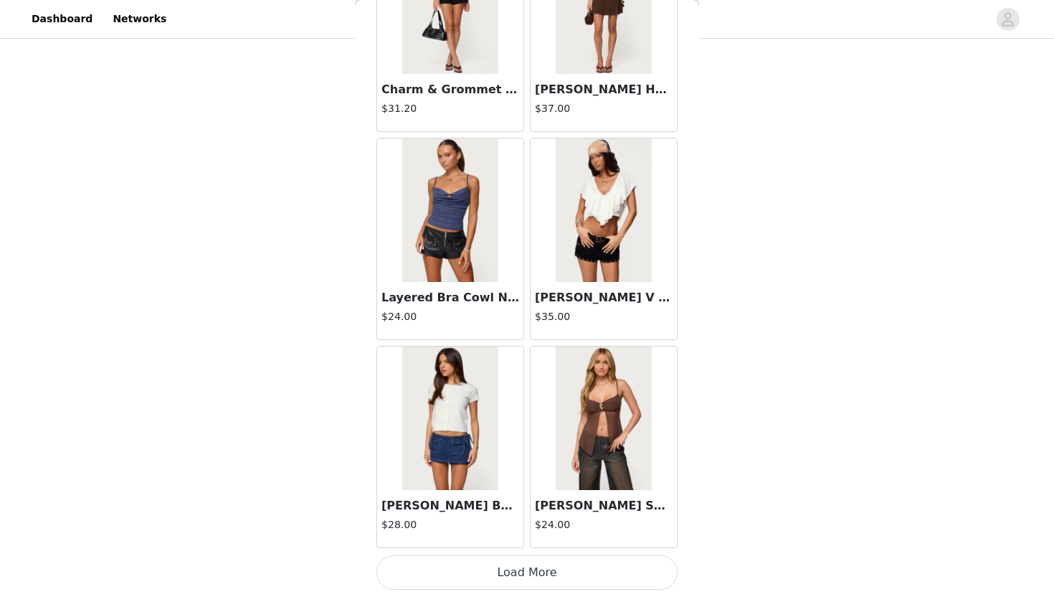
click at [521, 546] on button "Load More" at bounding box center [526, 572] width 301 height 34
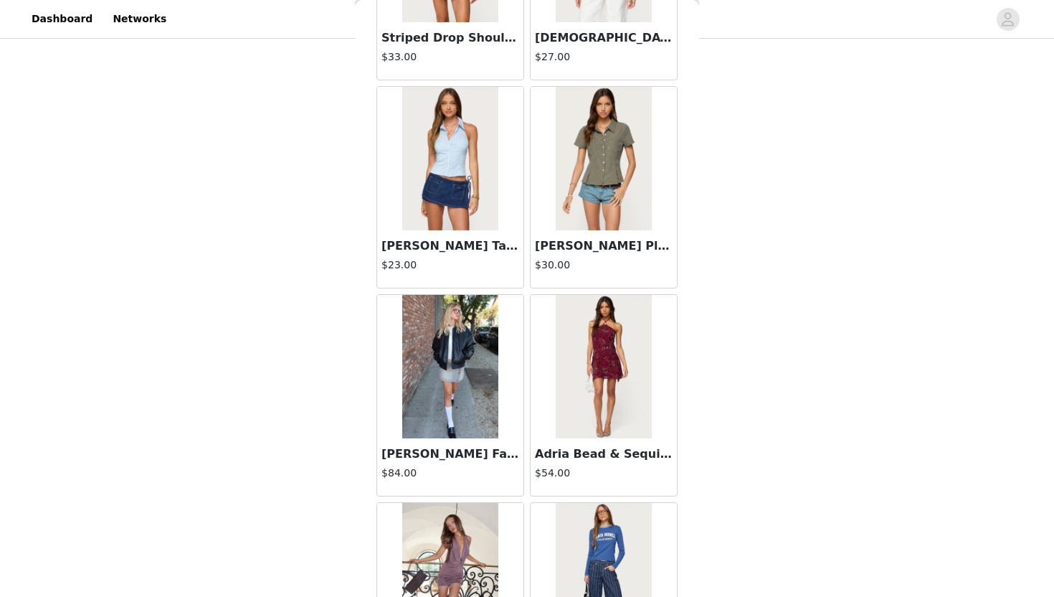
scroll to position [17492, 0]
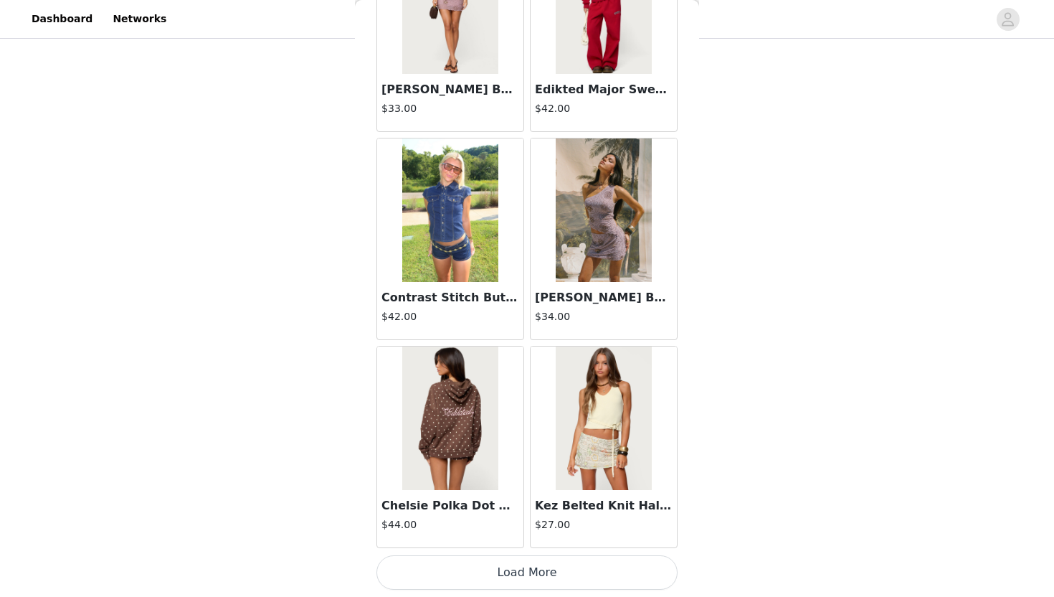
click at [524, 546] on button "Load More" at bounding box center [526, 572] width 301 height 34
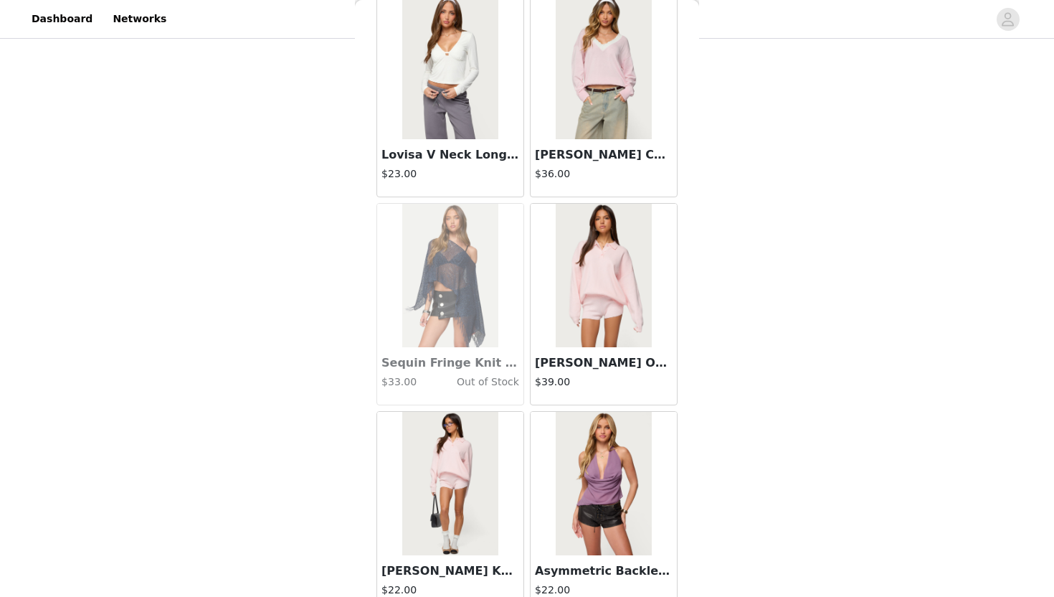
scroll to position [20310, 0]
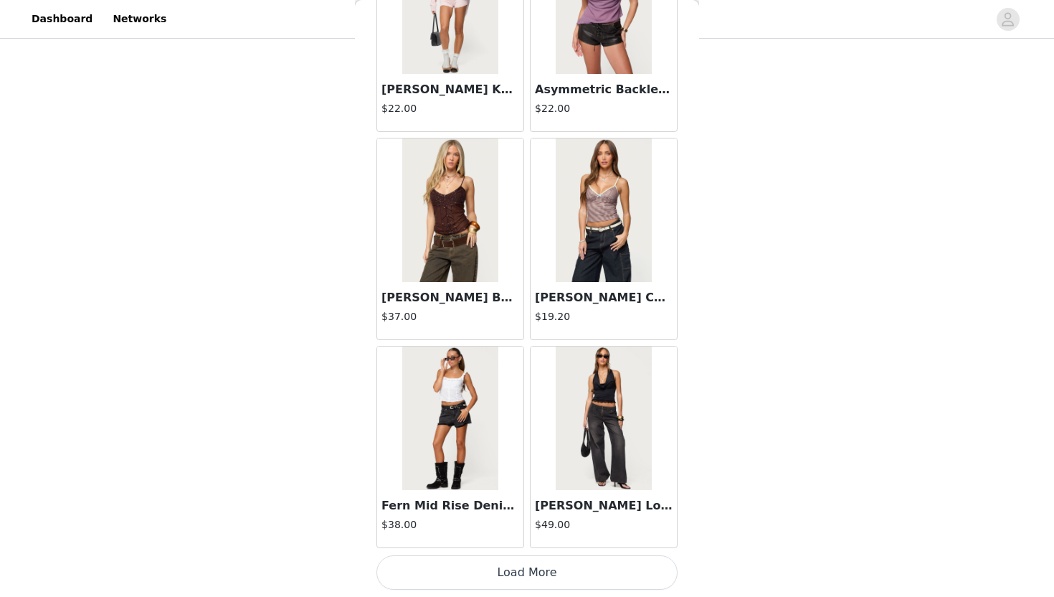
click at [495, 546] on button "Load More" at bounding box center [526, 572] width 301 height 34
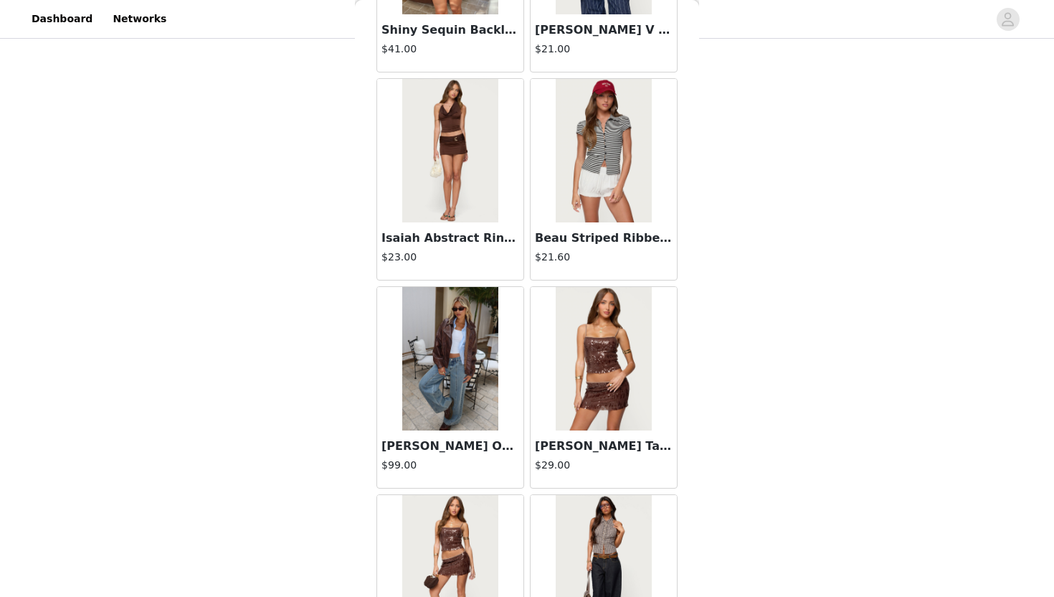
scroll to position [22389, 0]
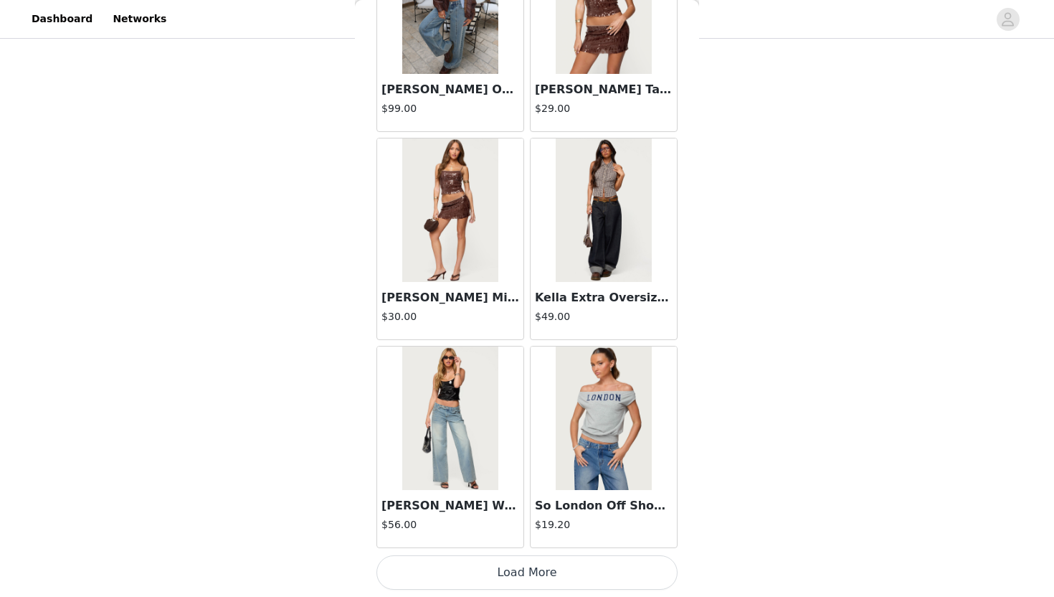
click at [508, 546] on button "Load More" at bounding box center [526, 572] width 301 height 34
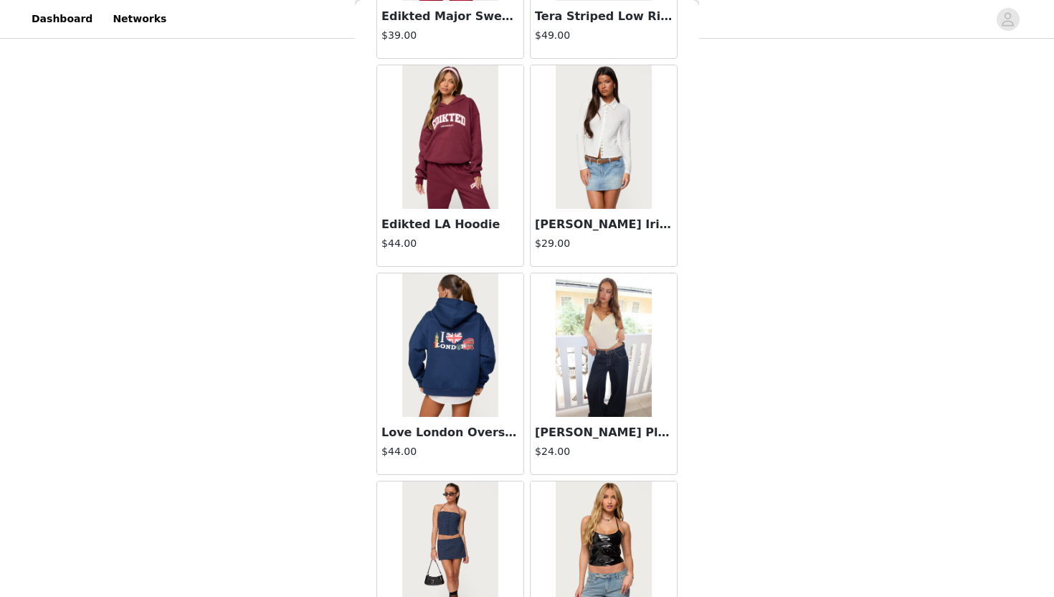
scroll to position [24468, 0]
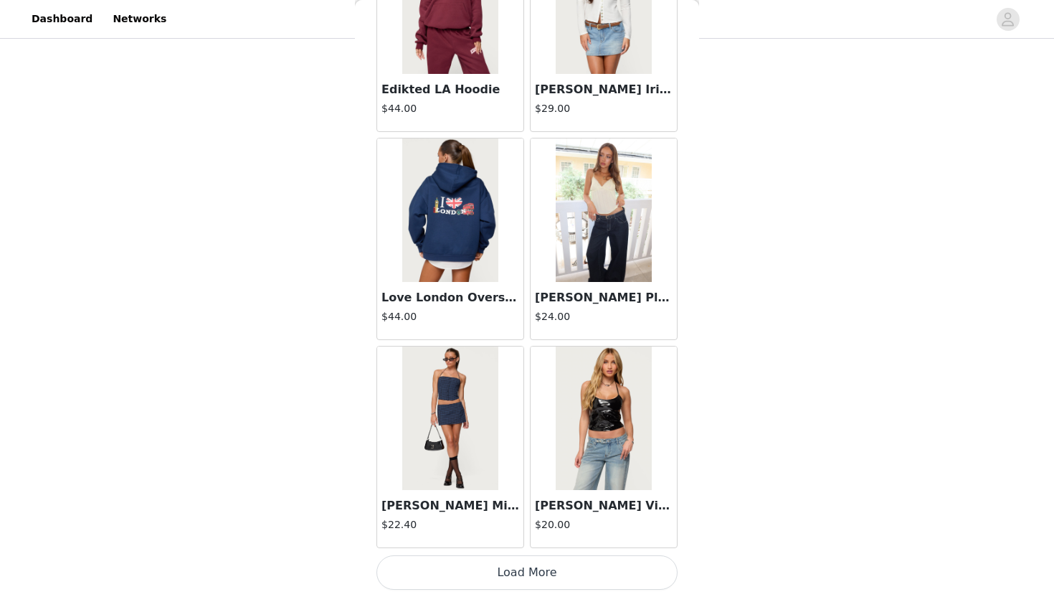
click at [517, 546] on button "Load More" at bounding box center [526, 572] width 301 height 34
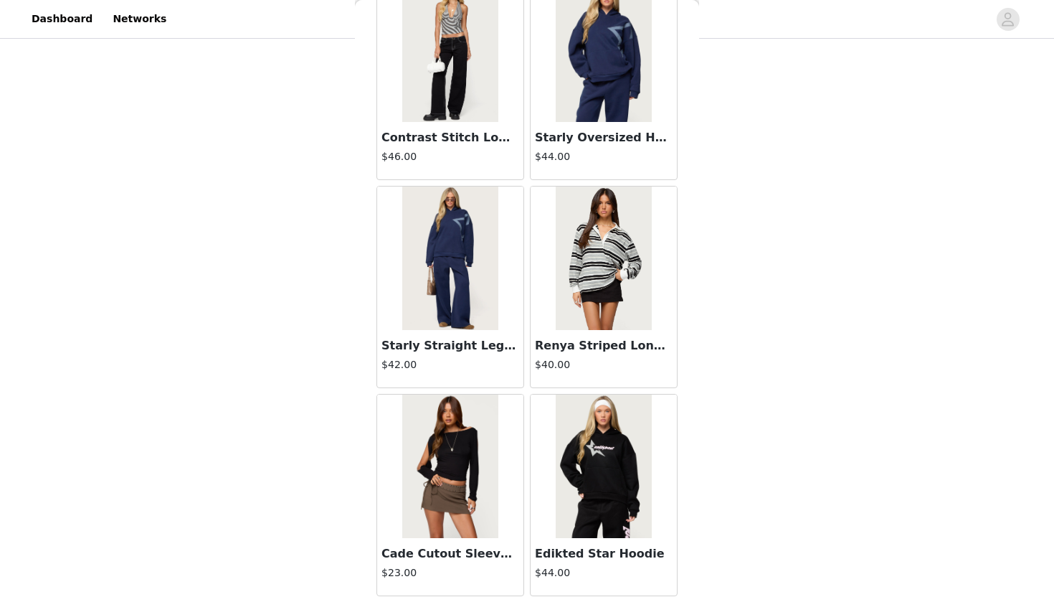
scroll to position [26205, 0]
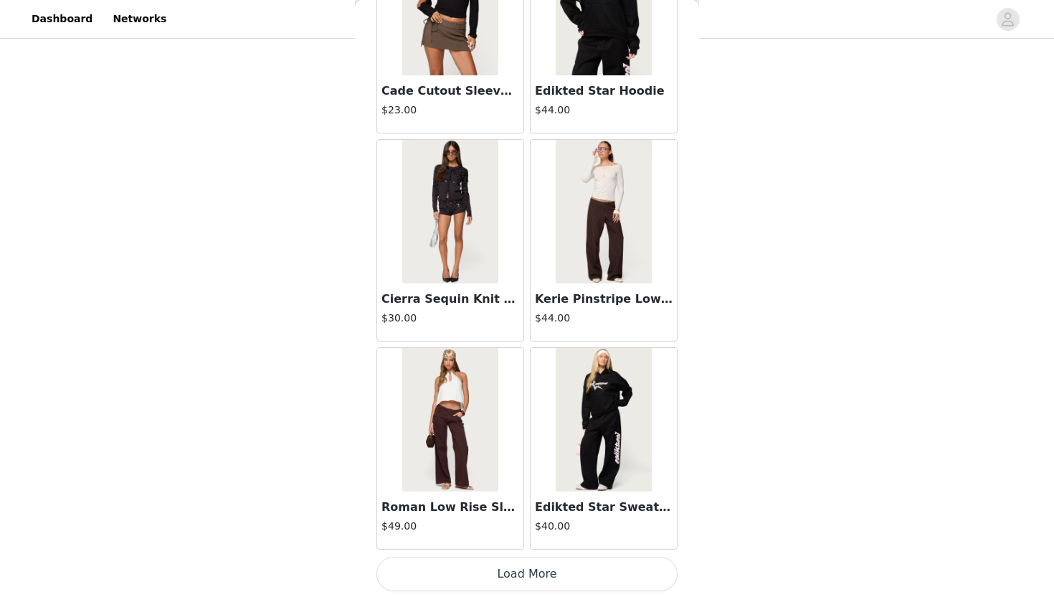
click at [515, 546] on button "Load More" at bounding box center [526, 573] width 301 height 34
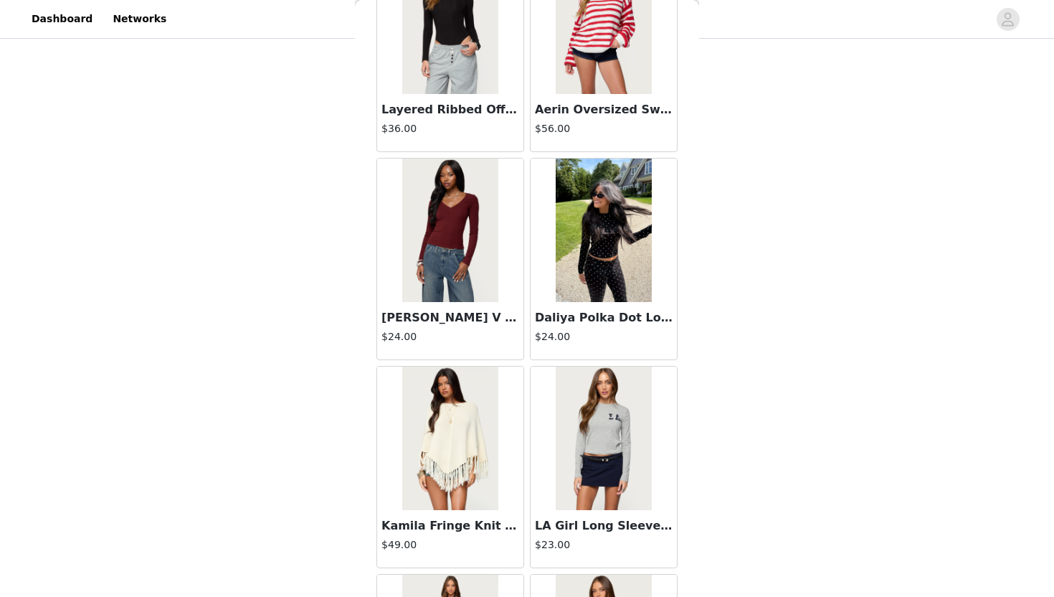
scroll to position [28627, 0]
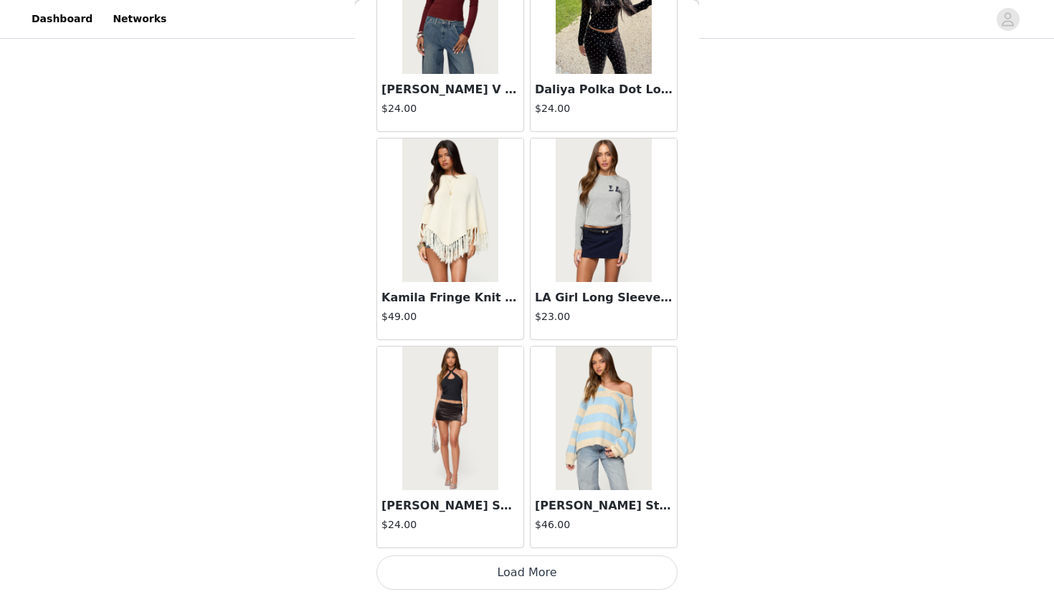
click at [498, 546] on button "Load More" at bounding box center [526, 572] width 301 height 34
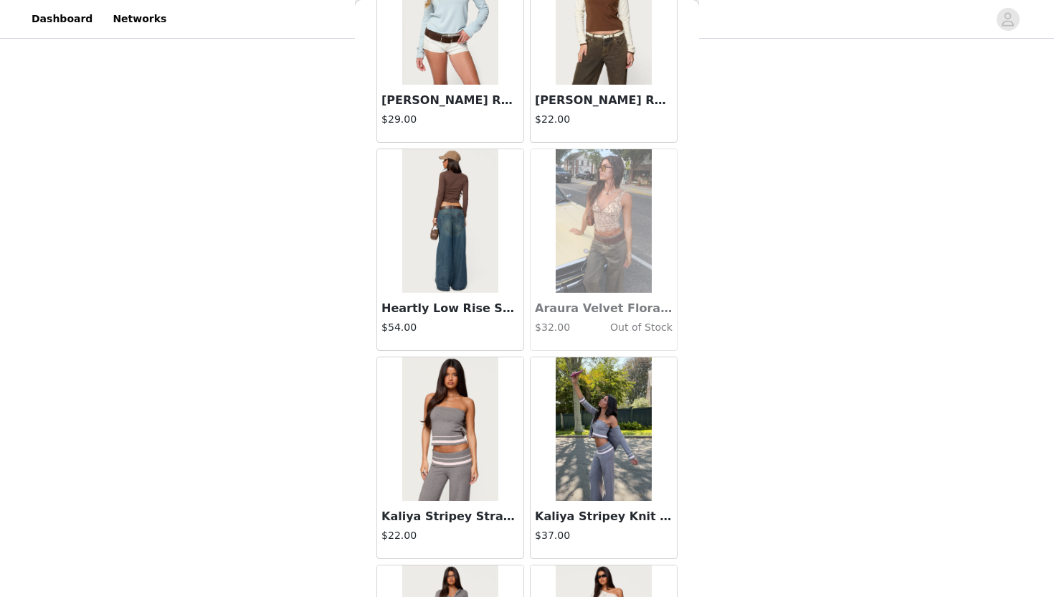
scroll to position [30706, 0]
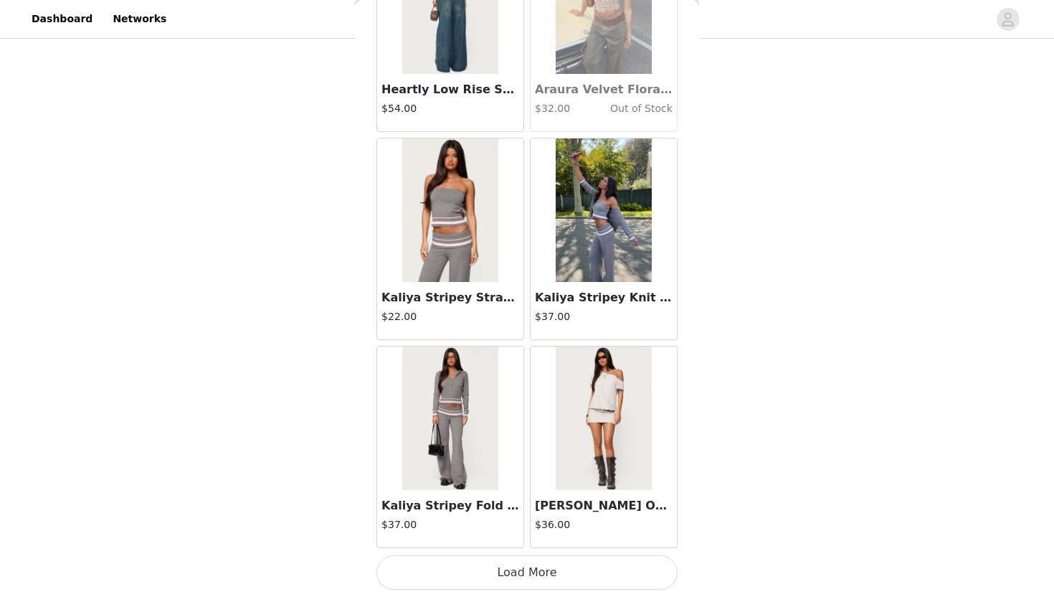
click at [508, 546] on button "Load More" at bounding box center [526, 572] width 301 height 34
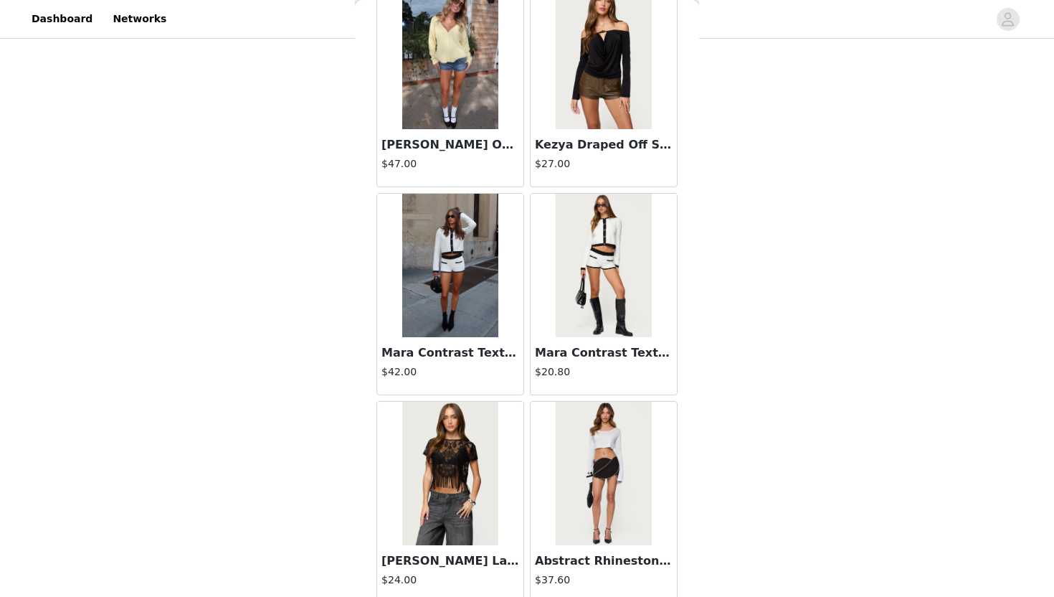
scroll to position [32785, 0]
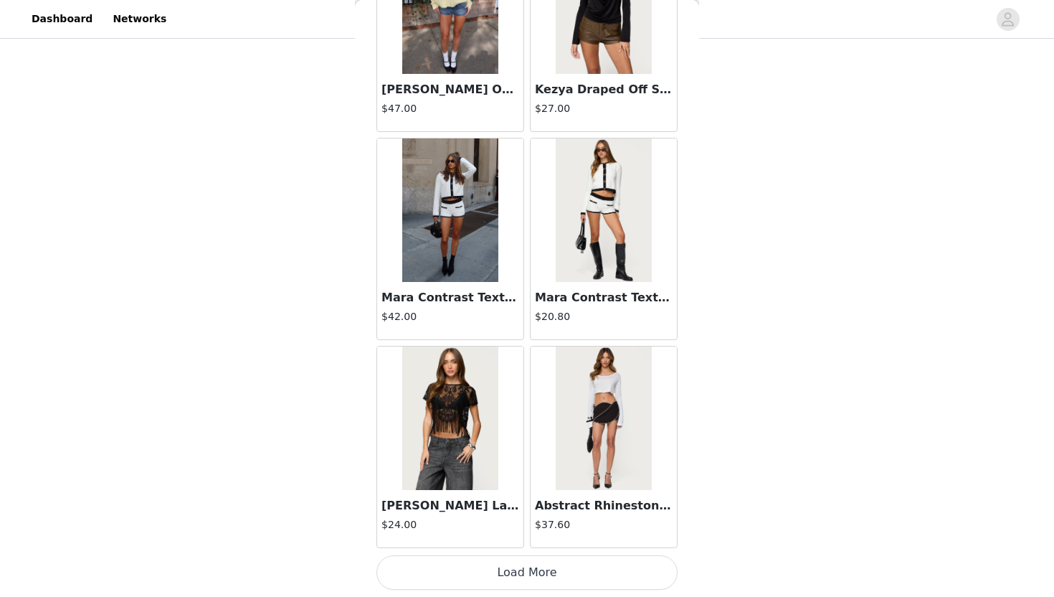
click at [499, 546] on button "Load More" at bounding box center [526, 572] width 301 height 34
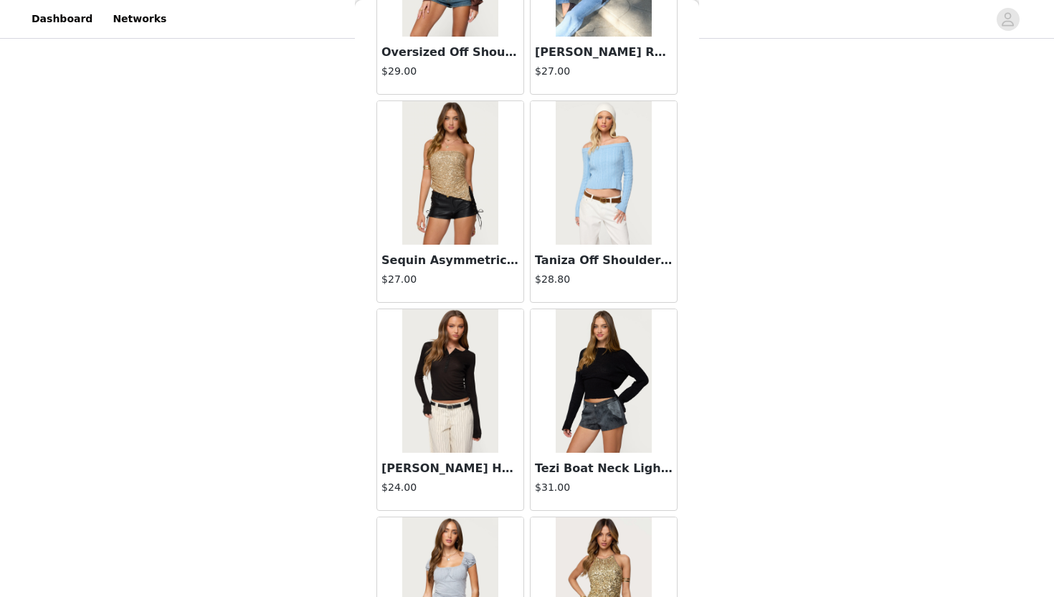
scroll to position [34864, 0]
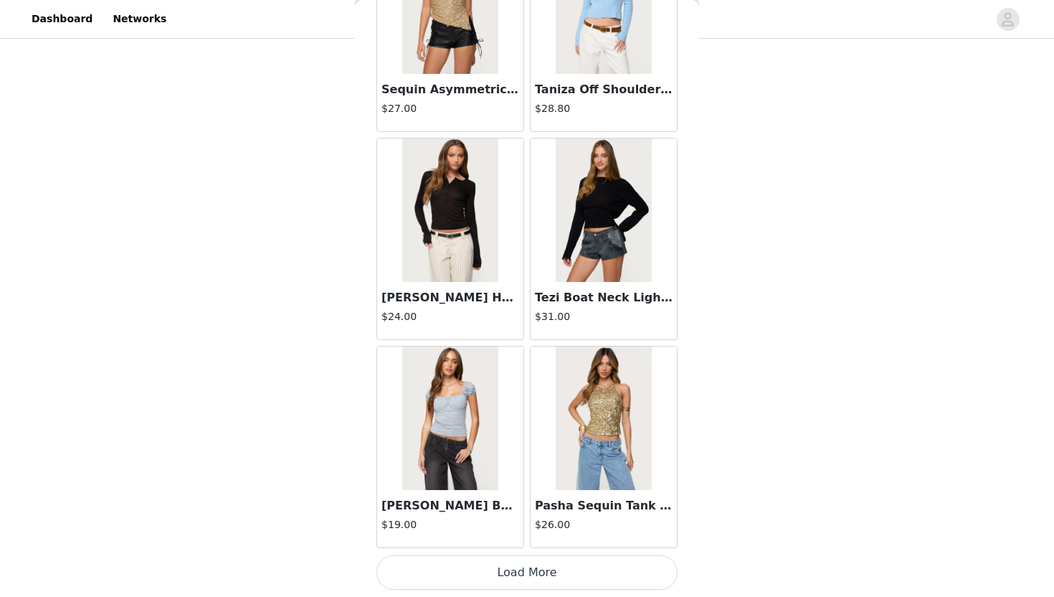
click at [520, 546] on button "Load More" at bounding box center [526, 572] width 301 height 34
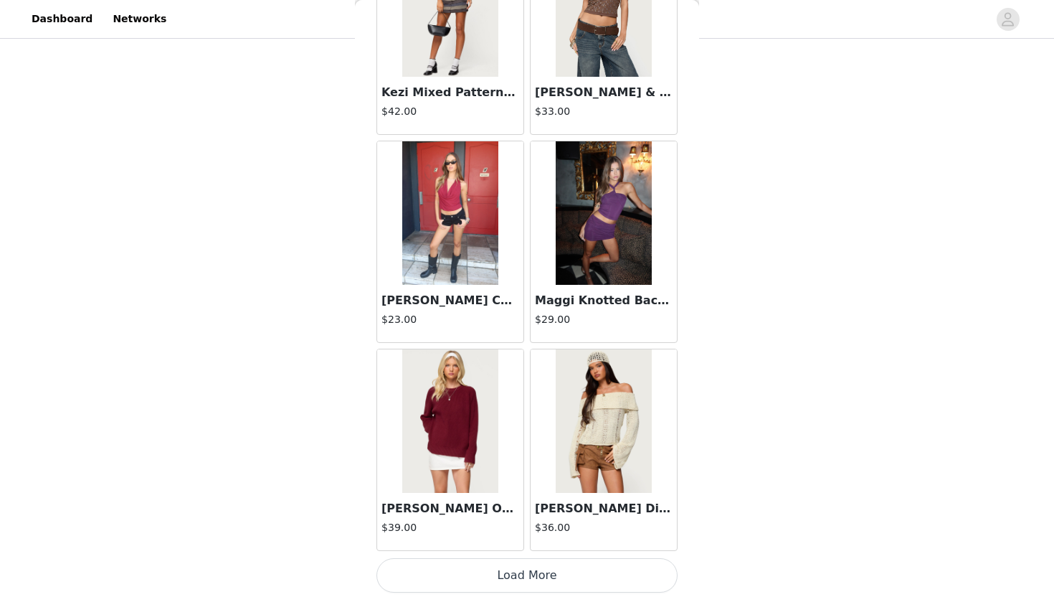
scroll to position [36943, 0]
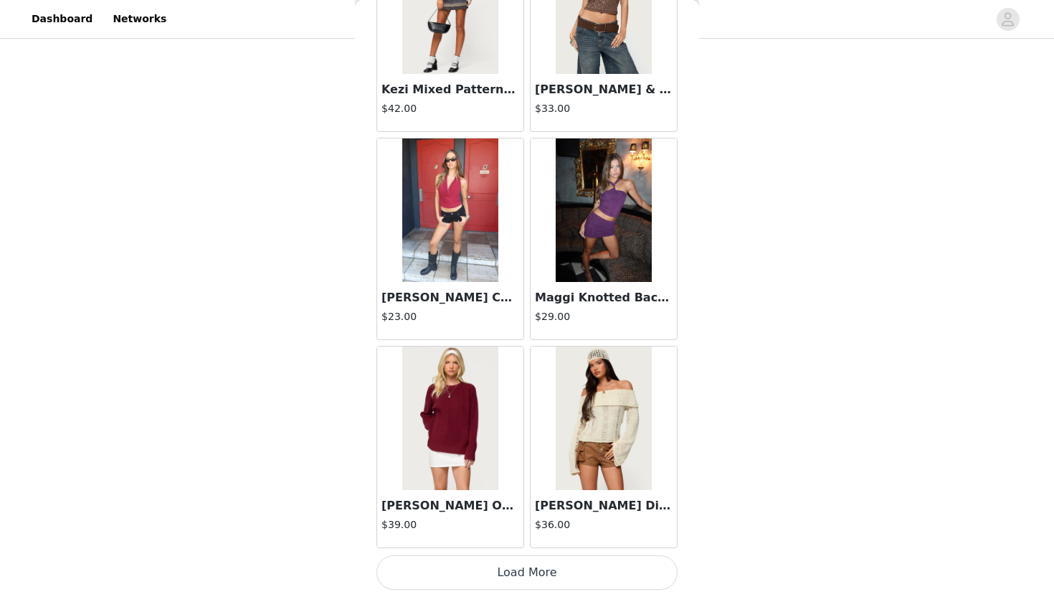
click at [490, 546] on button "Load More" at bounding box center [526, 572] width 301 height 34
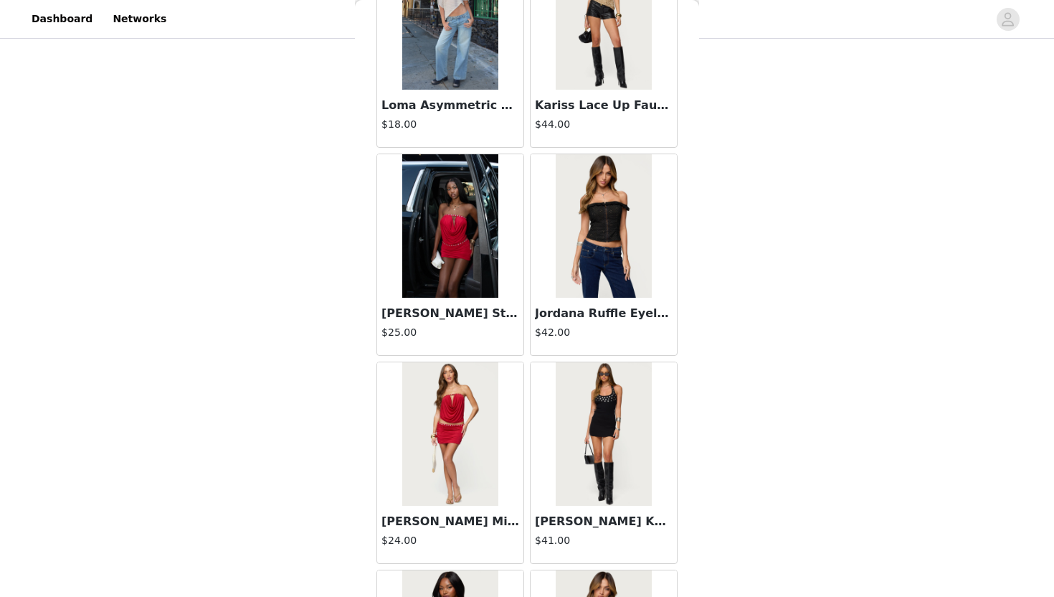
scroll to position [39022, 0]
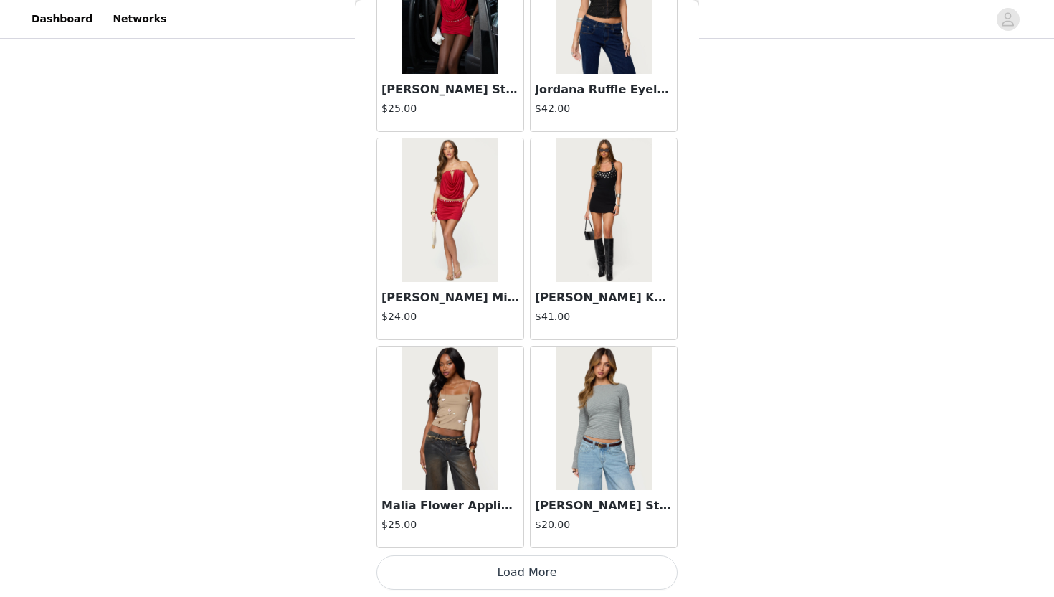
click at [510, 546] on button "Load More" at bounding box center [526, 572] width 301 height 34
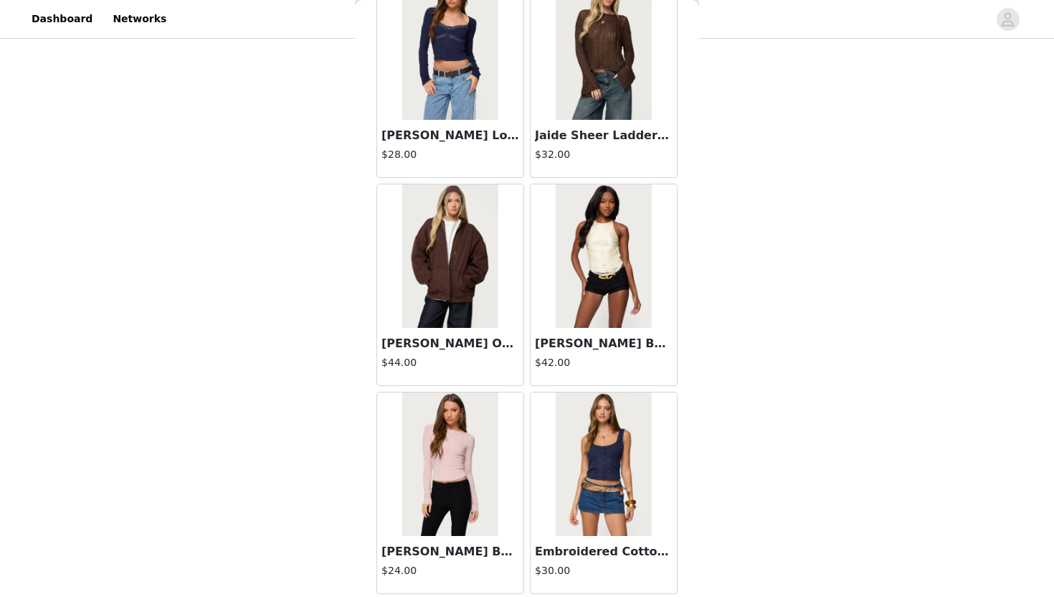
scroll to position [41102, 0]
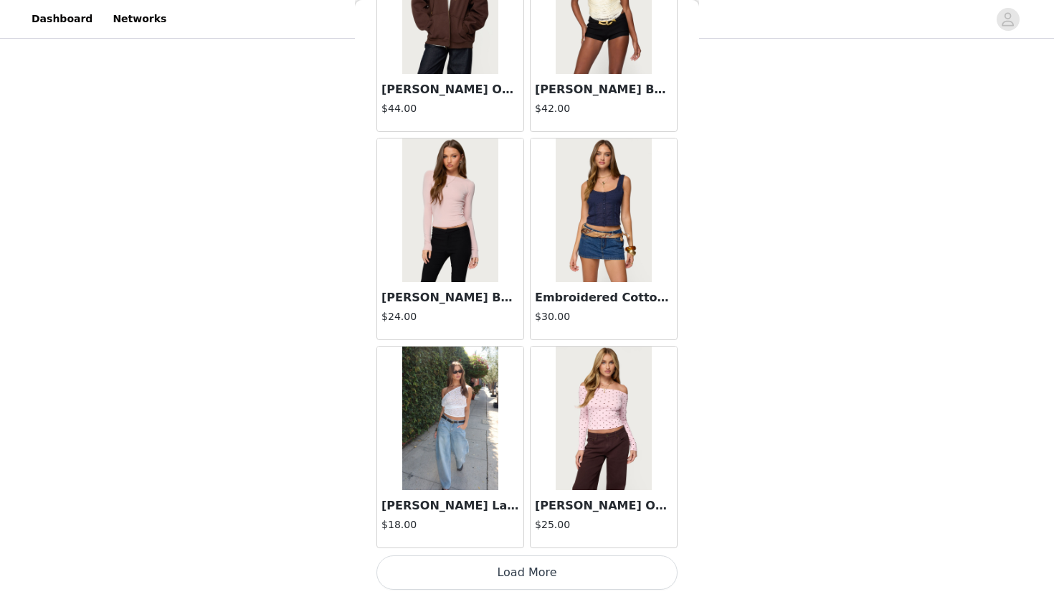
click at [438, 546] on button "Load More" at bounding box center [526, 572] width 301 height 34
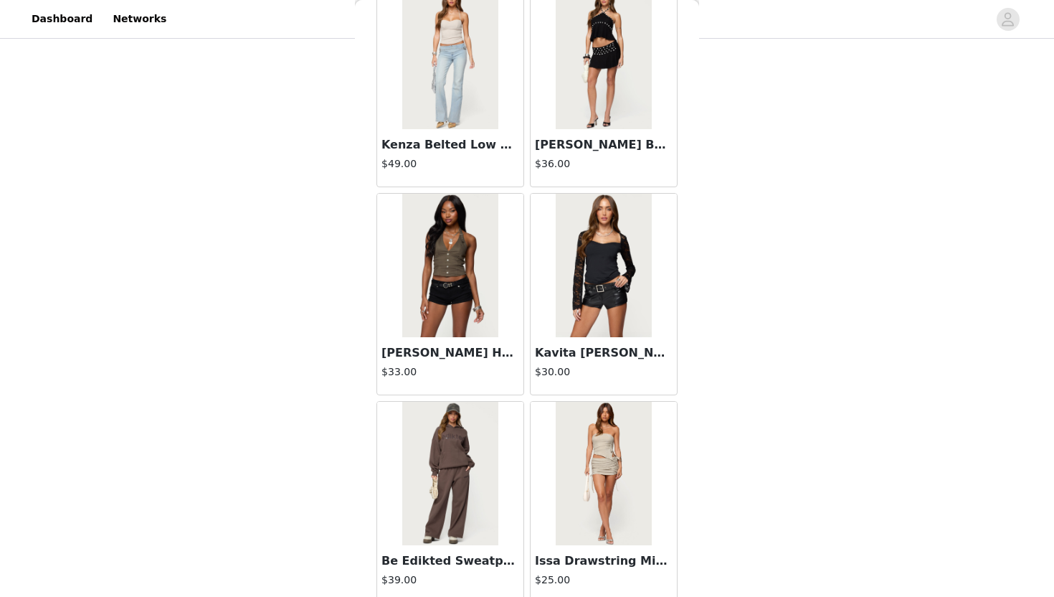
scroll to position [43181, 0]
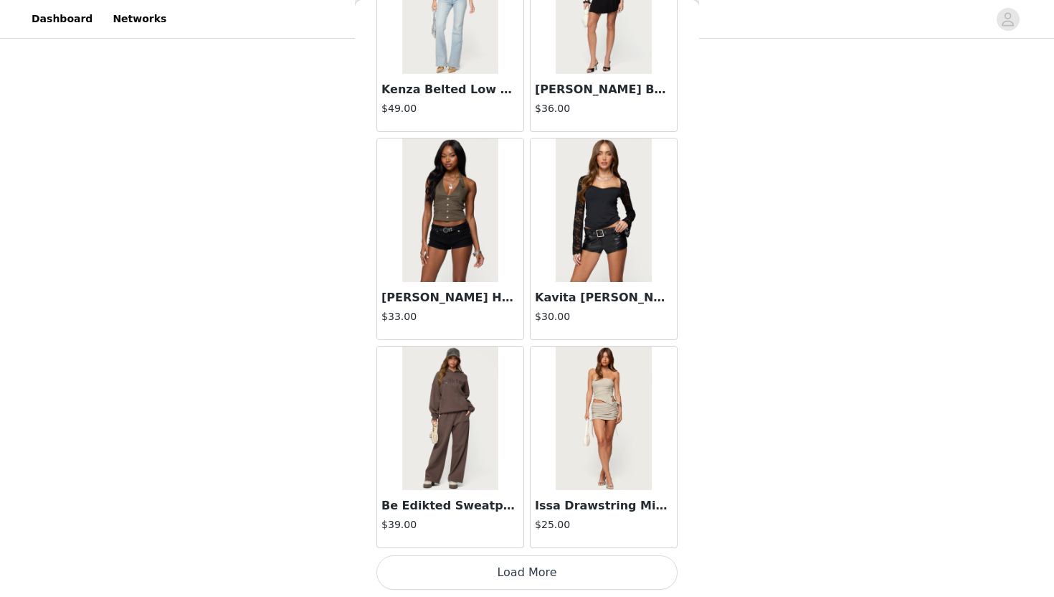
click at [500, 546] on button "Load More" at bounding box center [526, 572] width 301 height 34
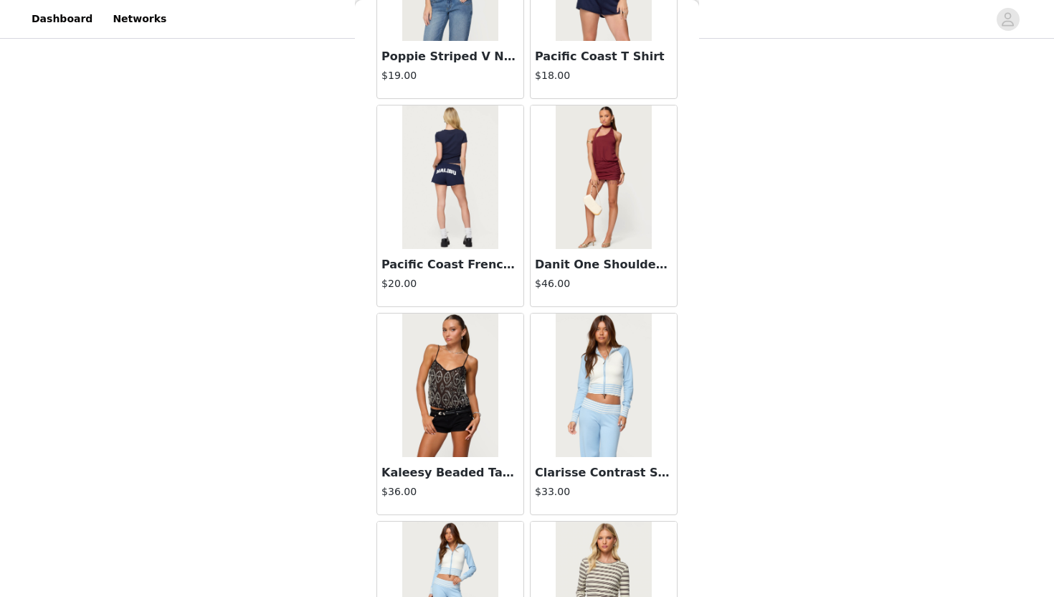
scroll to position [45260, 0]
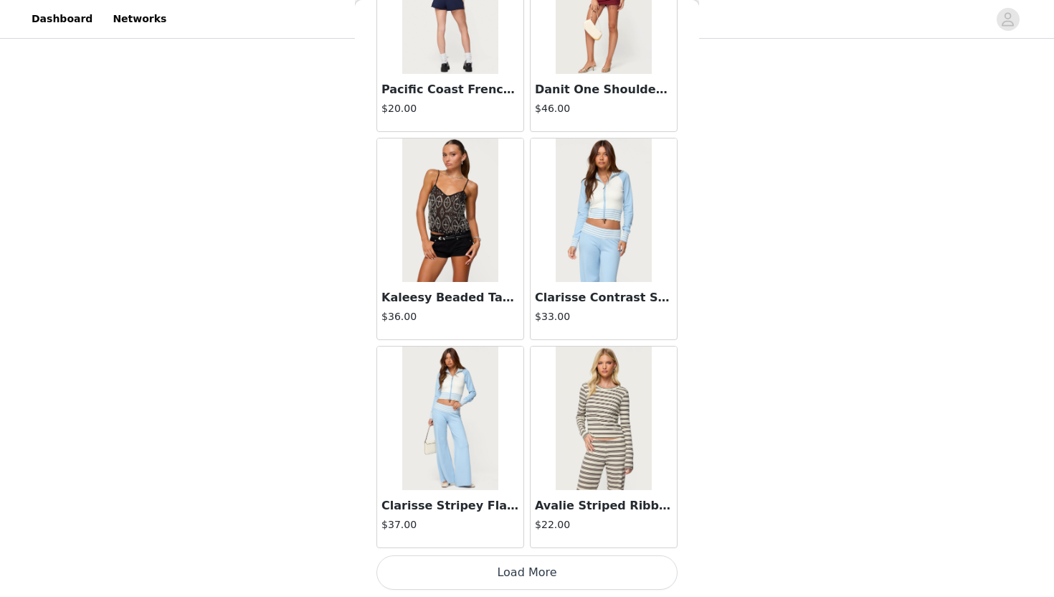
click at [518, 546] on button "Load More" at bounding box center [526, 572] width 301 height 34
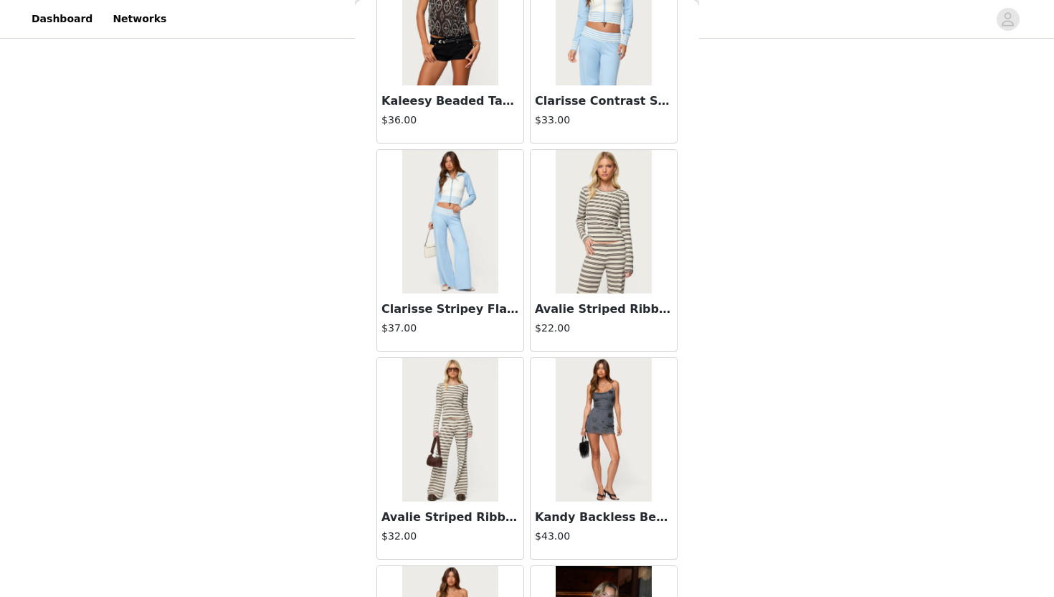
scroll to position [45649, 0]
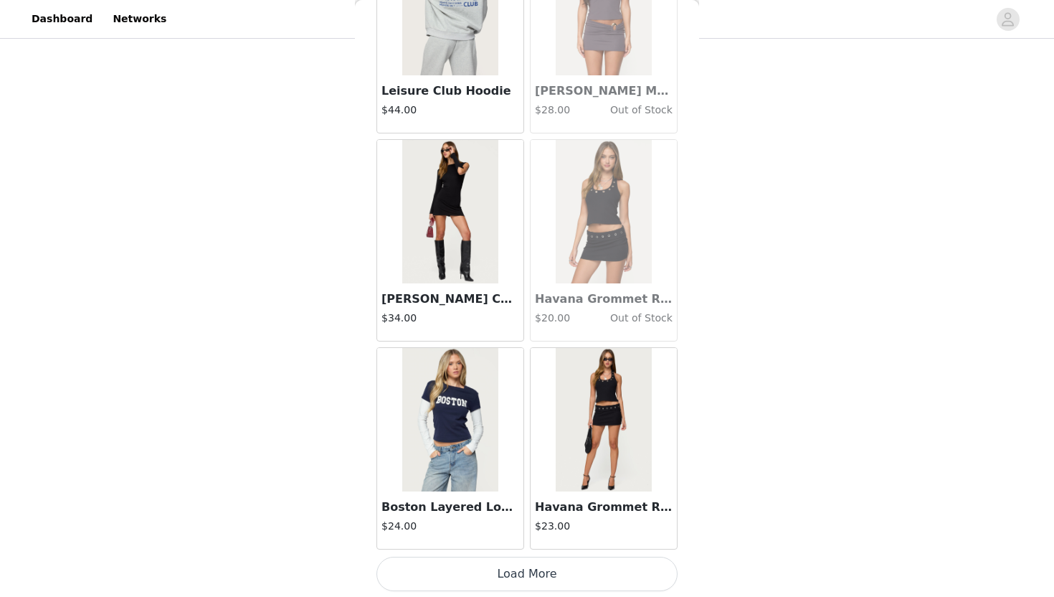
click at [498, 546] on button "Load More" at bounding box center [526, 573] width 301 height 34
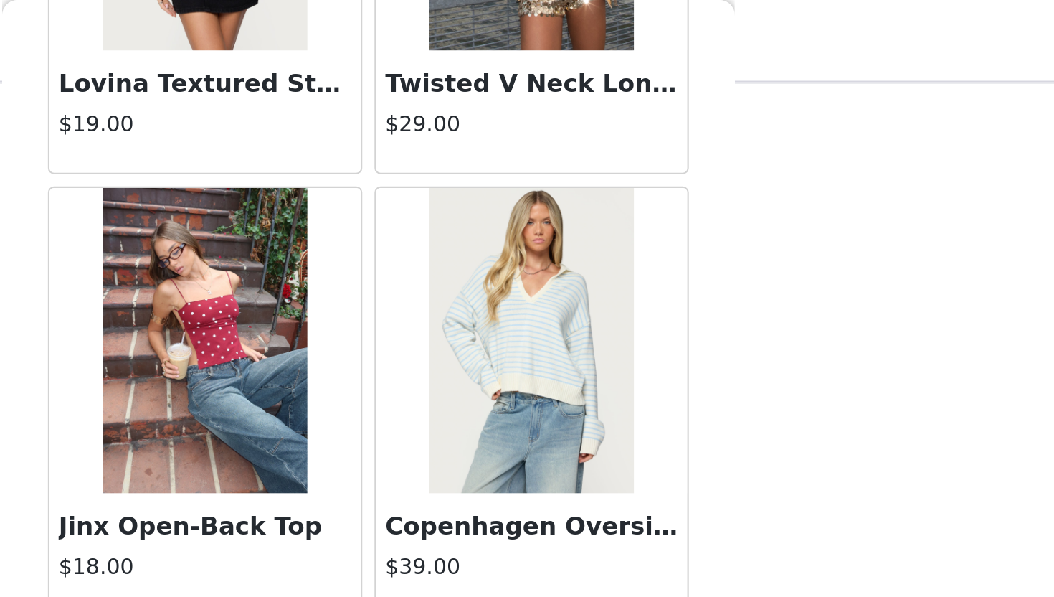
scroll to position [0, 0]
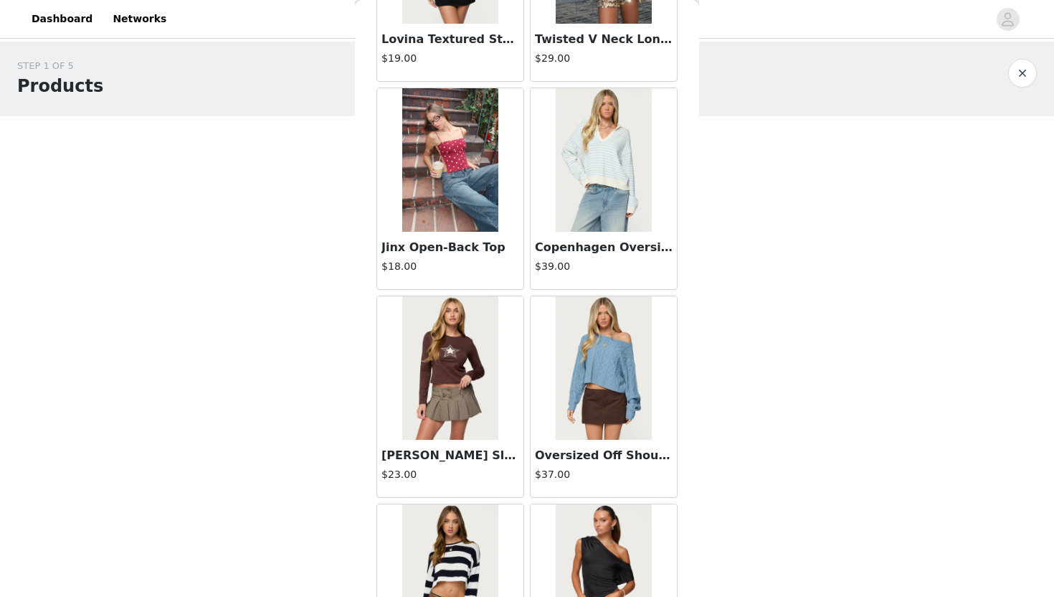
click at [525, 305] on div "STEP 1 OF 5 Products Choose as many products as you'd like, up to $150.00. 5 Se…" at bounding box center [527, 486] width 1054 height 888
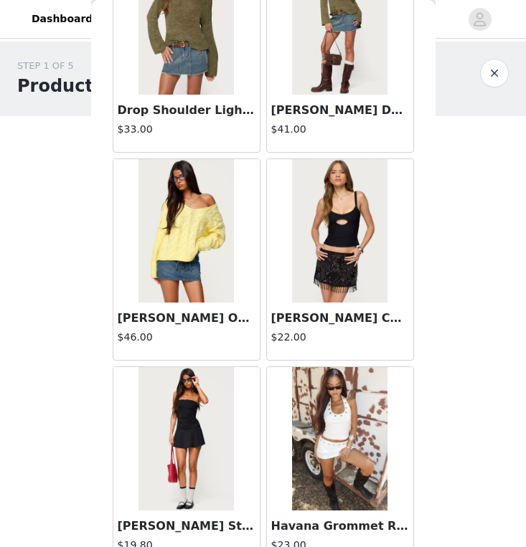
scroll to position [3347, 0]
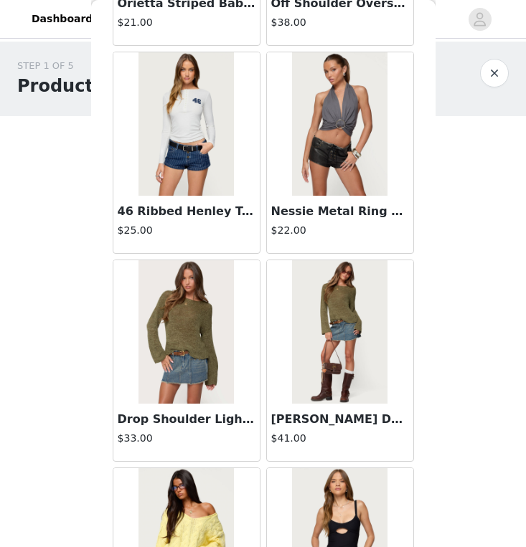
click at [210, 336] on img at bounding box center [185, 331] width 95 height 143
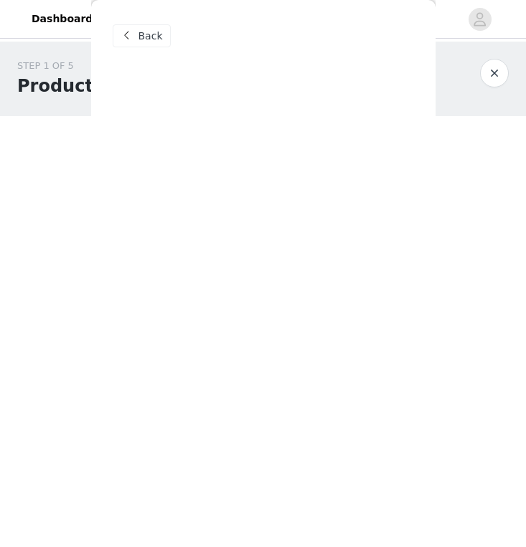
scroll to position [0, 0]
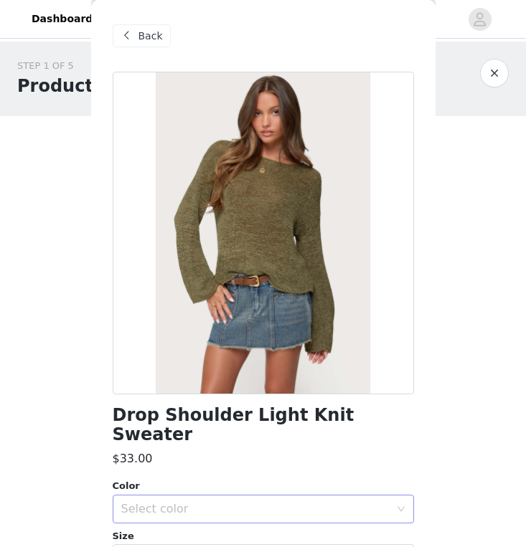
click at [177, 497] on div "Select color" at bounding box center [258, 508] width 275 height 27
click at [168, 513] on li "OLIVE" at bounding box center [263, 521] width 301 height 23
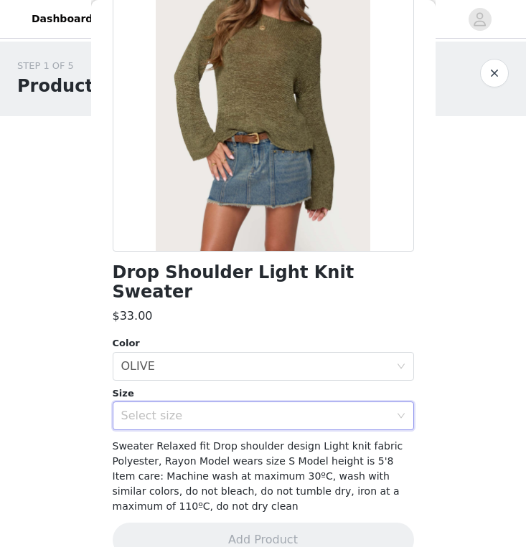
click at [196, 386] on div "Size" at bounding box center [263, 393] width 301 height 14
click at [196, 409] on div "Select size" at bounding box center [255, 416] width 268 height 14
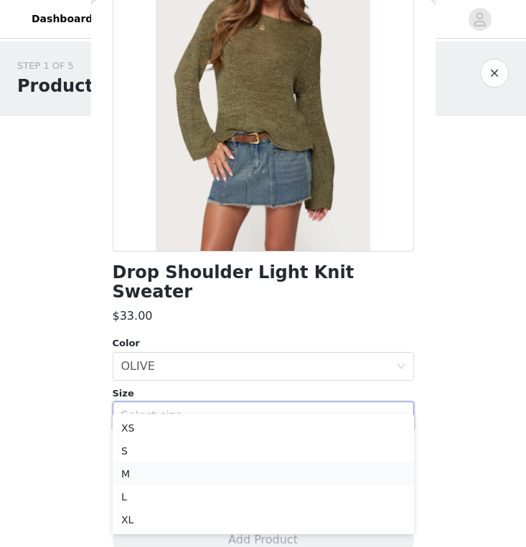
click at [138, 481] on li "M" at bounding box center [263, 473] width 301 height 23
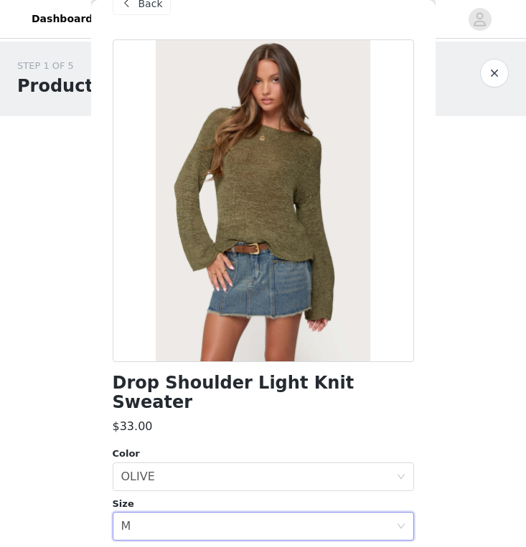
scroll to position [151, 0]
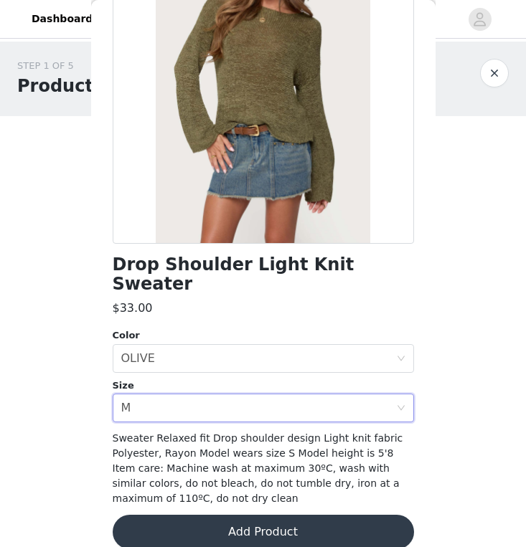
click at [161, 515] on button "Add Product" at bounding box center [263, 532] width 301 height 34
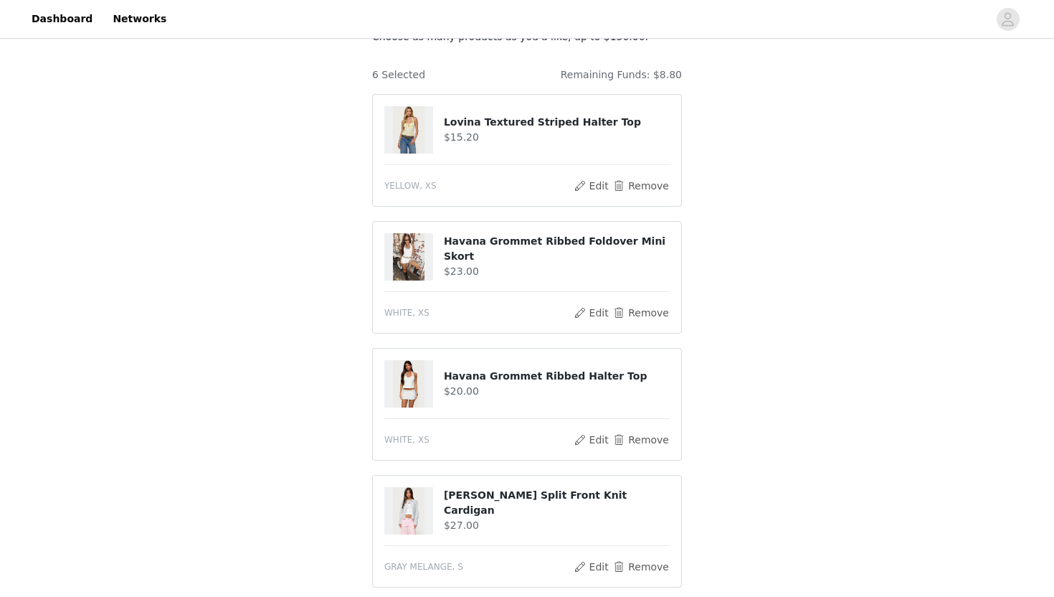
scroll to position [105, 0]
click at [424, 125] on img at bounding box center [409, 128] width 32 height 47
click at [496, 119] on h4 "Lovina Textured Striped Halter Top" at bounding box center [557, 121] width 226 height 15
click at [525, 186] on button "Edit" at bounding box center [591, 184] width 37 height 17
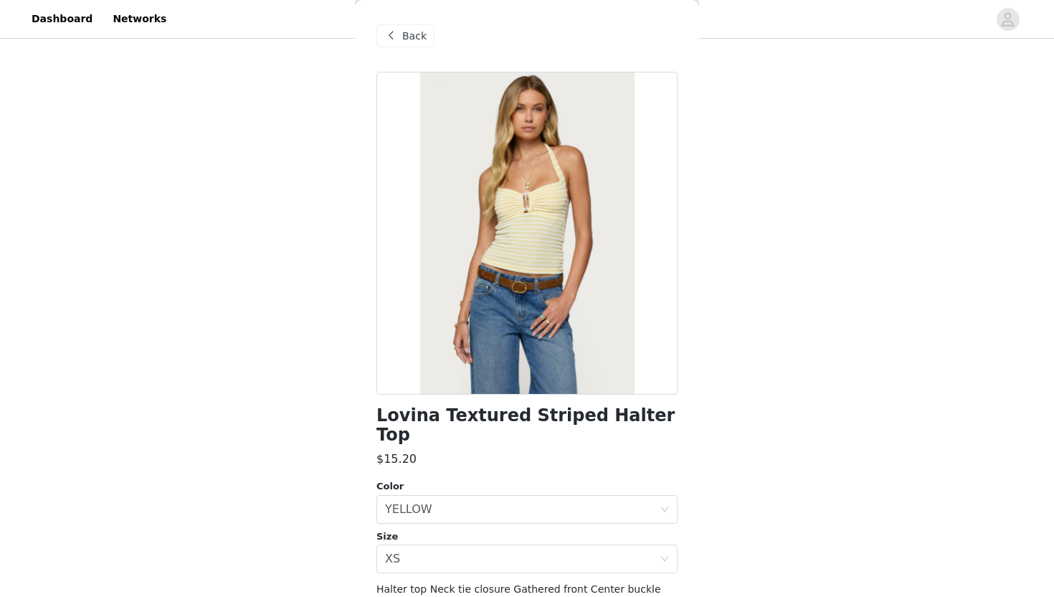
click at [390, 34] on span at bounding box center [390, 35] width 17 height 17
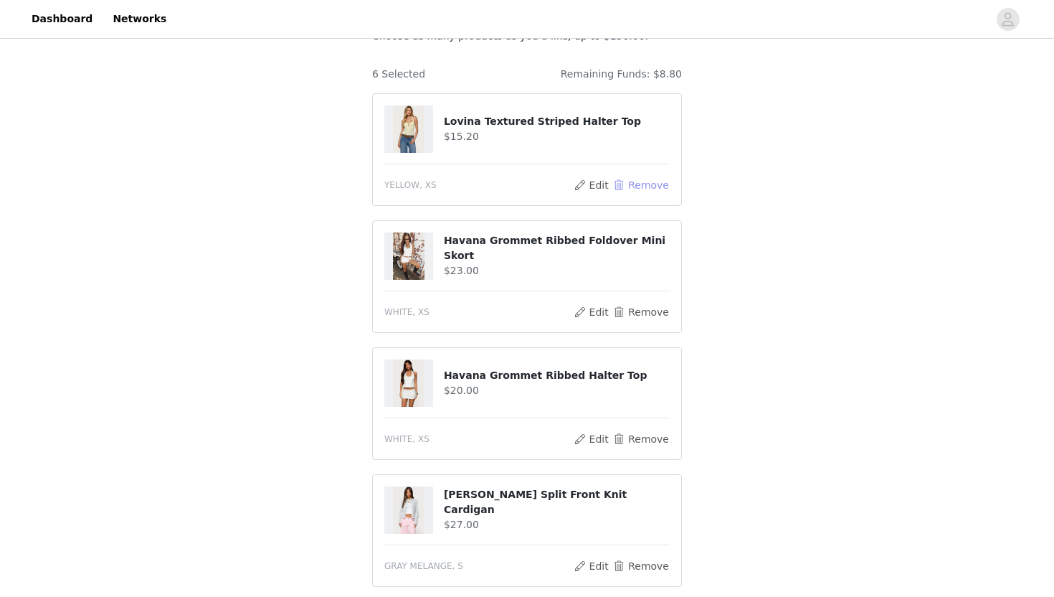
click at [525, 181] on button "Remove" at bounding box center [640, 184] width 57 height 17
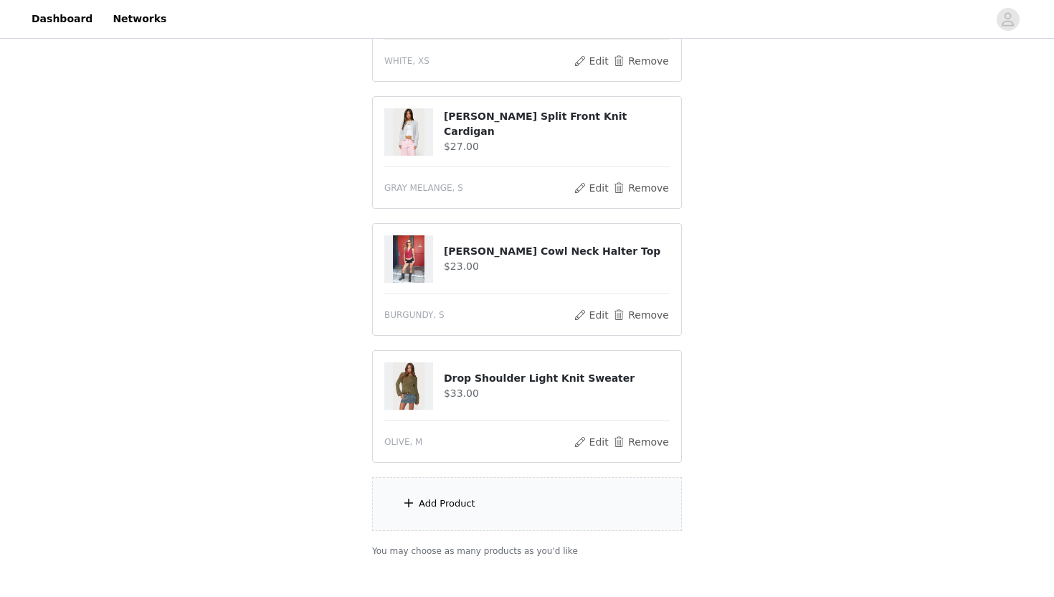
scroll to position [356, 0]
click at [445, 515] on div "Add Product" at bounding box center [527, 503] width 310 height 54
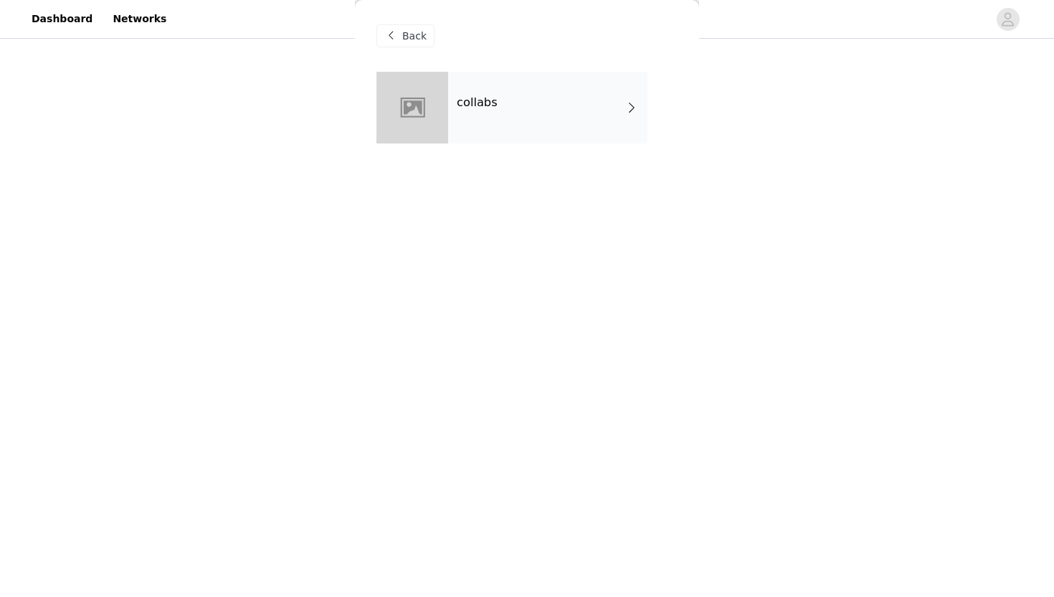
click at [487, 112] on div "collabs" at bounding box center [547, 108] width 199 height 72
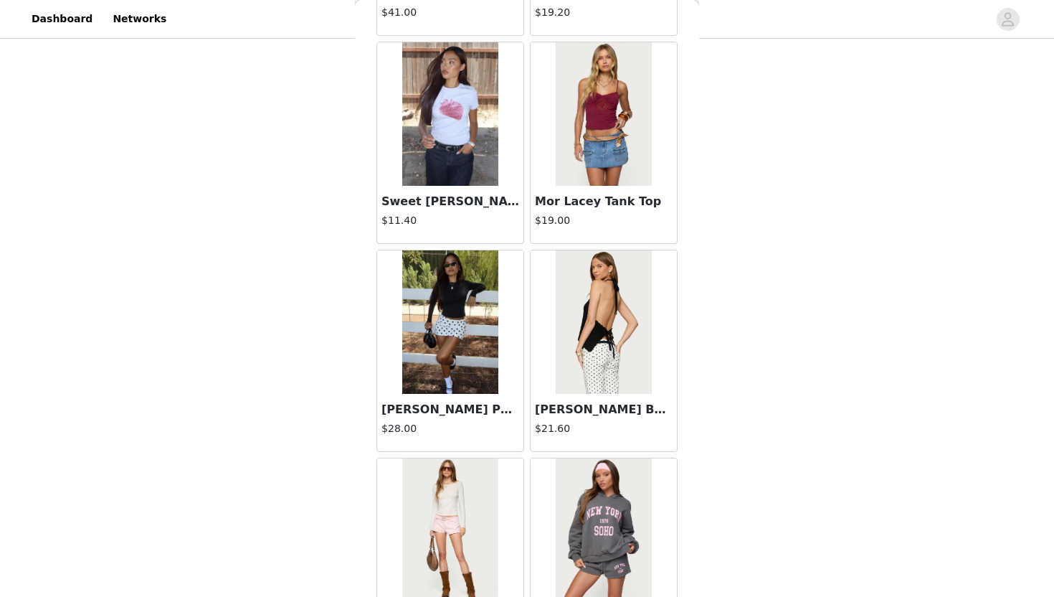
scroll to position [1597, 0]
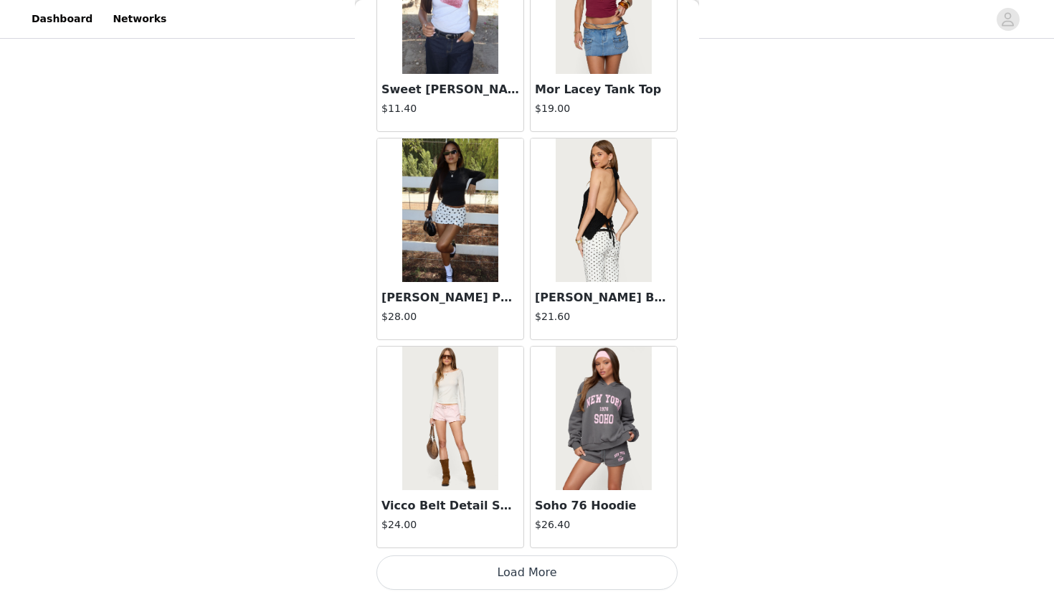
click at [457, 546] on button "Load More" at bounding box center [526, 572] width 301 height 34
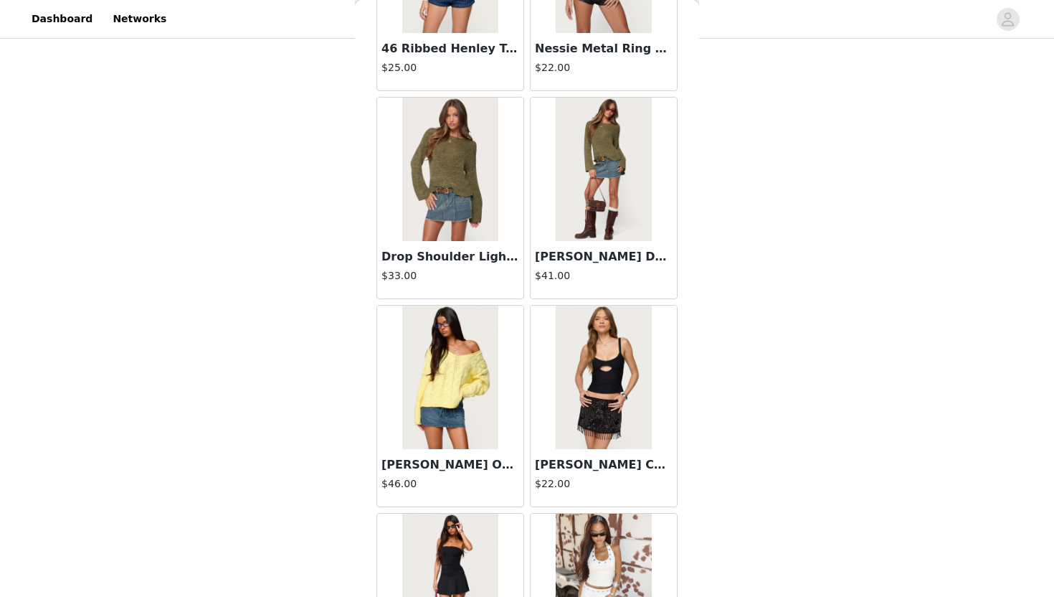
scroll to position [3677, 0]
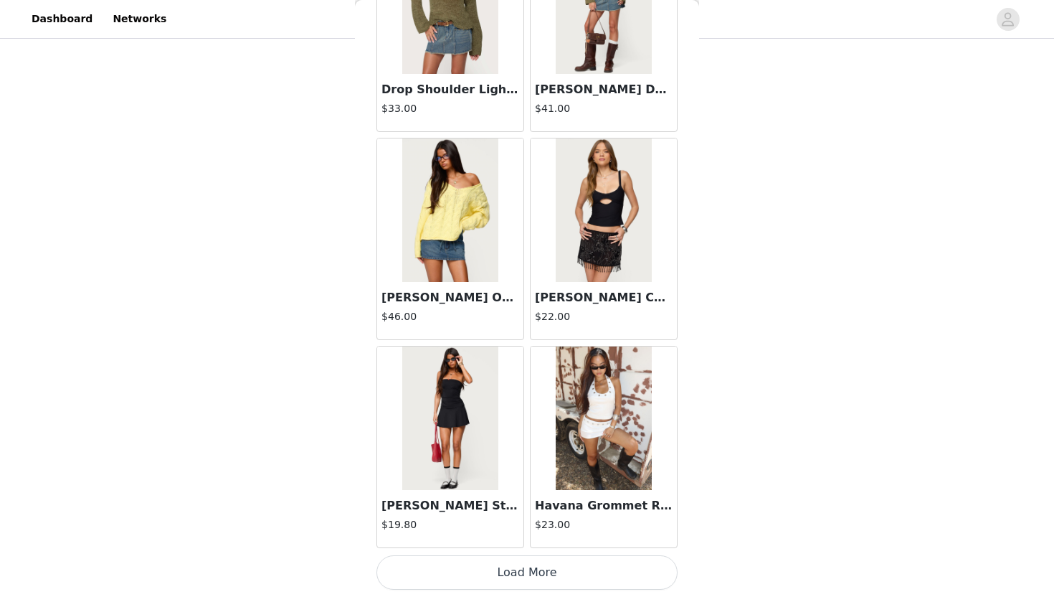
click at [475, 546] on button "Load More" at bounding box center [526, 572] width 301 height 34
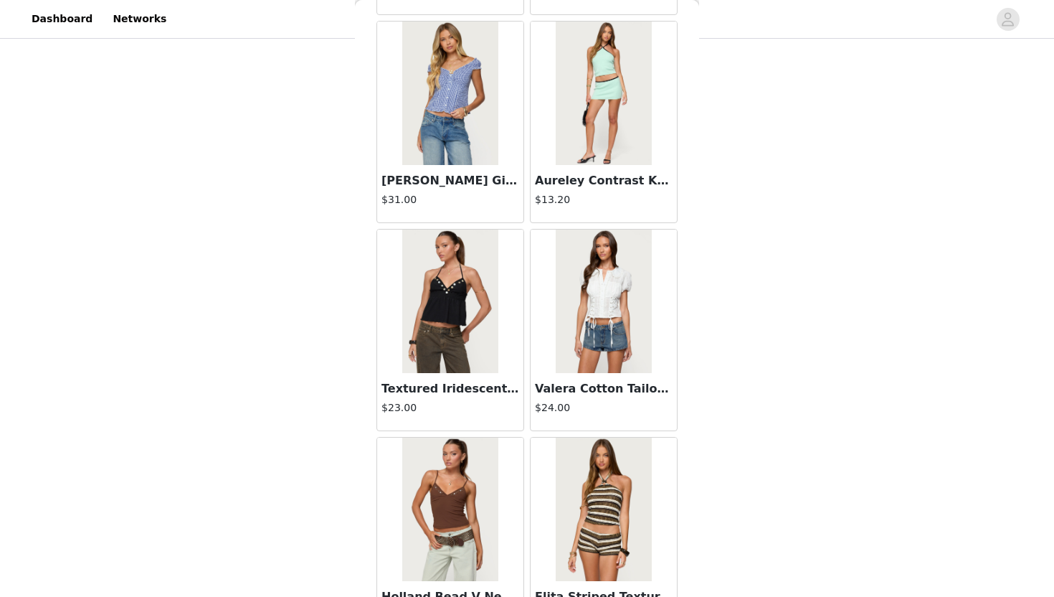
scroll to position [5756, 0]
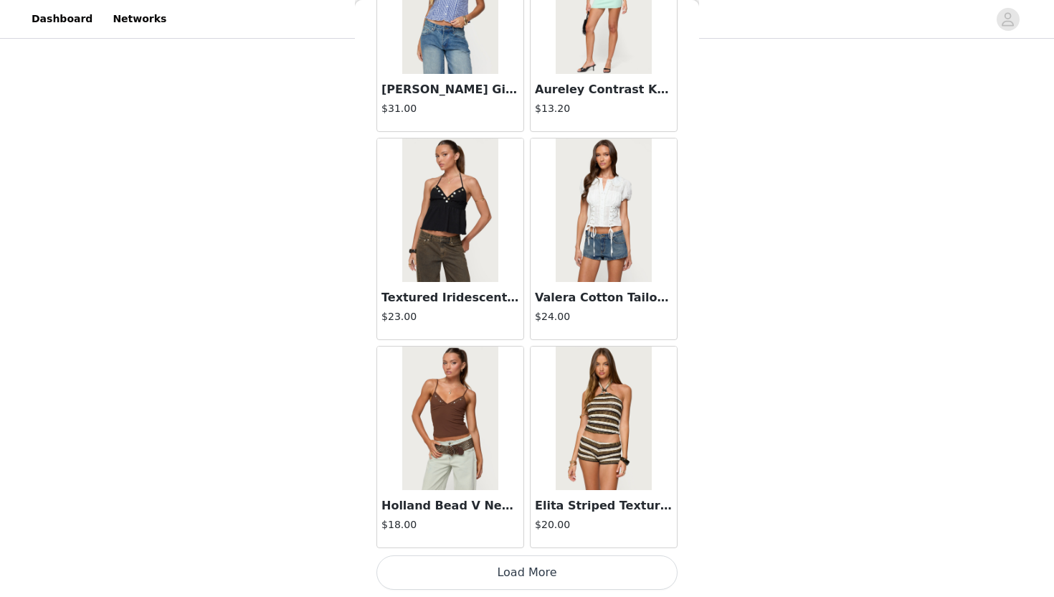
click at [498, 546] on button "Load More" at bounding box center [526, 572] width 301 height 34
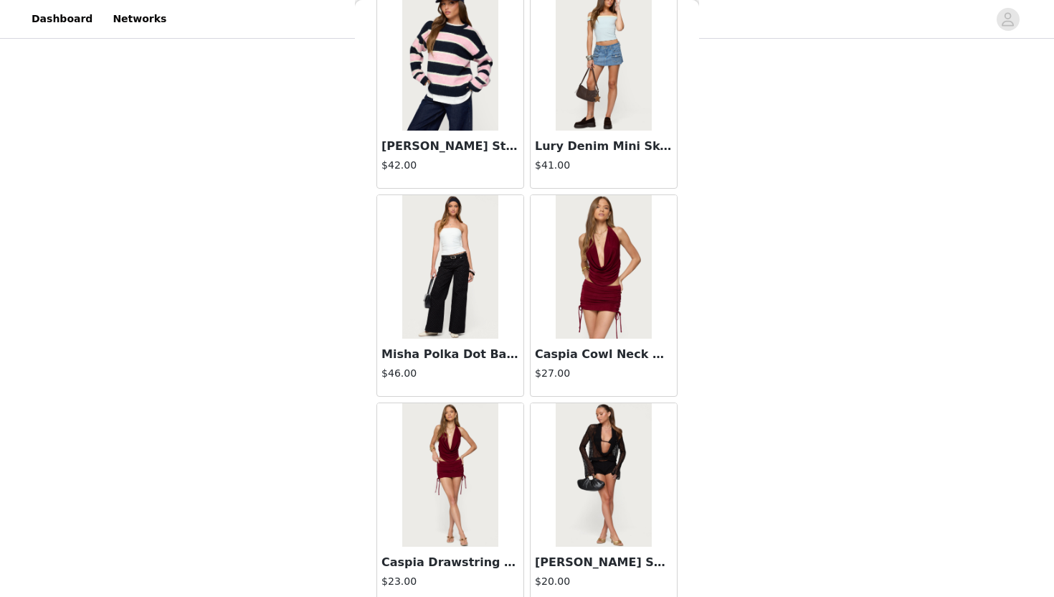
scroll to position [6620, 0]
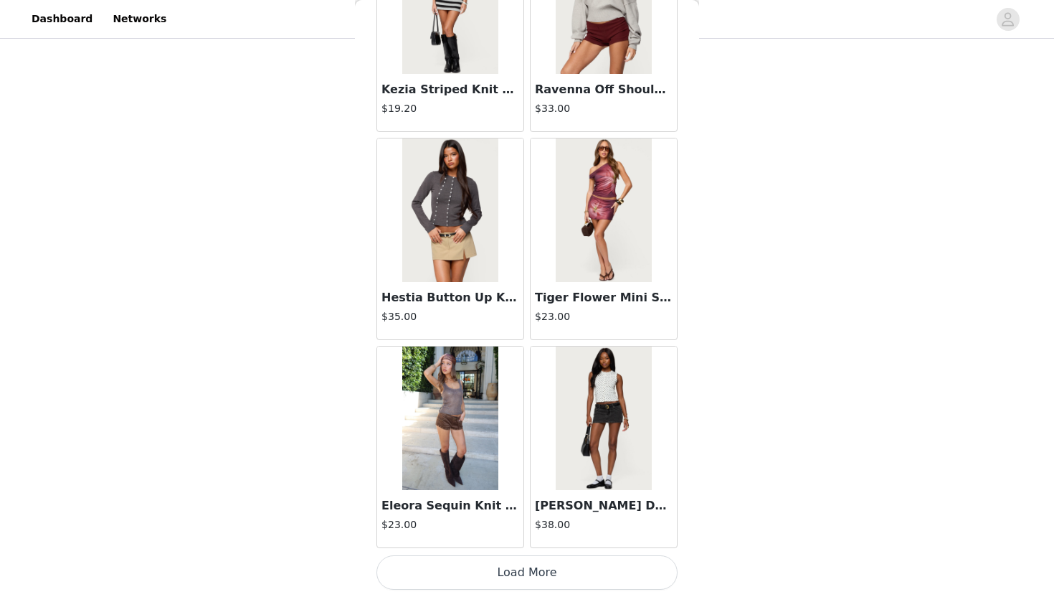
click at [490, 546] on button "Load More" at bounding box center [526, 572] width 301 height 34
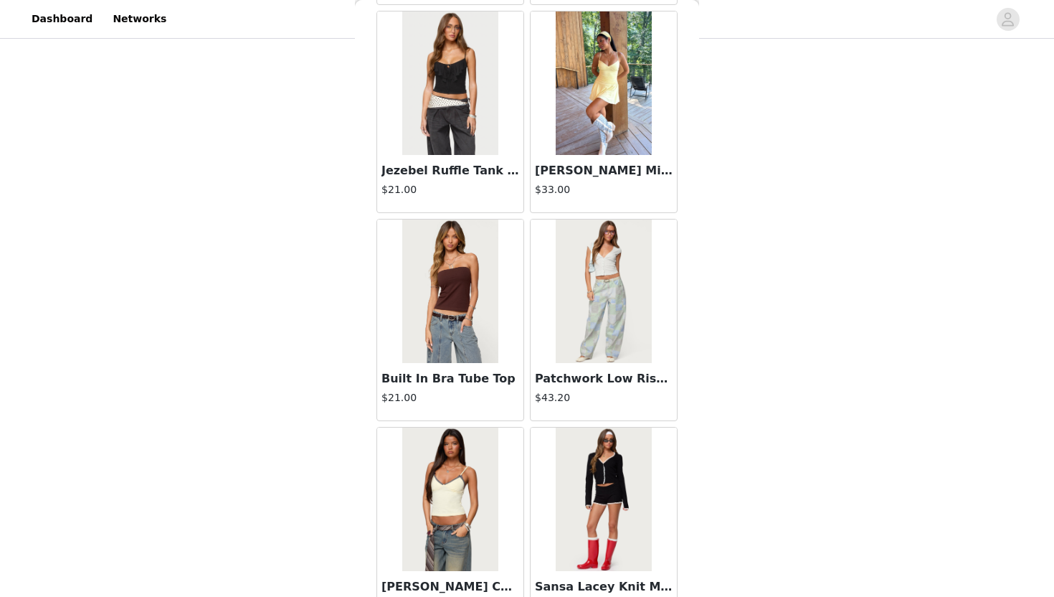
scroll to position [9914, 0]
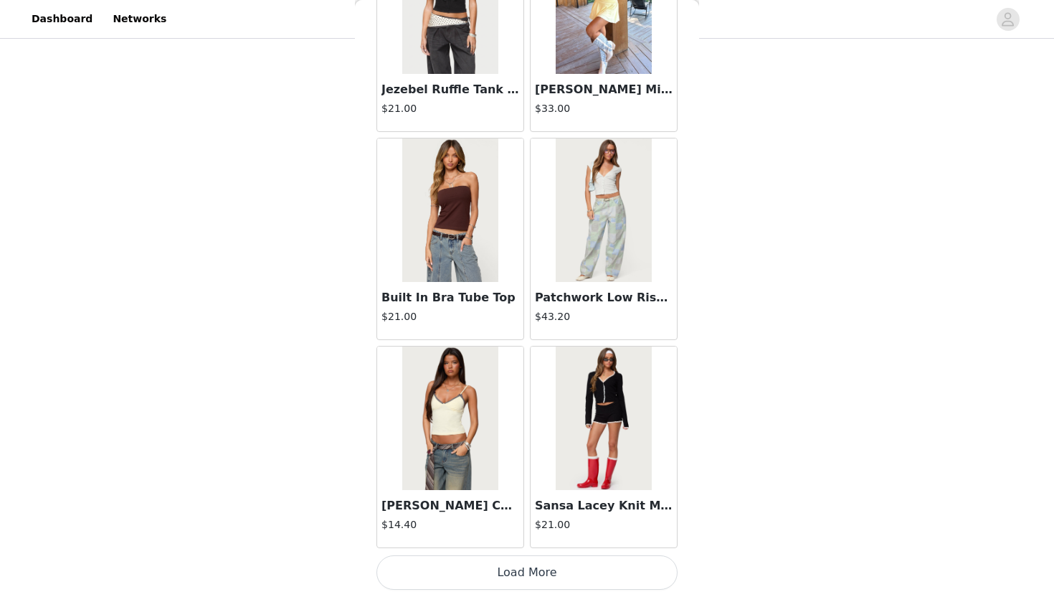
click at [491, 546] on button "Load More" at bounding box center [526, 572] width 301 height 34
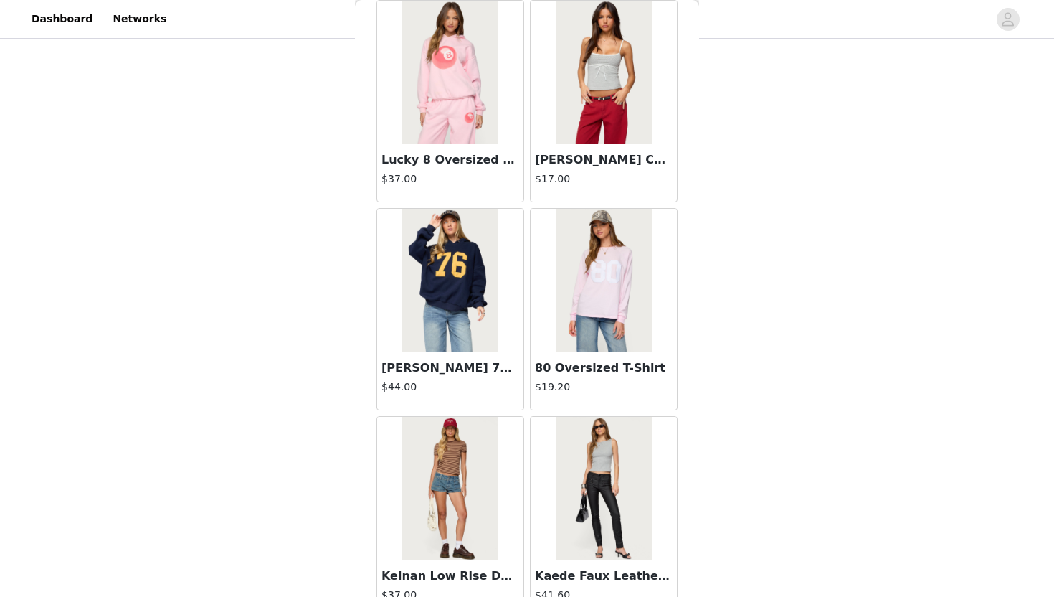
scroll to position [11516, 0]
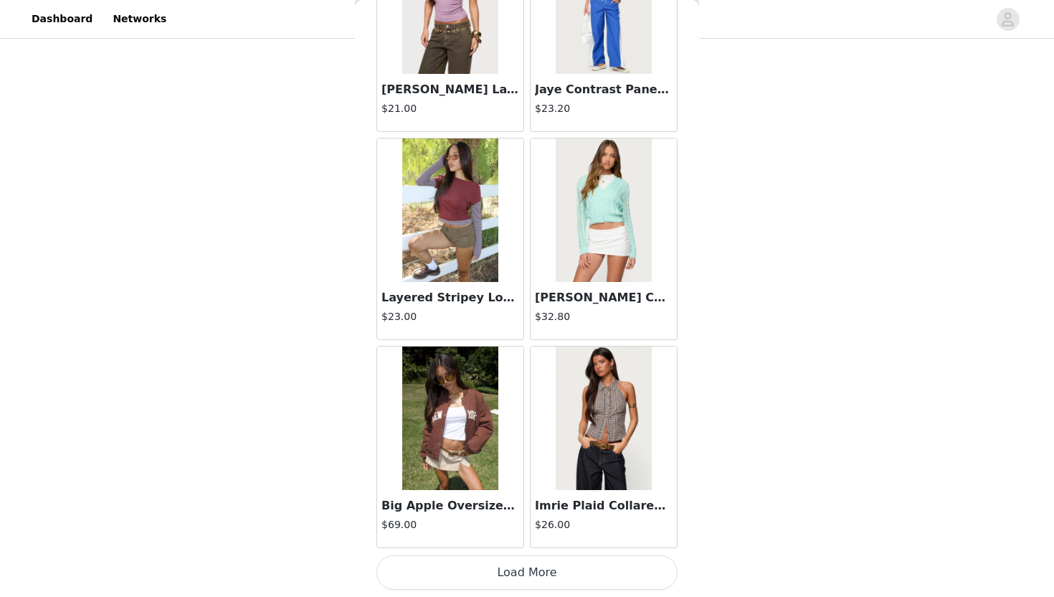
click at [475, 546] on button "Load More" at bounding box center [526, 572] width 301 height 34
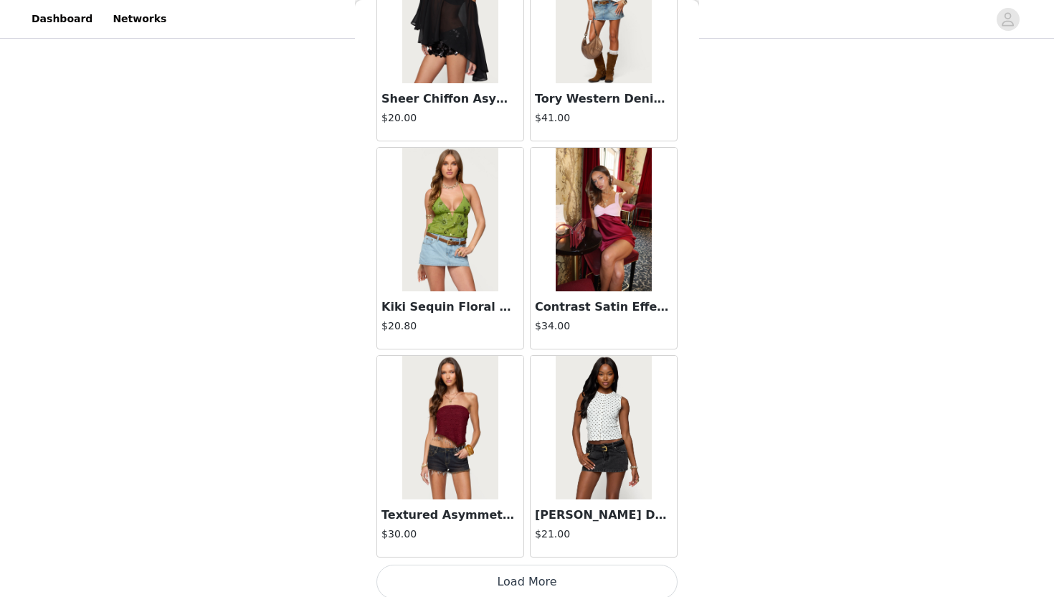
scroll to position [14072, 0]
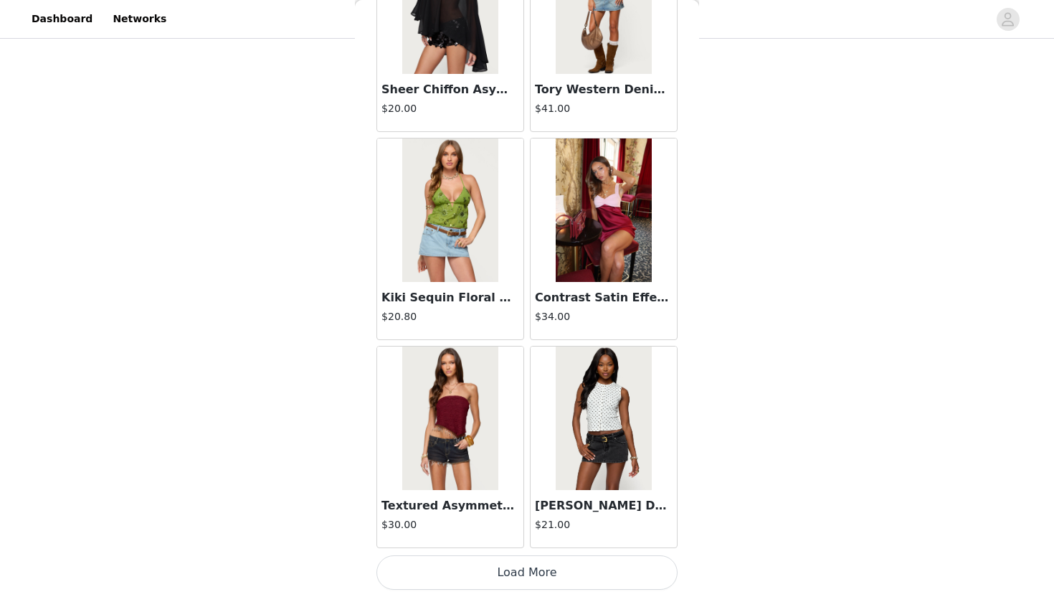
click at [509, 546] on button "Load More" at bounding box center [526, 572] width 301 height 34
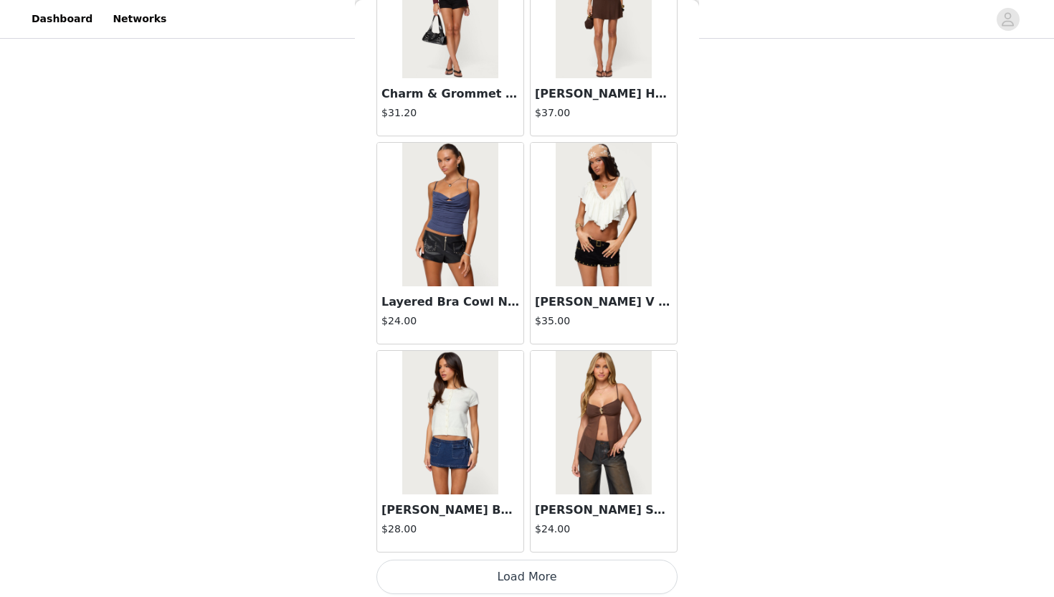
scroll to position [16152, 0]
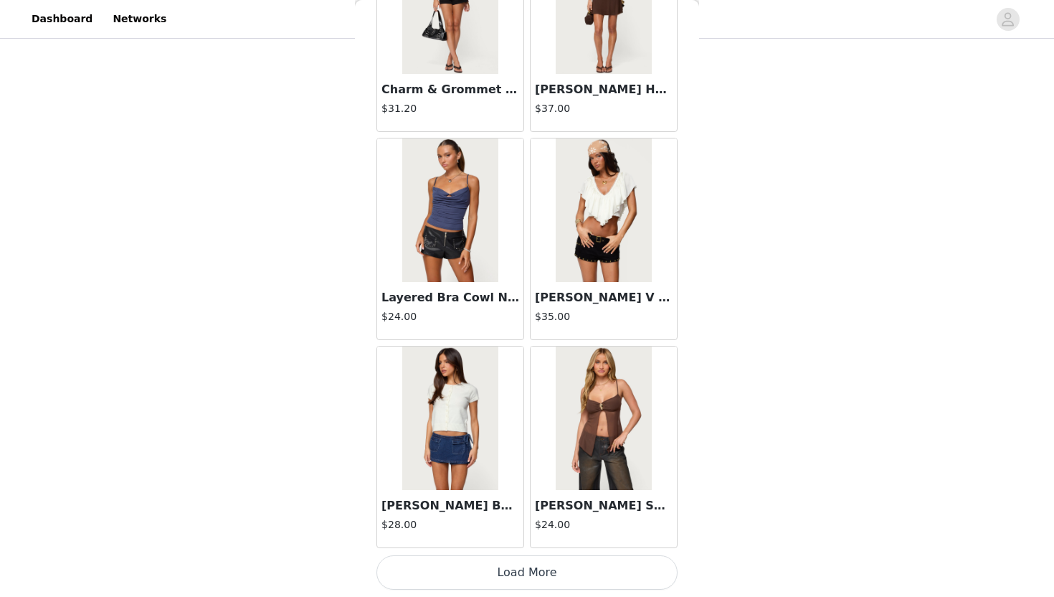
click at [503, 546] on button "Load More" at bounding box center [526, 572] width 301 height 34
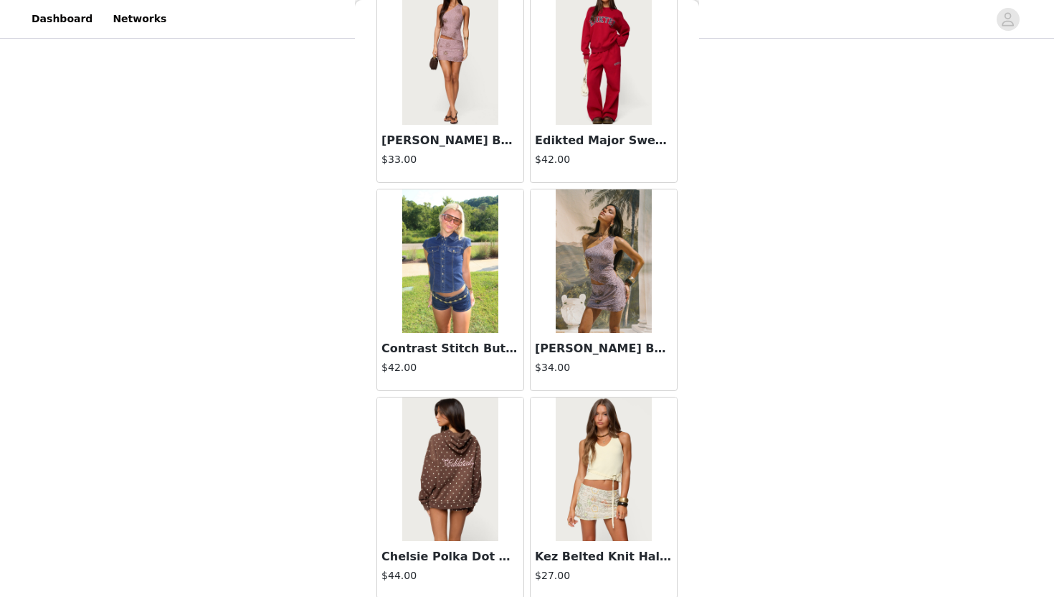
scroll to position [18231, 0]
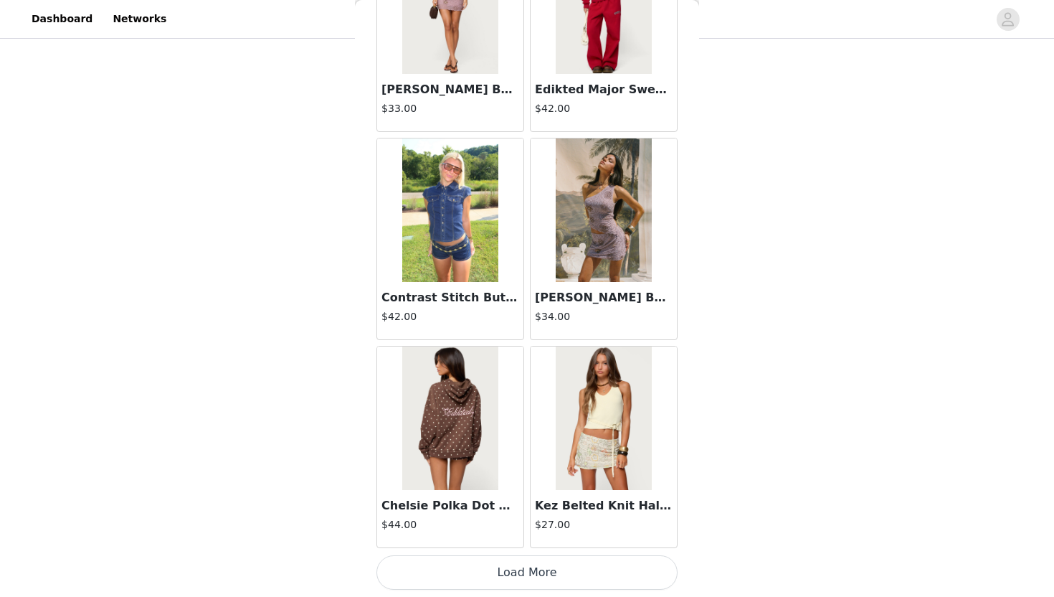
click at [502, 546] on button "Load More" at bounding box center [526, 572] width 301 height 34
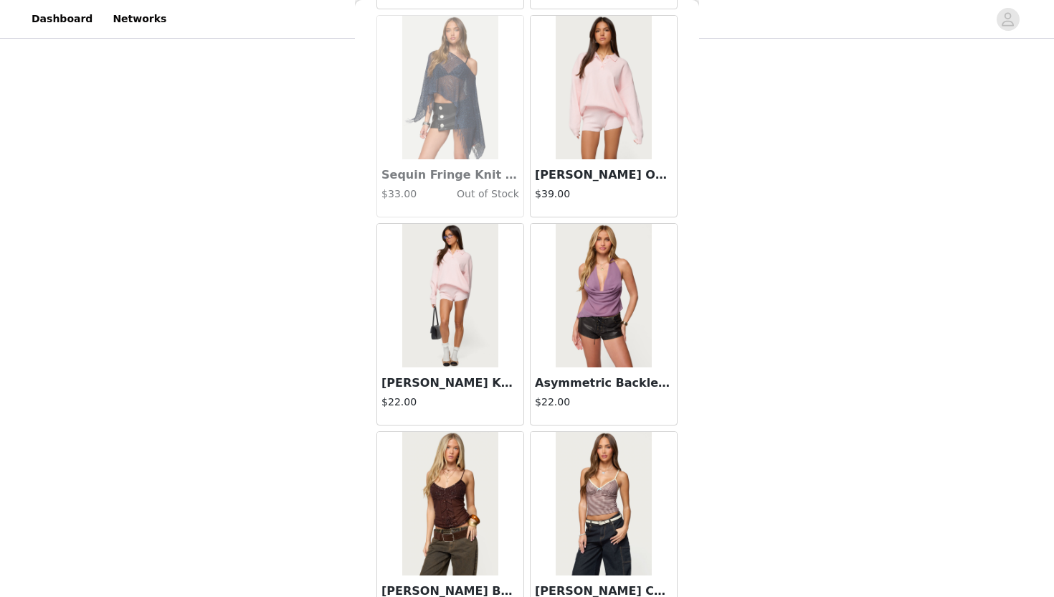
scroll to position [20310, 0]
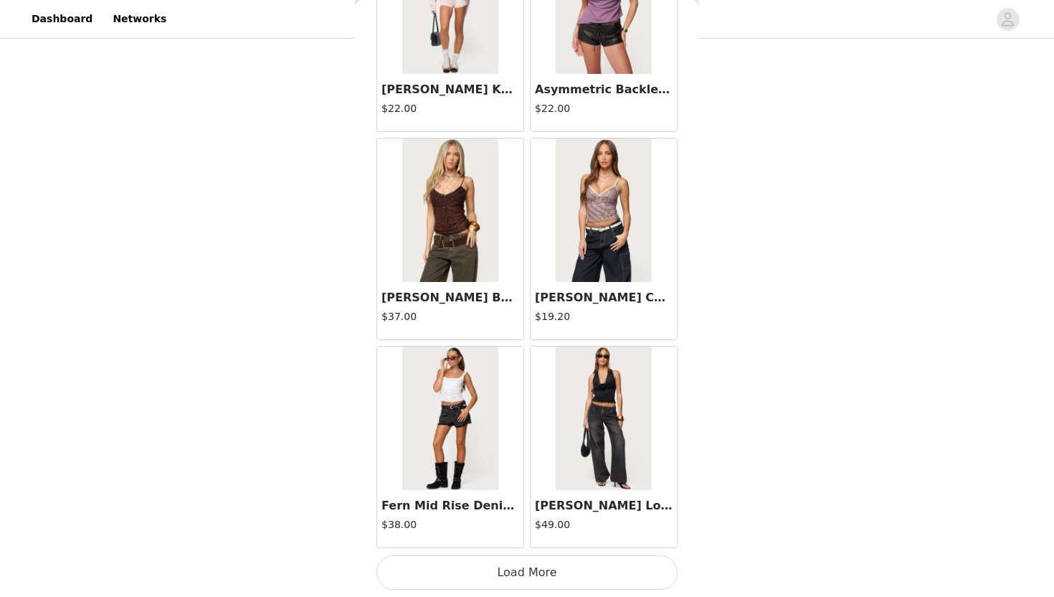
click at [525, 546] on button "Load More" at bounding box center [526, 572] width 301 height 34
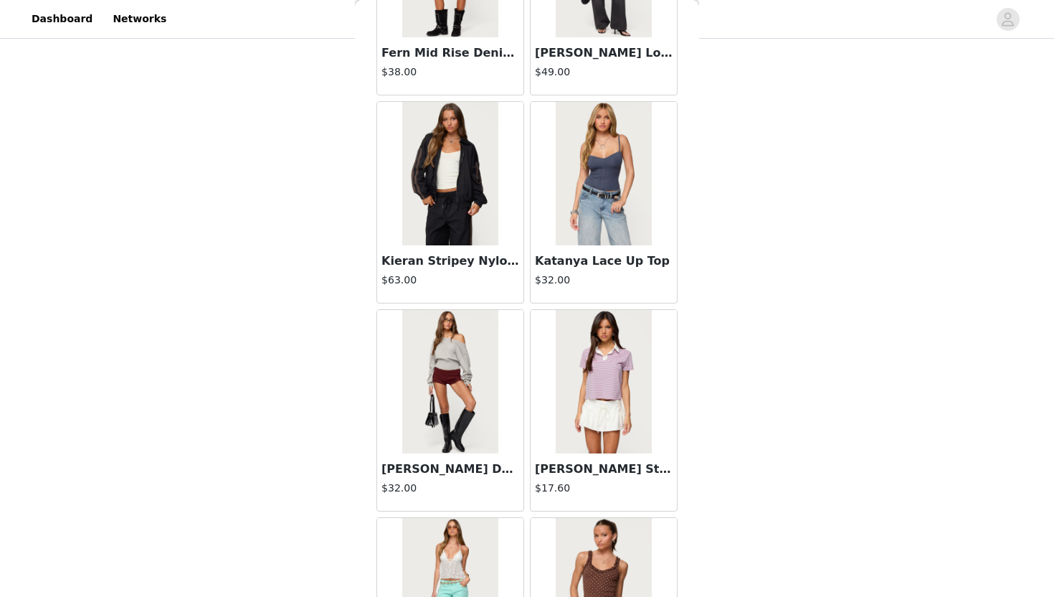
scroll to position [20768, 0]
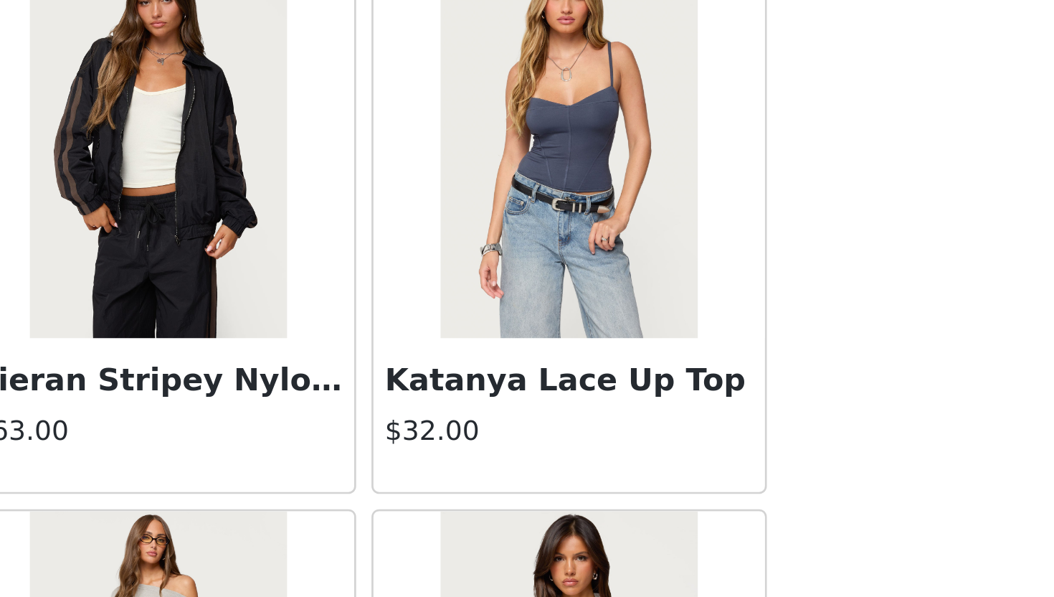
click at [525, 169] on img at bounding box center [603, 167] width 95 height 143
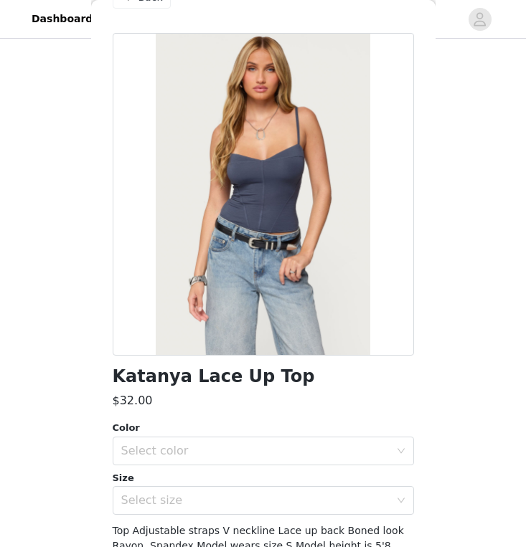
scroll to position [22, 0]
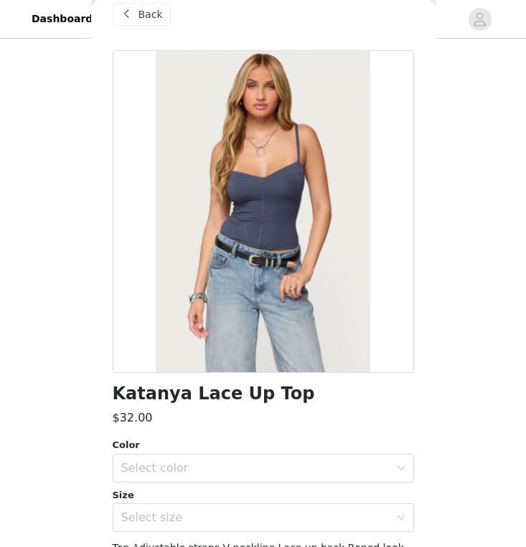
click at [138, 17] on span "Back" at bounding box center [150, 14] width 24 height 15
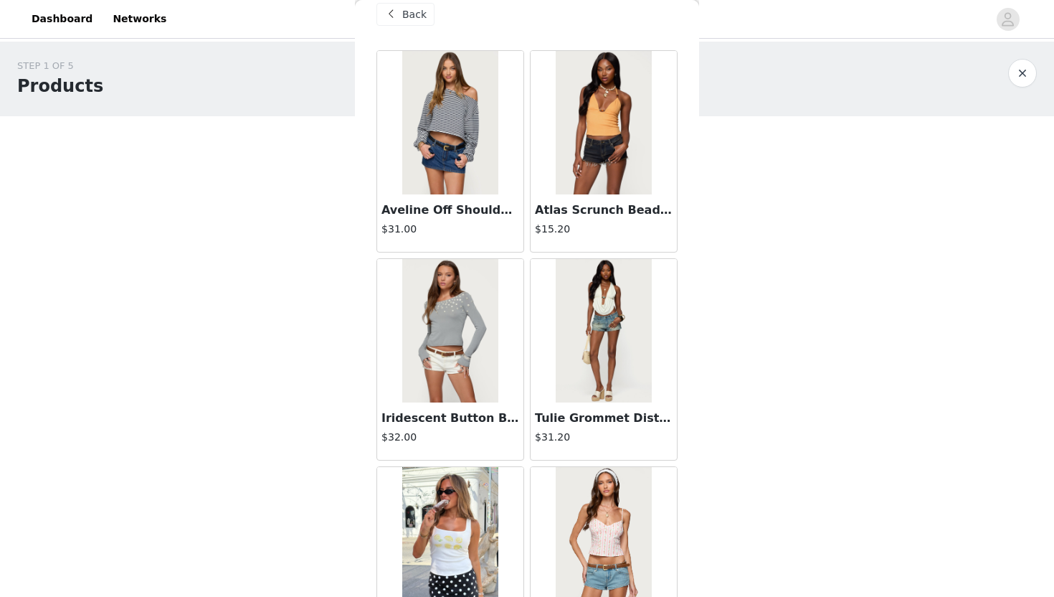
scroll to position [0, 0]
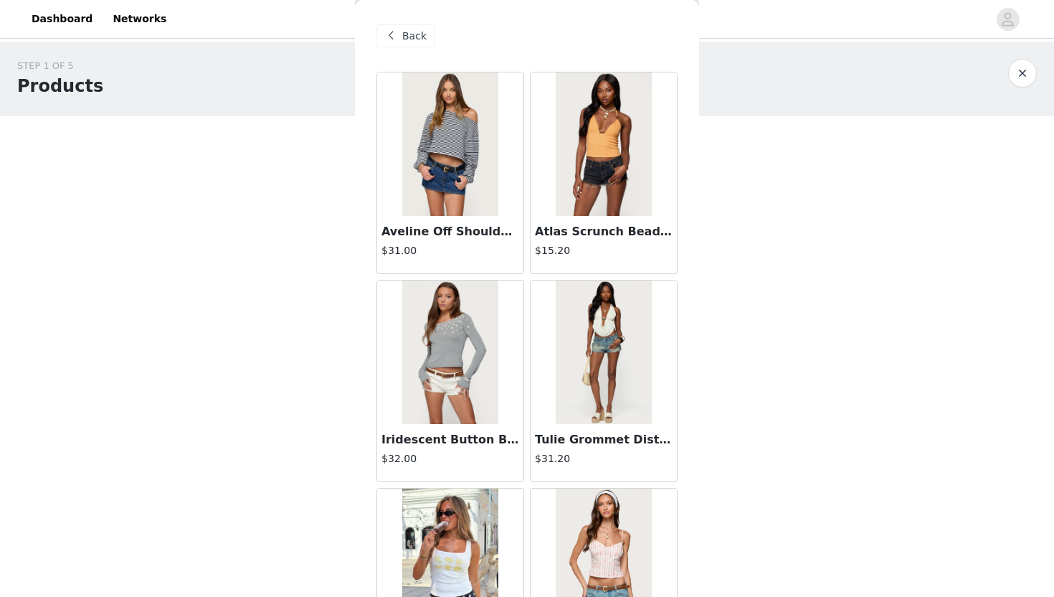
click at [414, 29] on span "Back" at bounding box center [414, 36] width 24 height 15
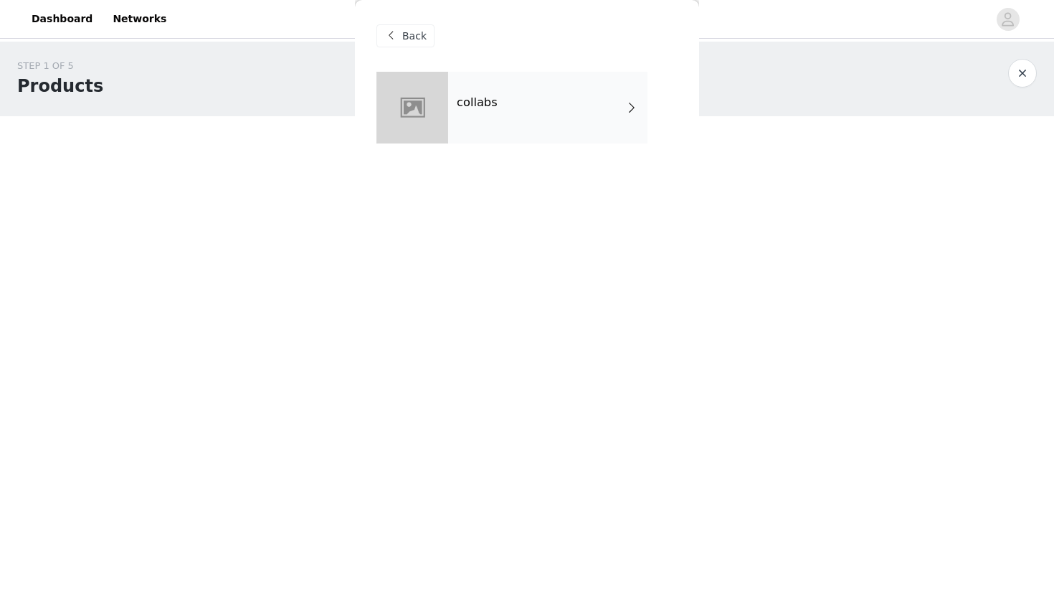
click at [418, 37] on span "Back" at bounding box center [414, 36] width 24 height 15
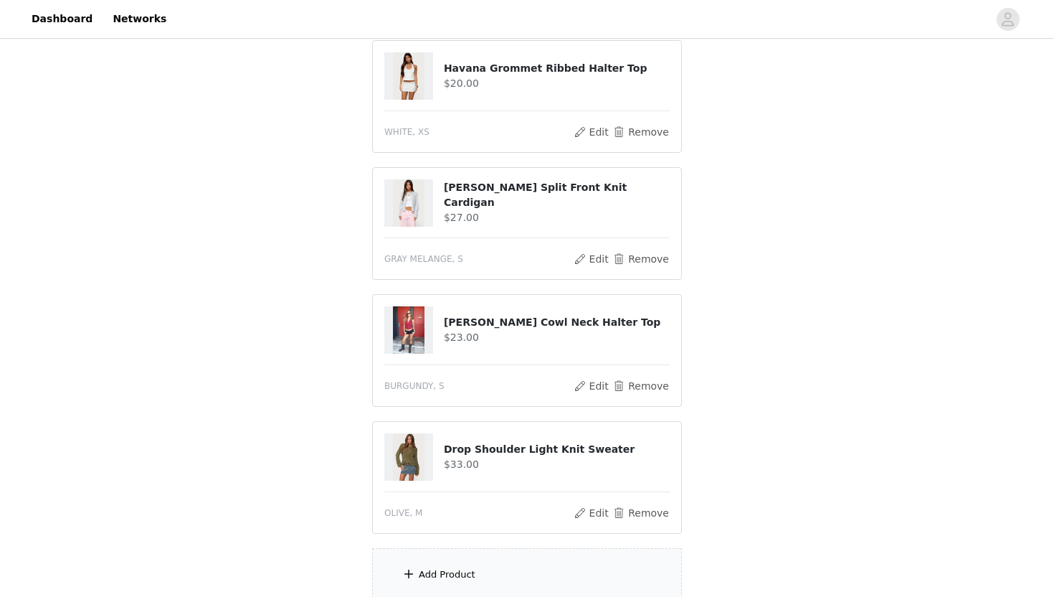
scroll to position [313, 0]
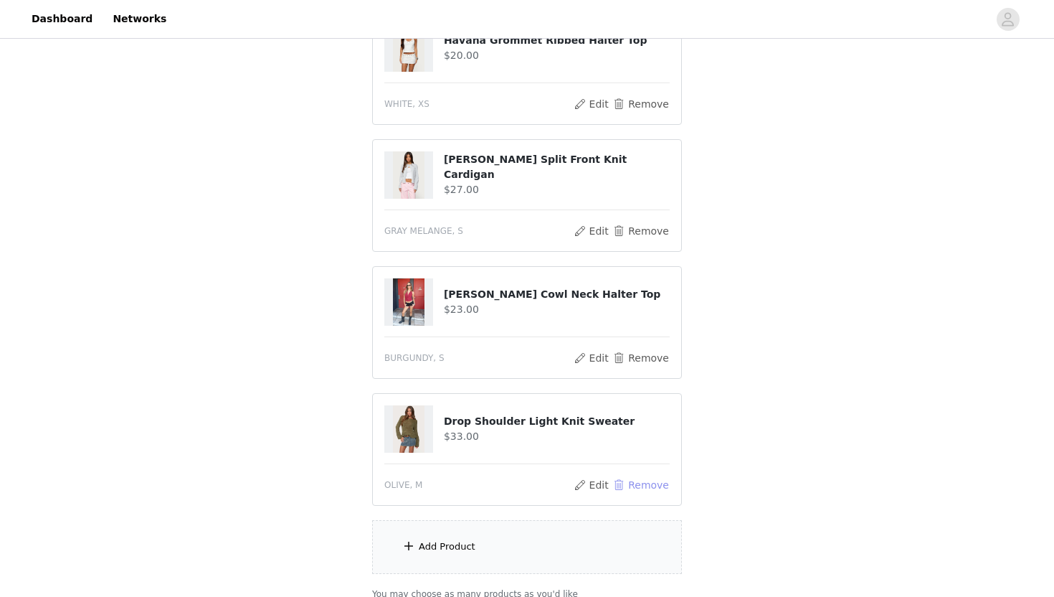
click at [525, 485] on button "Remove" at bounding box center [640, 484] width 57 height 17
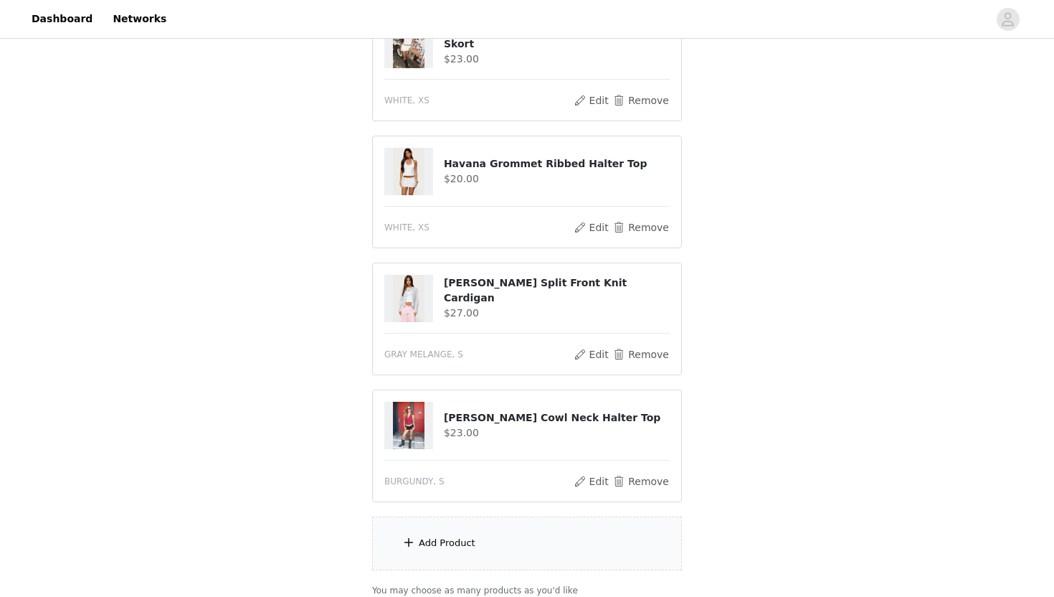
scroll to position [310, 0]
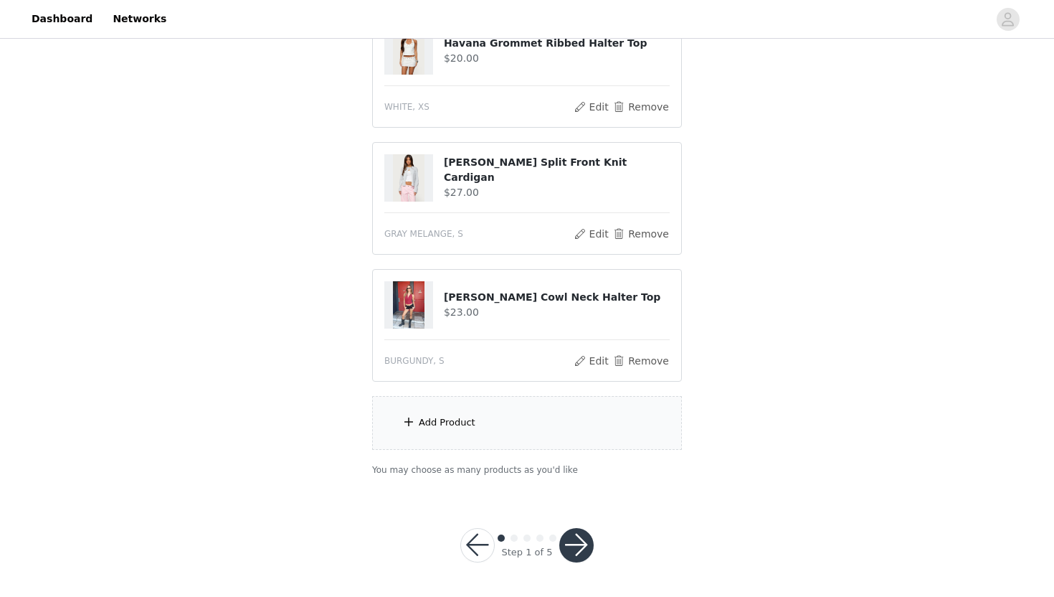
click at [504, 410] on div "Add Product" at bounding box center [527, 423] width 310 height 54
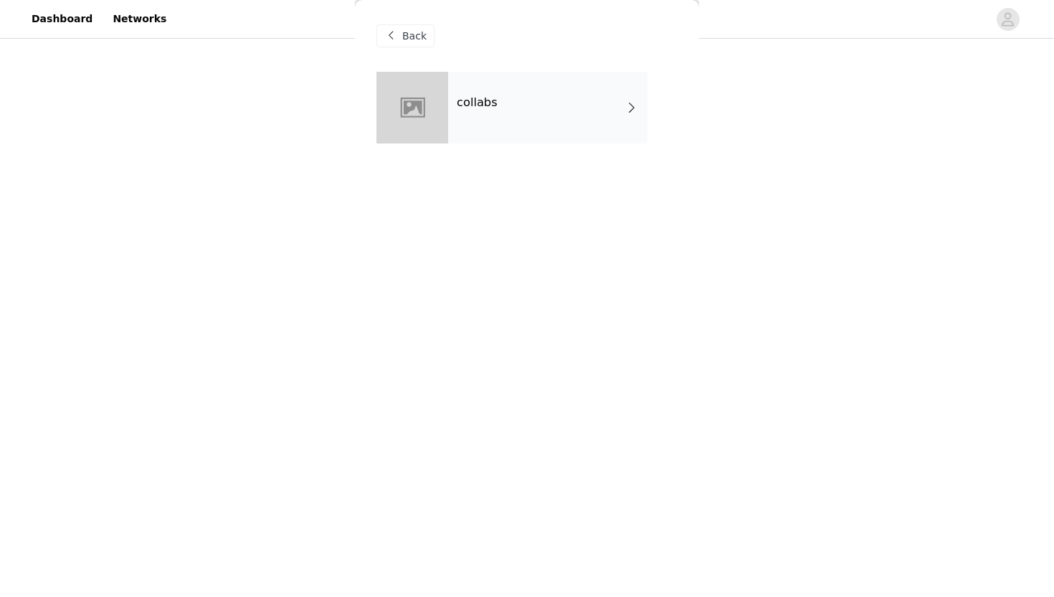
click at [472, 112] on div "collabs" at bounding box center [547, 108] width 199 height 72
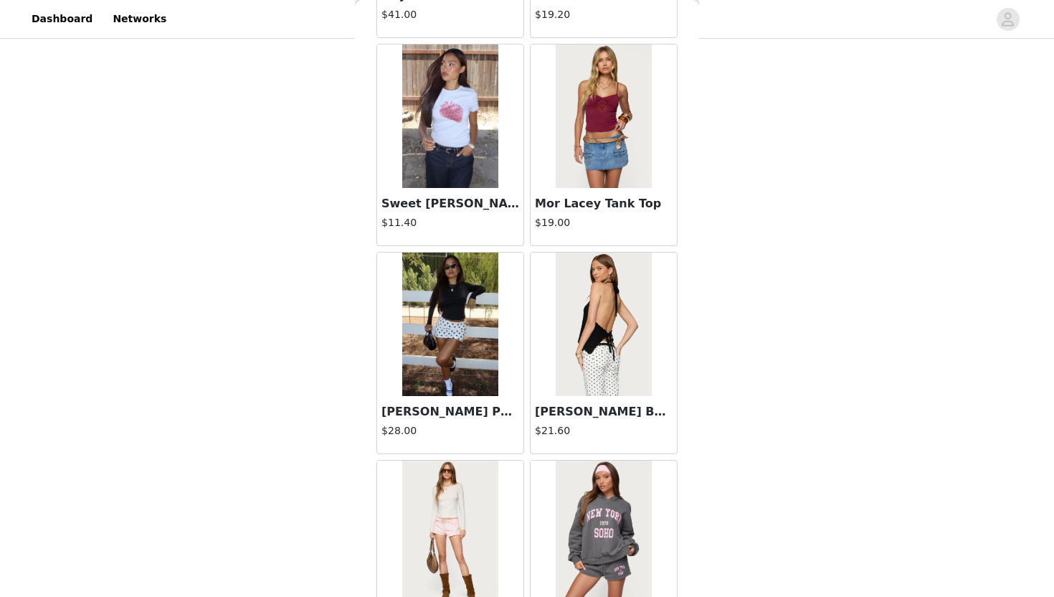
scroll to position [1597, 0]
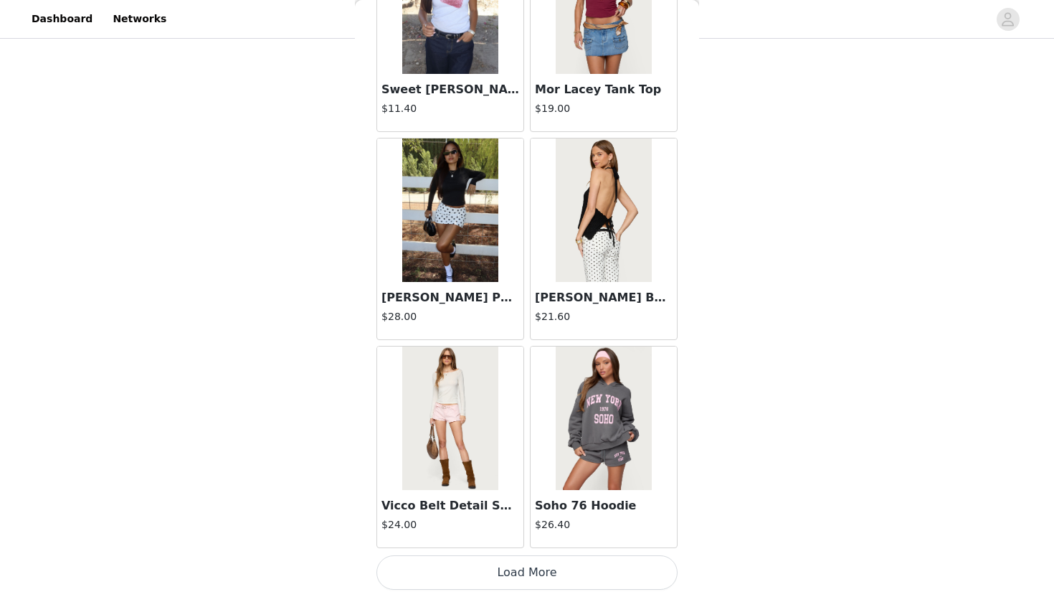
click at [523, 546] on button "Load More" at bounding box center [526, 572] width 301 height 34
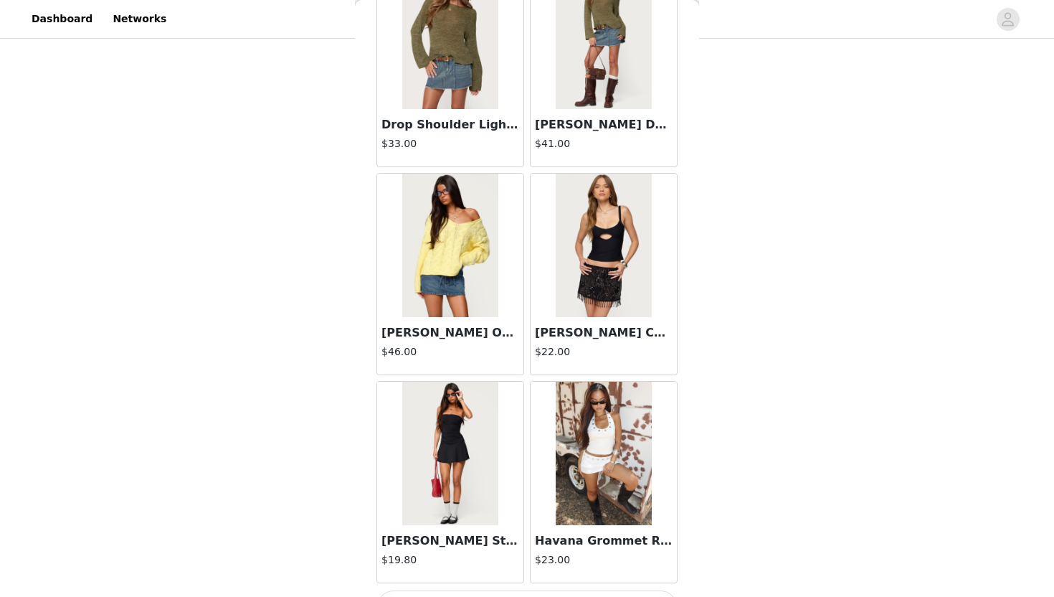
scroll to position [3677, 0]
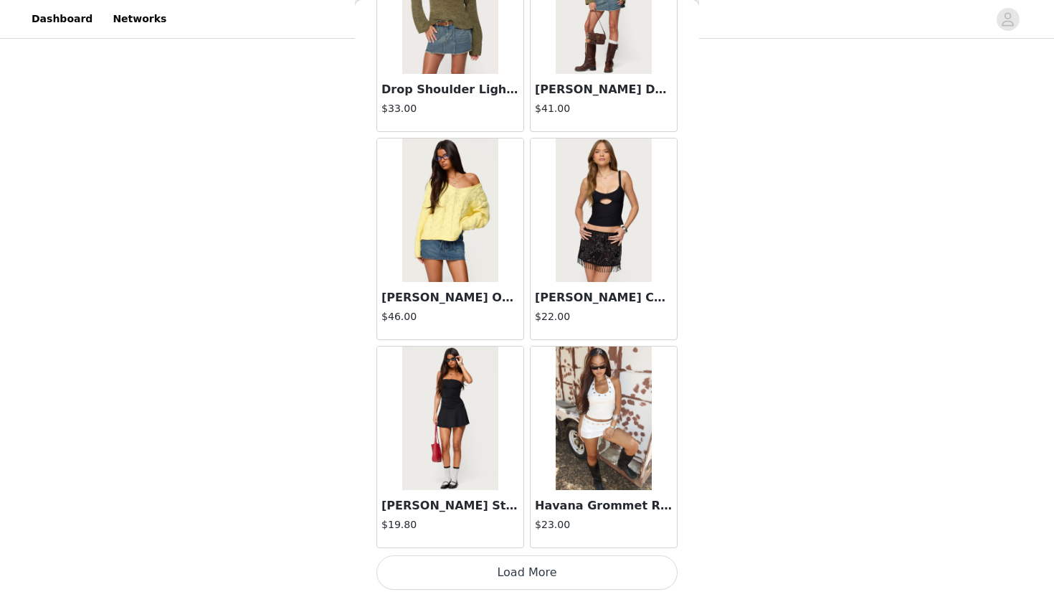
click at [525, 546] on button "Load More" at bounding box center [526, 572] width 301 height 34
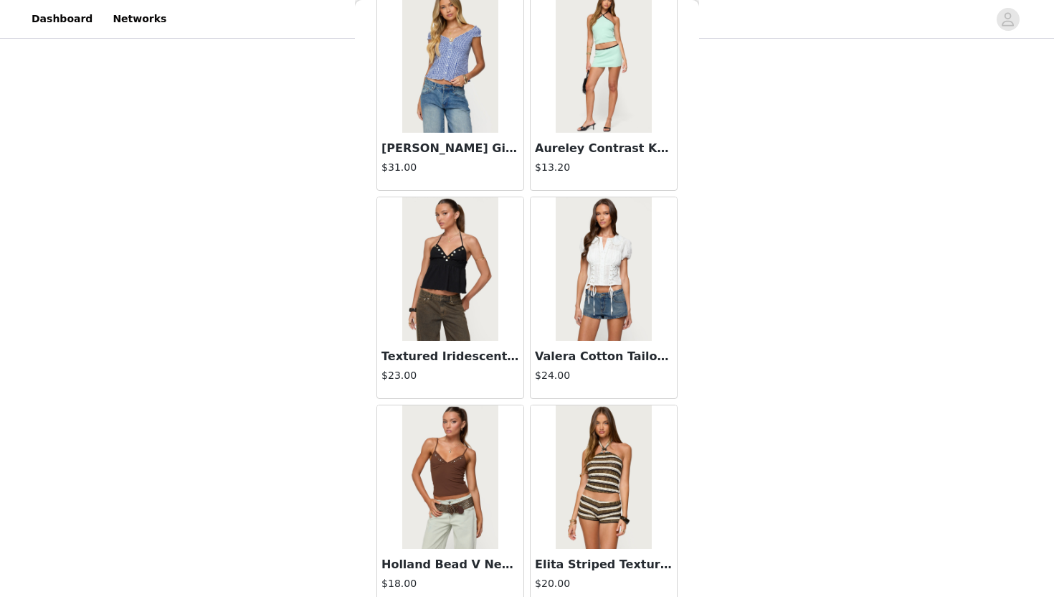
scroll to position [5756, 0]
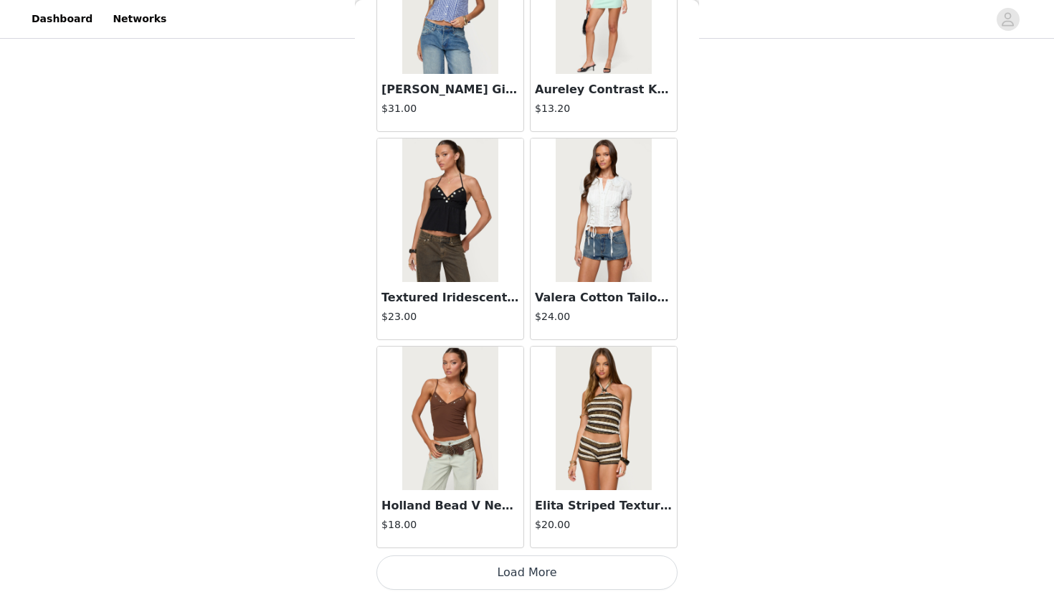
click at [521, 546] on button "Load More" at bounding box center [526, 572] width 301 height 34
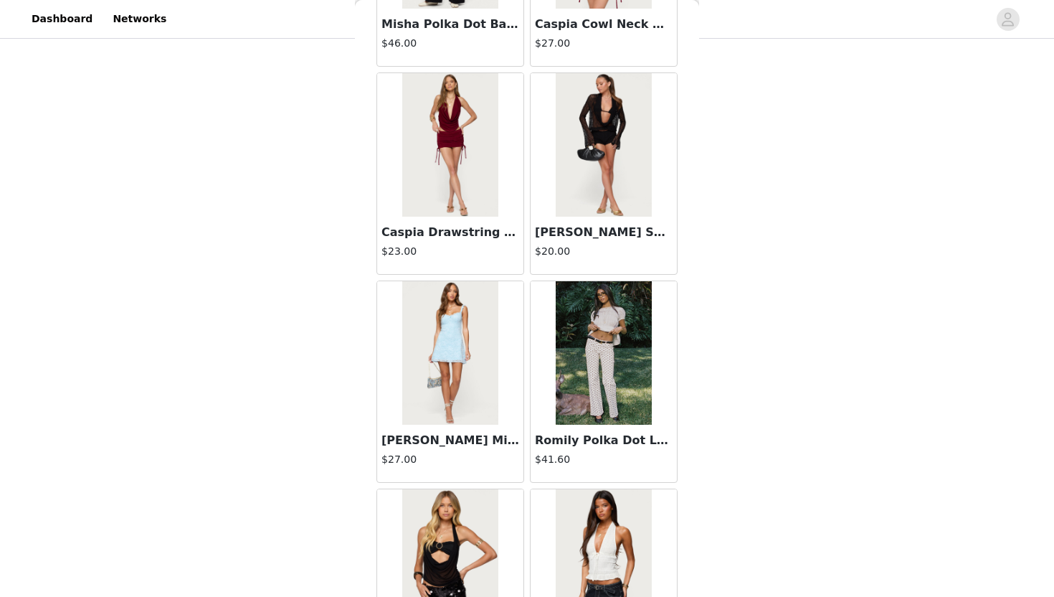
scroll to position [7143, 0]
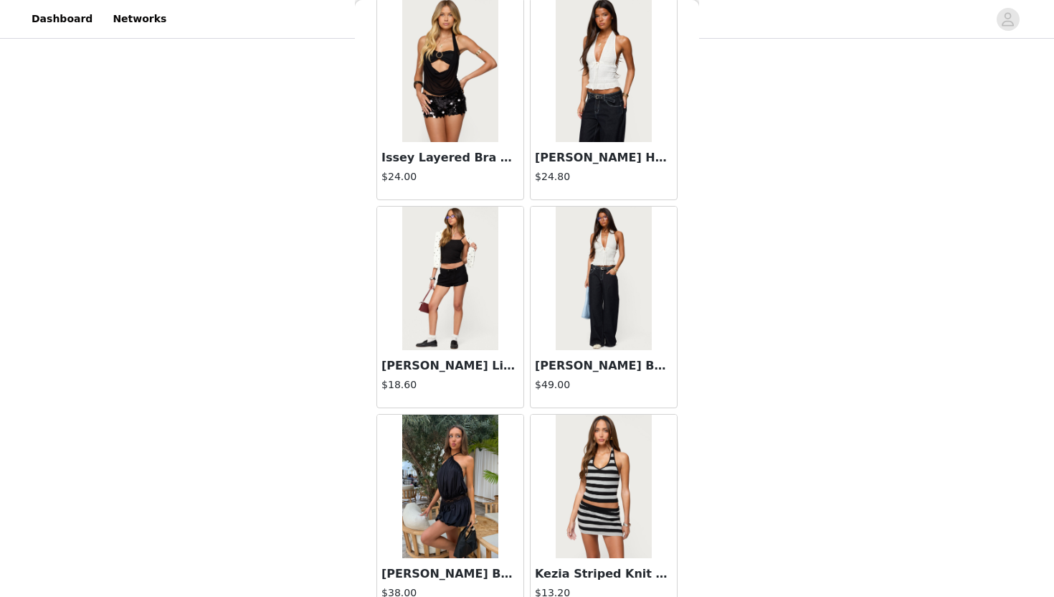
click at [478, 297] on img at bounding box center [449, 277] width 95 height 143
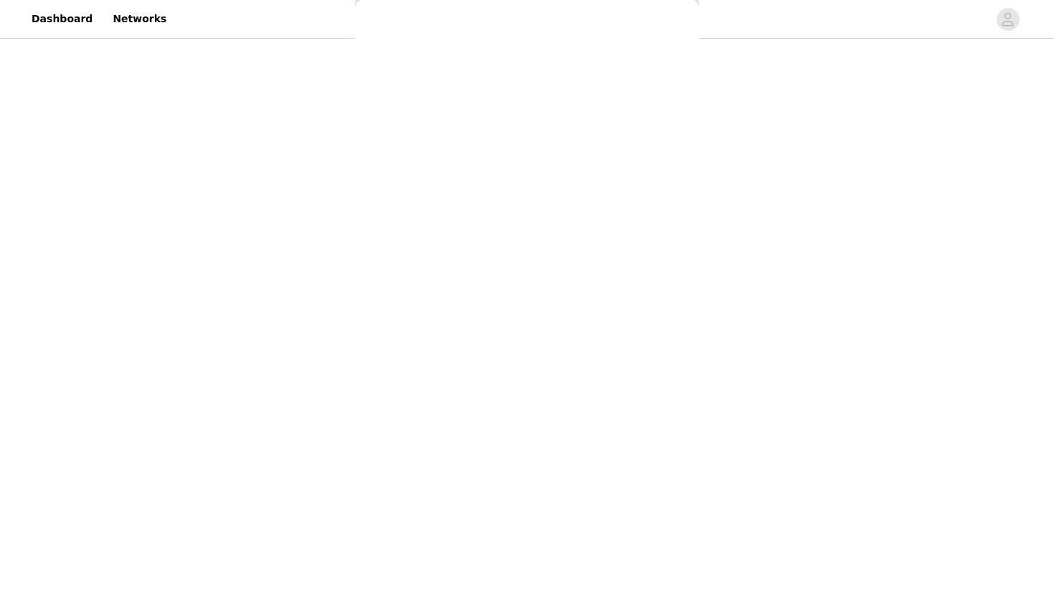
scroll to position [0, 0]
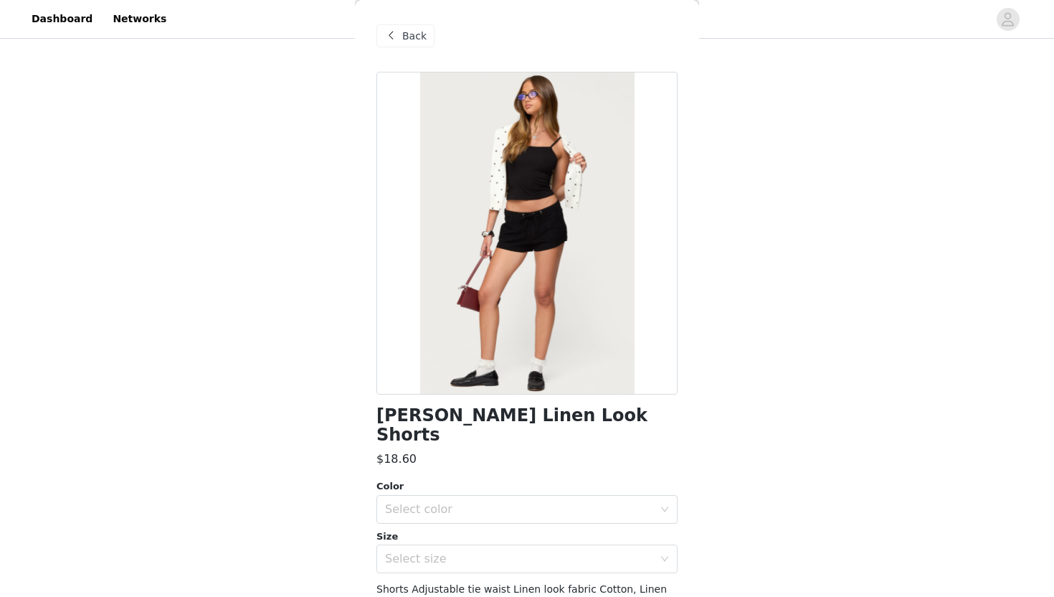
click at [412, 36] on span "Back" at bounding box center [414, 36] width 24 height 15
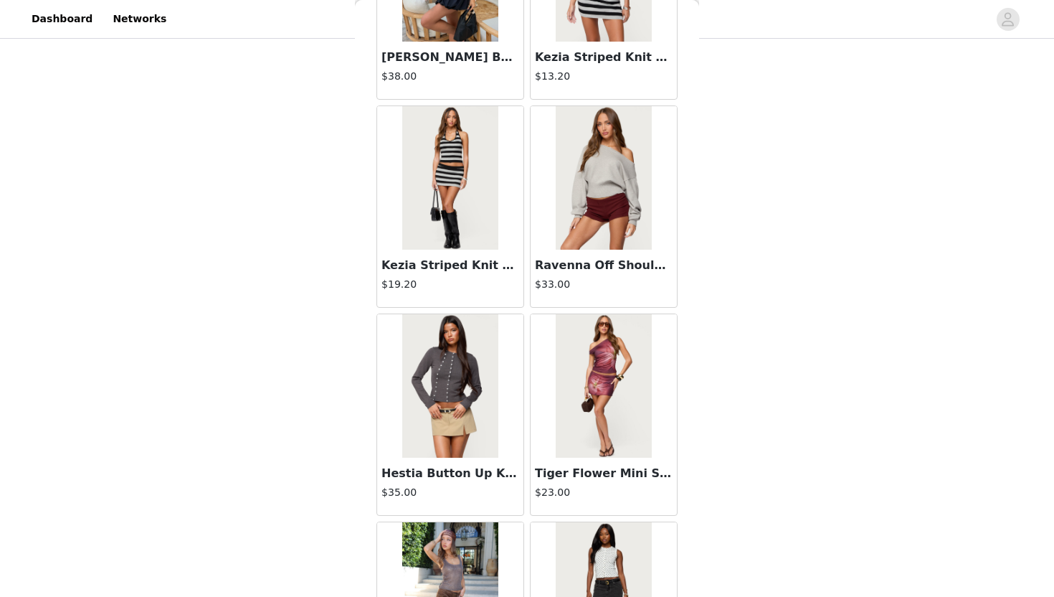
scroll to position [7835, 0]
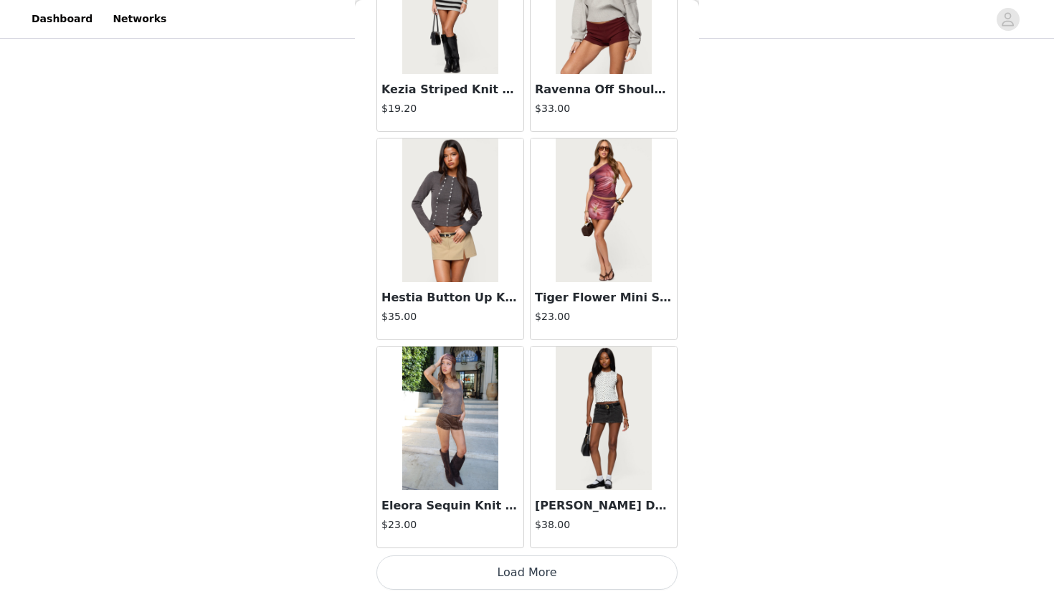
click at [525, 546] on button "Load More" at bounding box center [526, 572] width 301 height 34
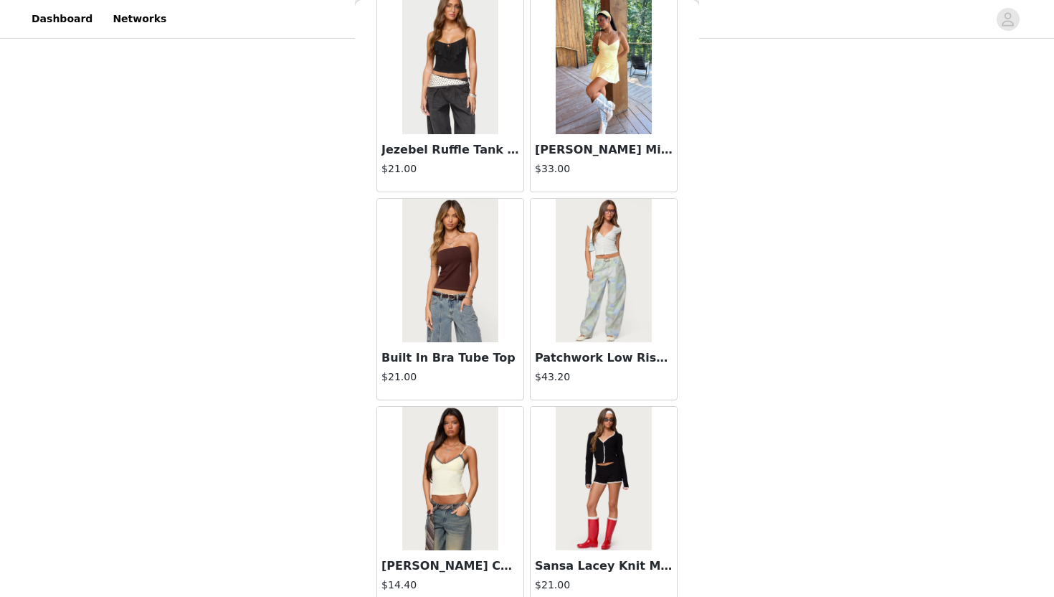
scroll to position [9914, 0]
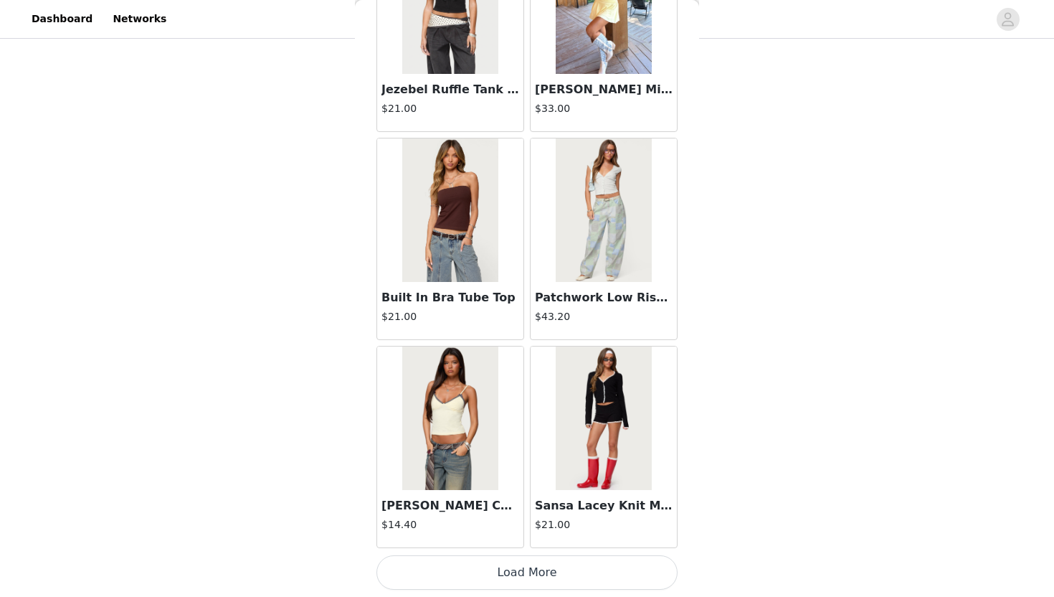
click at [525, 546] on button "Load More" at bounding box center [526, 572] width 301 height 34
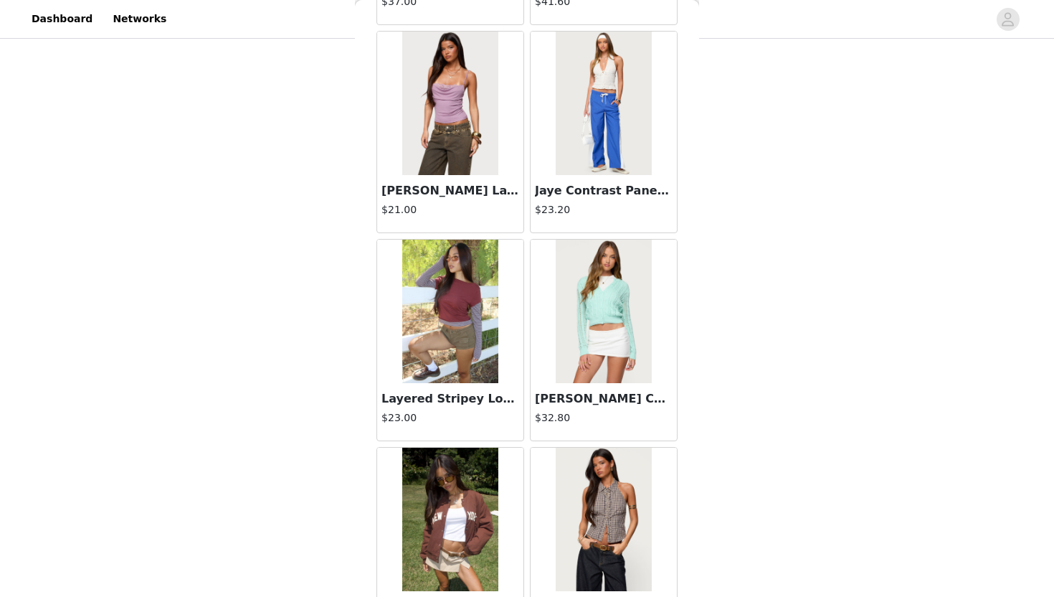
scroll to position [11993, 0]
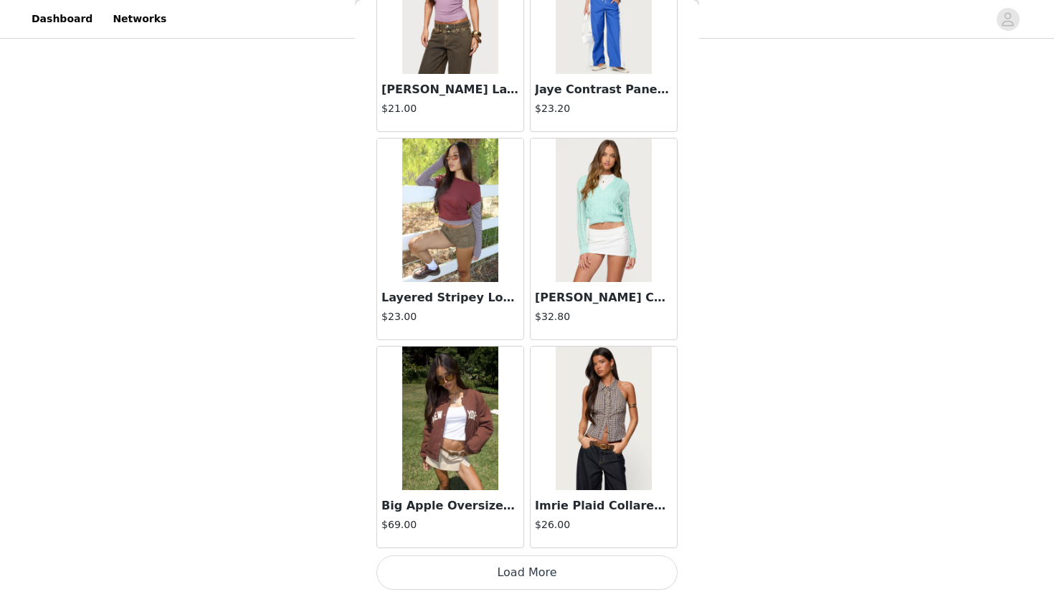
click at [525, 546] on button "Load More" at bounding box center [526, 572] width 301 height 34
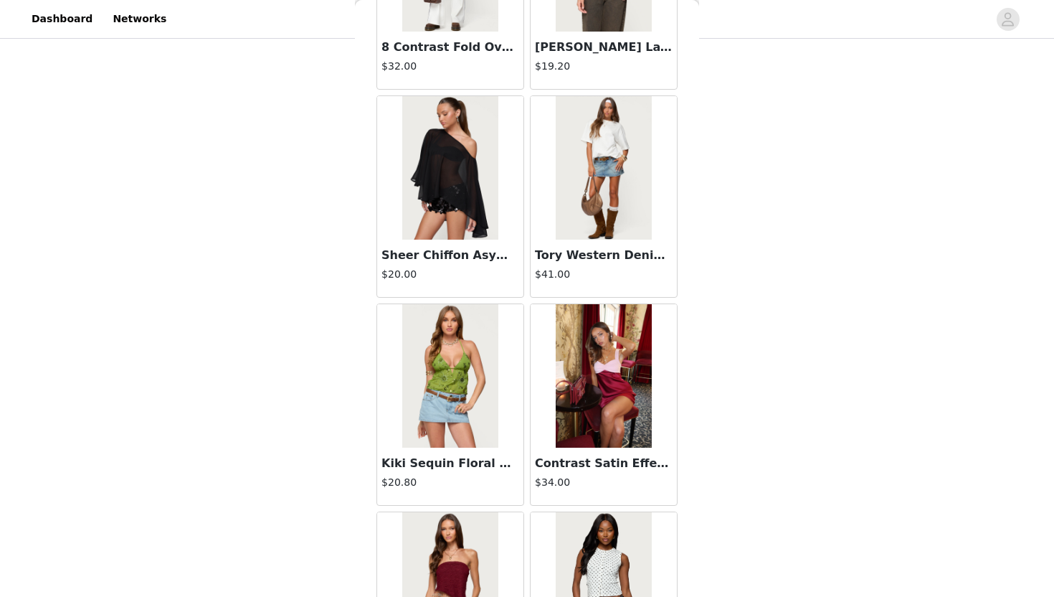
scroll to position [14072, 0]
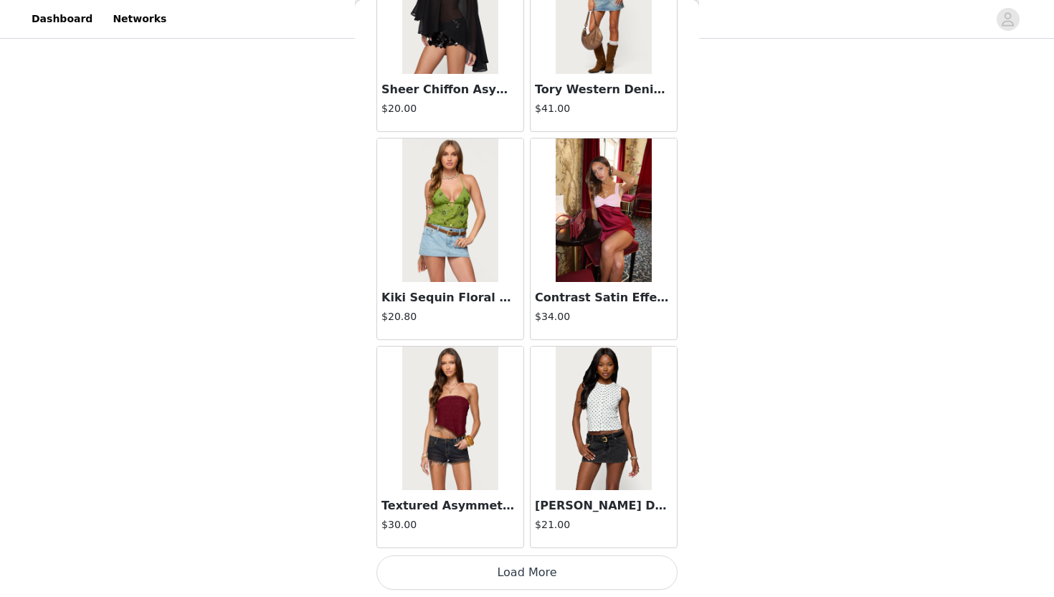
click at [523, 546] on button "Load More" at bounding box center [526, 572] width 301 height 34
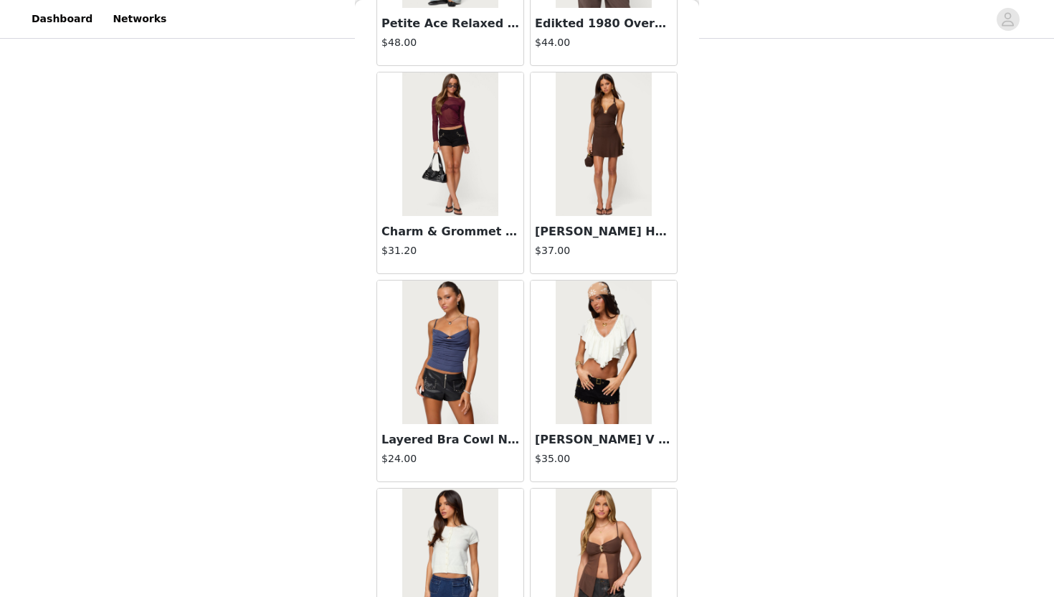
scroll to position [16152, 0]
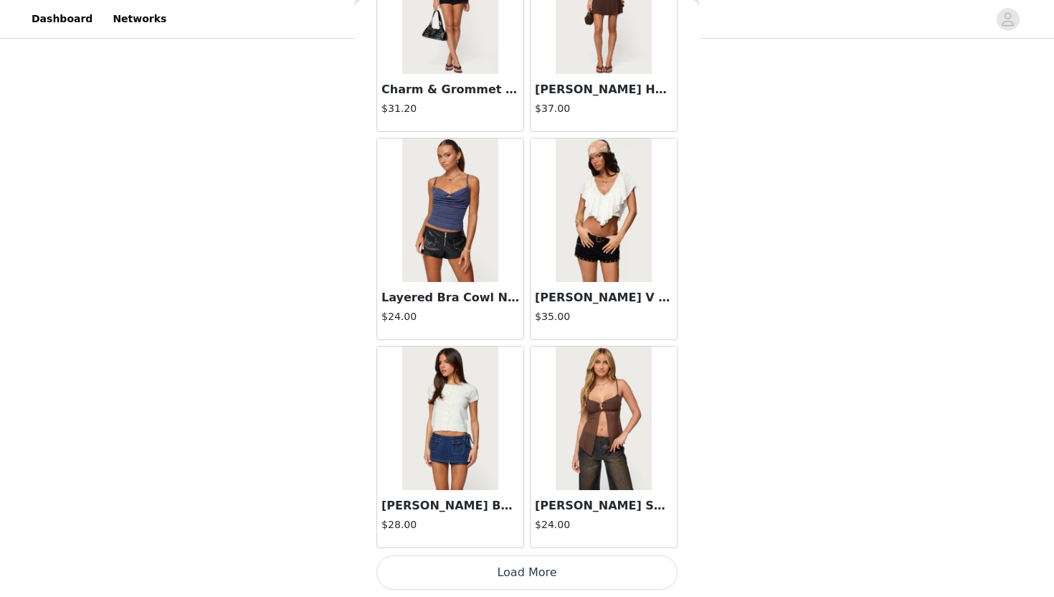
click at [525, 546] on button "Load More" at bounding box center [526, 572] width 301 height 34
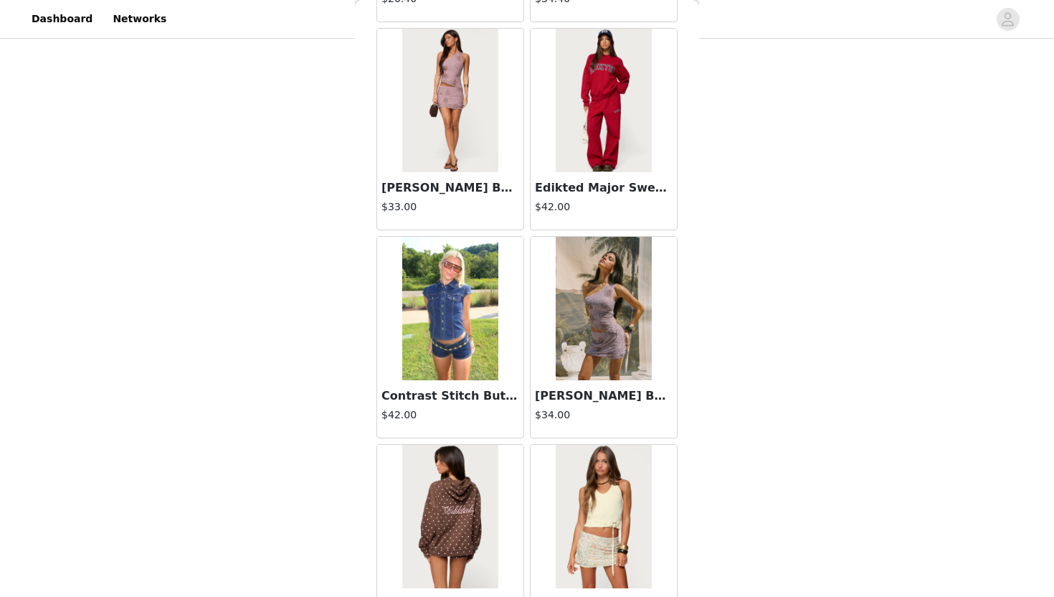
scroll to position [18231, 0]
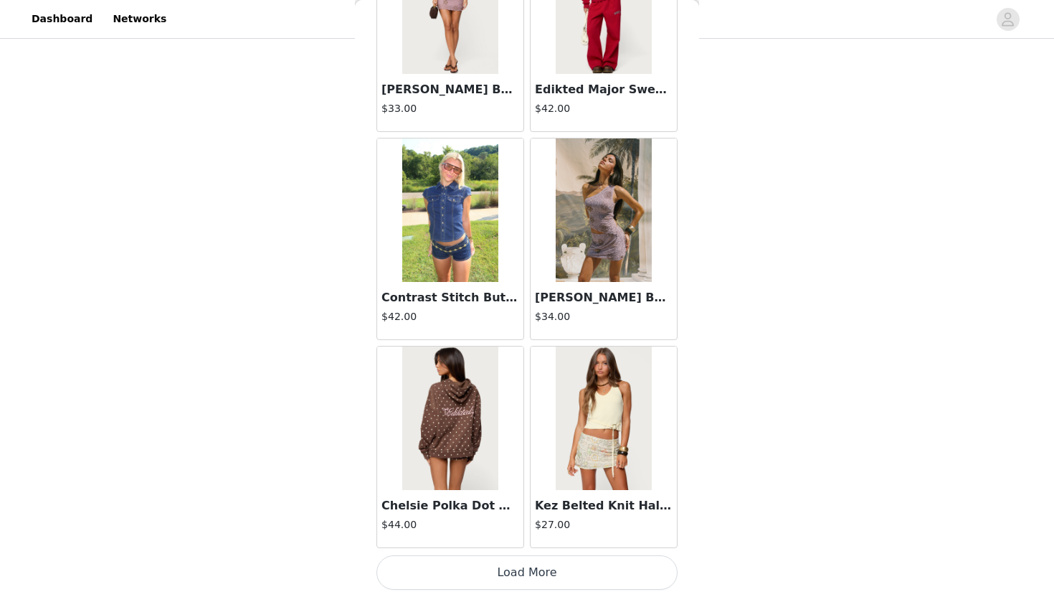
click at [523, 546] on button "Load More" at bounding box center [526, 572] width 301 height 34
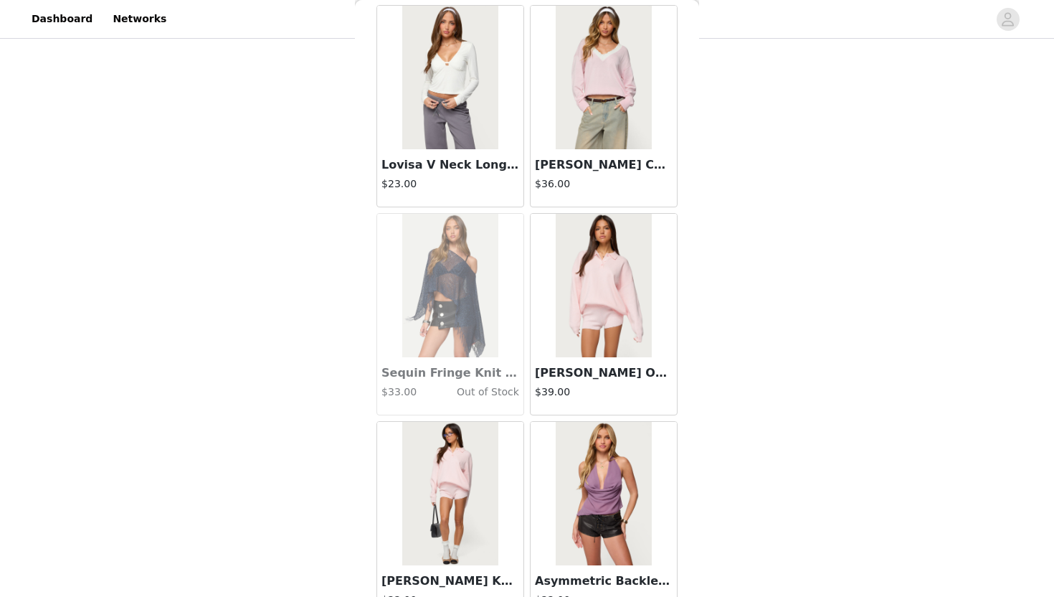
scroll to position [20310, 0]
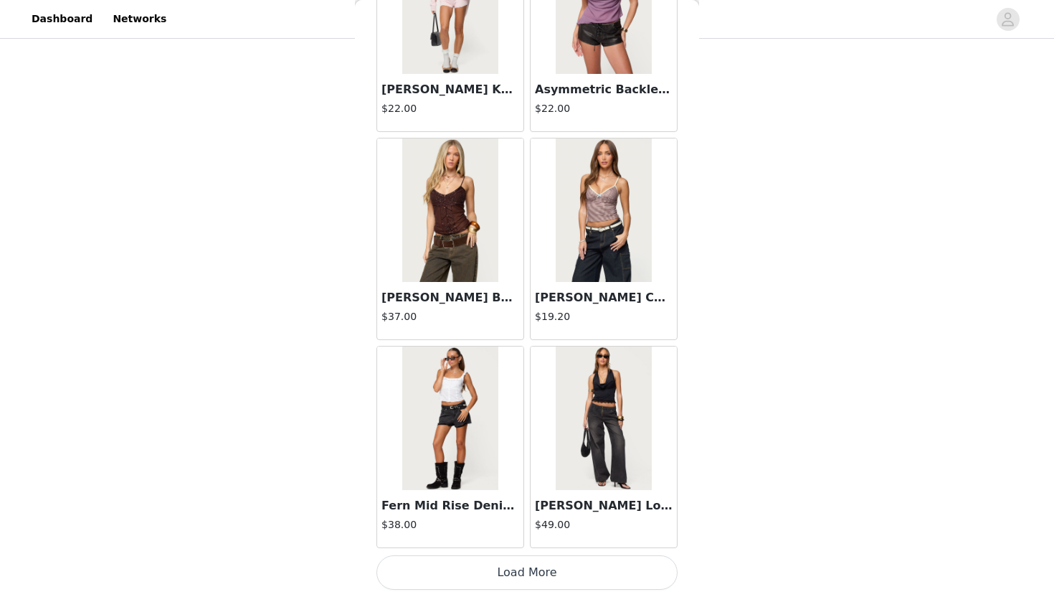
click at [495, 546] on button "Load More" at bounding box center [526, 572] width 301 height 34
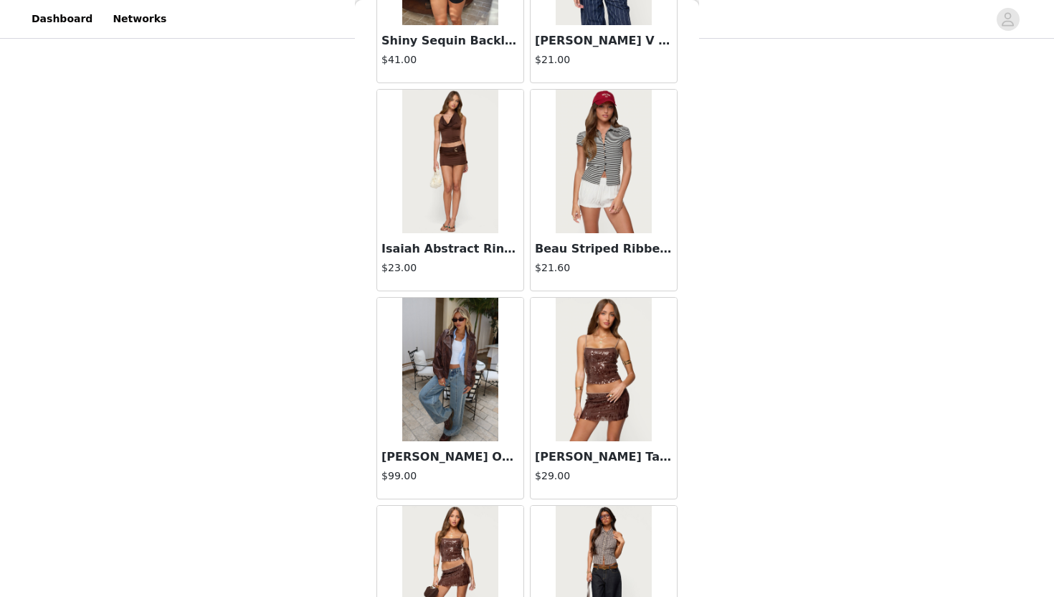
scroll to position [22389, 0]
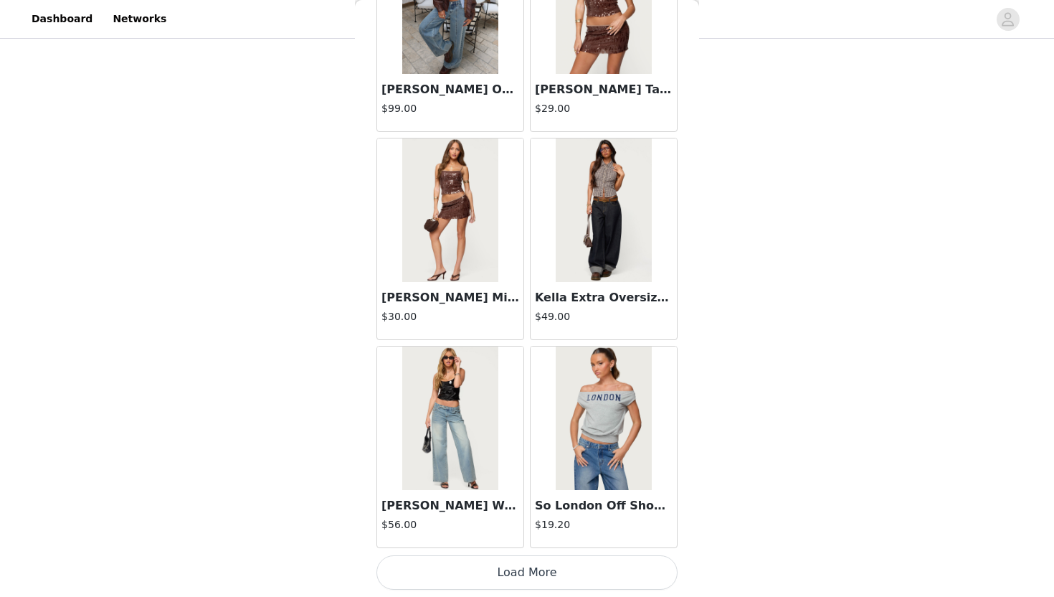
click at [525, 546] on button "Load More" at bounding box center [526, 572] width 301 height 34
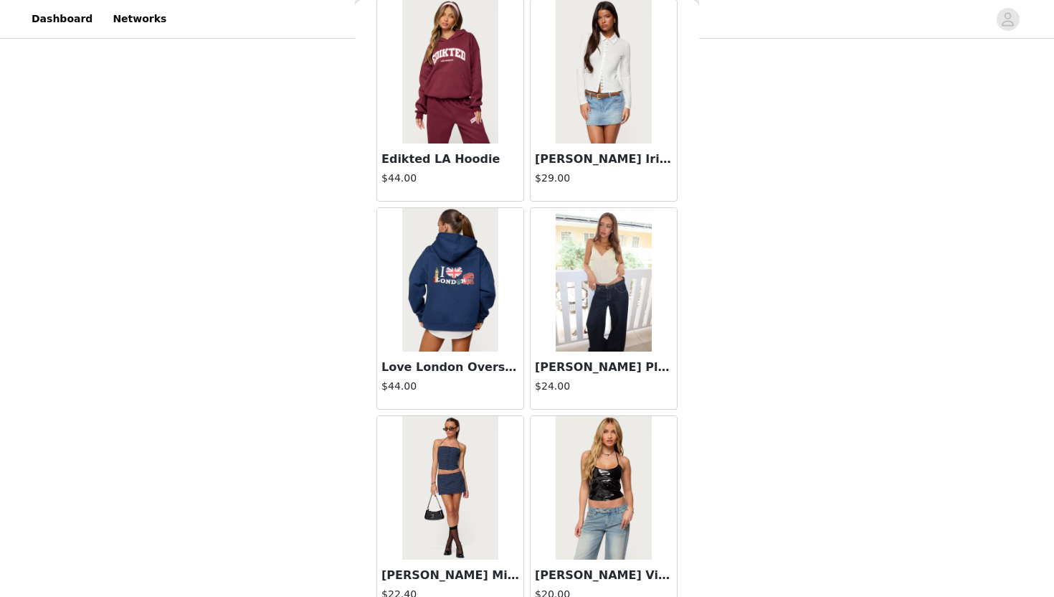
scroll to position [24468, 0]
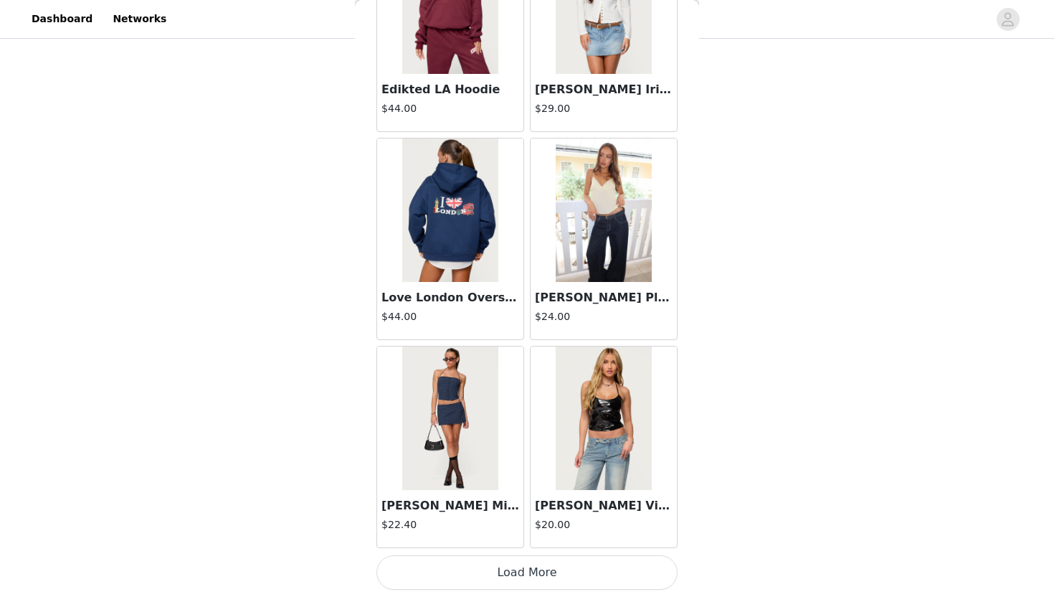
click at [465, 546] on button "Load More" at bounding box center [526, 572] width 301 height 34
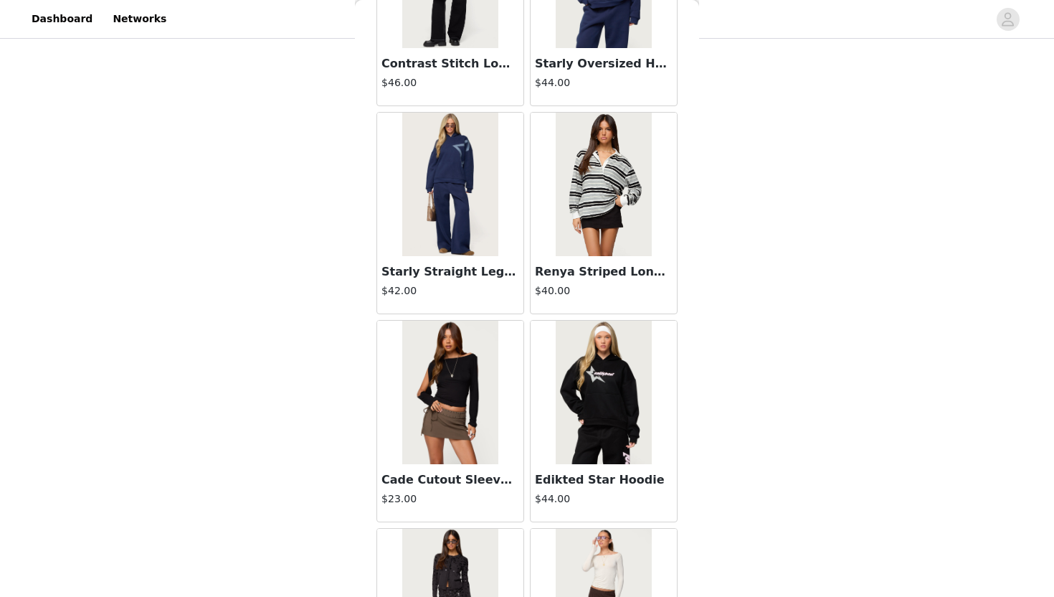
scroll to position [26547, 0]
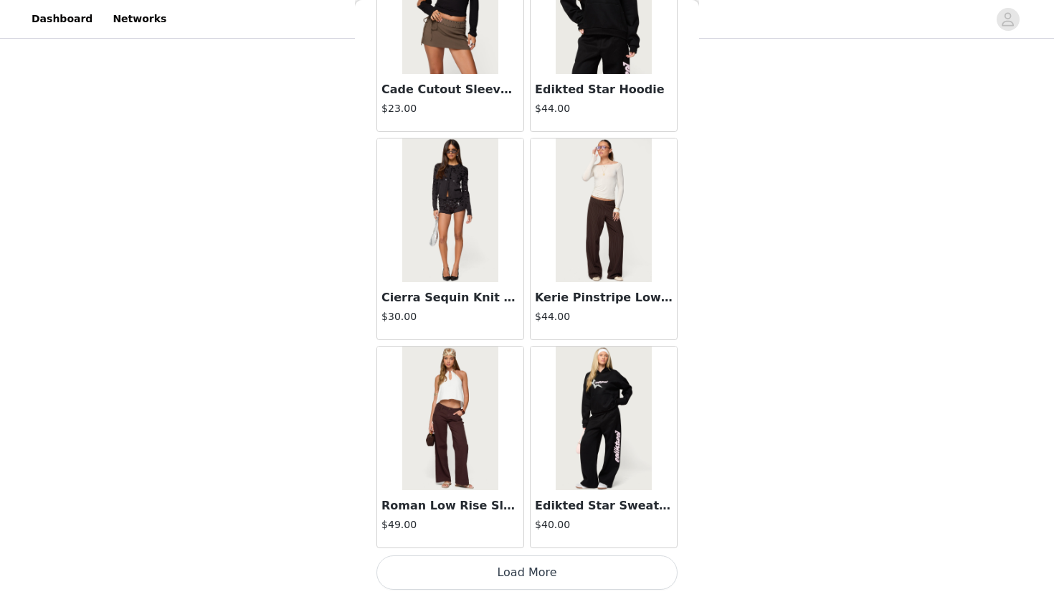
click at [449, 546] on button "Load More" at bounding box center [526, 572] width 301 height 34
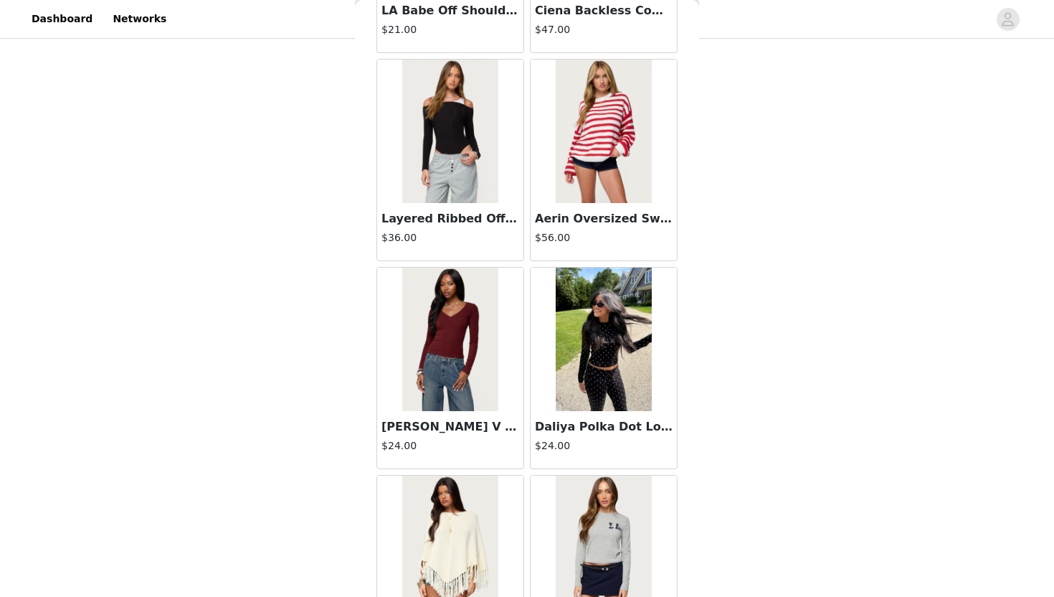
scroll to position [28627, 0]
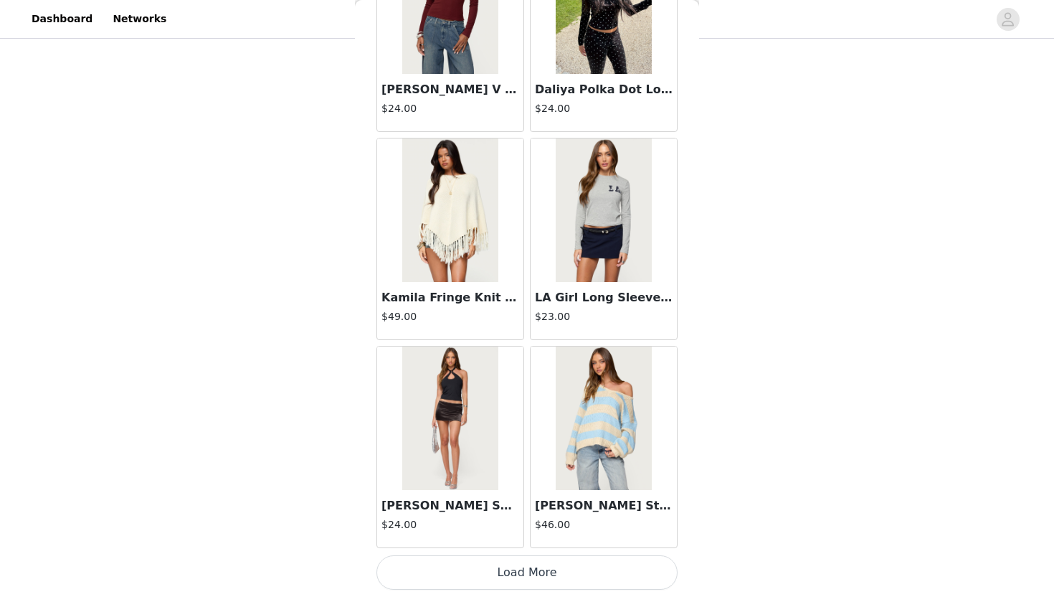
click at [525, 546] on button "Load More" at bounding box center [526, 572] width 301 height 34
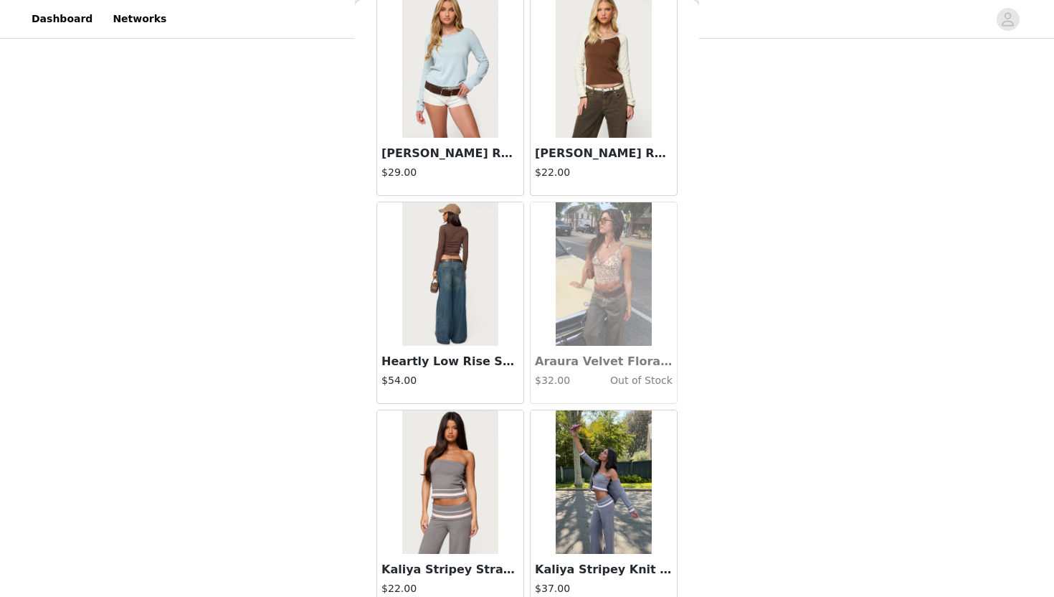
scroll to position [30706, 0]
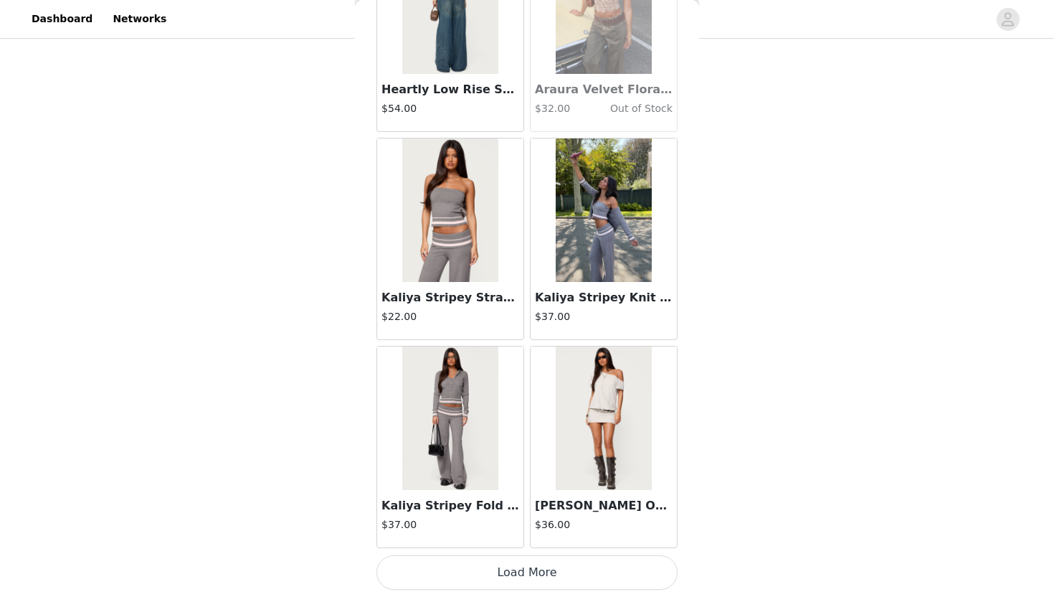
click at [518, 546] on button "Load More" at bounding box center [526, 572] width 301 height 34
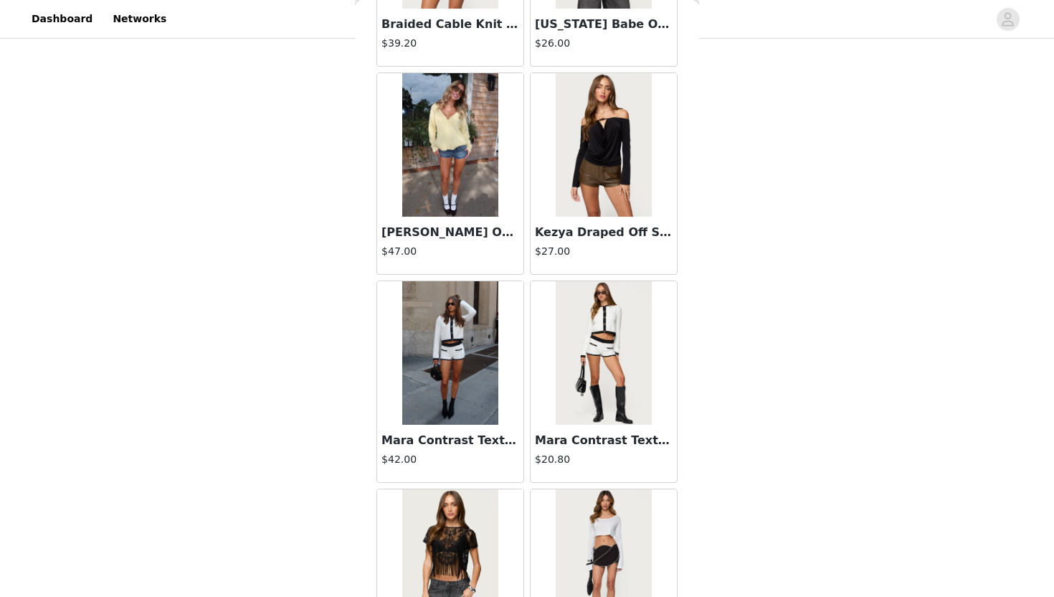
scroll to position [32785, 0]
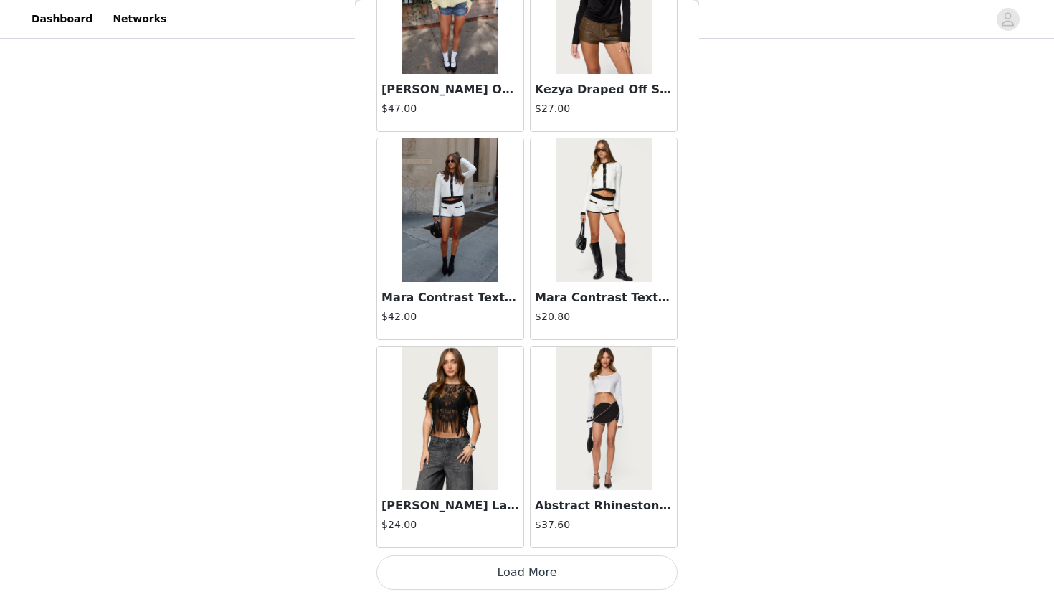
click at [498, 546] on button "Load More" at bounding box center [526, 572] width 301 height 34
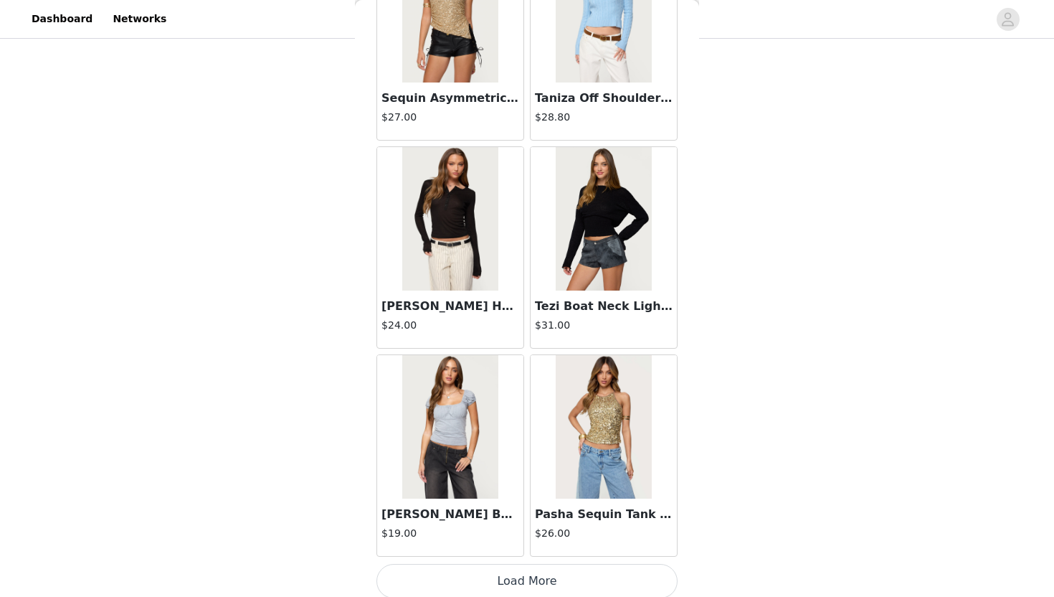
scroll to position [34864, 0]
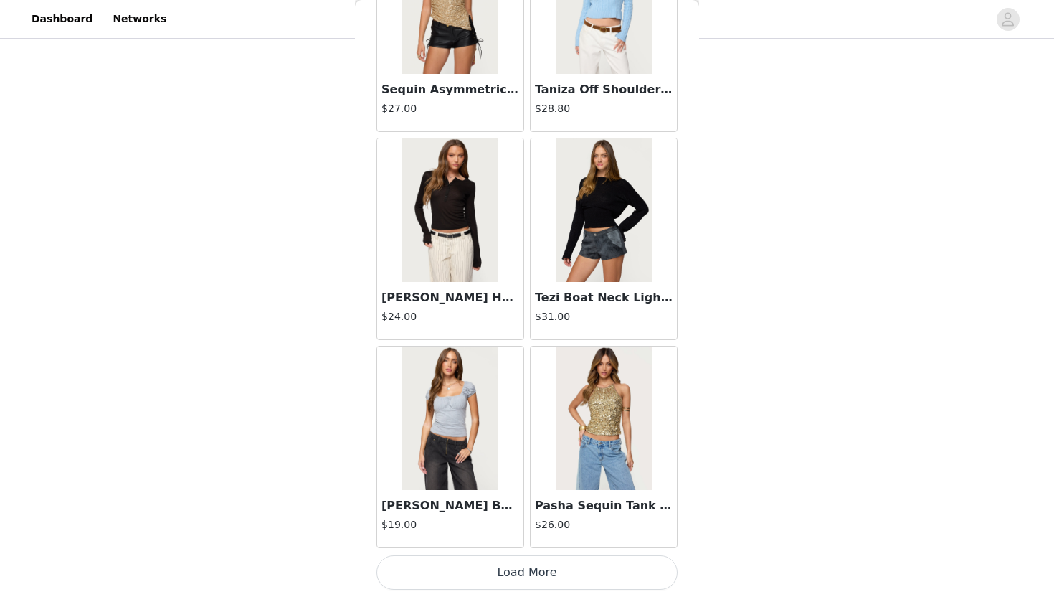
click at [525, 546] on button "Load More" at bounding box center [526, 572] width 301 height 34
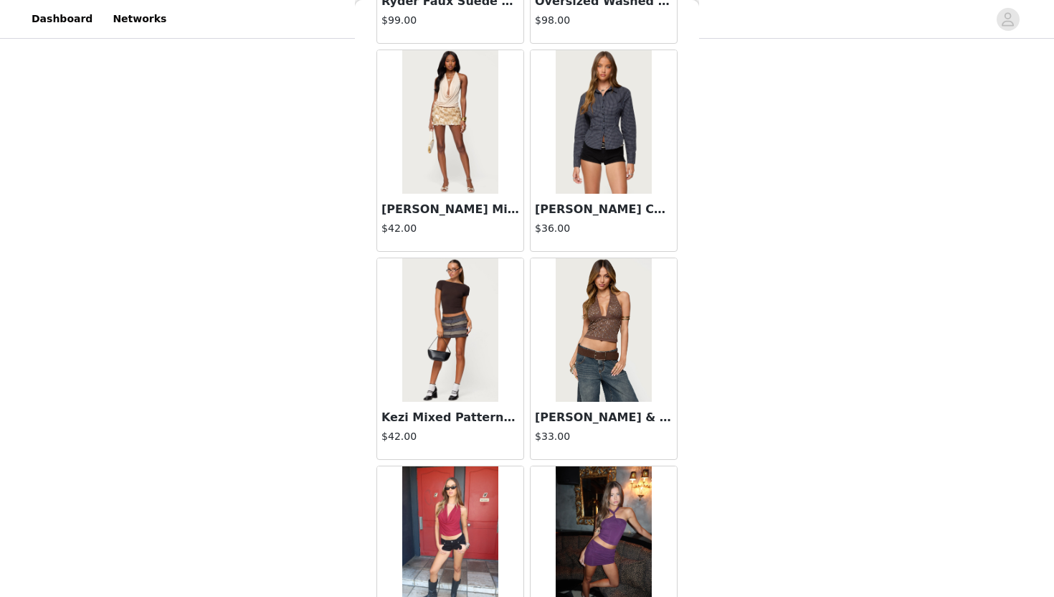
scroll to position [36943, 0]
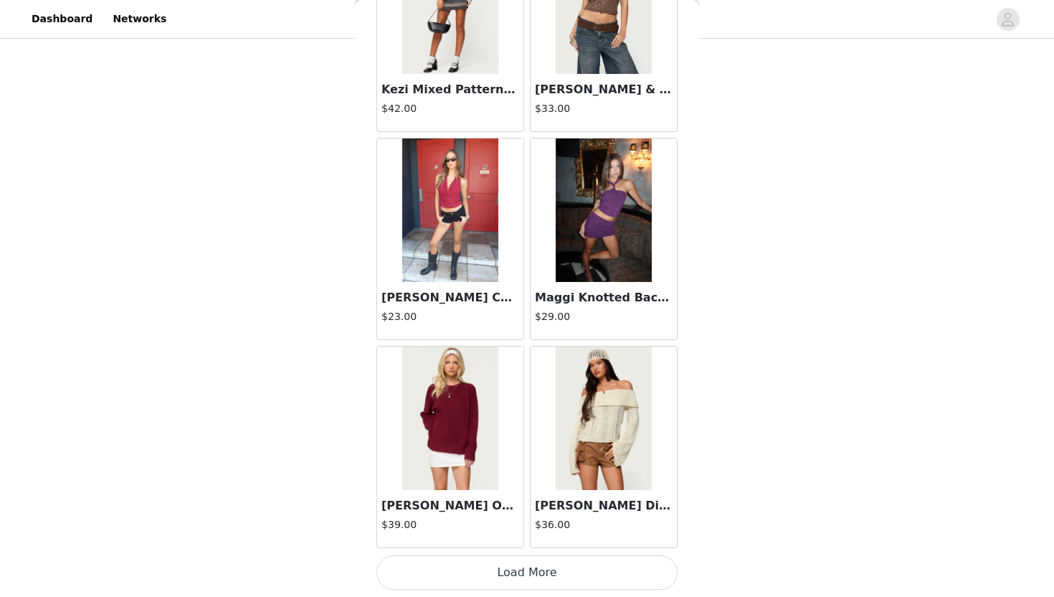
click at [501, 546] on button "Load More" at bounding box center [526, 572] width 301 height 34
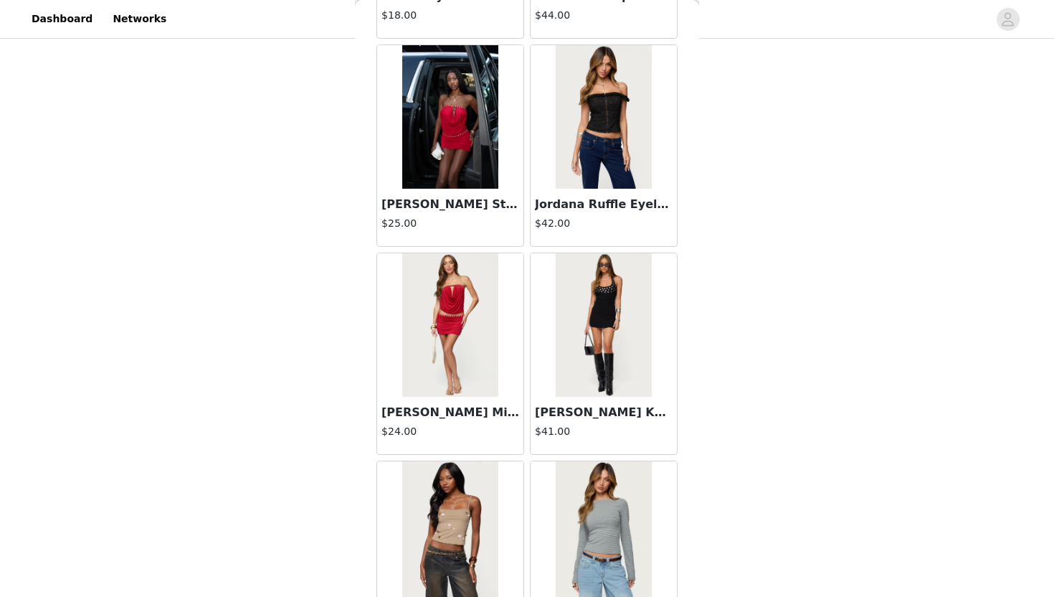
scroll to position [39022, 0]
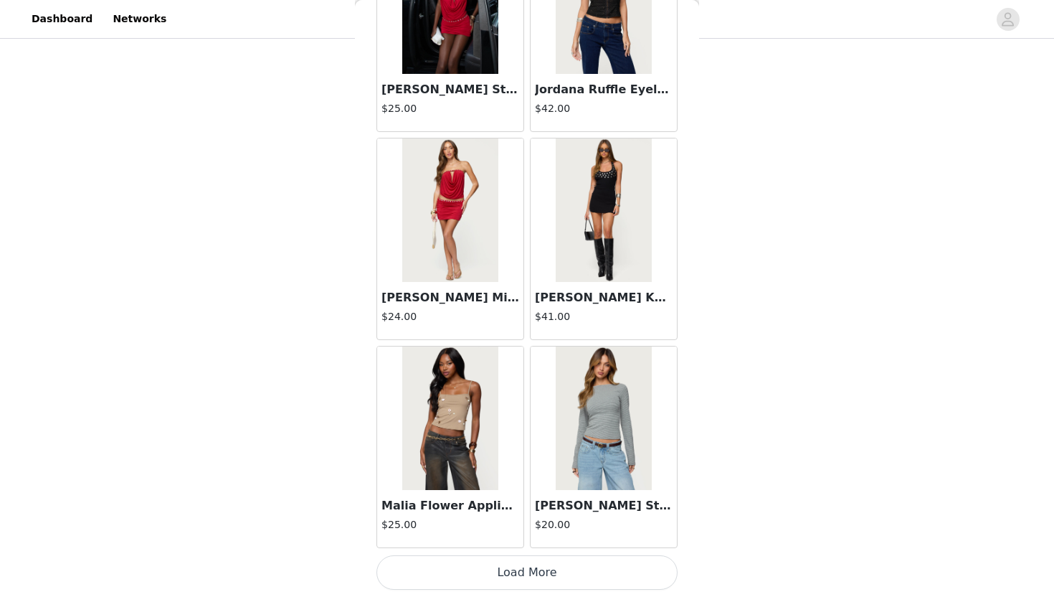
click at [504, 546] on button "Load More" at bounding box center [526, 572] width 301 height 34
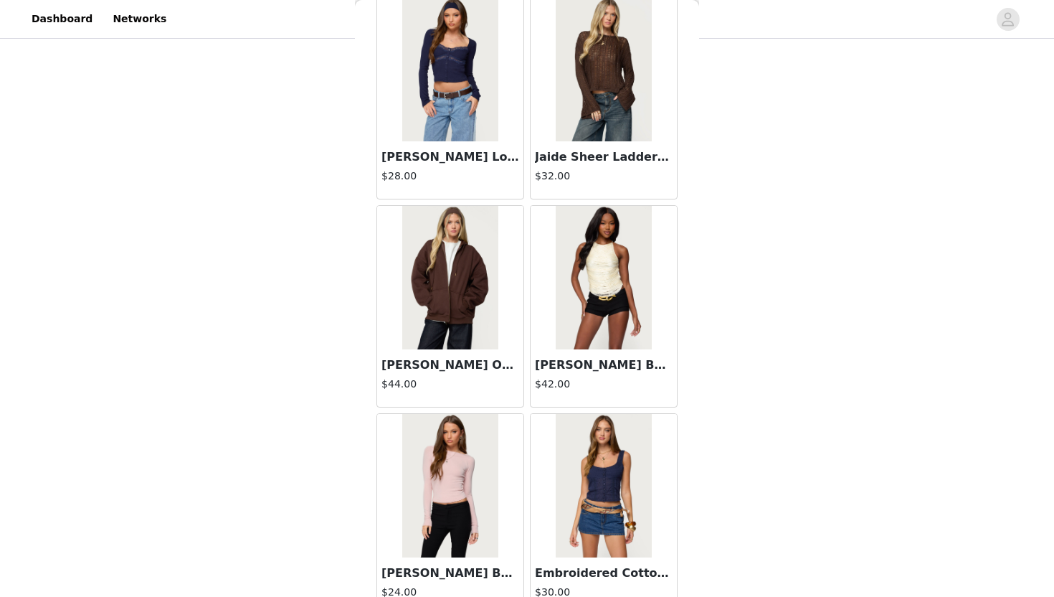
scroll to position [41102, 0]
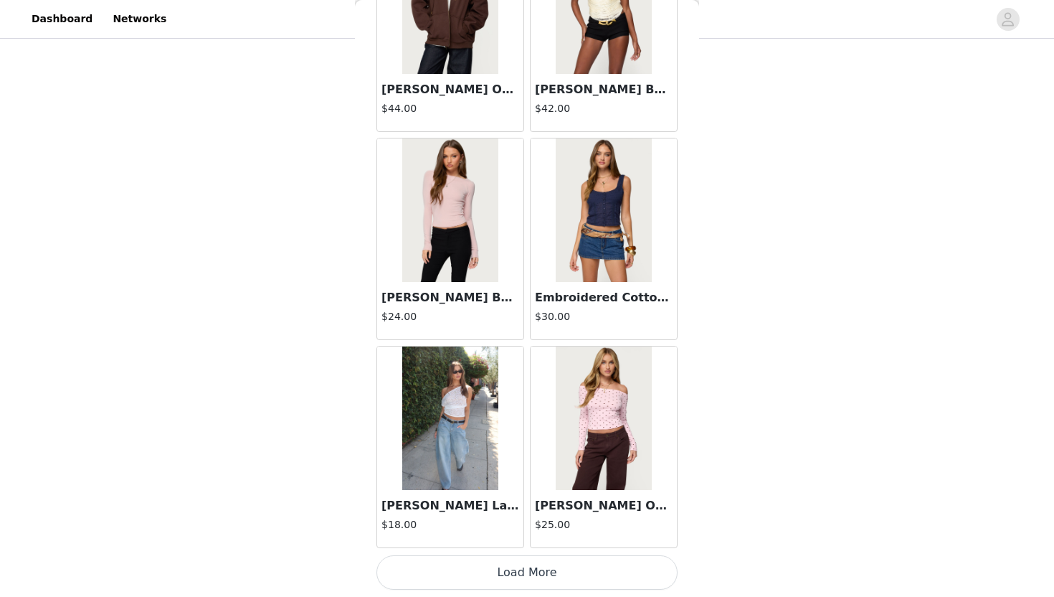
click at [525, 546] on button "Load More" at bounding box center [526, 572] width 301 height 34
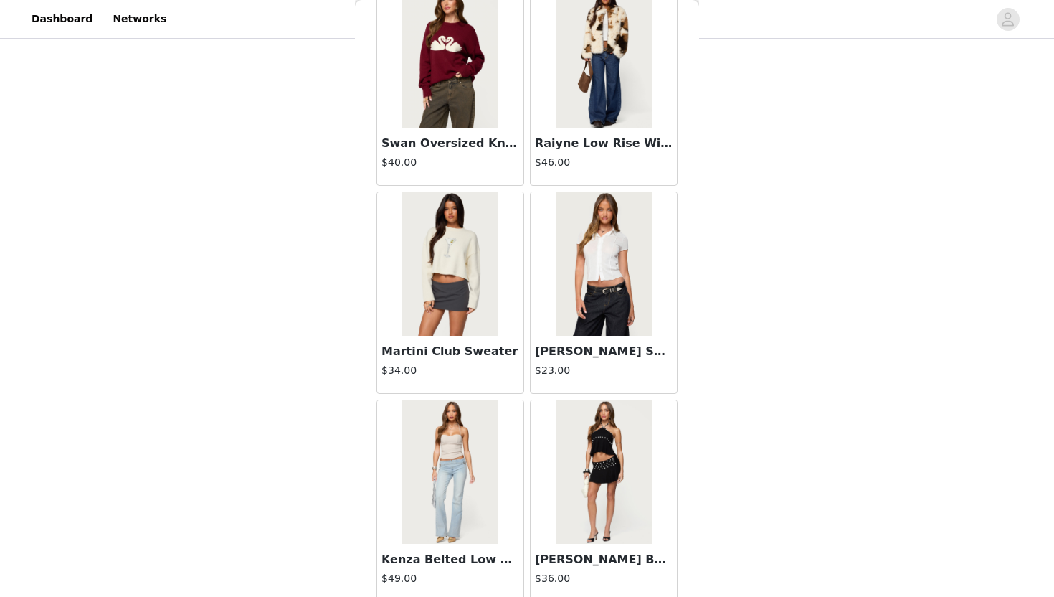
scroll to position [43181, 0]
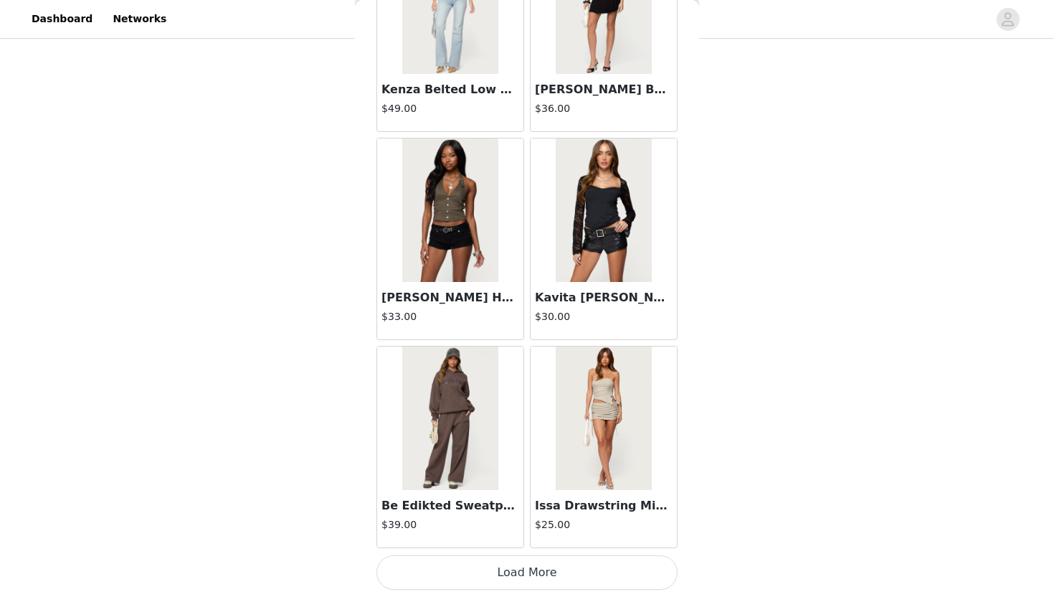
click at [525, 546] on button "Load More" at bounding box center [526, 572] width 301 height 34
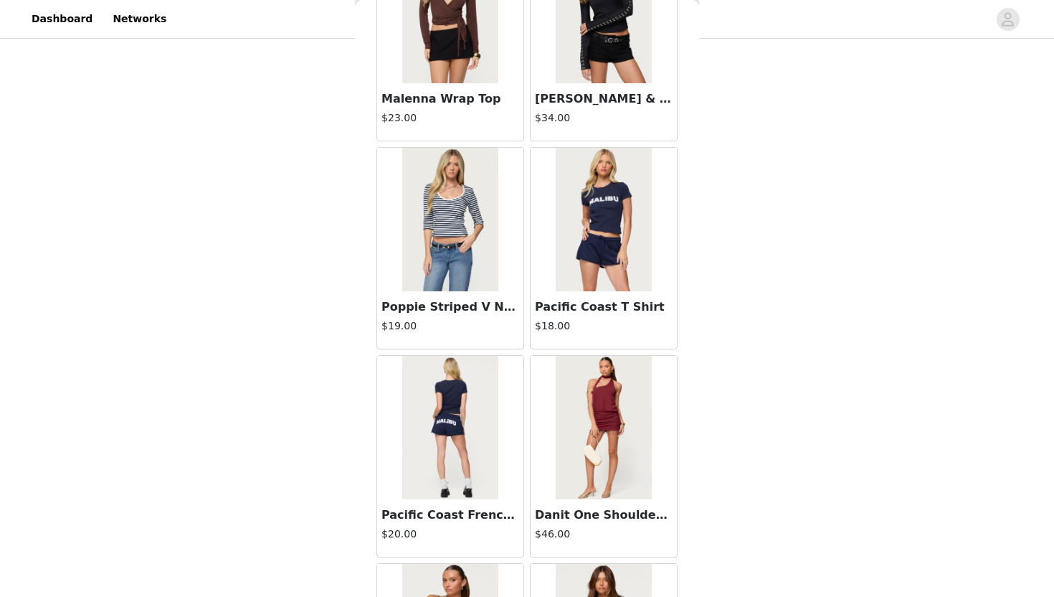
scroll to position [45260, 0]
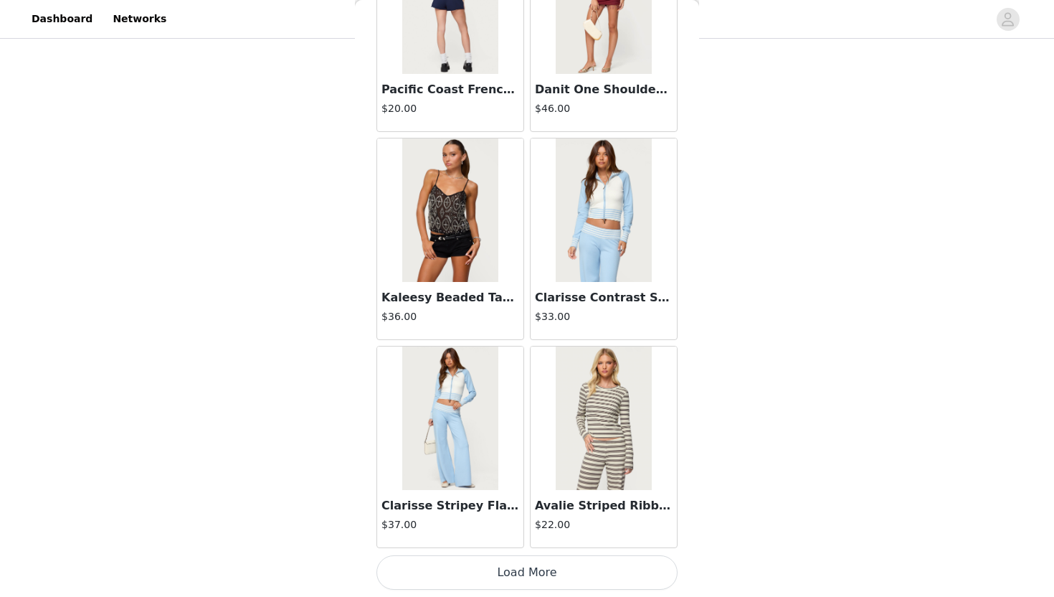
click at [503, 546] on button "Load More" at bounding box center [526, 572] width 301 height 34
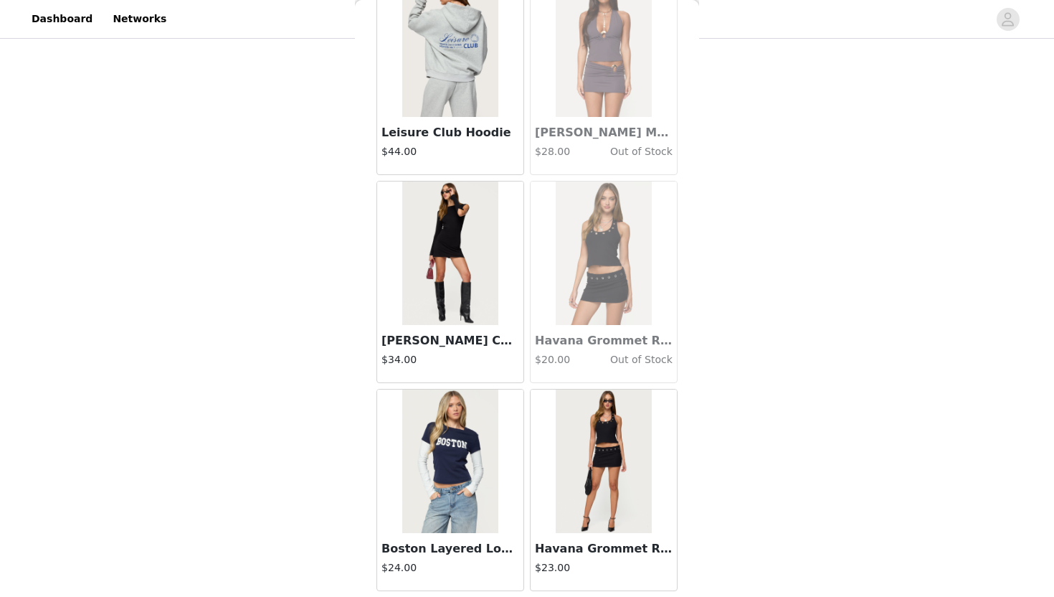
scroll to position [47339, 0]
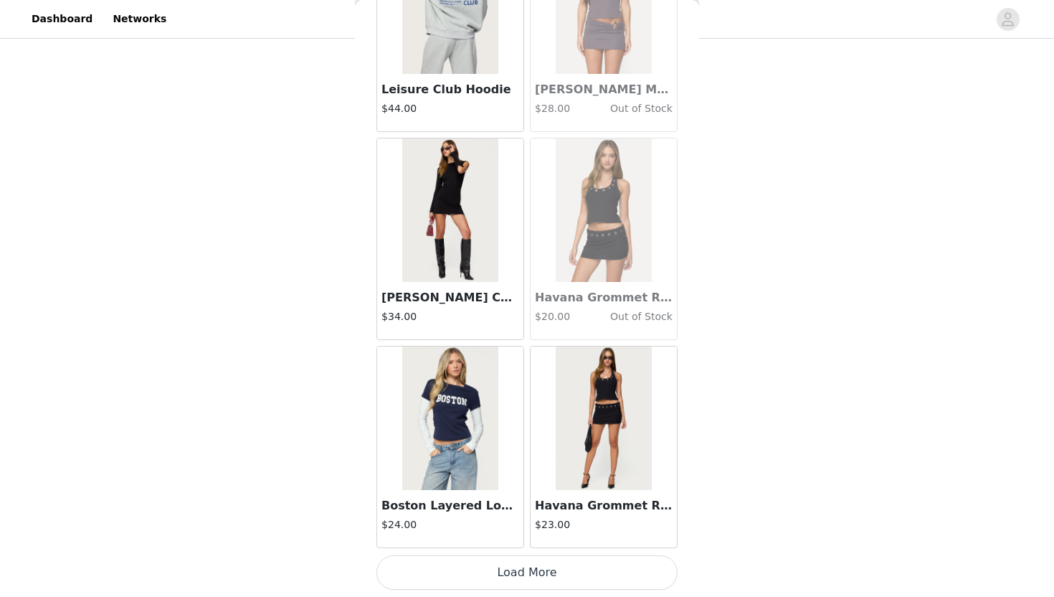
click at [525, 546] on button "Load More" at bounding box center [526, 572] width 301 height 34
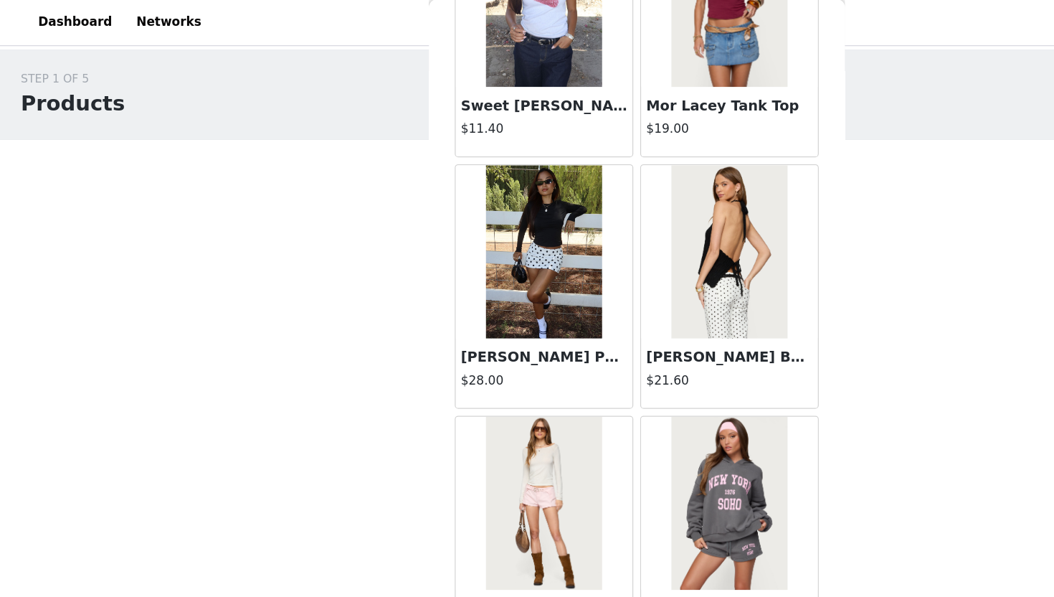
scroll to position [1599, 0]
click at [525, 212] on img at bounding box center [603, 208] width 95 height 143
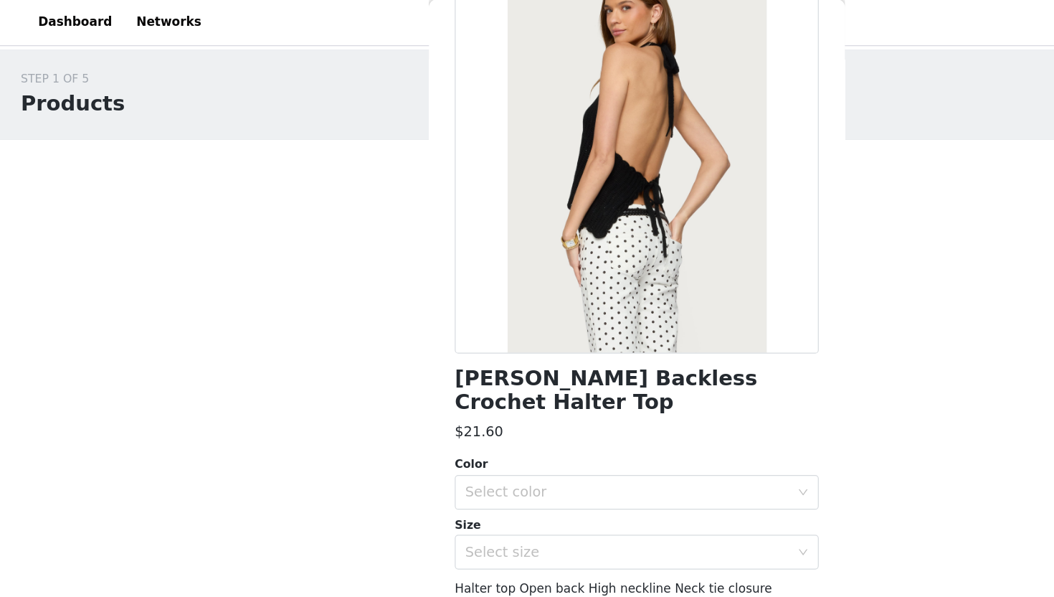
scroll to position [0, 0]
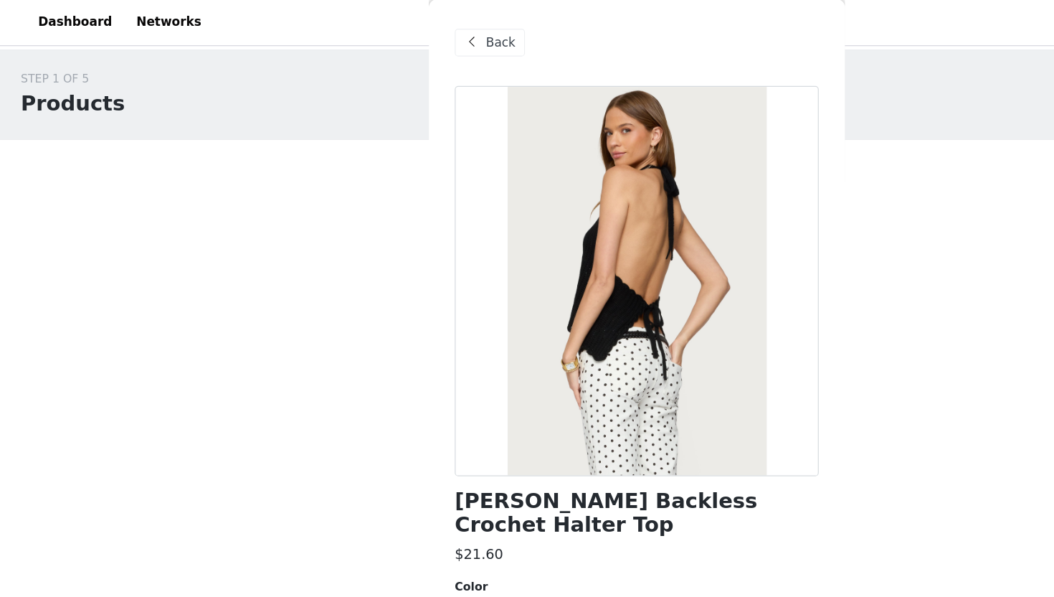
click at [397, 32] on span at bounding box center [390, 35] width 17 height 17
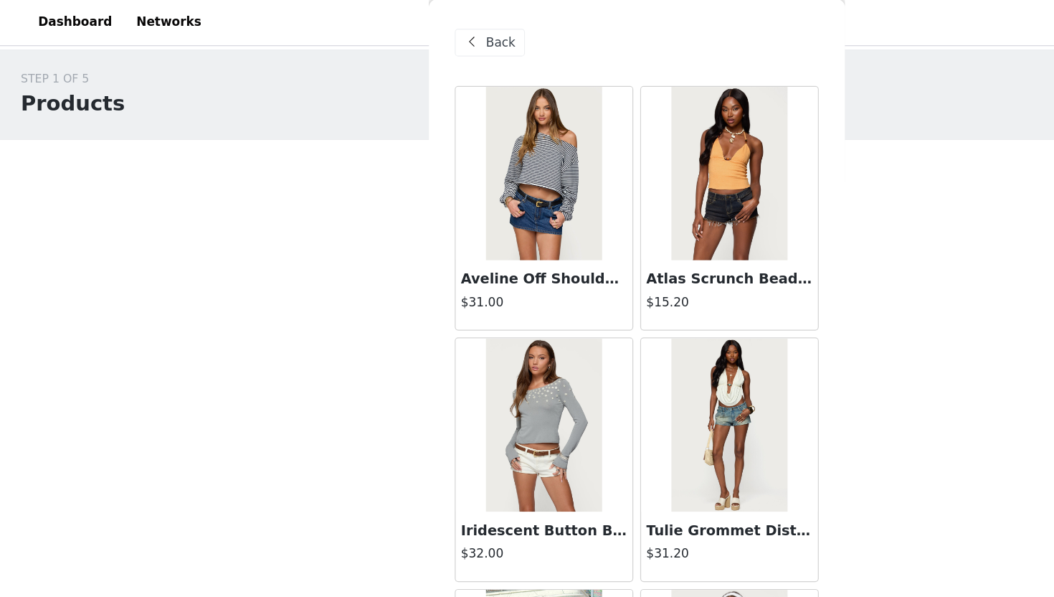
click at [399, 39] on div "Back" at bounding box center [405, 35] width 58 height 23
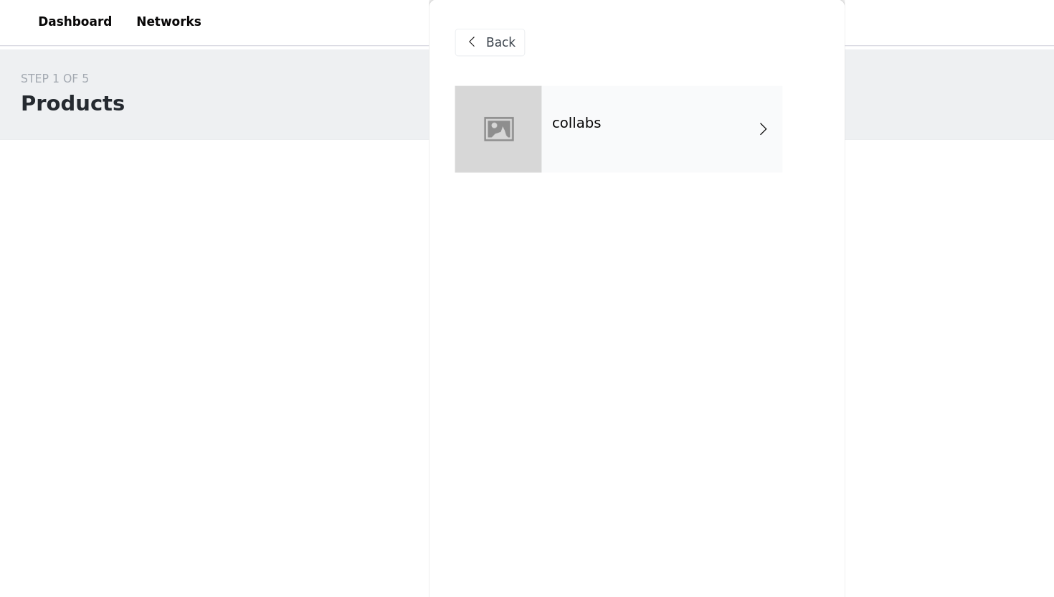
click at [399, 39] on div "Back" at bounding box center [405, 35] width 58 height 23
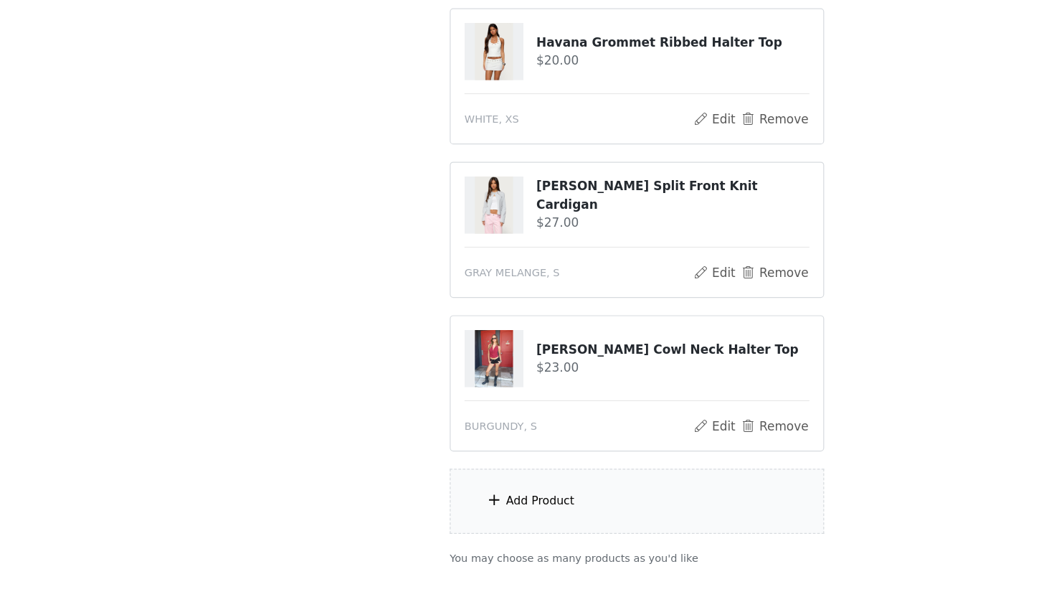
scroll to position [310, 0]
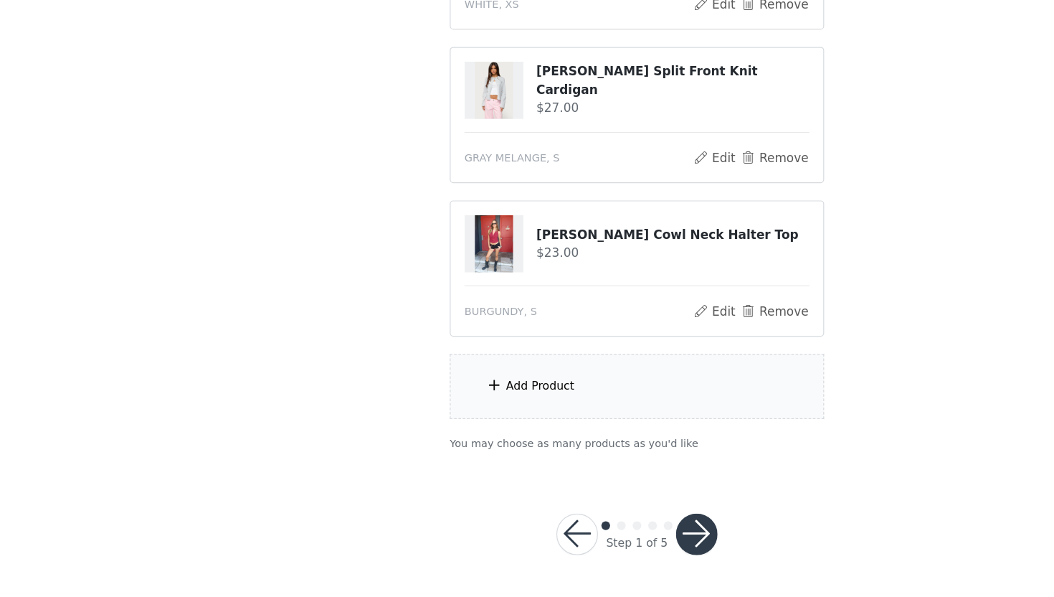
click at [401, 421] on span at bounding box center [408, 421] width 14 height 17
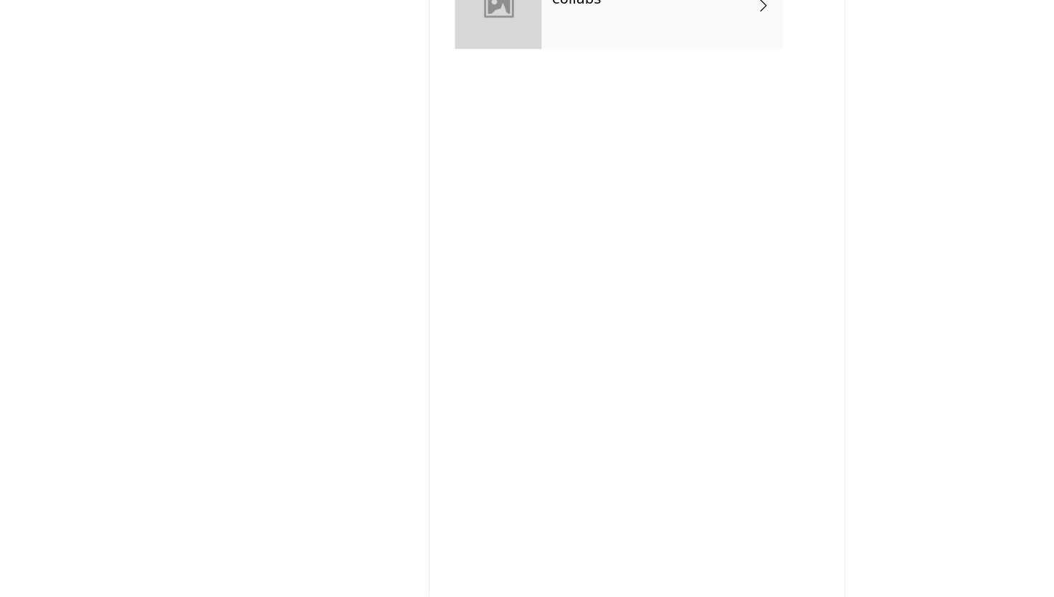
click at [466, 114] on div "collabs" at bounding box center [547, 108] width 199 height 72
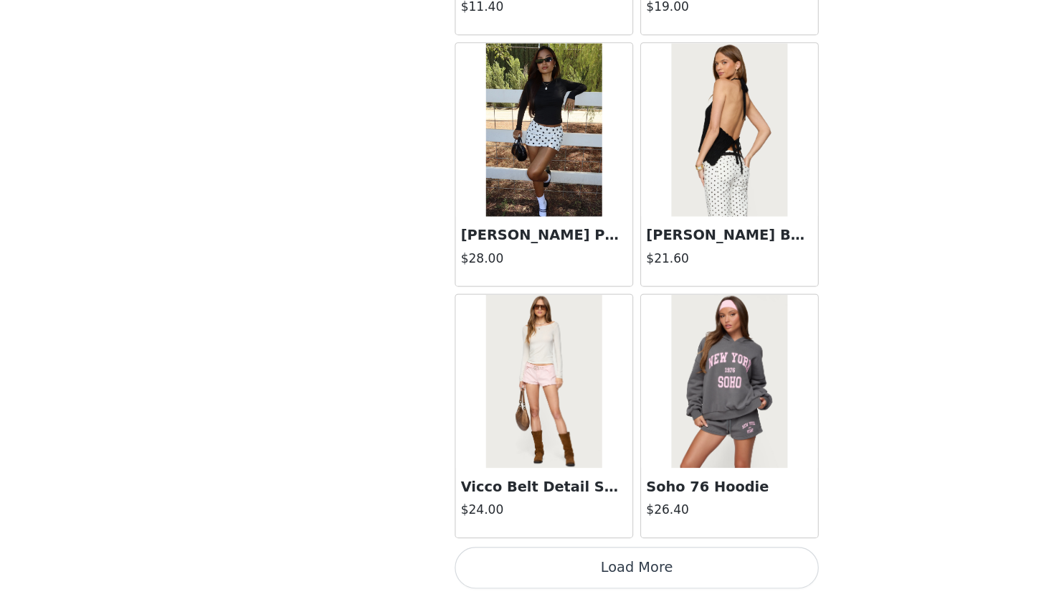
click at [500, 546] on button "Load More" at bounding box center [526, 572] width 301 height 34
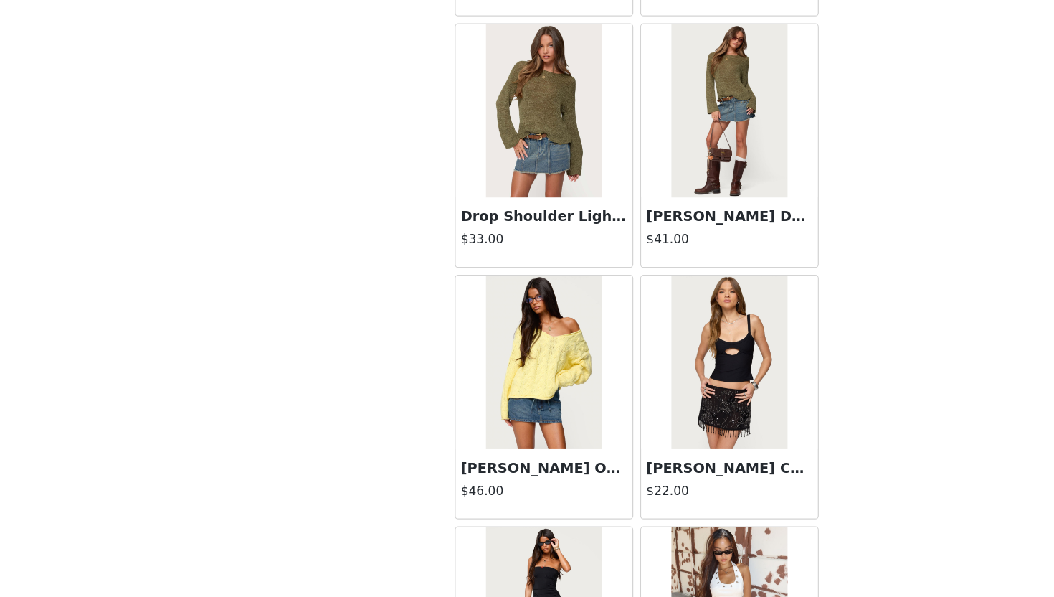
scroll to position [3483, 0]
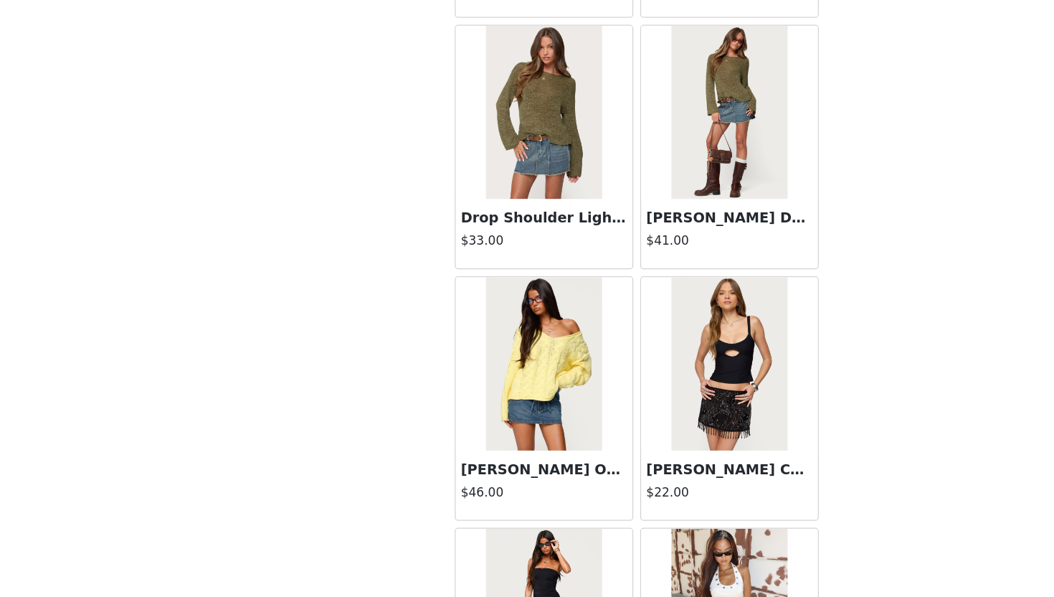
click at [466, 187] on img at bounding box center [449, 195] width 95 height 143
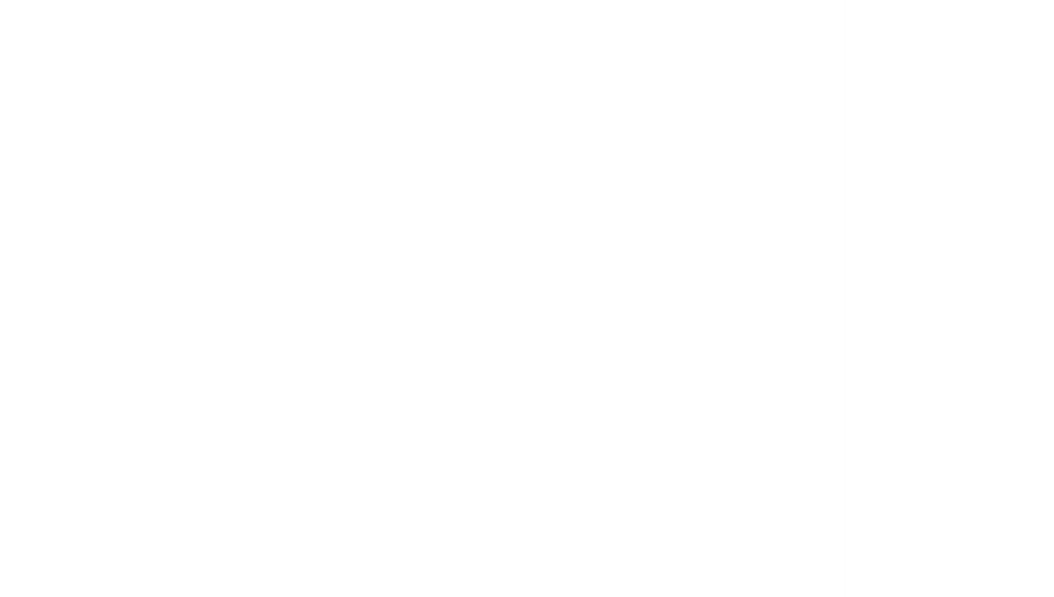
scroll to position [101, 0]
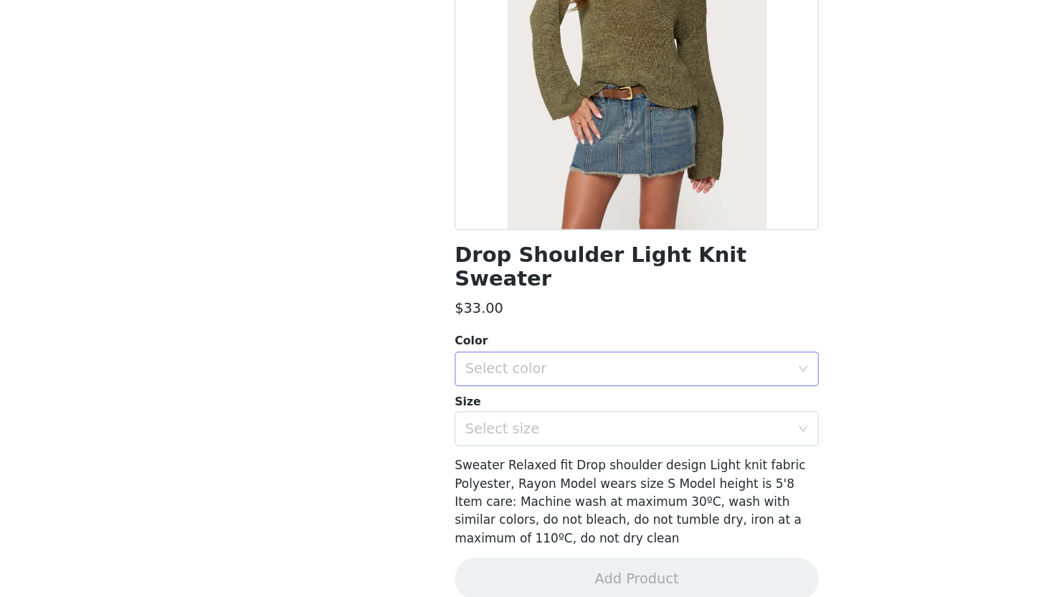
click at [416, 401] on div "Select color" at bounding box center [519, 408] width 268 height 14
click at [416, 419] on li "OLIVE" at bounding box center [526, 420] width 301 height 23
click at [416, 444] on div "Select size" at bounding box center [522, 457] width 275 height 27
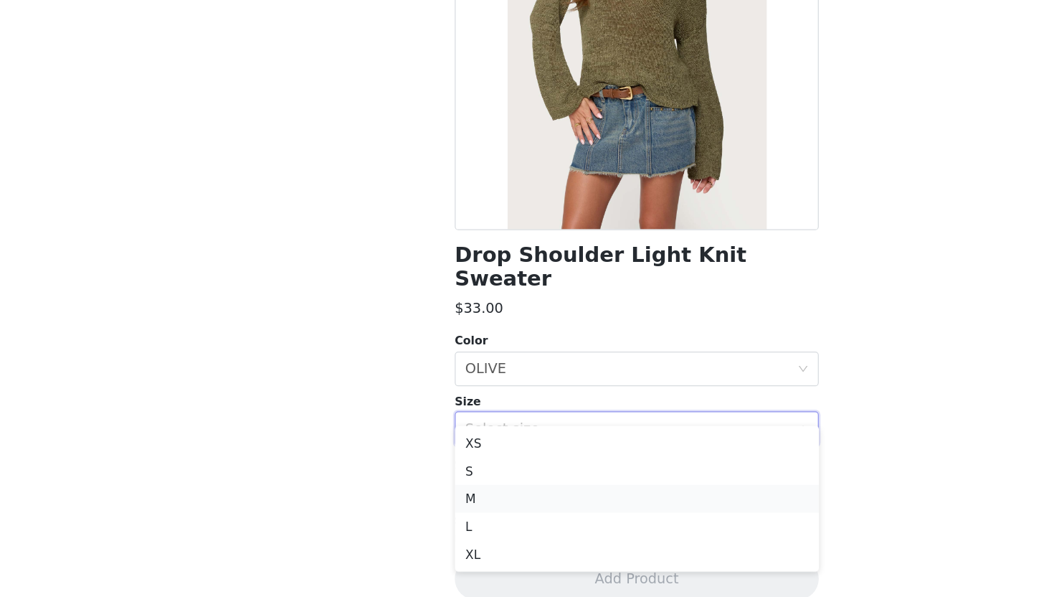
click at [399, 515] on li "M" at bounding box center [526, 515] width 301 height 23
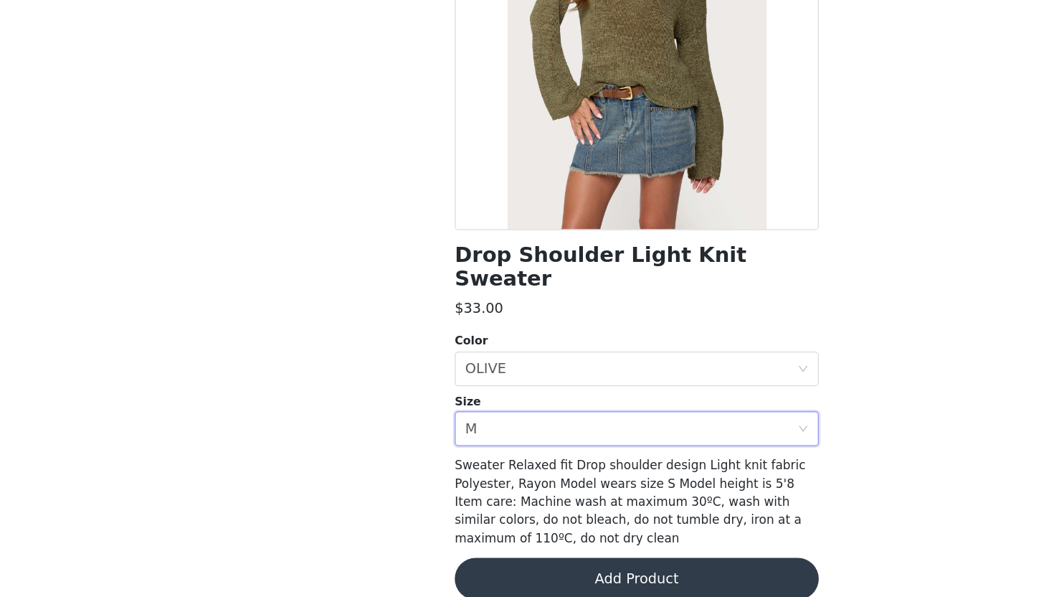
click at [399, 546] on button "Add Product" at bounding box center [526, 581] width 301 height 34
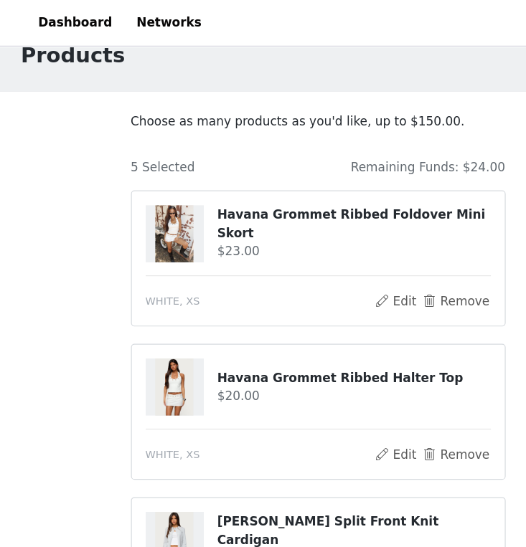
scroll to position [486, 0]
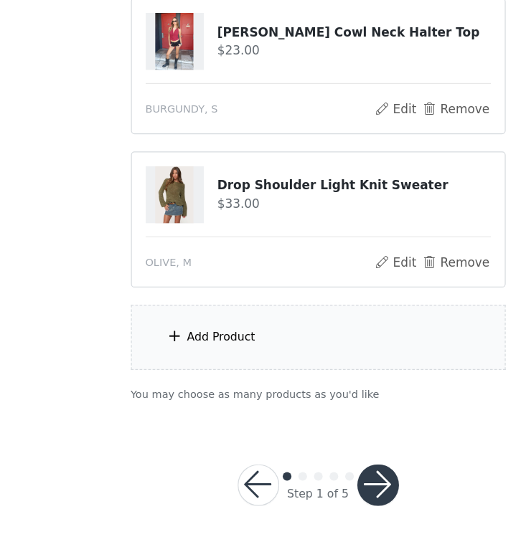
click at [247, 377] on div "Add Product" at bounding box center [263, 373] width 310 height 54
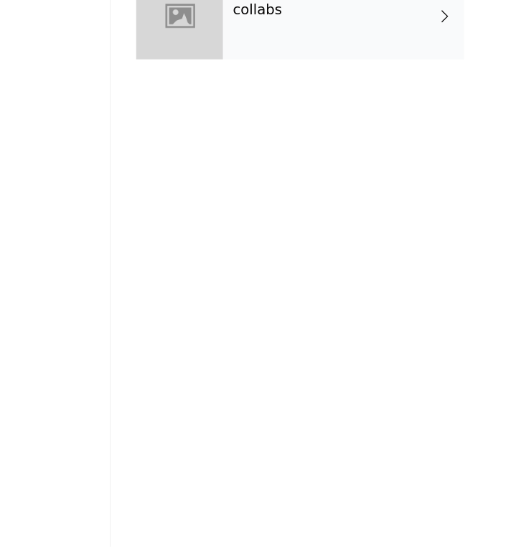
click at [267, 124] on div "collabs" at bounding box center [283, 108] width 199 height 72
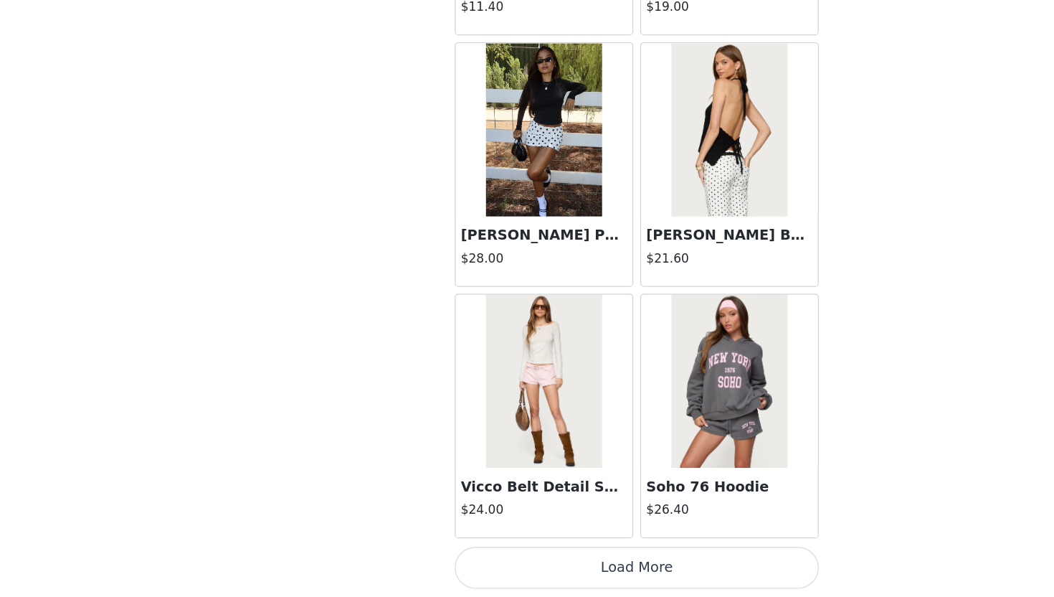
scroll to position [437, 0]
click at [515, 546] on button "Load More" at bounding box center [526, 572] width 301 height 34
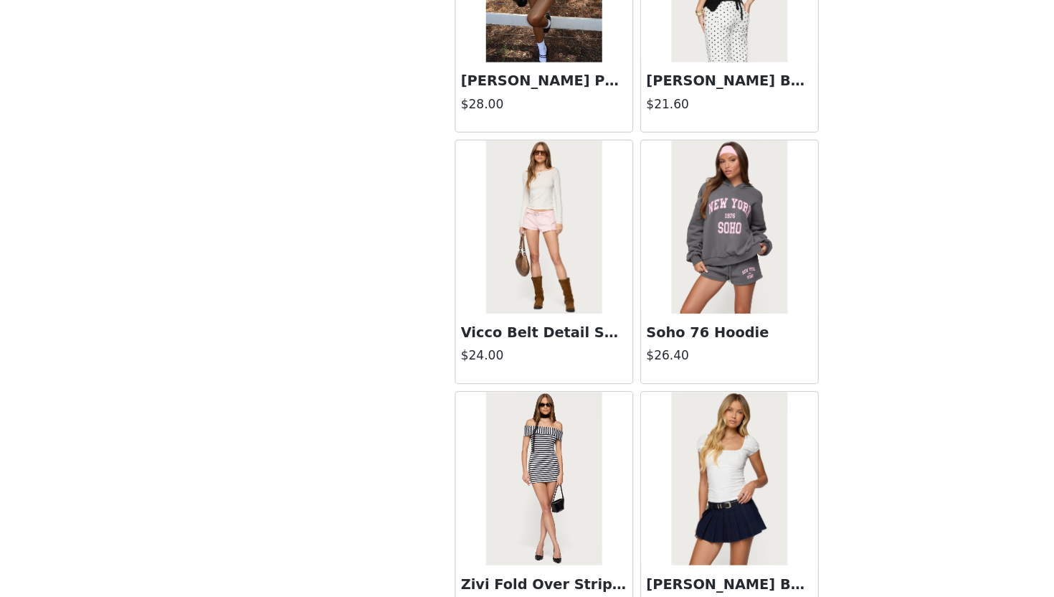
scroll to position [1993, 0]
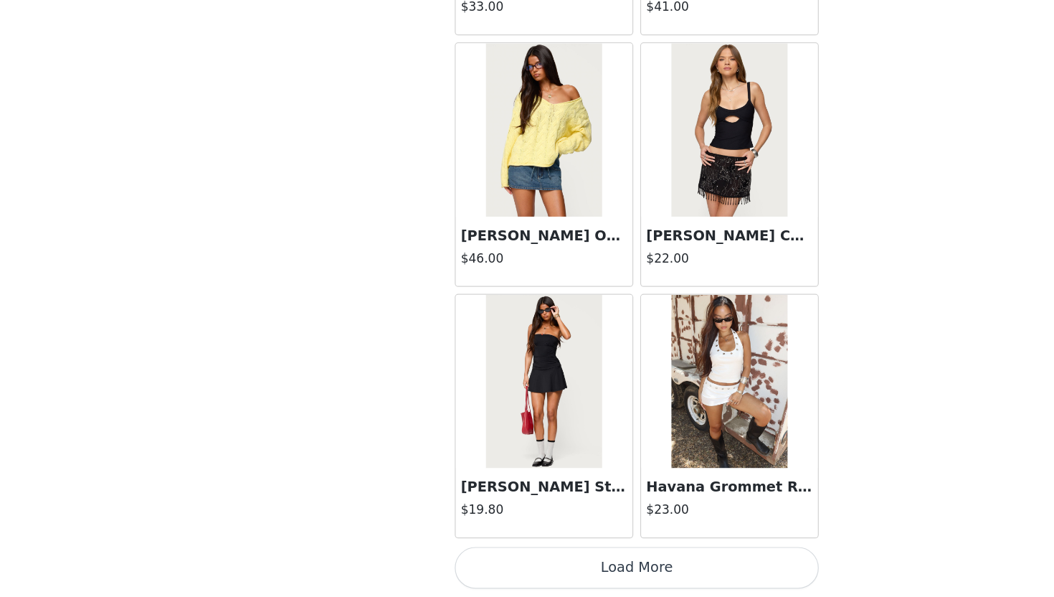
click at [508, 546] on button "Load More" at bounding box center [526, 572] width 301 height 34
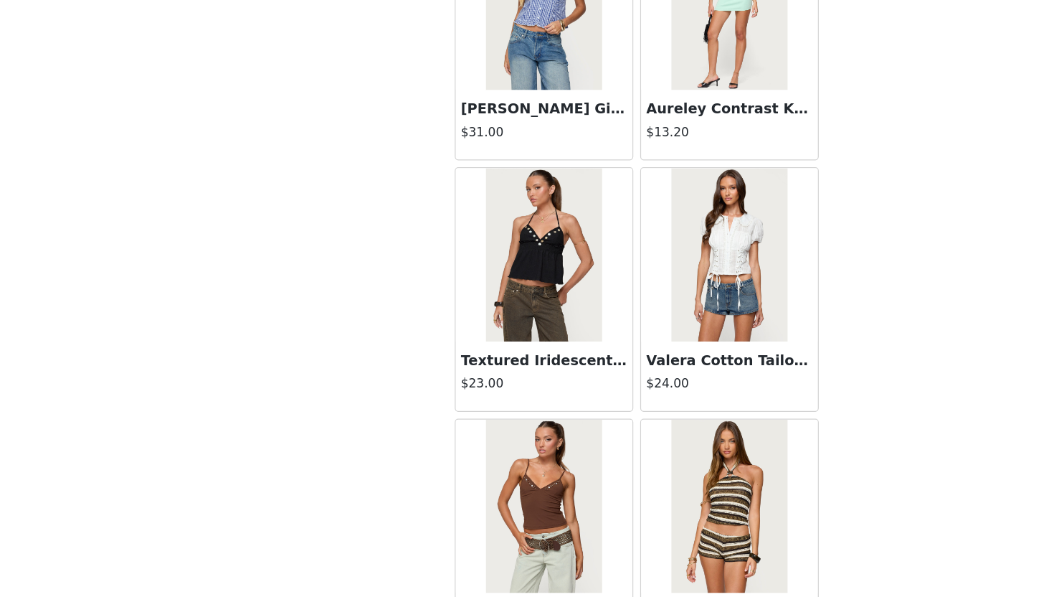
scroll to position [5756, 0]
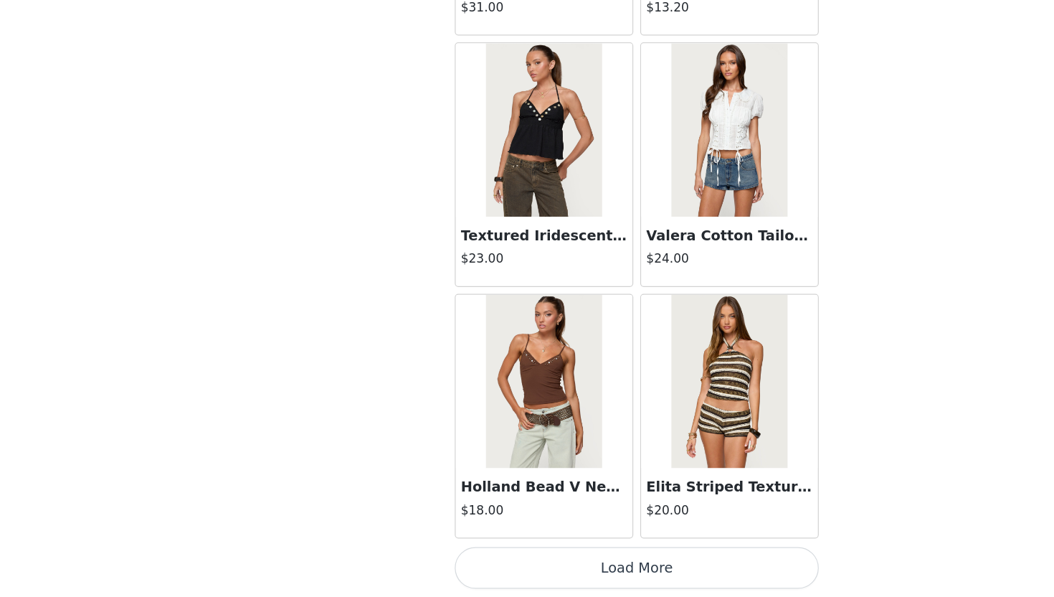
click at [520, 546] on button "Load More" at bounding box center [526, 572] width 301 height 34
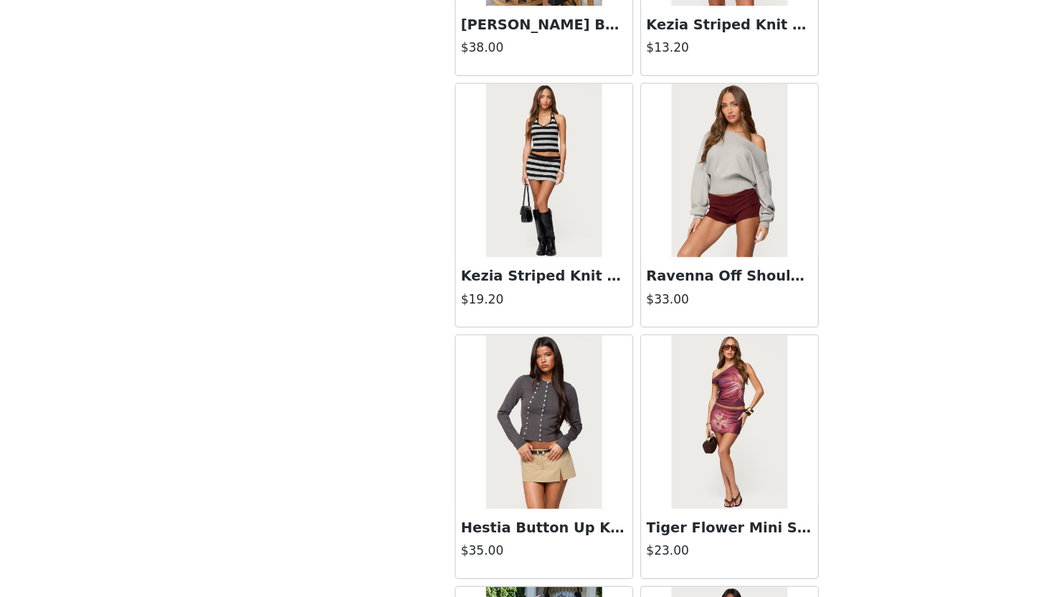
scroll to position [7835, 0]
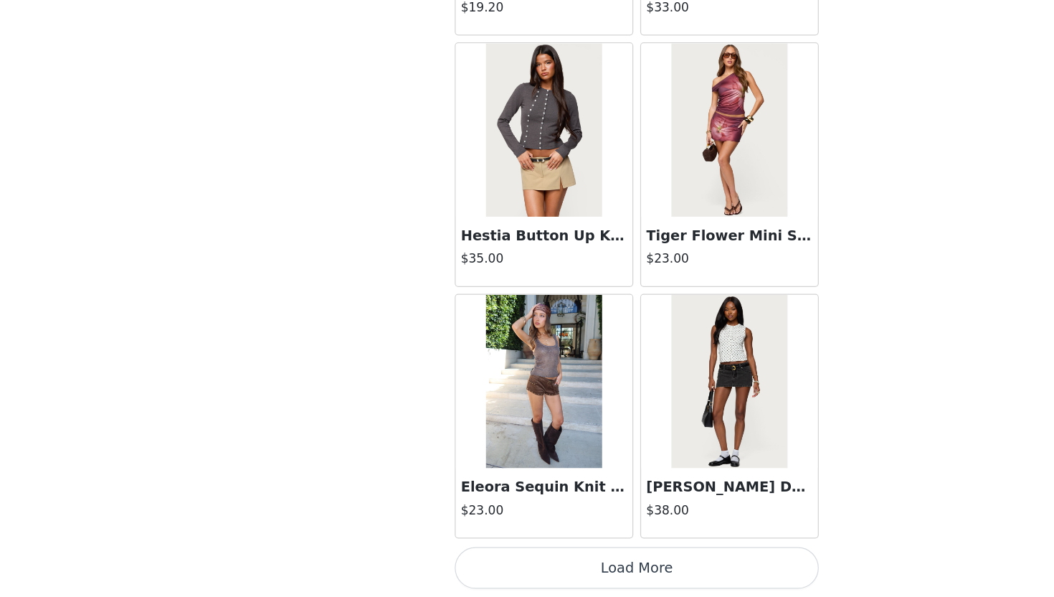
click at [505, 546] on button "Load More" at bounding box center [526, 572] width 301 height 34
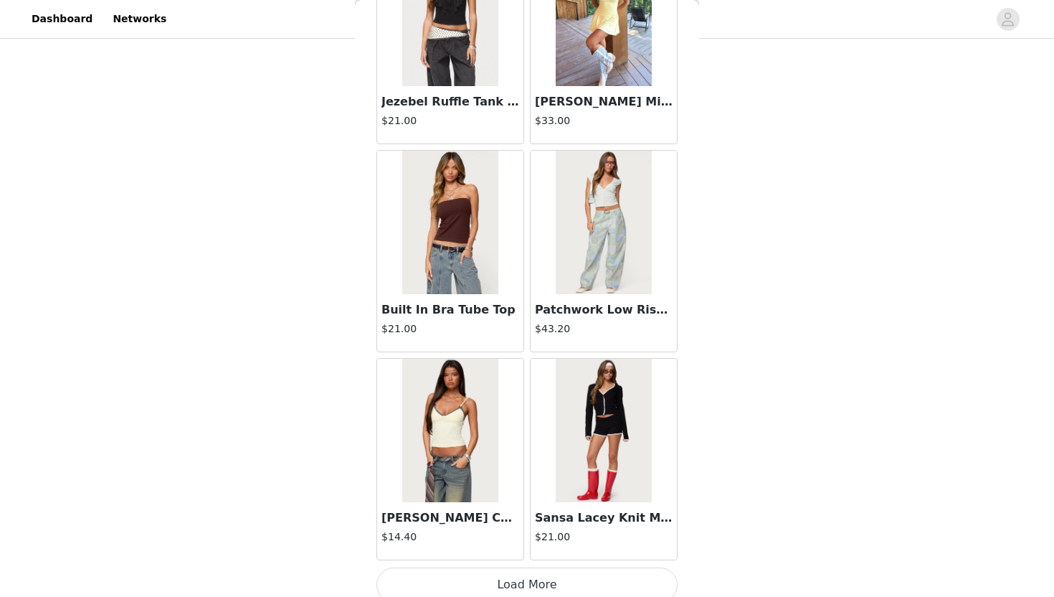
scroll to position [9904, 0]
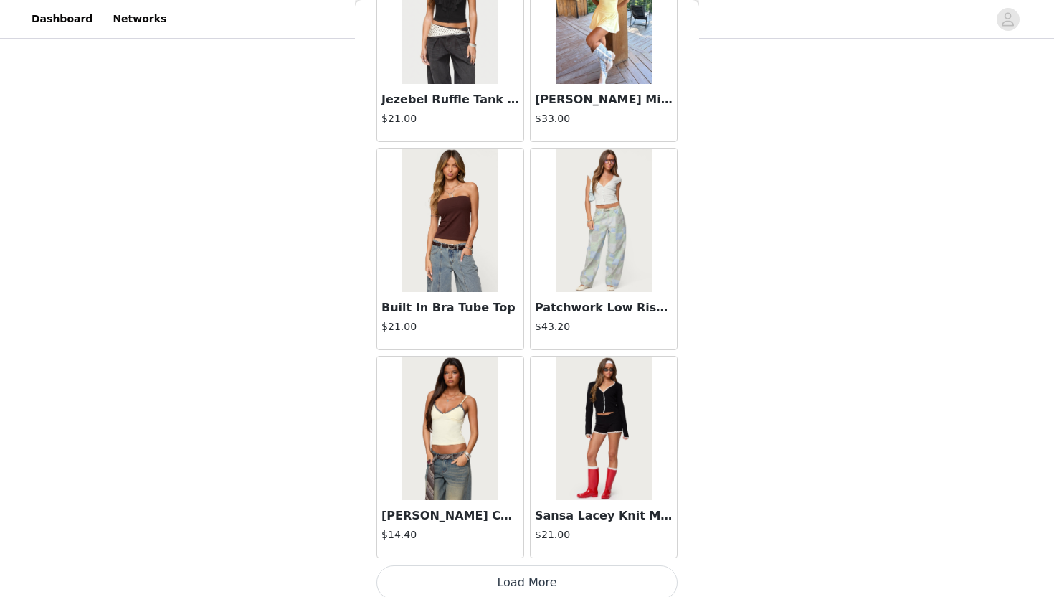
click at [520, 546] on button "Load More" at bounding box center [526, 582] width 301 height 34
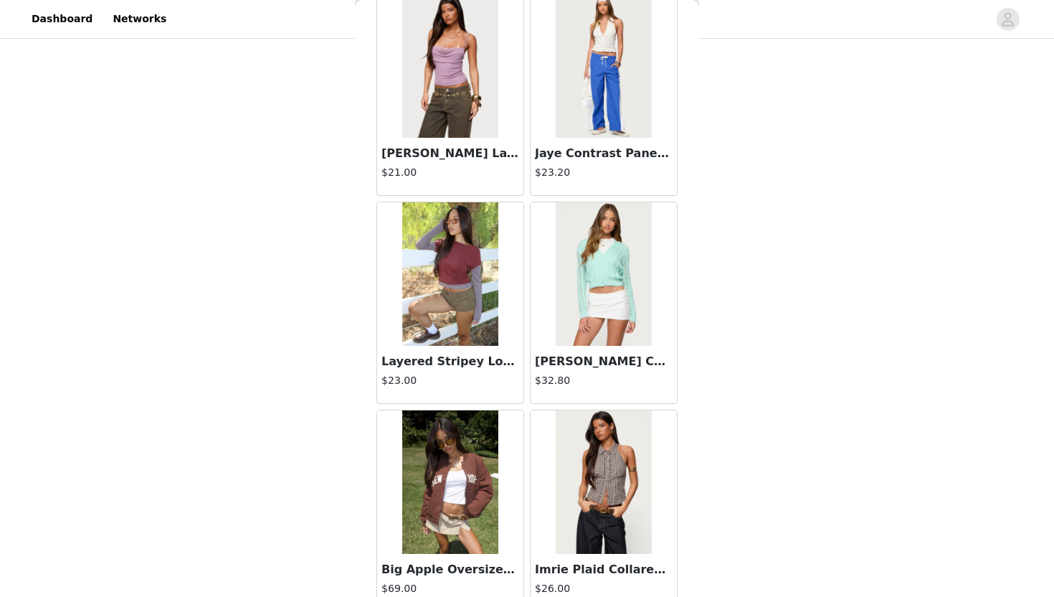
scroll to position [11993, 0]
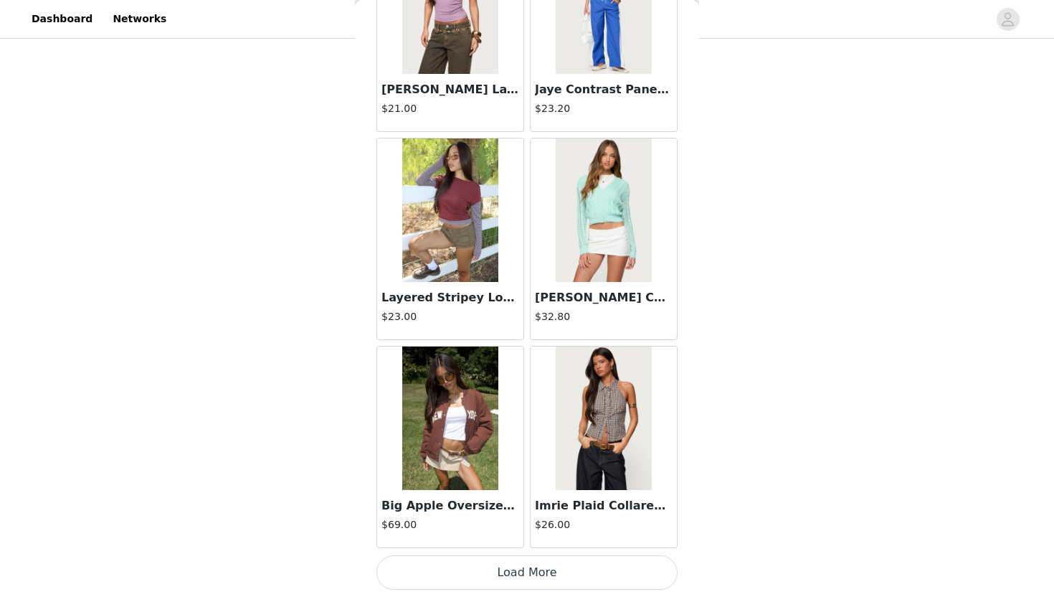
click at [520, 546] on button "Load More" at bounding box center [526, 572] width 301 height 34
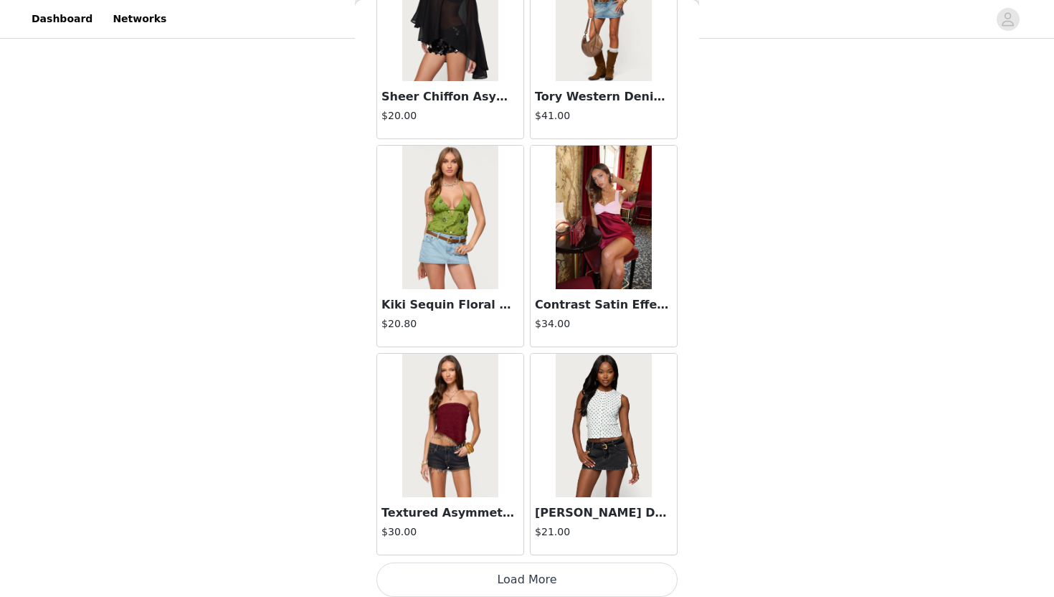
scroll to position [14072, 0]
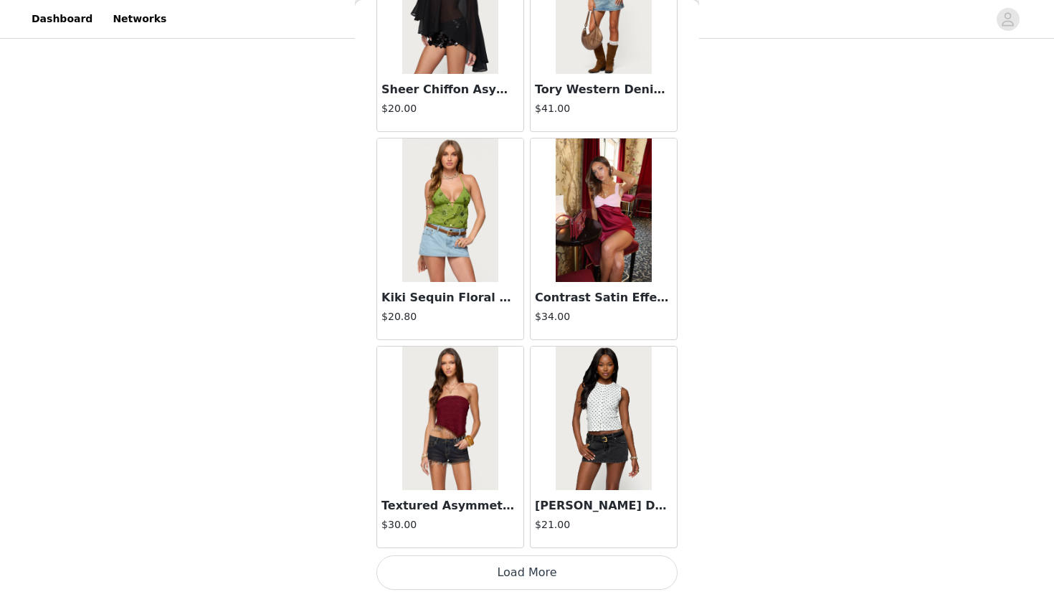
click at [525, 546] on button "Load More" at bounding box center [526, 572] width 301 height 34
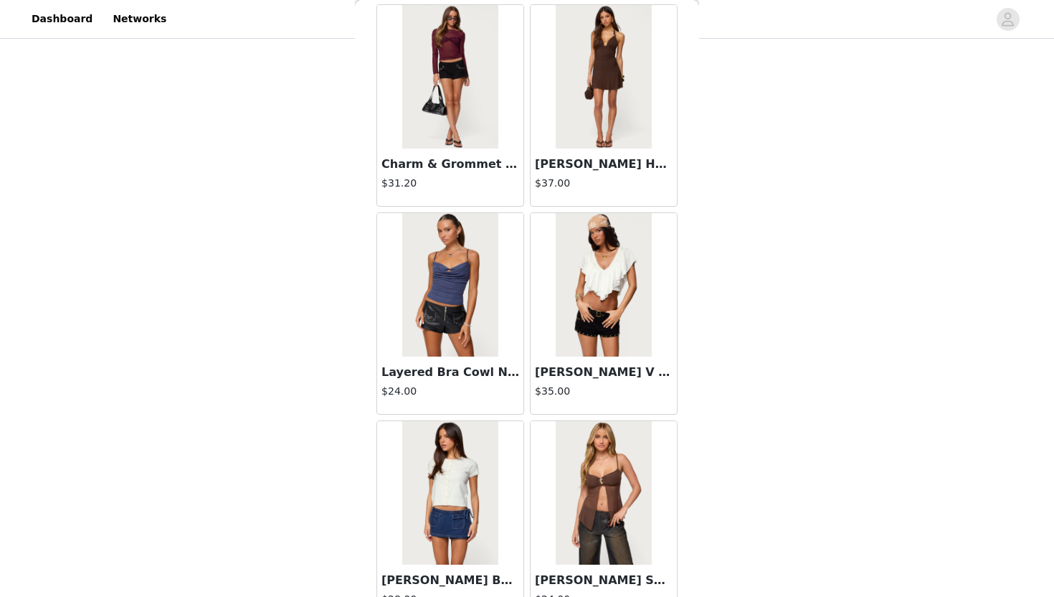
scroll to position [16152, 0]
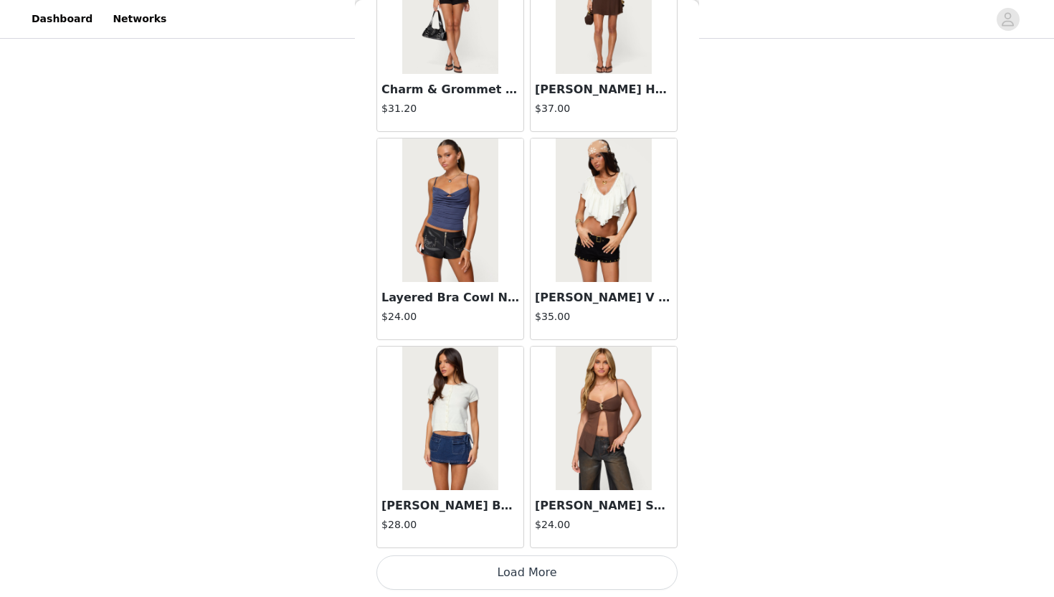
click at [495, 546] on button "Load More" at bounding box center [526, 572] width 301 height 34
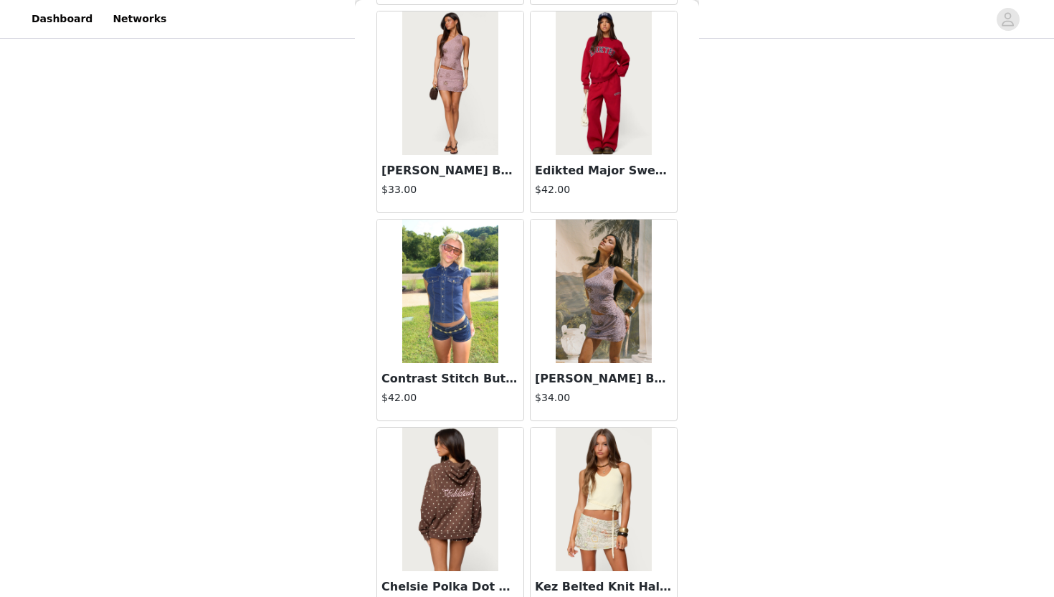
scroll to position [18231, 0]
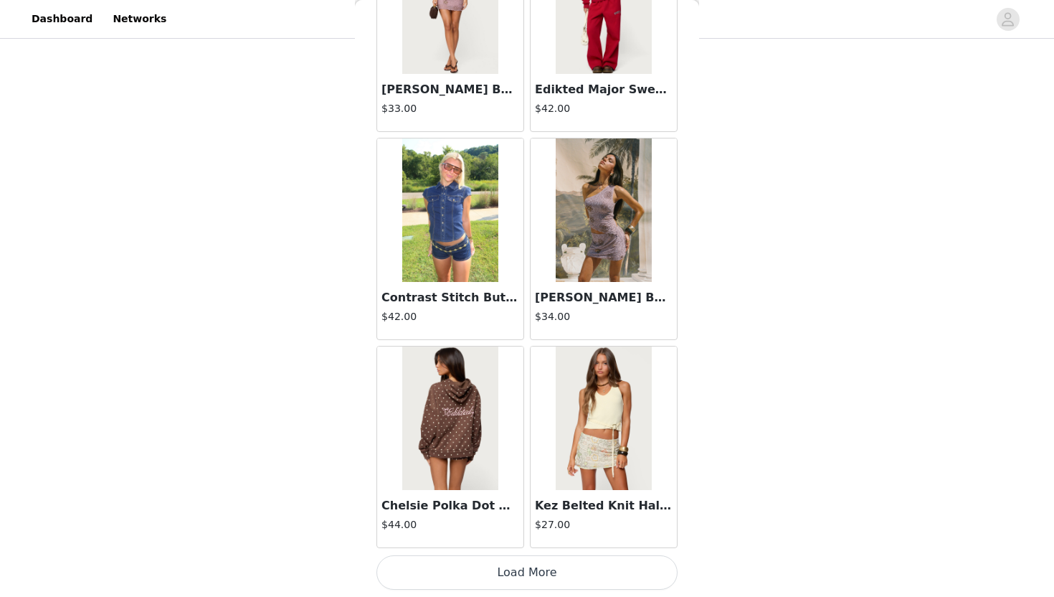
click at [524, 546] on button "Load More" at bounding box center [526, 572] width 301 height 34
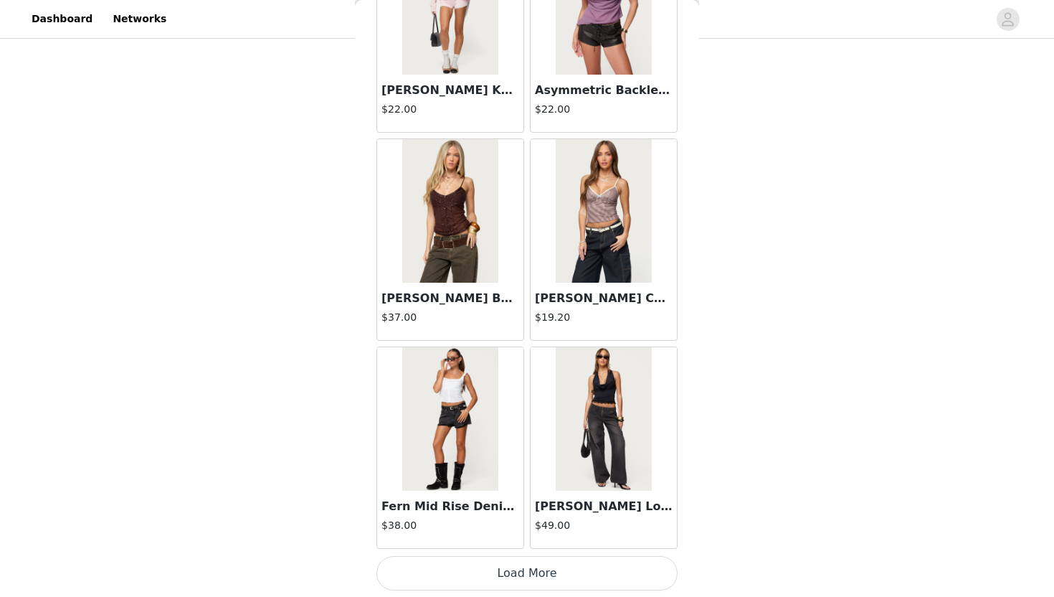
scroll to position [20310, 0]
click at [525, 546] on button "Load More" at bounding box center [526, 572] width 301 height 34
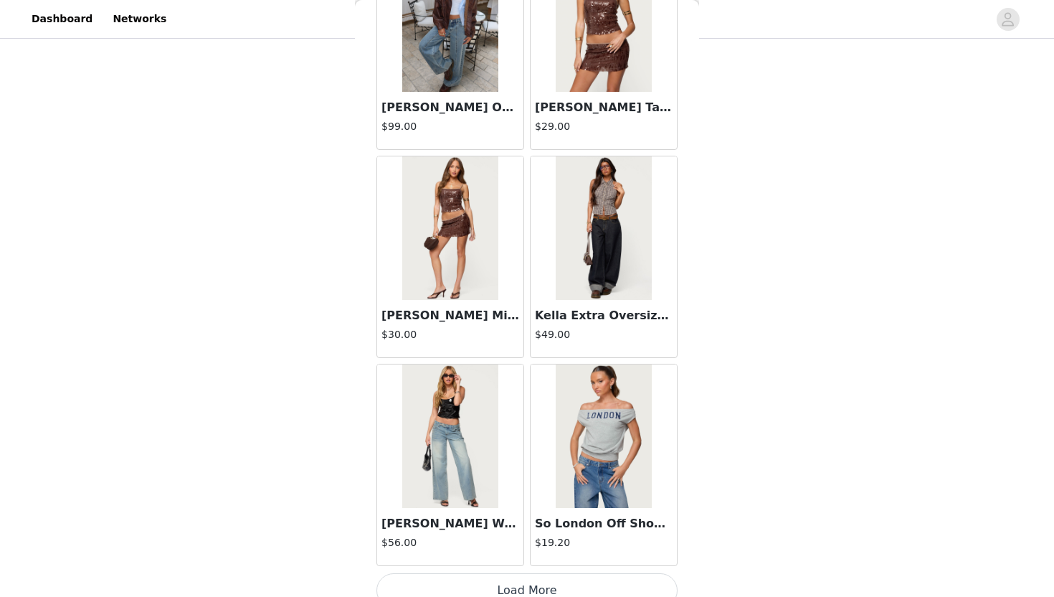
scroll to position [22389, 0]
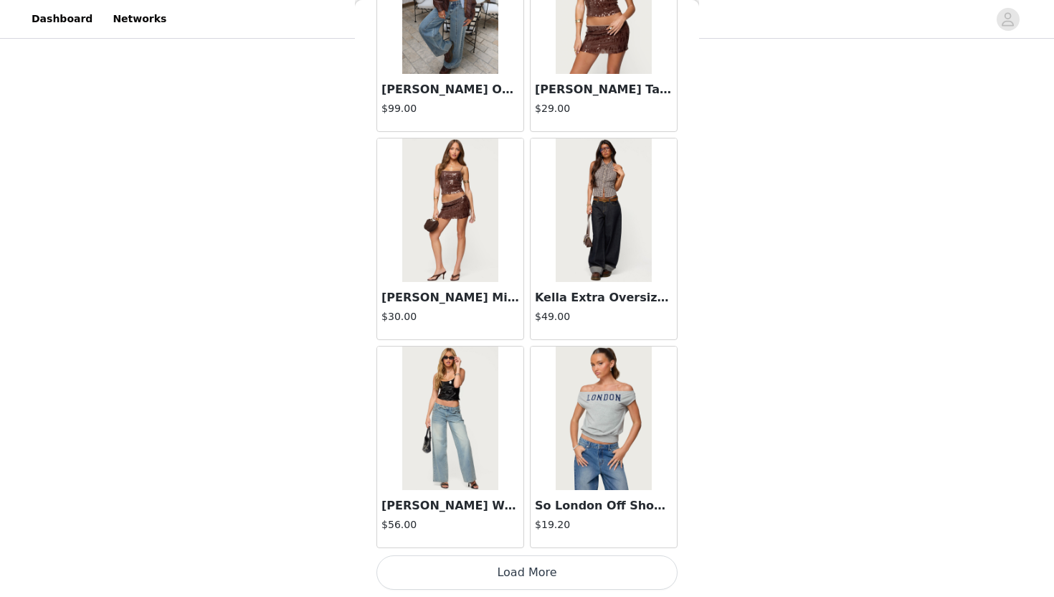
click at [525, 546] on button "Load More" at bounding box center [526, 572] width 301 height 34
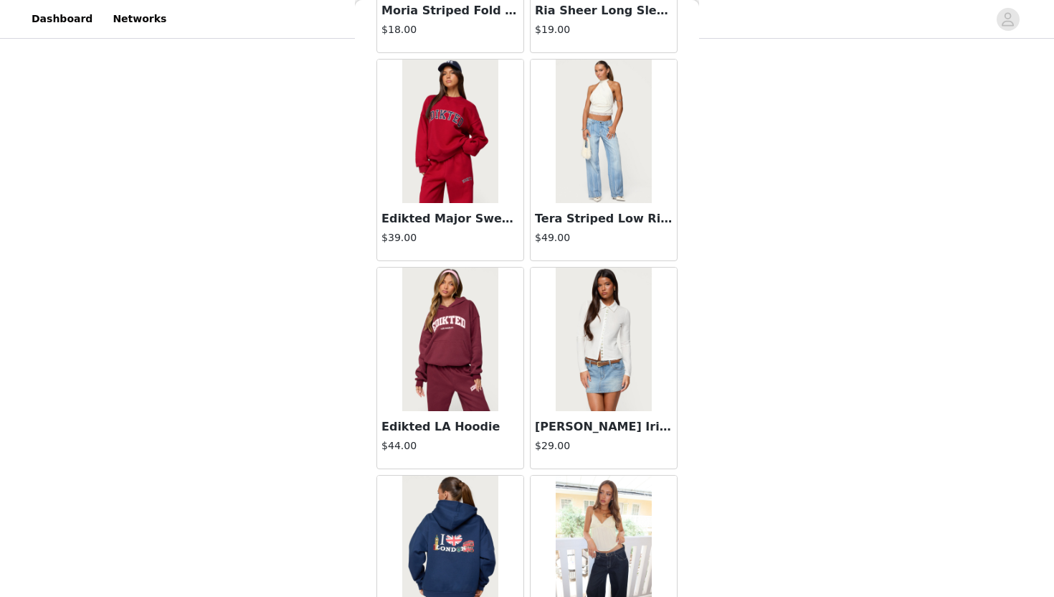
scroll to position [24468, 0]
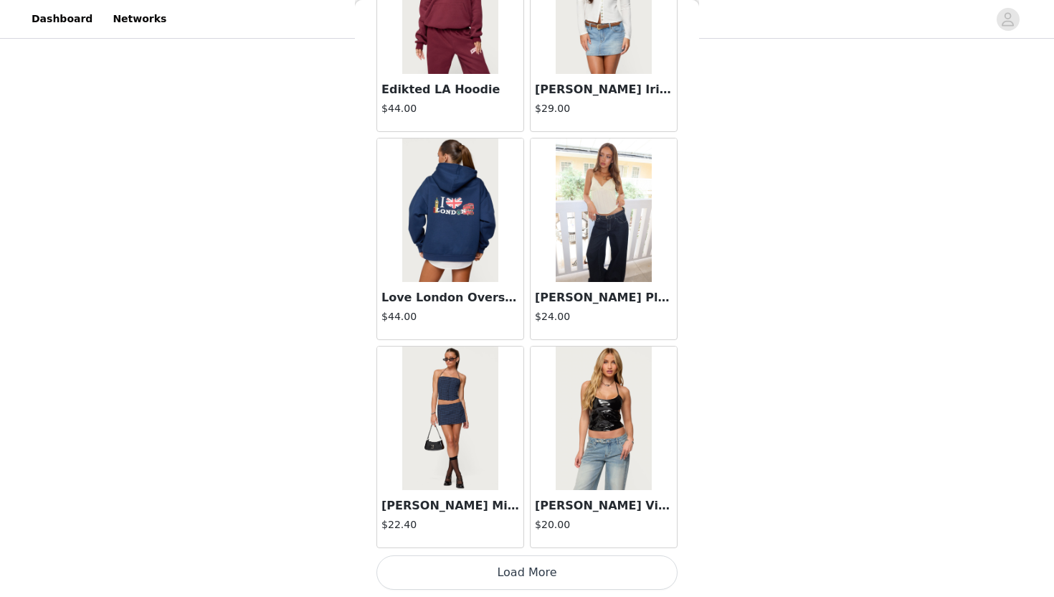
click at [521, 546] on button "Load More" at bounding box center [526, 572] width 301 height 34
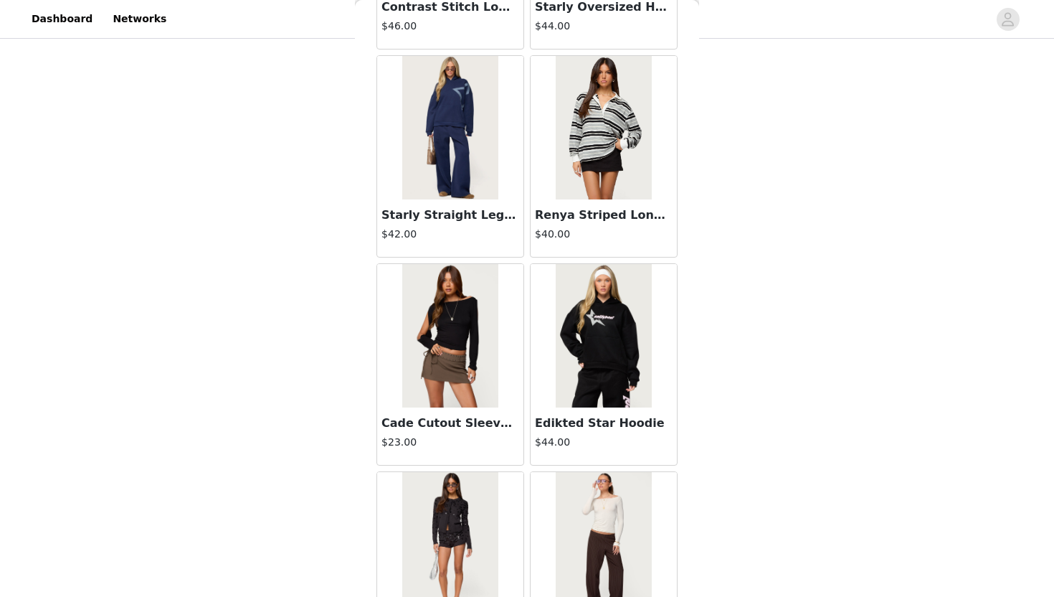
scroll to position [26547, 0]
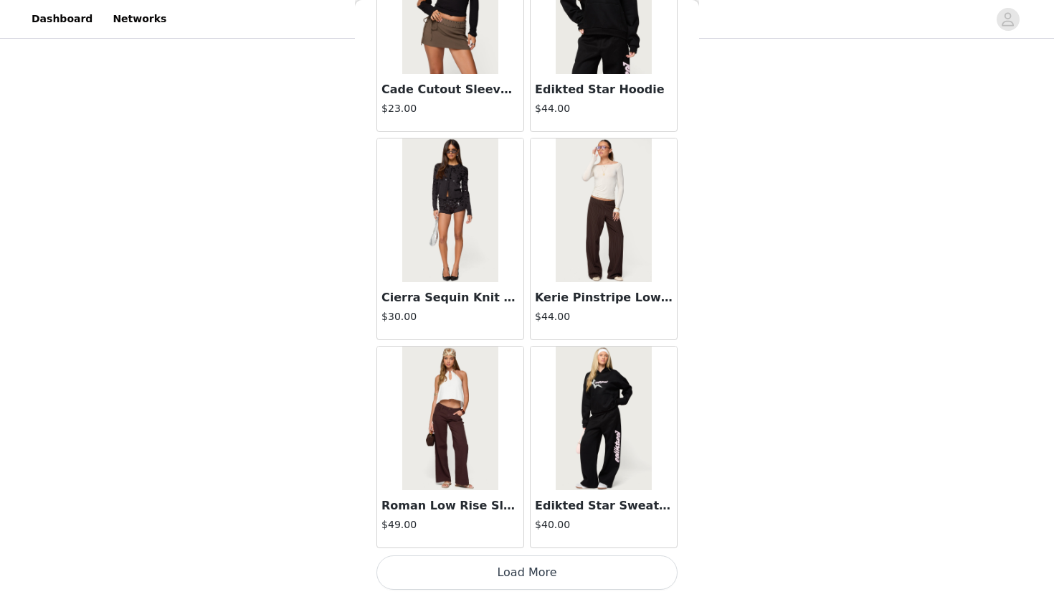
click at [518, 546] on button "Load More" at bounding box center [526, 572] width 301 height 34
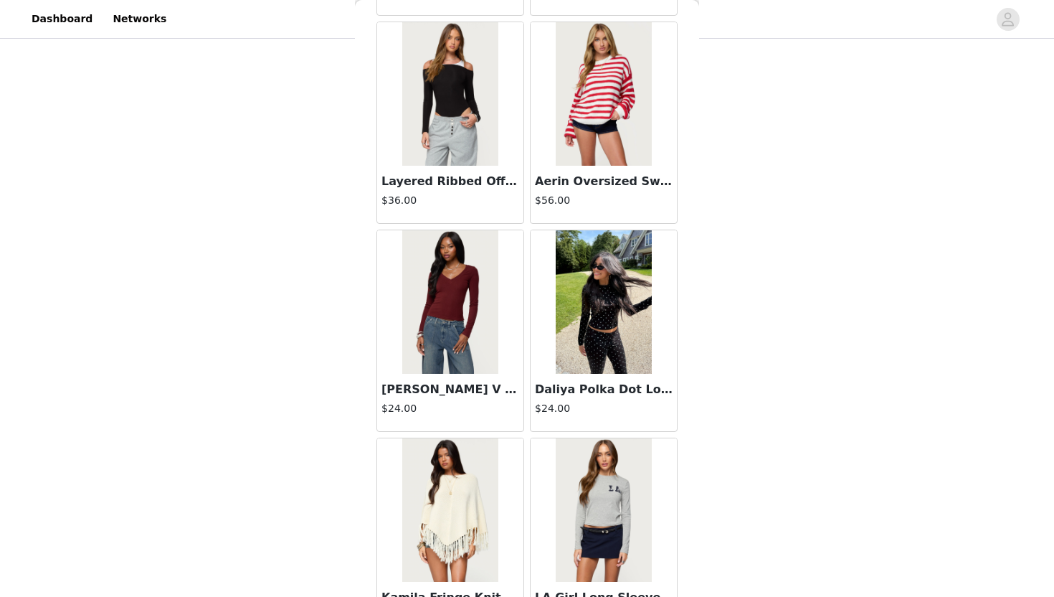
scroll to position [28627, 0]
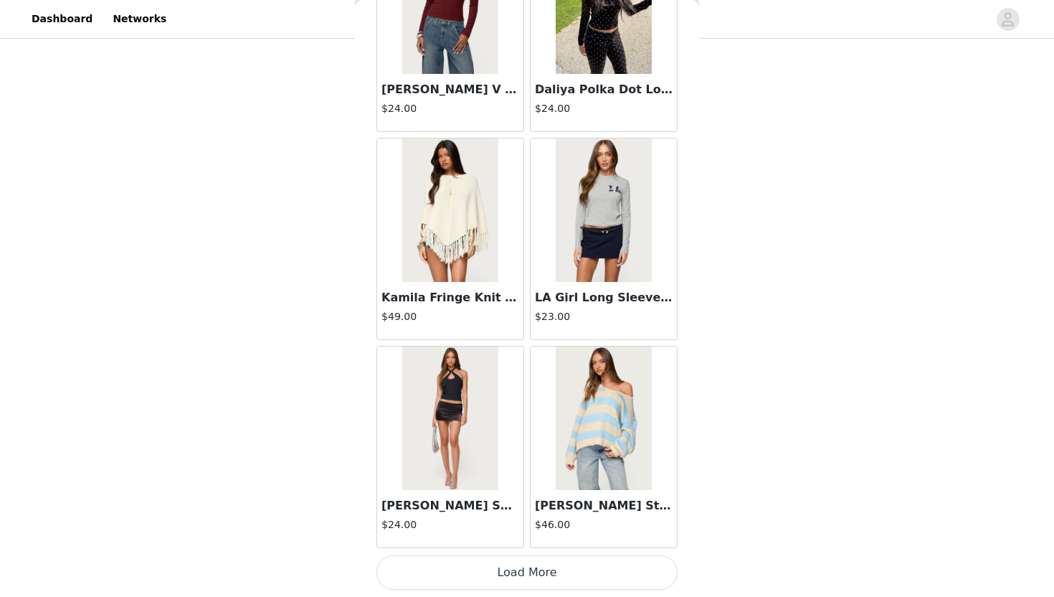
click at [525, 546] on button "Load More" at bounding box center [526, 572] width 301 height 34
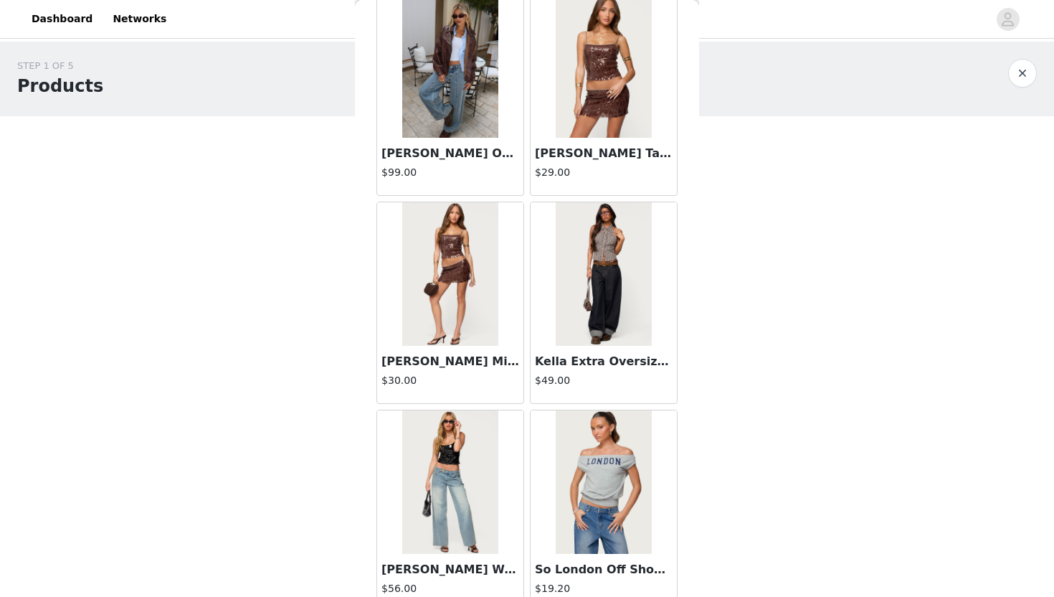
scroll to position [30081, 0]
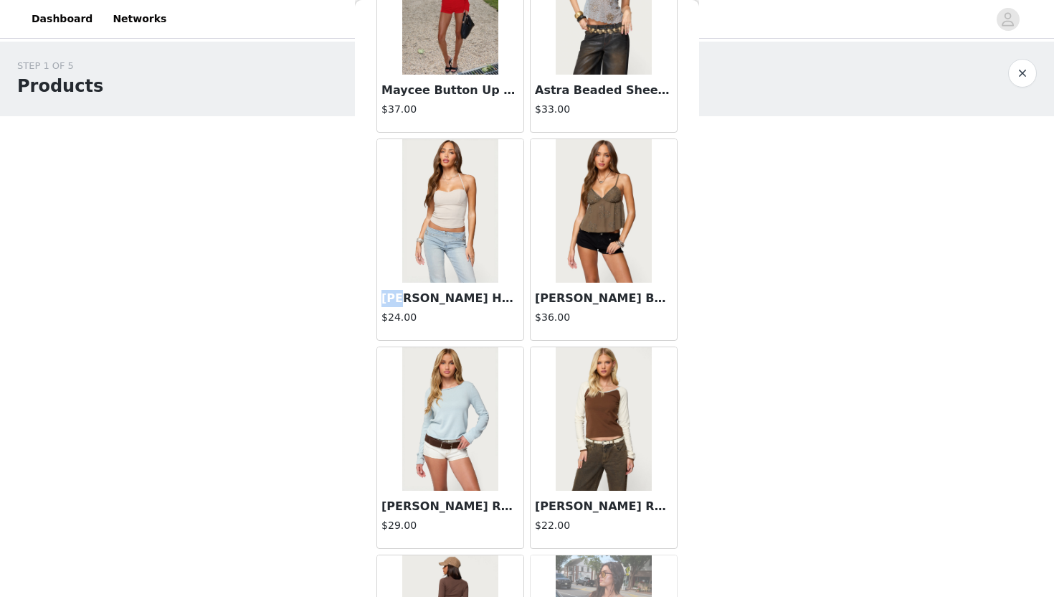
click at [438, 237] on img at bounding box center [449, 210] width 95 height 143
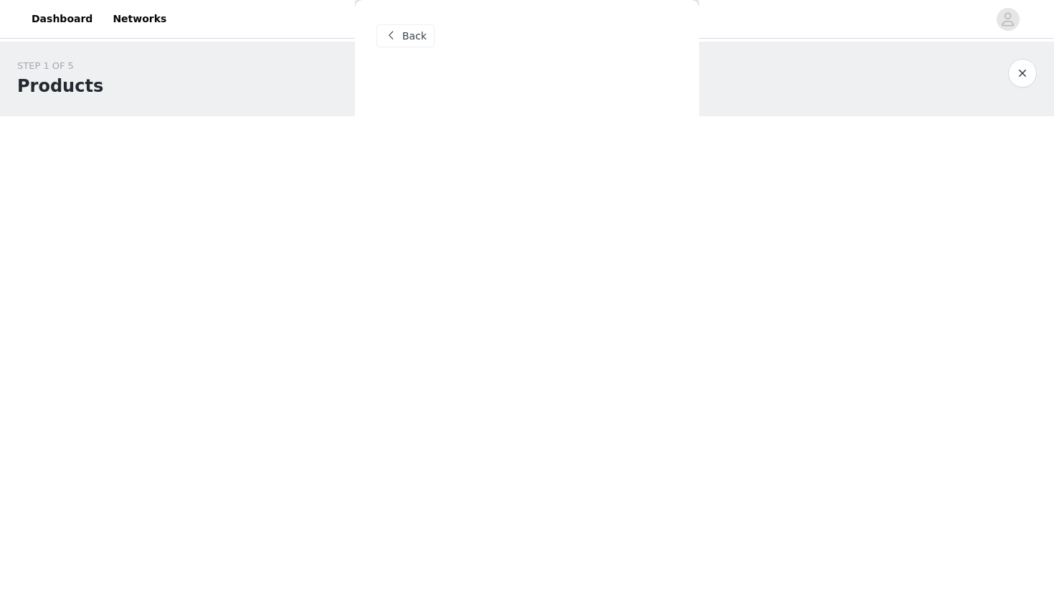
scroll to position [0, 0]
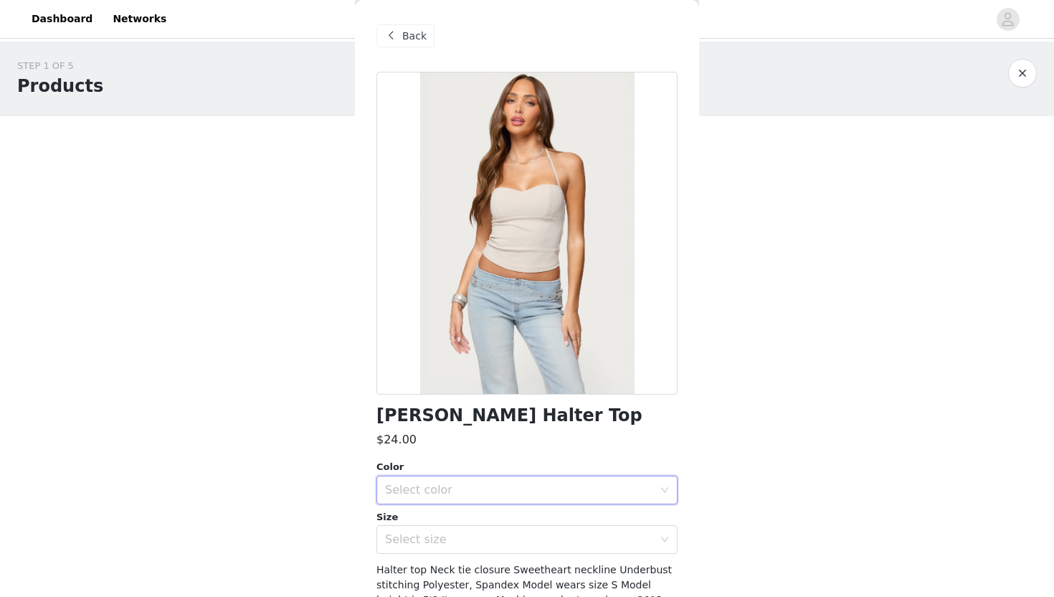
click at [503, 500] on div "Select color" at bounding box center [522, 489] width 275 height 27
click at [473, 528] on li "BEIGE" at bounding box center [526, 521] width 301 height 23
click at [470, 546] on div "Select size" at bounding box center [519, 539] width 268 height 14
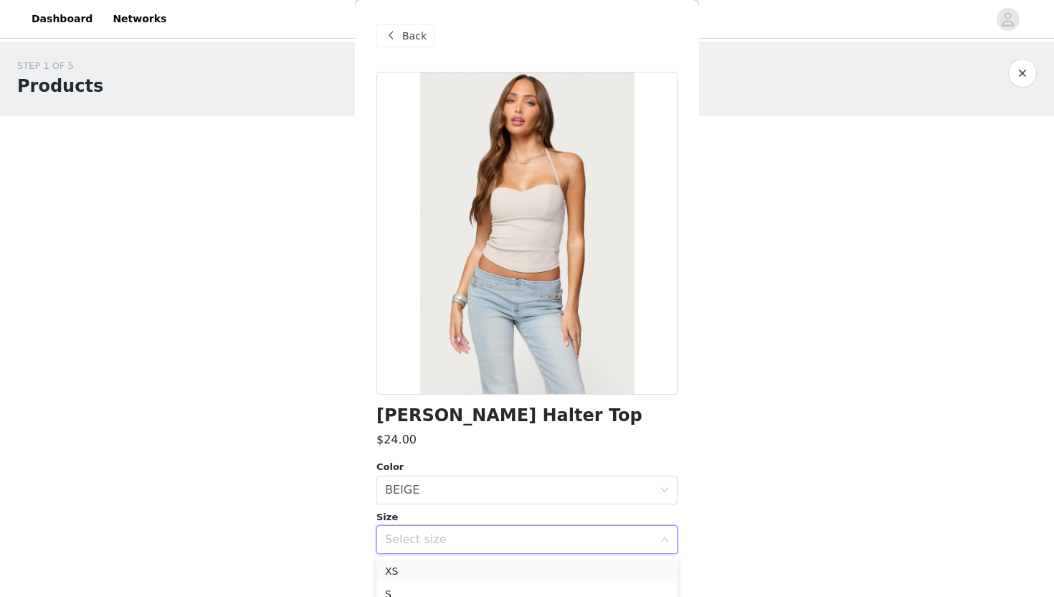
click at [462, 546] on li "XS" at bounding box center [526, 570] width 301 height 23
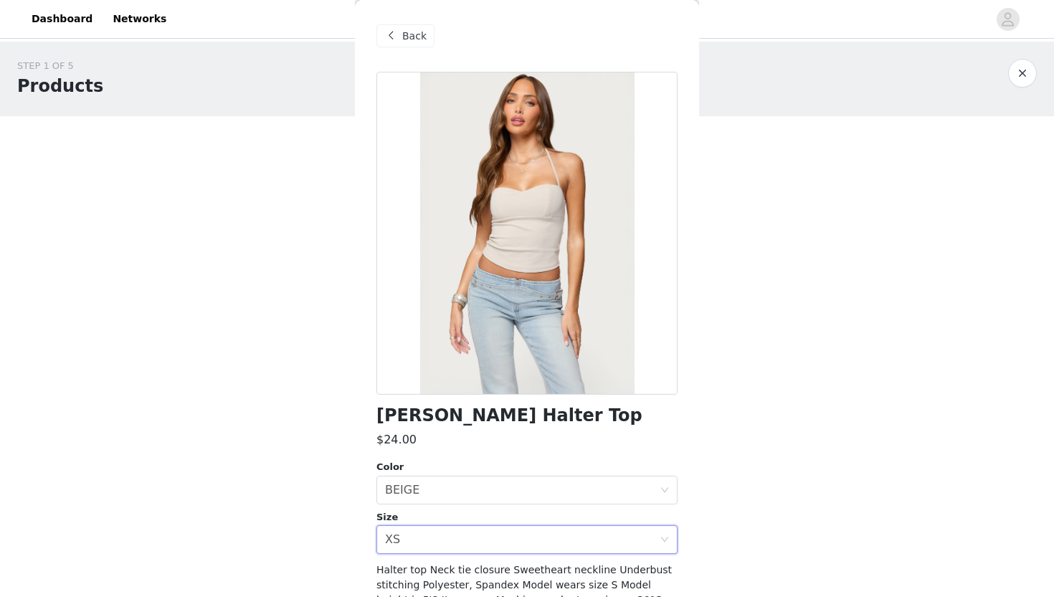
scroll to position [86, 0]
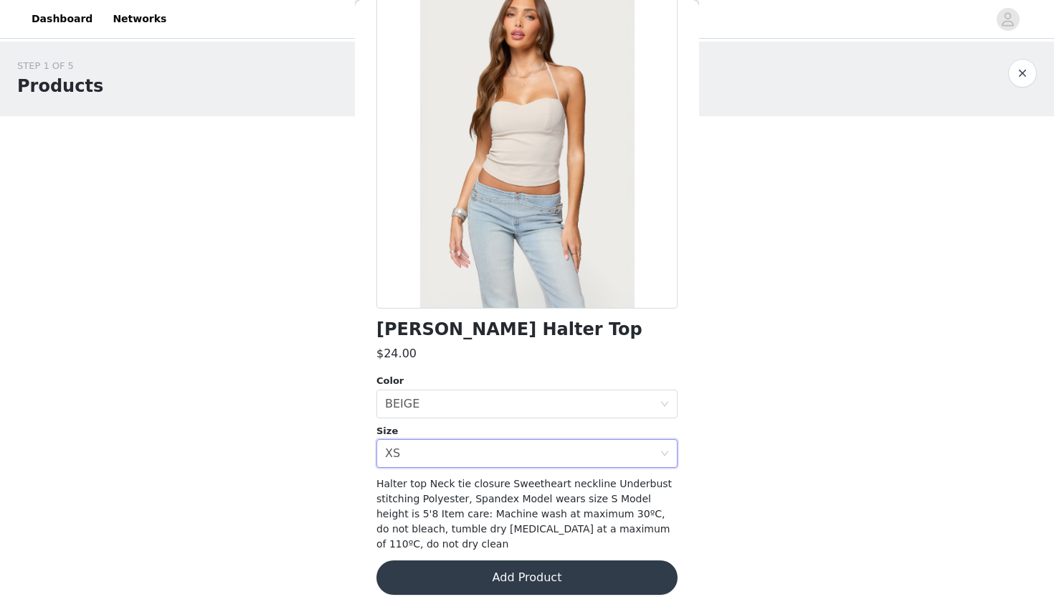
click at [462, 546] on button "Add Product" at bounding box center [526, 577] width 301 height 34
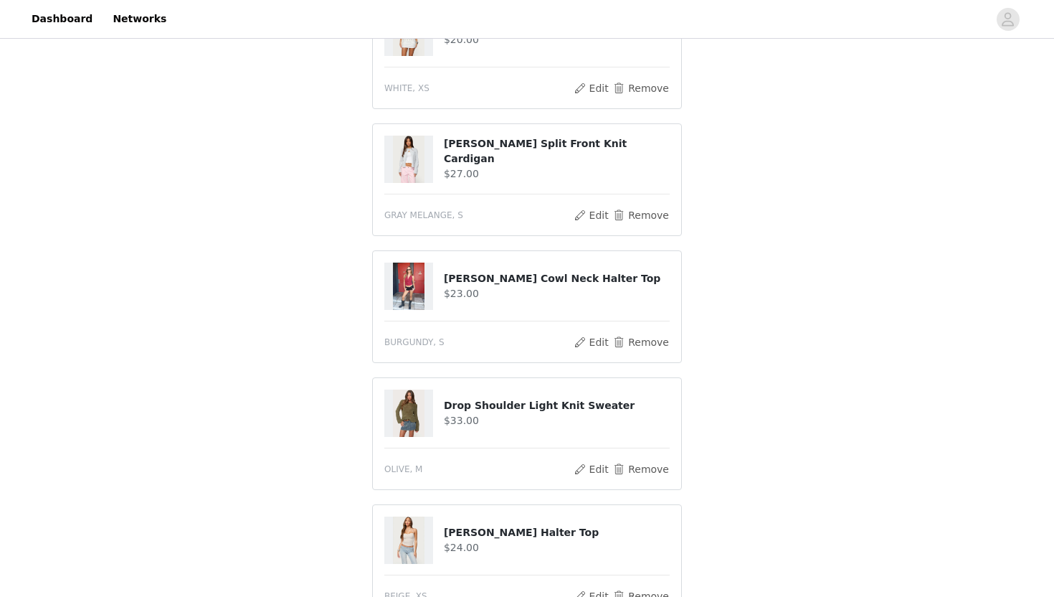
scroll to position [325, 0]
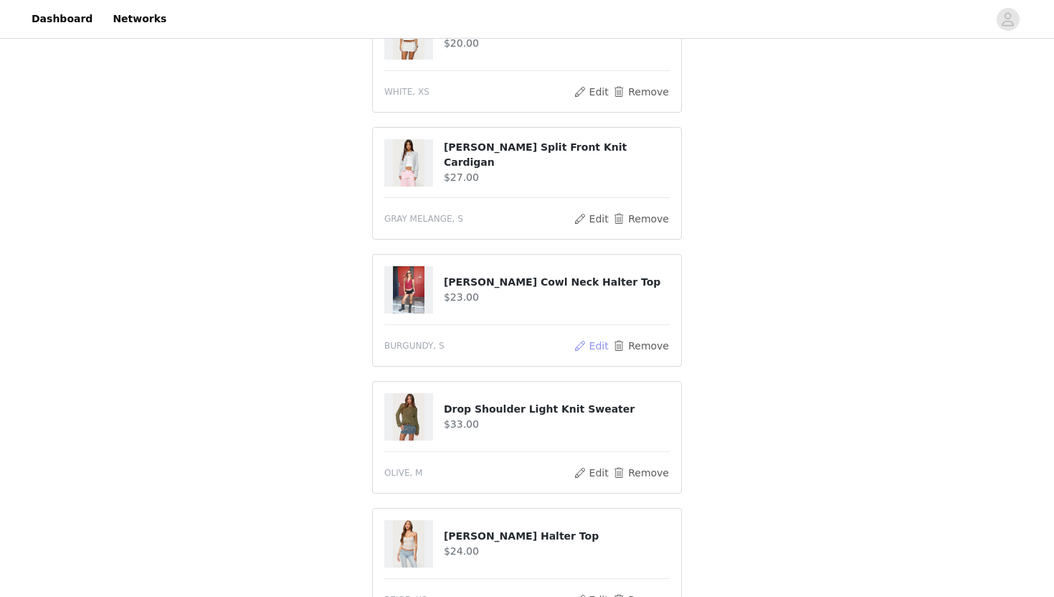
click at [525, 351] on button "Edit" at bounding box center [591, 345] width 37 height 17
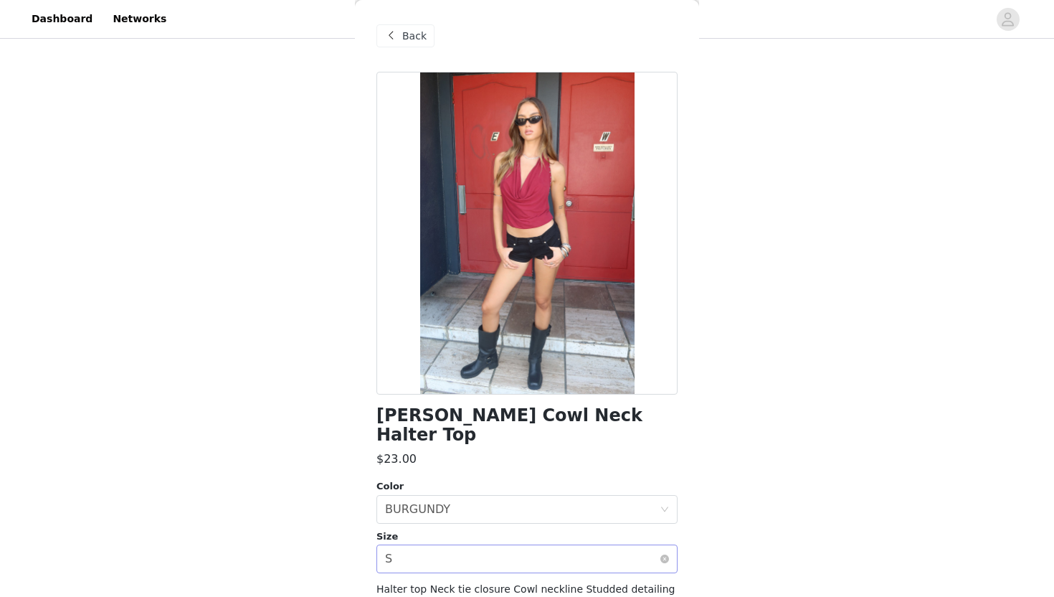
click at [460, 545] on div "Select size S" at bounding box center [522, 558] width 275 height 27
click at [436, 546] on li "XS" at bounding box center [526, 570] width 301 height 23
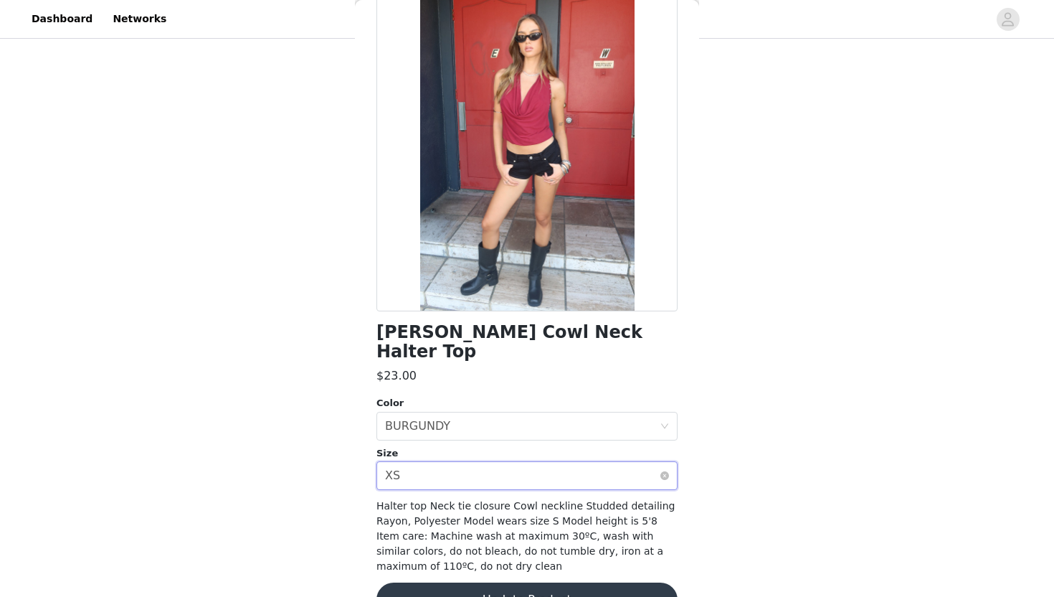
scroll to position [93, 0]
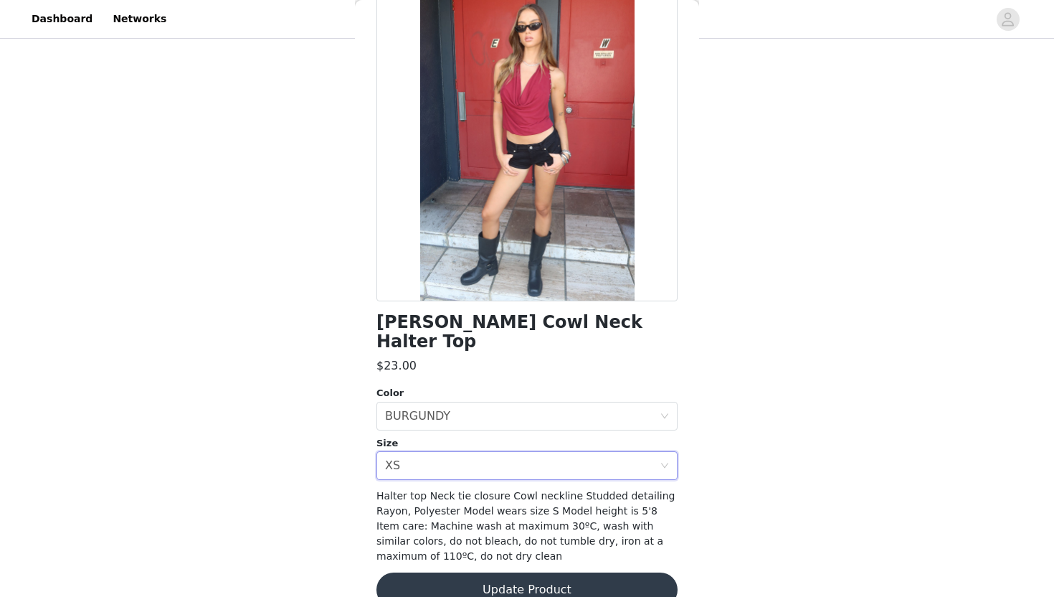
click at [447, 546] on button "Update Product" at bounding box center [526, 589] width 301 height 34
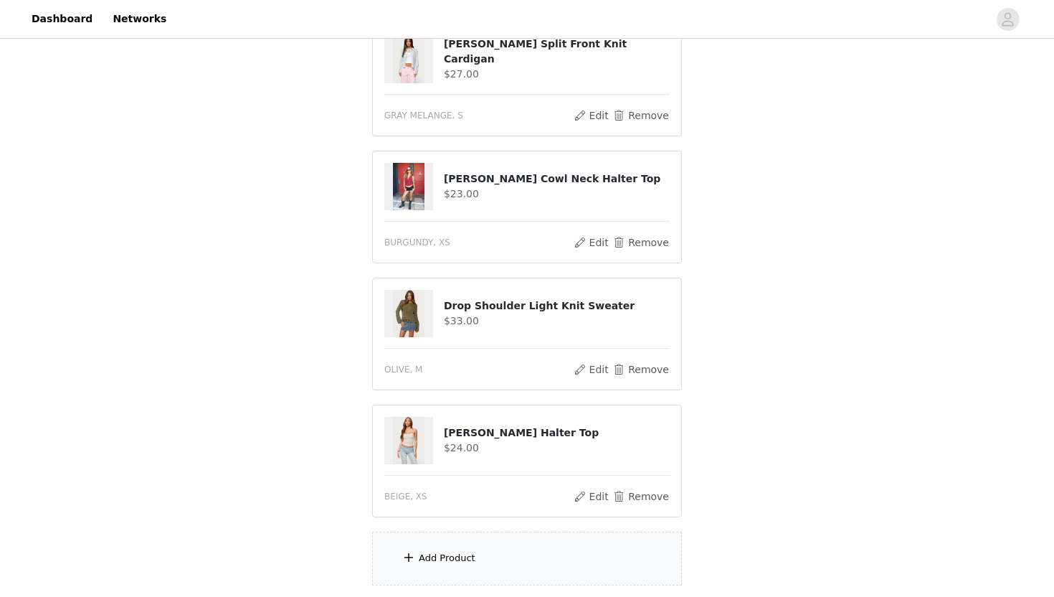
scroll to position [467, 0]
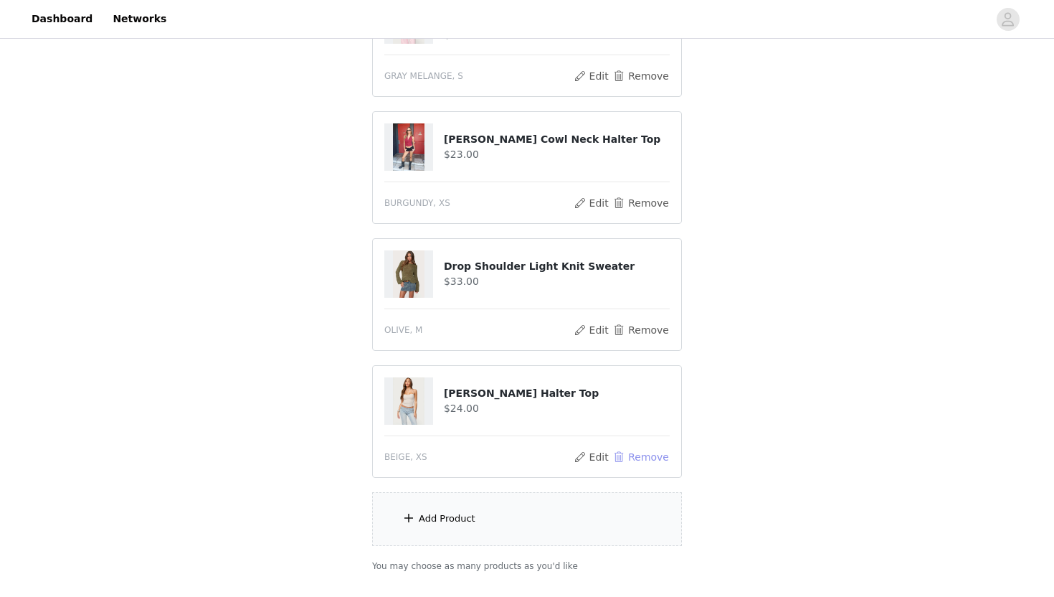
click at [525, 458] on button "Remove" at bounding box center [640, 456] width 57 height 17
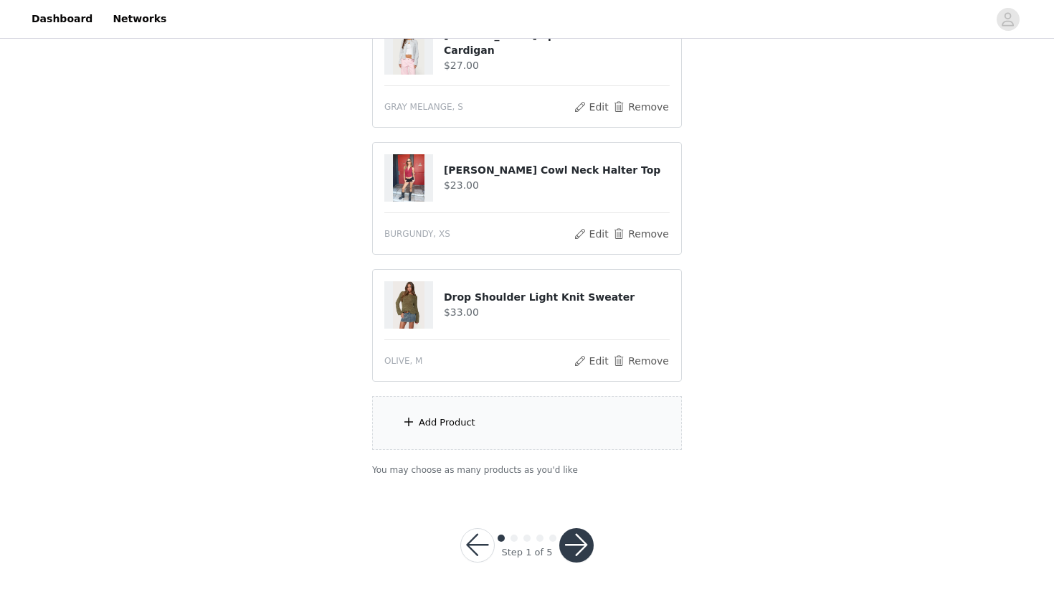
scroll to position [437, 0]
click at [525, 427] on div "Add Product" at bounding box center [527, 423] width 310 height 54
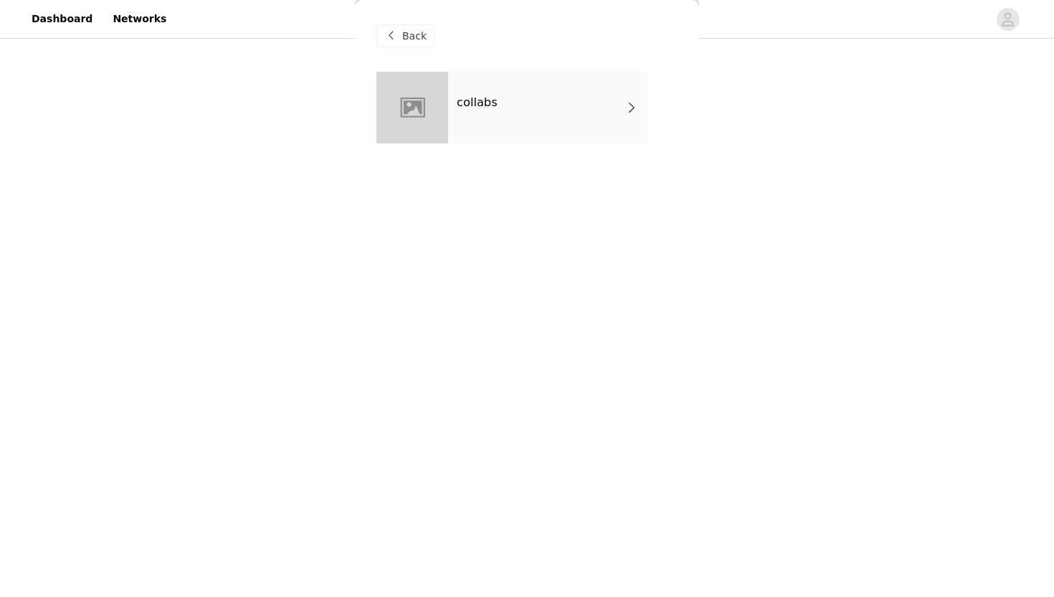
click at [525, 146] on div "collabs" at bounding box center [526, 118] width 301 height 93
click at [524, 103] on div "collabs" at bounding box center [547, 108] width 199 height 72
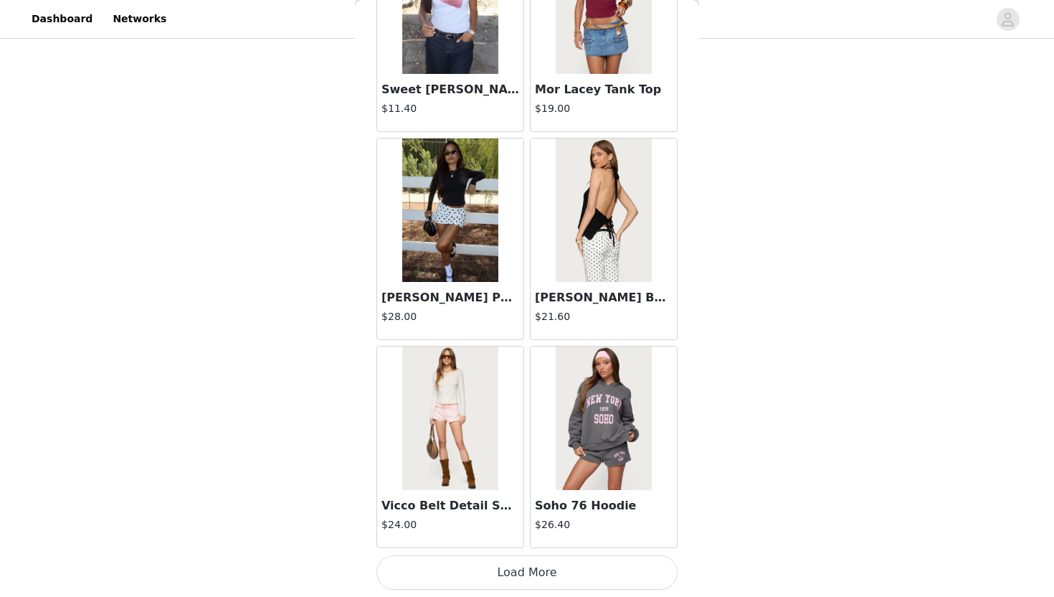
scroll to position [436, 0]
click at [525, 546] on button "Load More" at bounding box center [526, 572] width 301 height 34
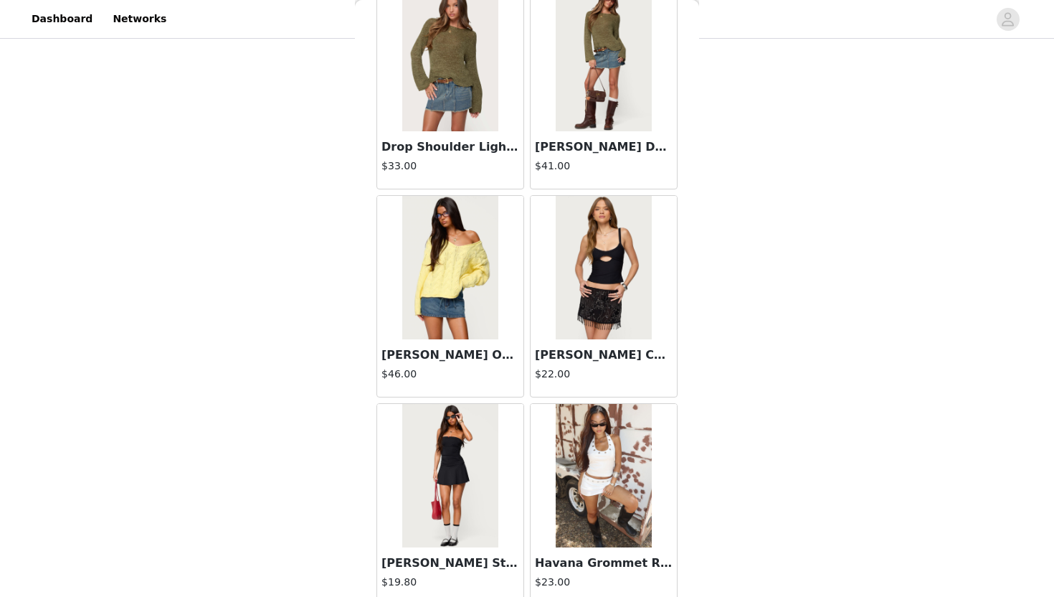
scroll to position [3677, 0]
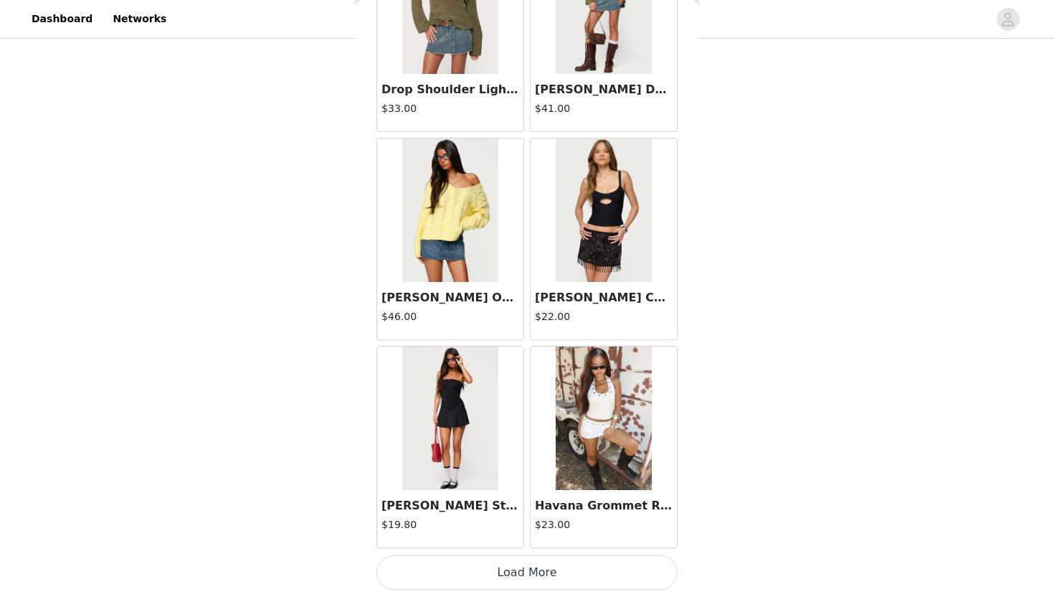
click at [522, 546] on button "Load More" at bounding box center [526, 572] width 301 height 34
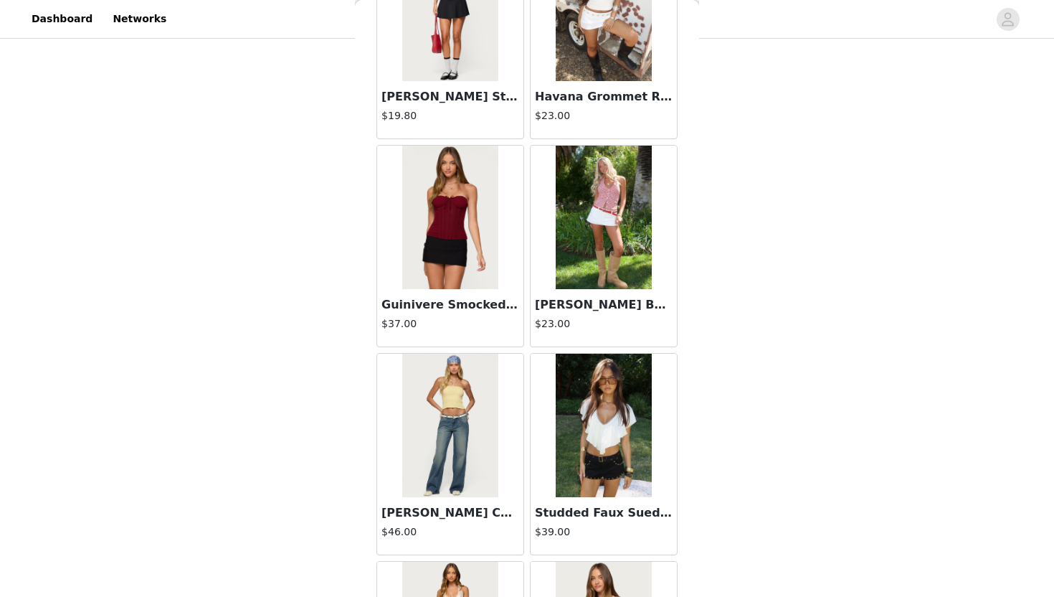
scroll to position [4081, 0]
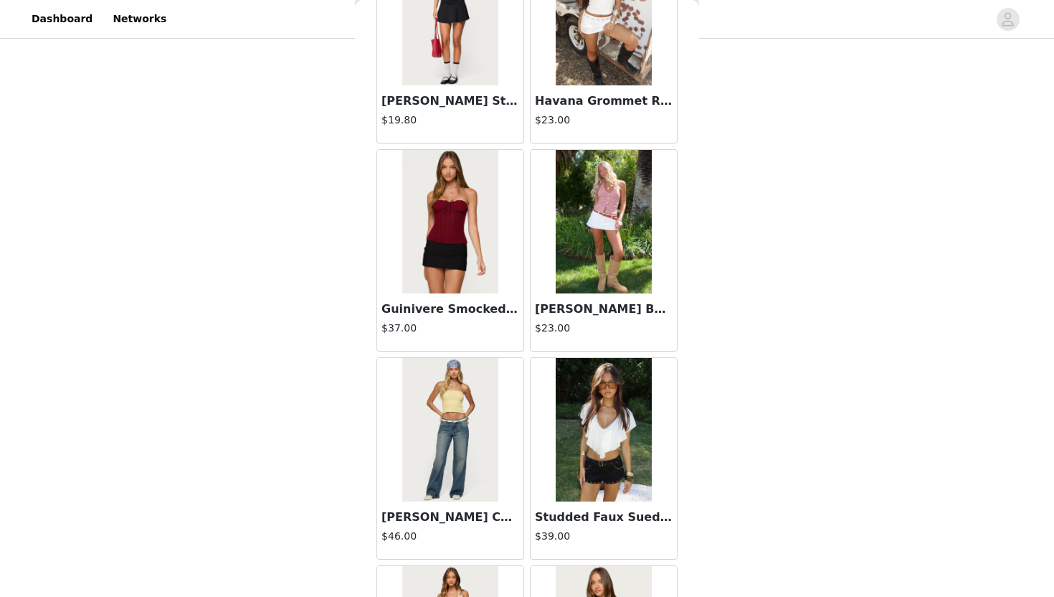
click at [525, 227] on img at bounding box center [603, 221] width 95 height 143
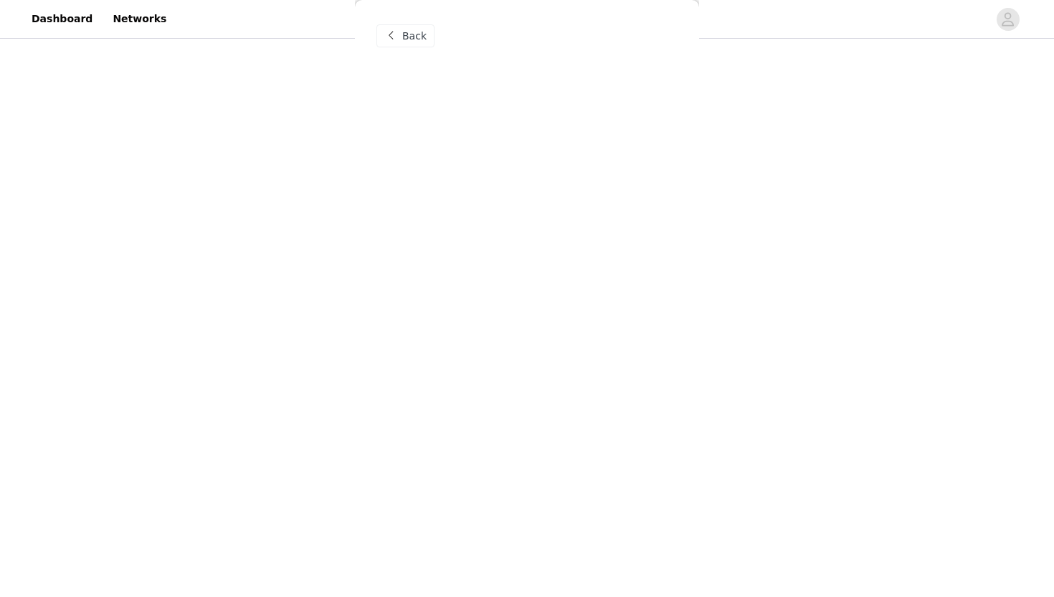
scroll to position [0, 0]
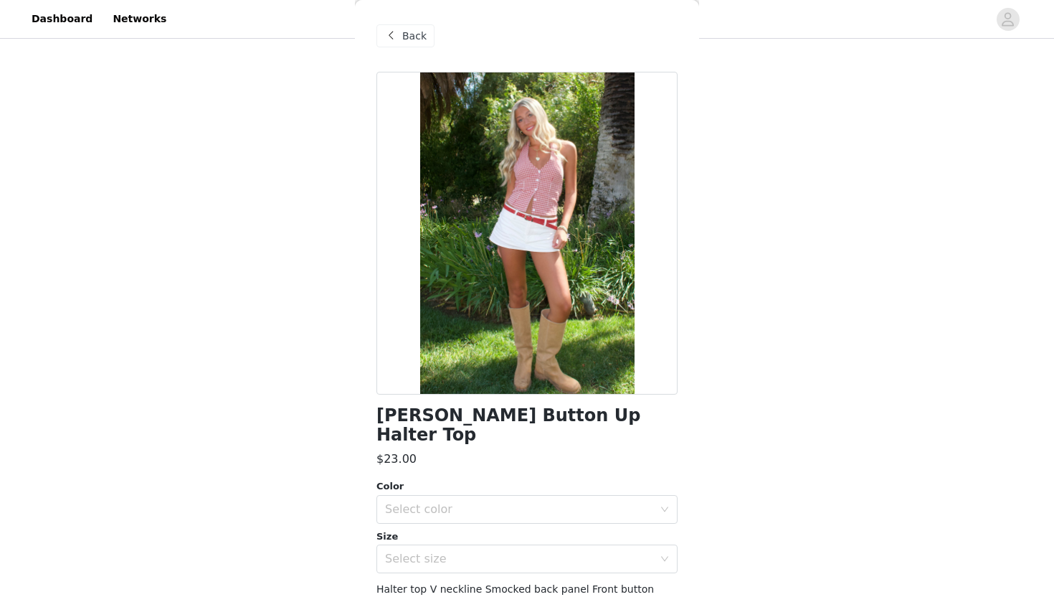
click at [411, 39] on span "Back" at bounding box center [414, 36] width 24 height 15
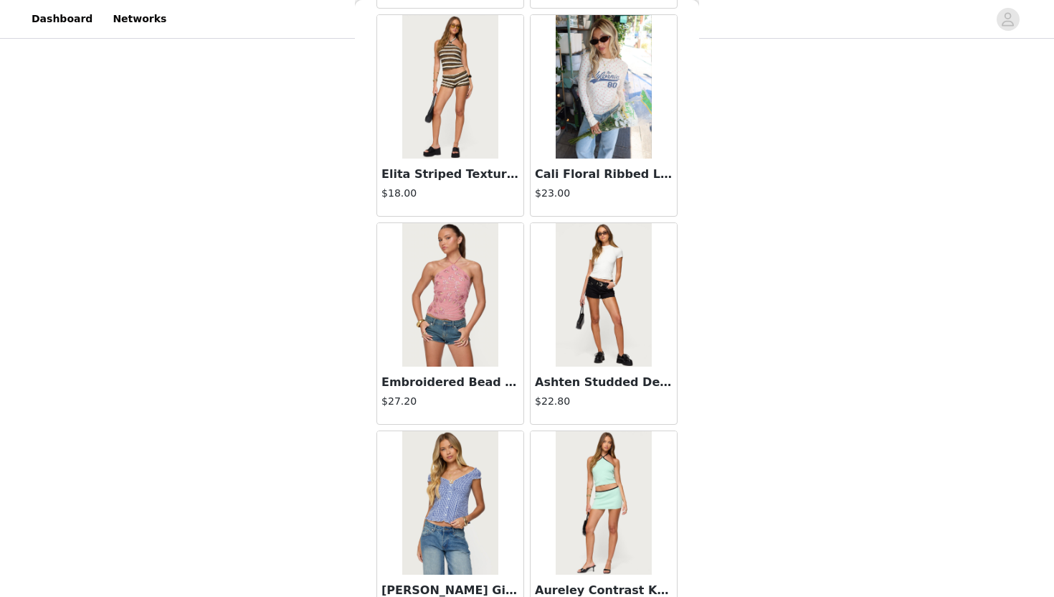
scroll to position [5251, 0]
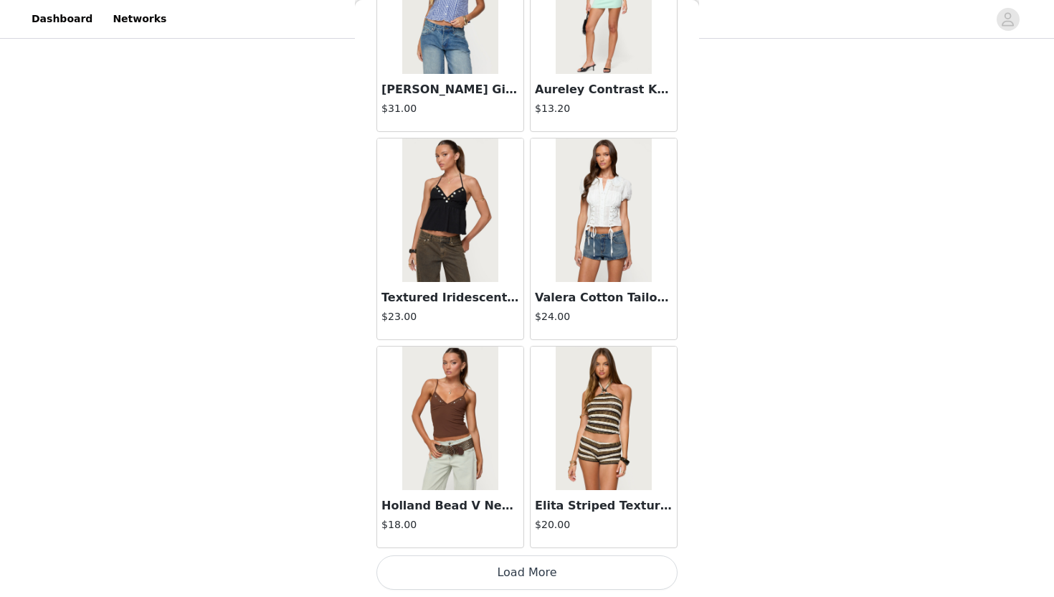
click at [513, 546] on button "Load More" at bounding box center [526, 572] width 301 height 34
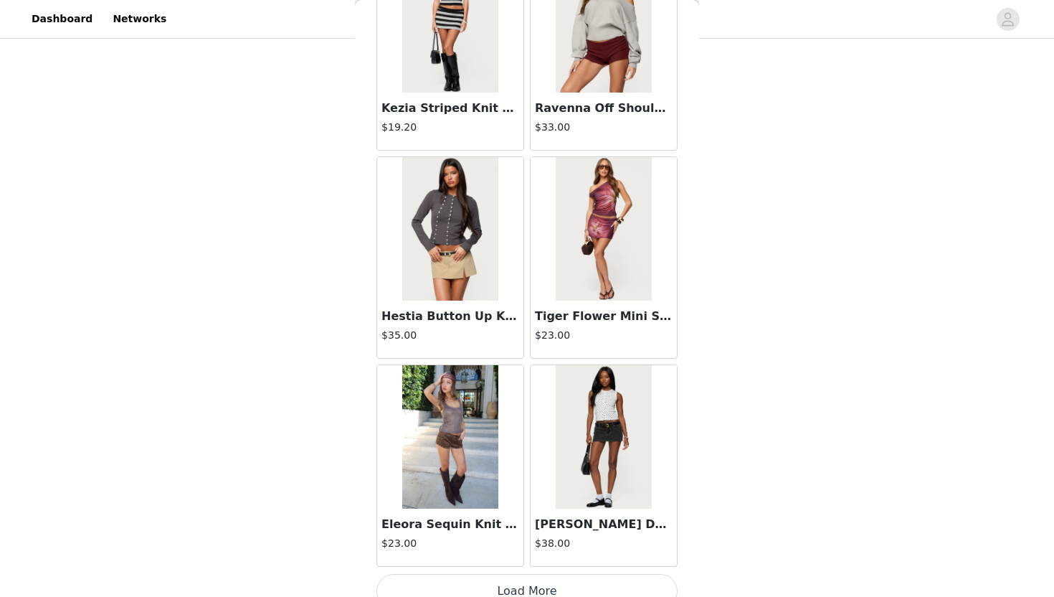
scroll to position [7835, 0]
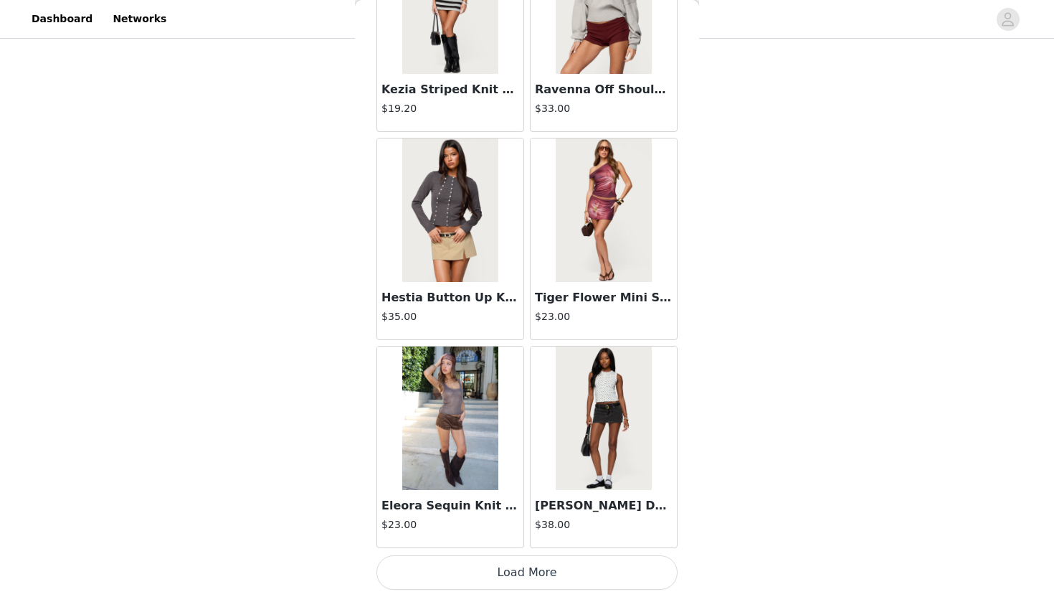
click at [513, 546] on button "Load More" at bounding box center [526, 572] width 301 height 34
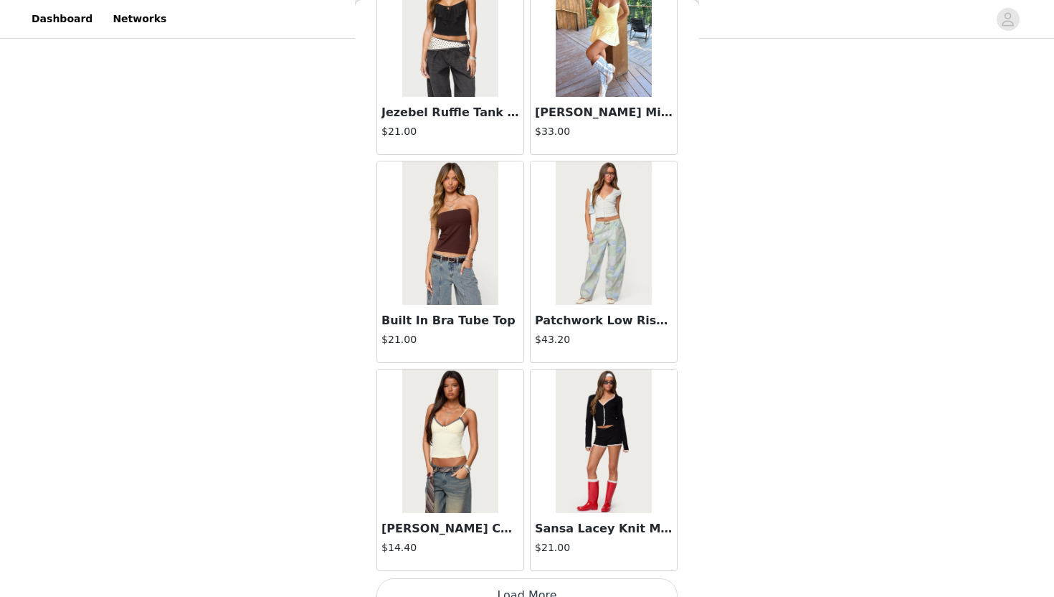
scroll to position [9914, 0]
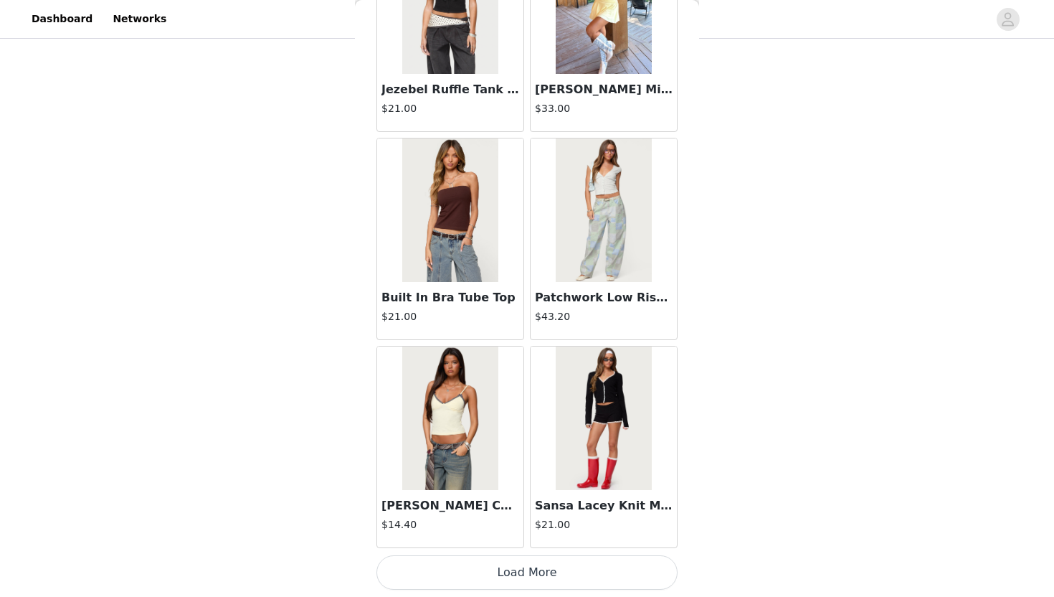
click at [492, 546] on button "Load More" at bounding box center [526, 572] width 301 height 34
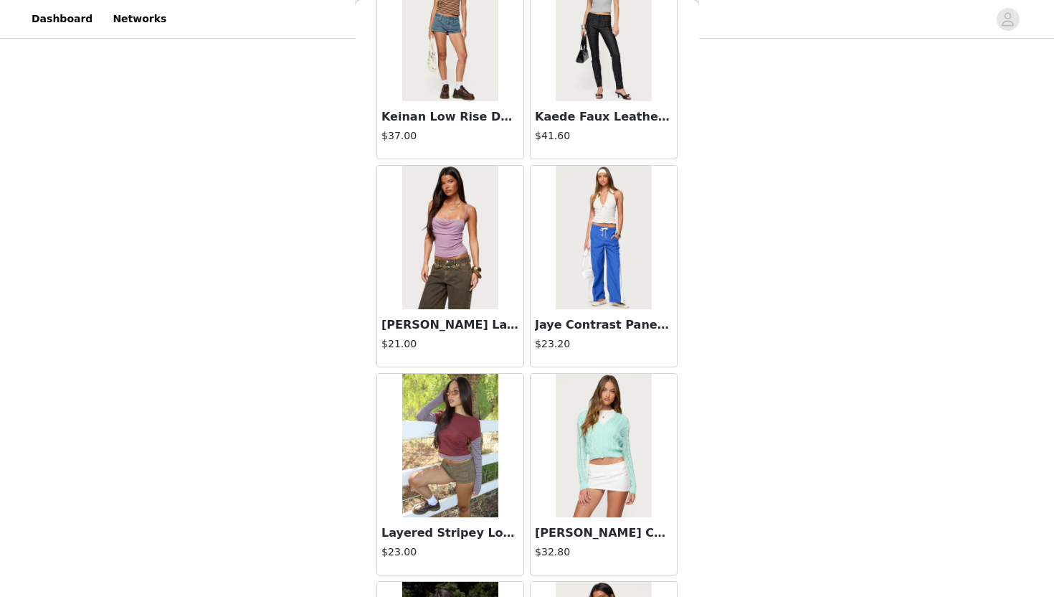
scroll to position [11993, 0]
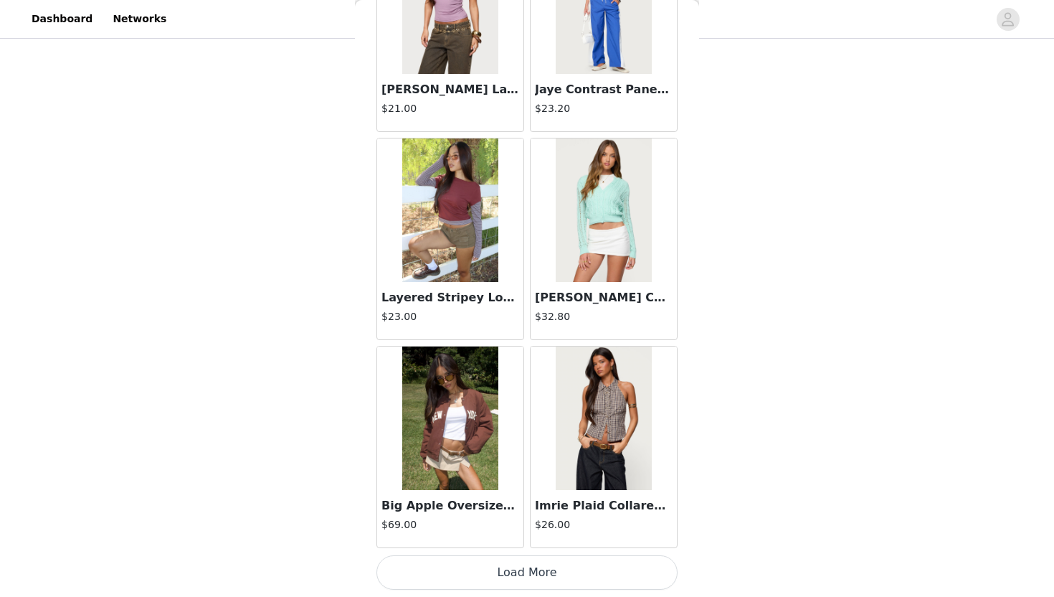
click at [514, 546] on button "Load More" at bounding box center [526, 572] width 301 height 34
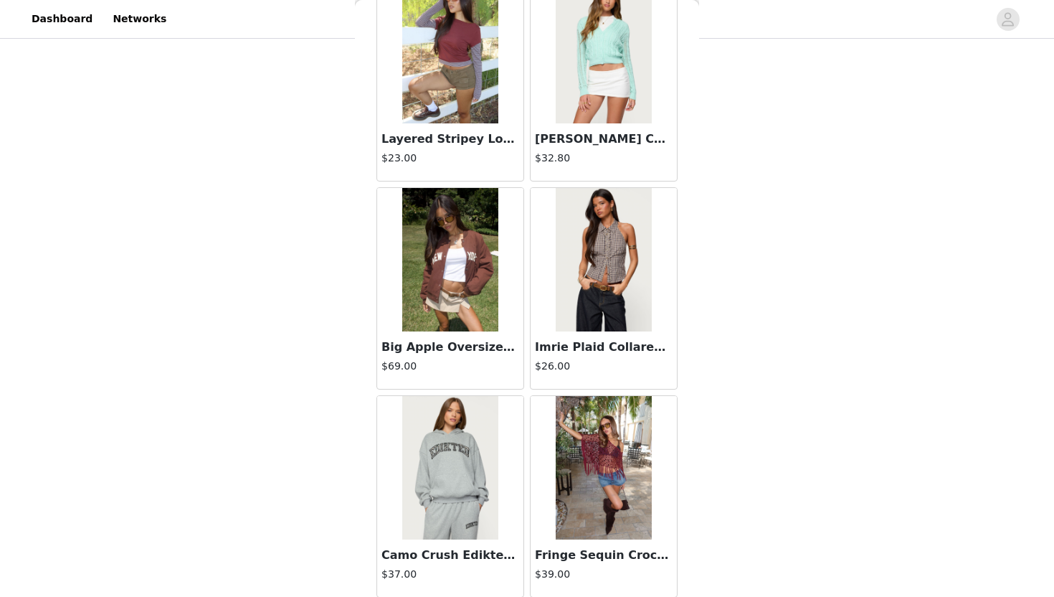
scroll to position [12523, 0]
